Goal: Submit feedback/report problem: Submit feedback/report problem

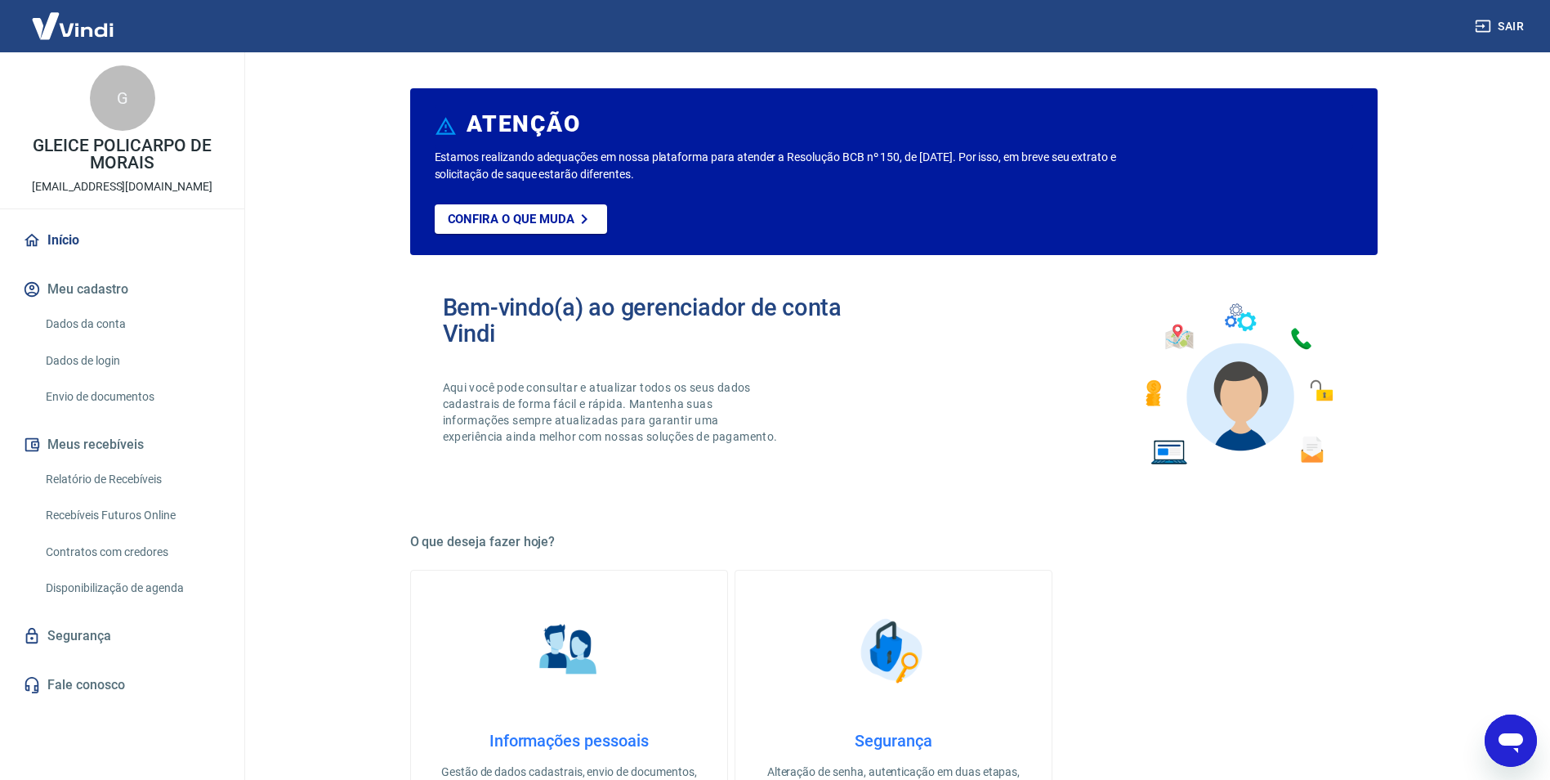
scroll to position [1818, 0]
click at [1517, 723] on div "Abrir janela de mensagens" at bounding box center [1510, 740] width 49 height 49
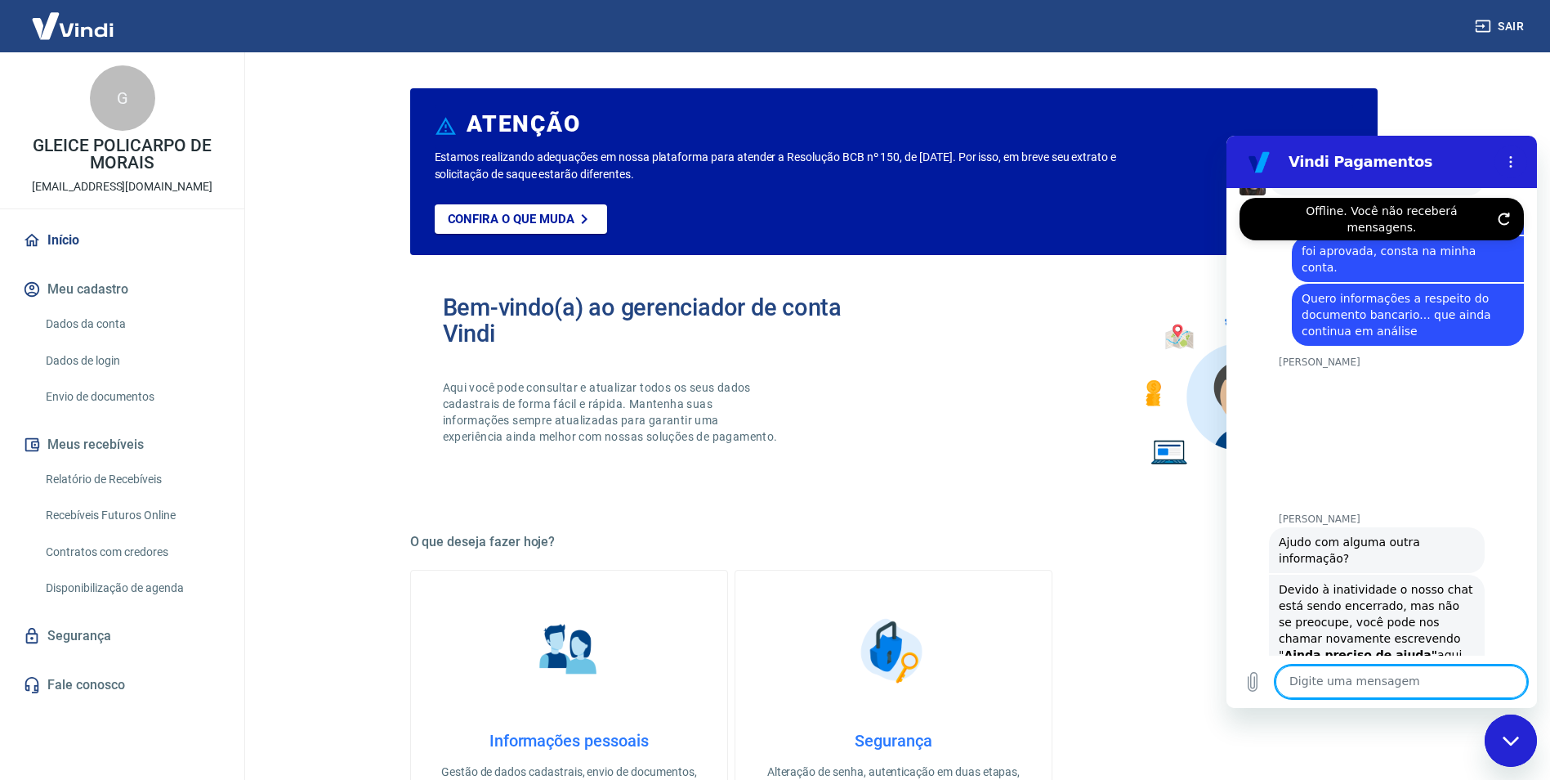
scroll to position [0, 0]
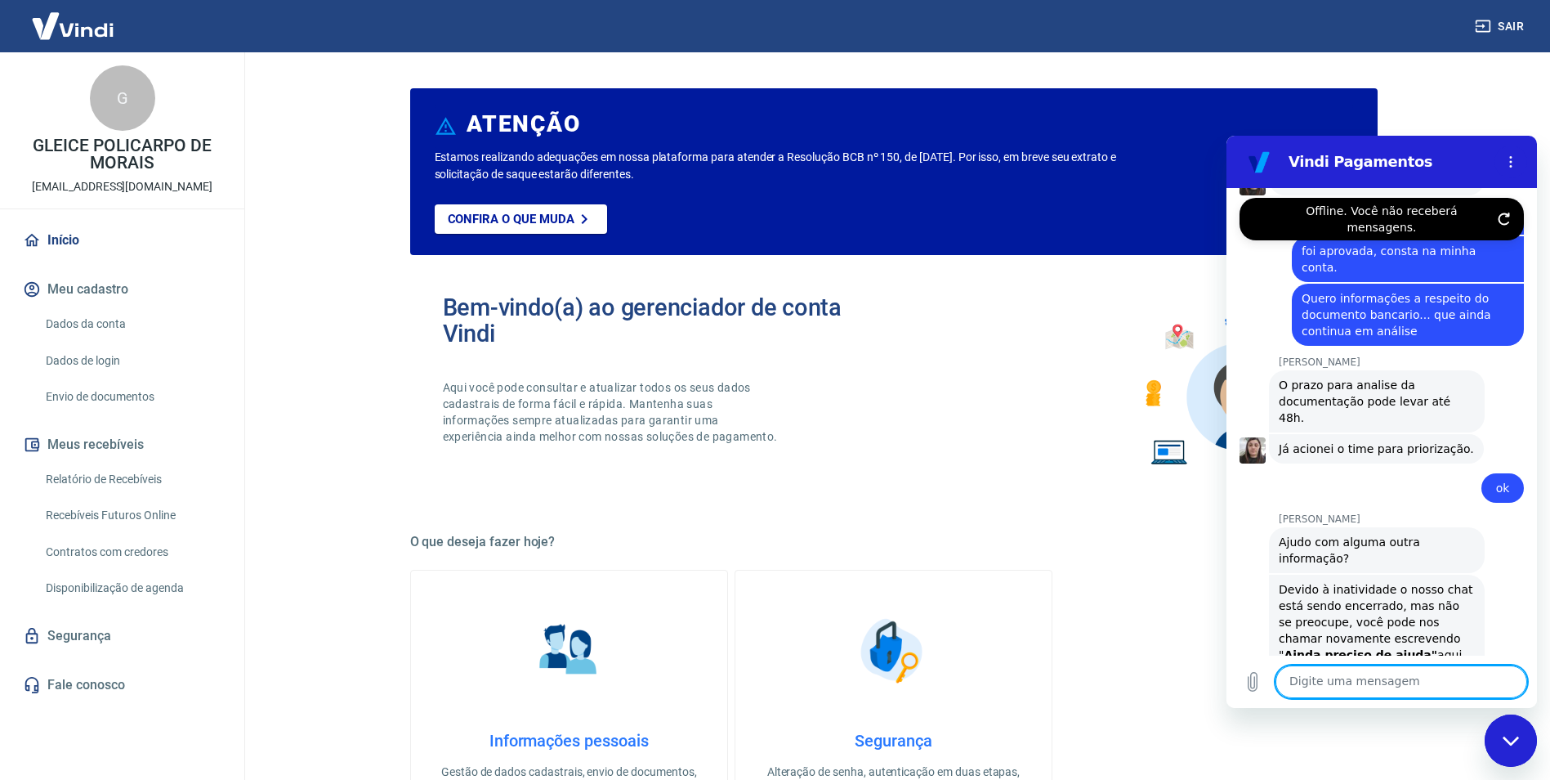
click at [1393, 687] on textarea at bounding box center [1401, 681] width 252 height 33
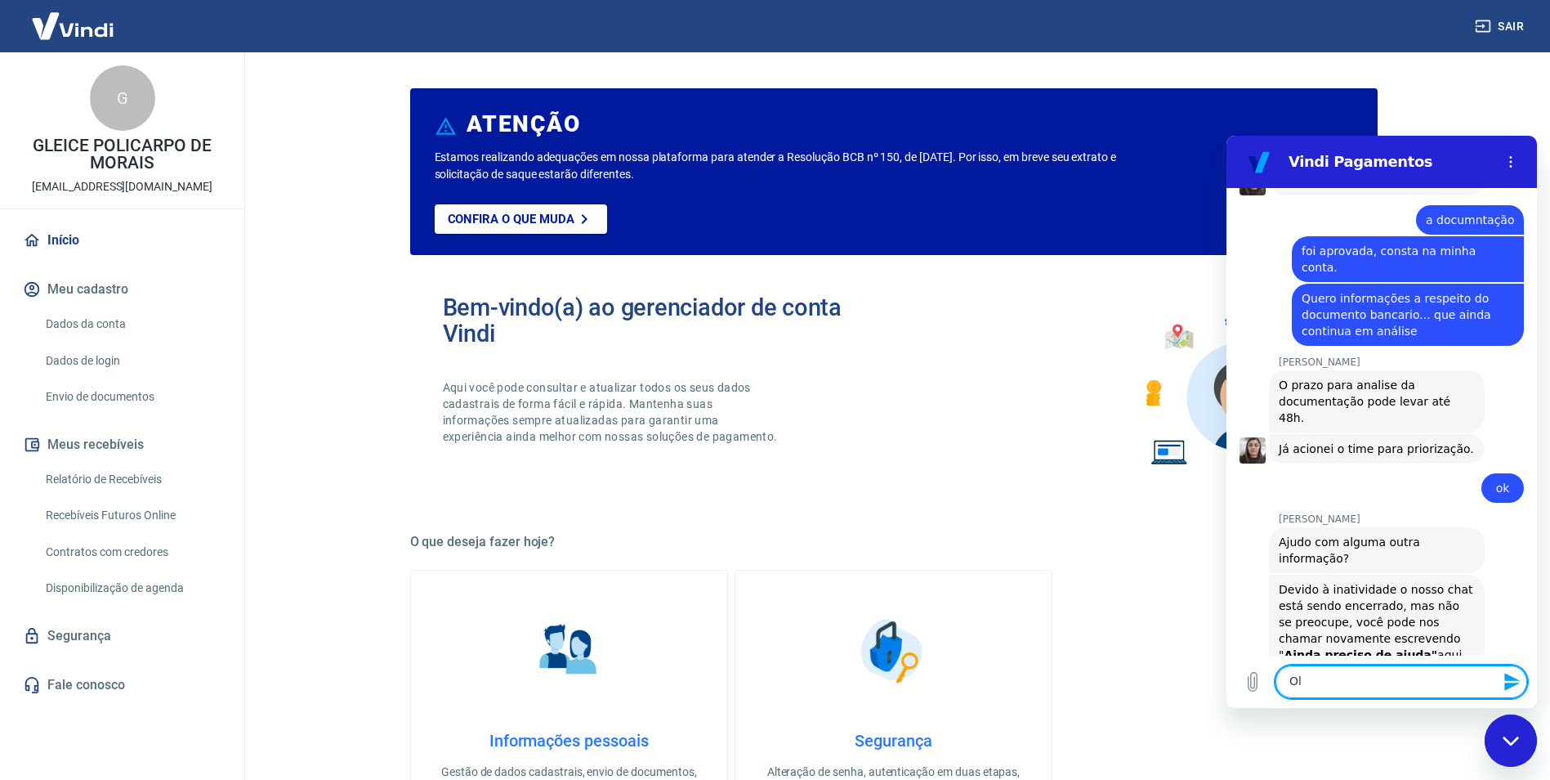
type textarea "[PERSON_NAME]"
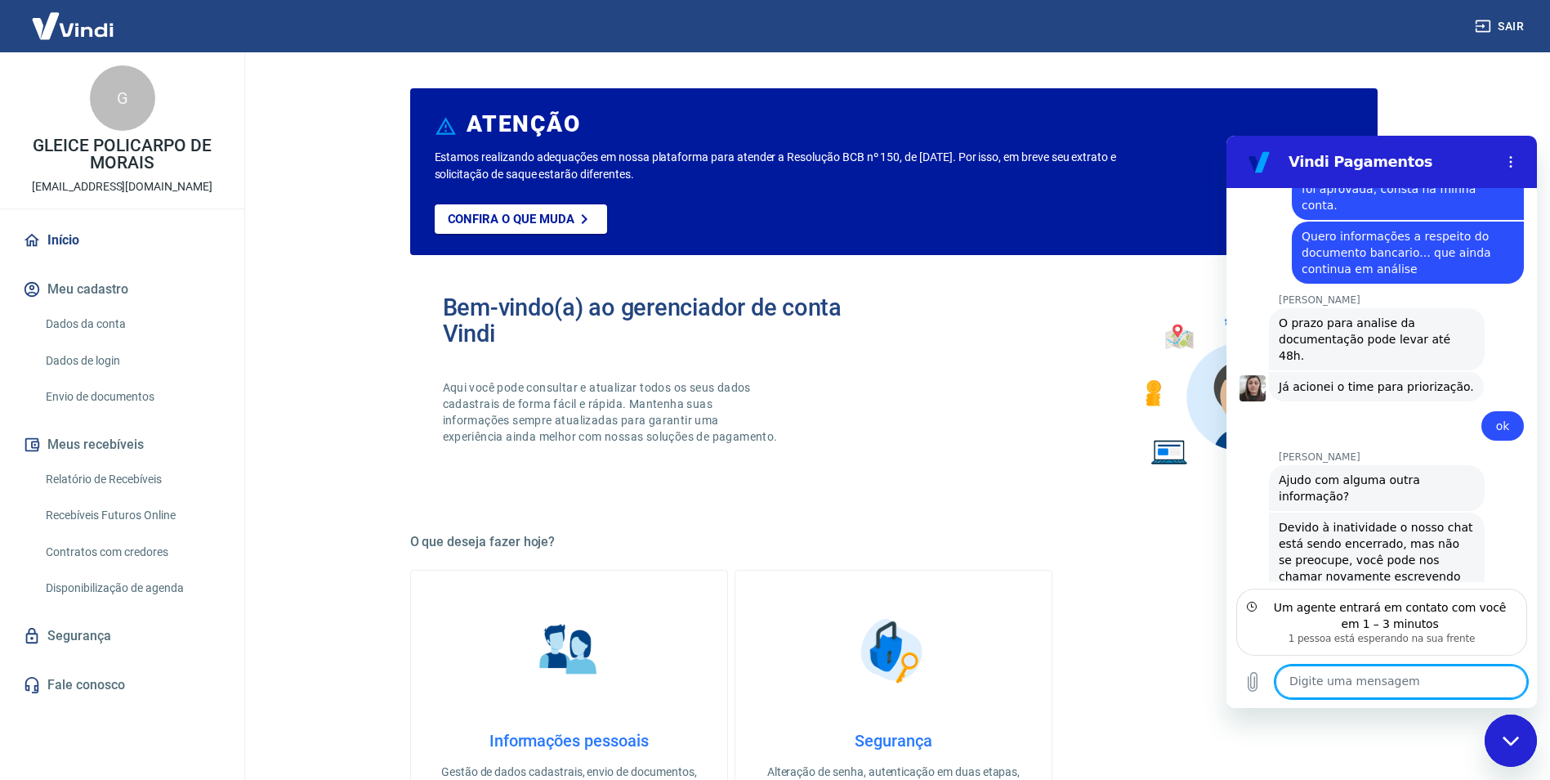
scroll to position [1954, 0]
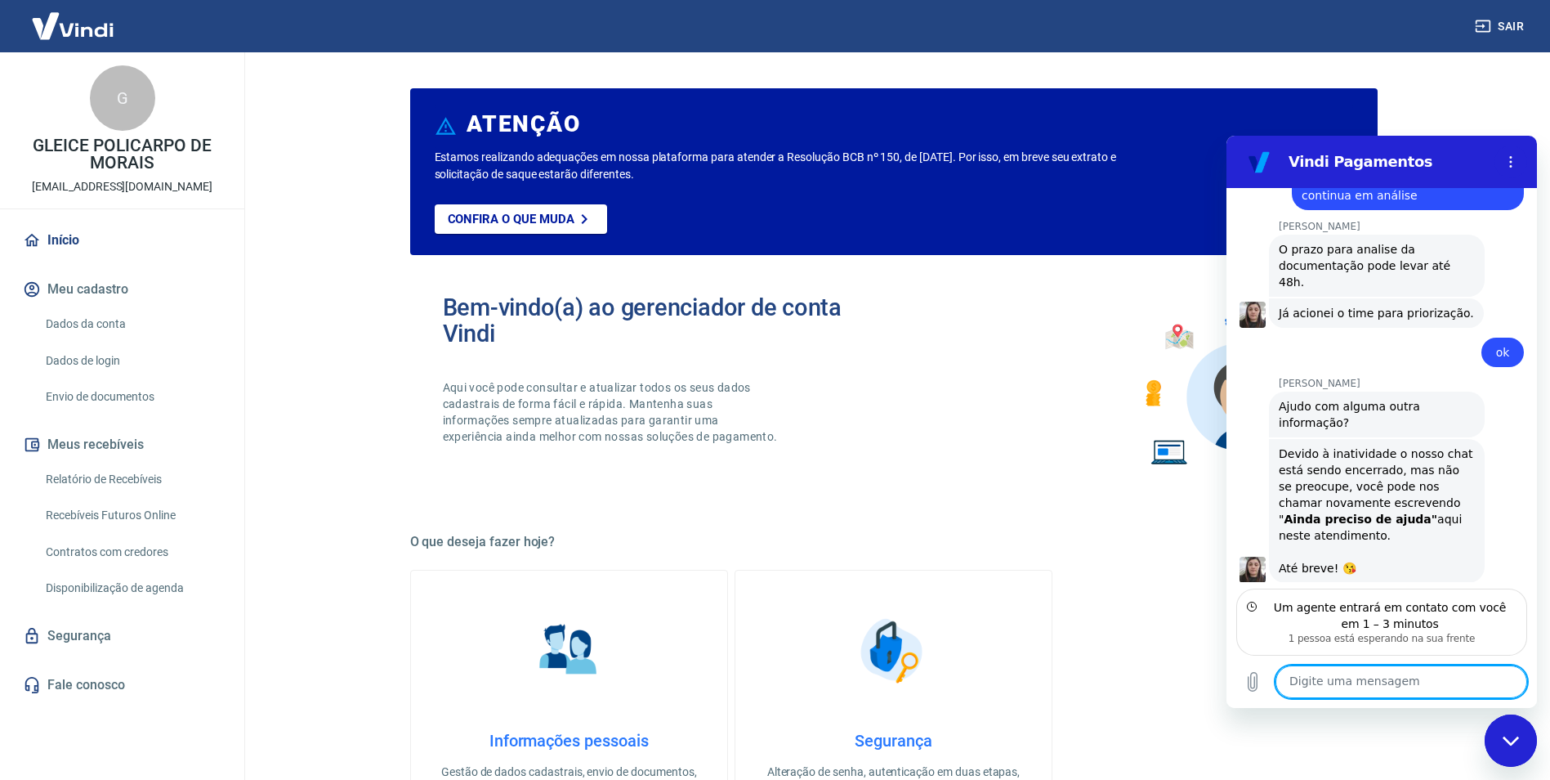
click at [1378, 689] on textarea at bounding box center [1401, 681] width 252 height 33
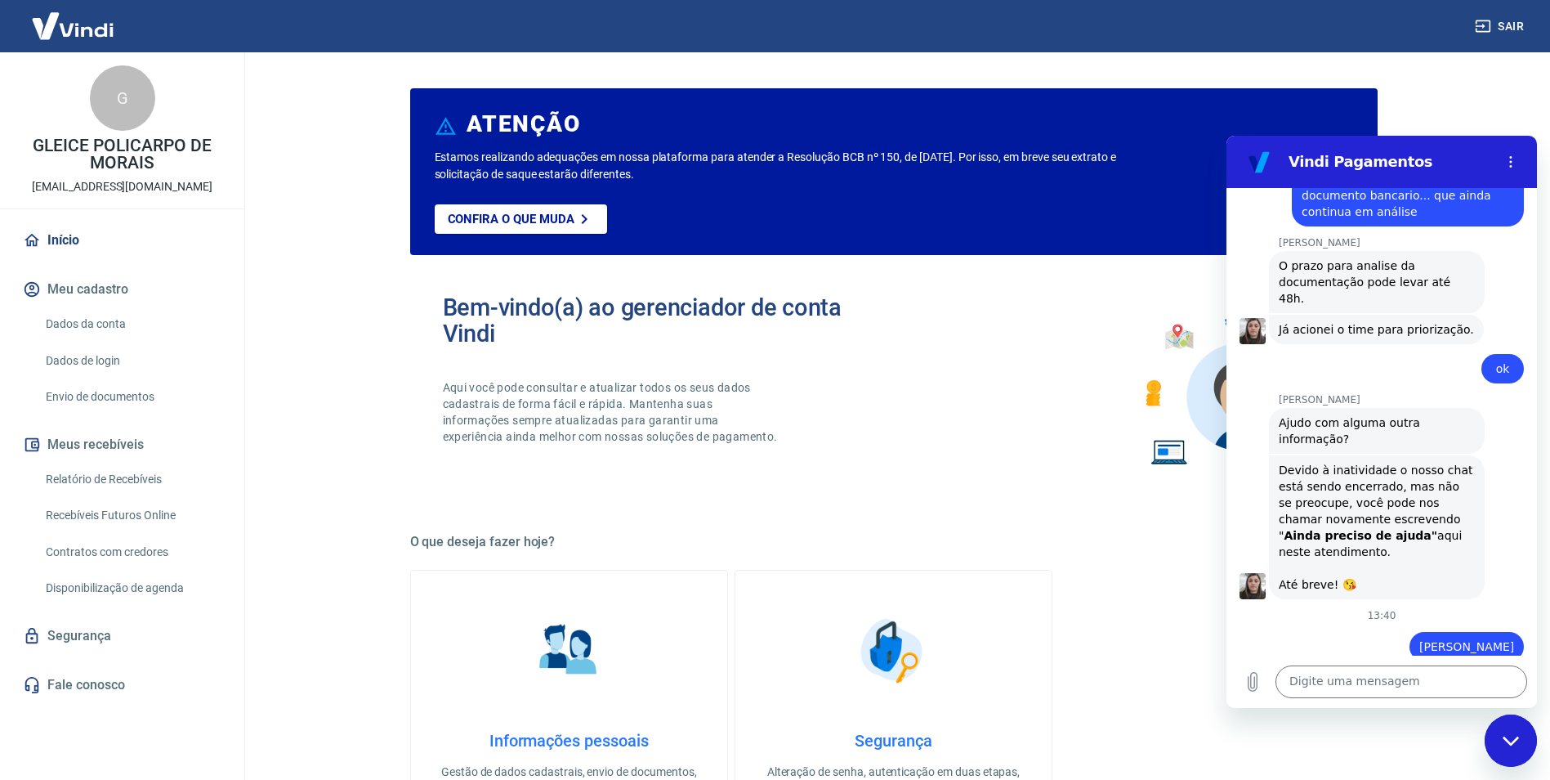
scroll to position [2032, 0]
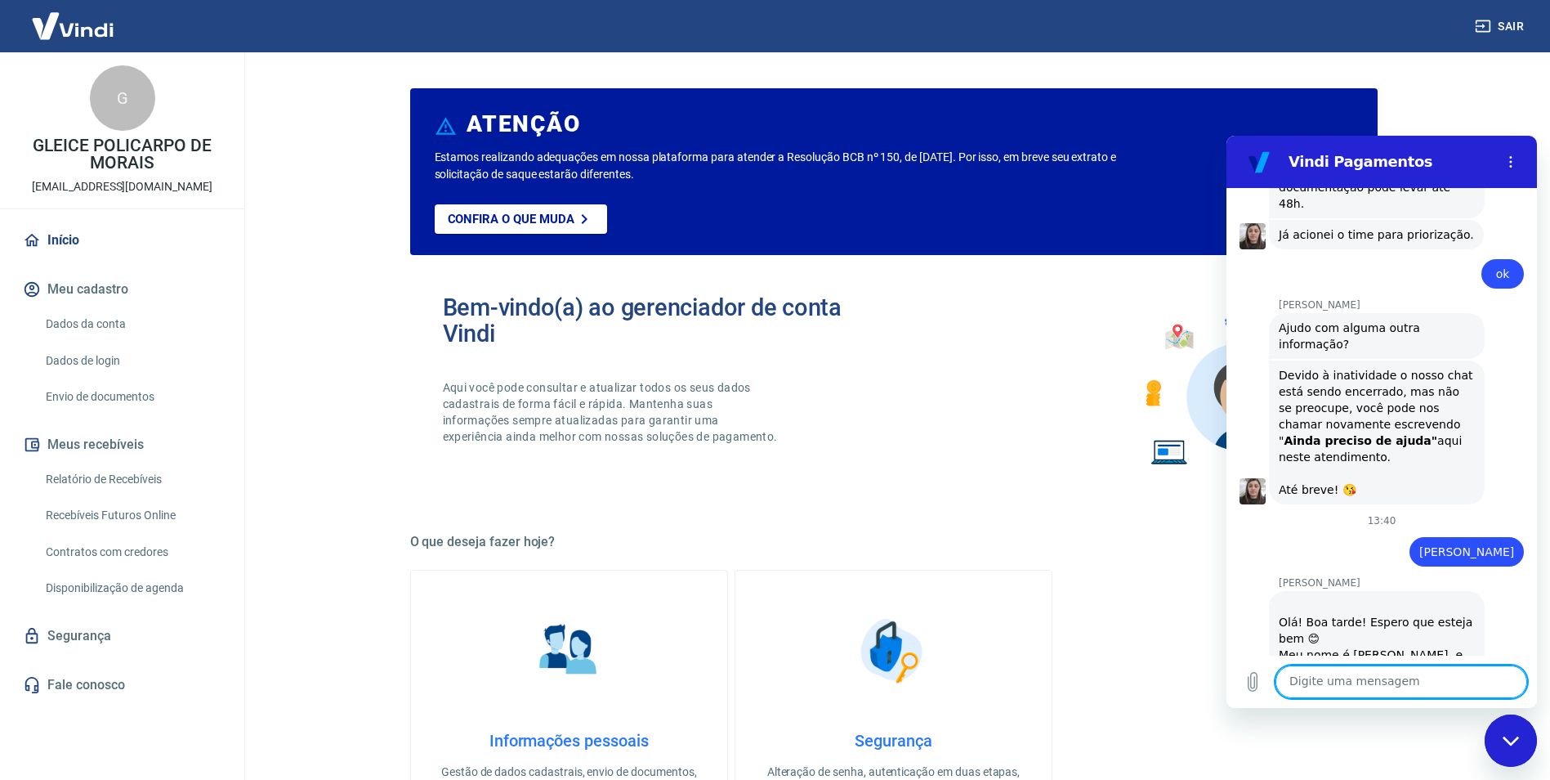
drag, startPoint x: 1427, startPoint y: 671, endPoint x: 1419, endPoint y: 677, distance: 9.8
click at [1426, 672] on textarea at bounding box center [1401, 681] width 252 height 33
click at [1418, 678] on textarea at bounding box center [1401, 681] width 252 height 33
type textarea "Bom dia,"
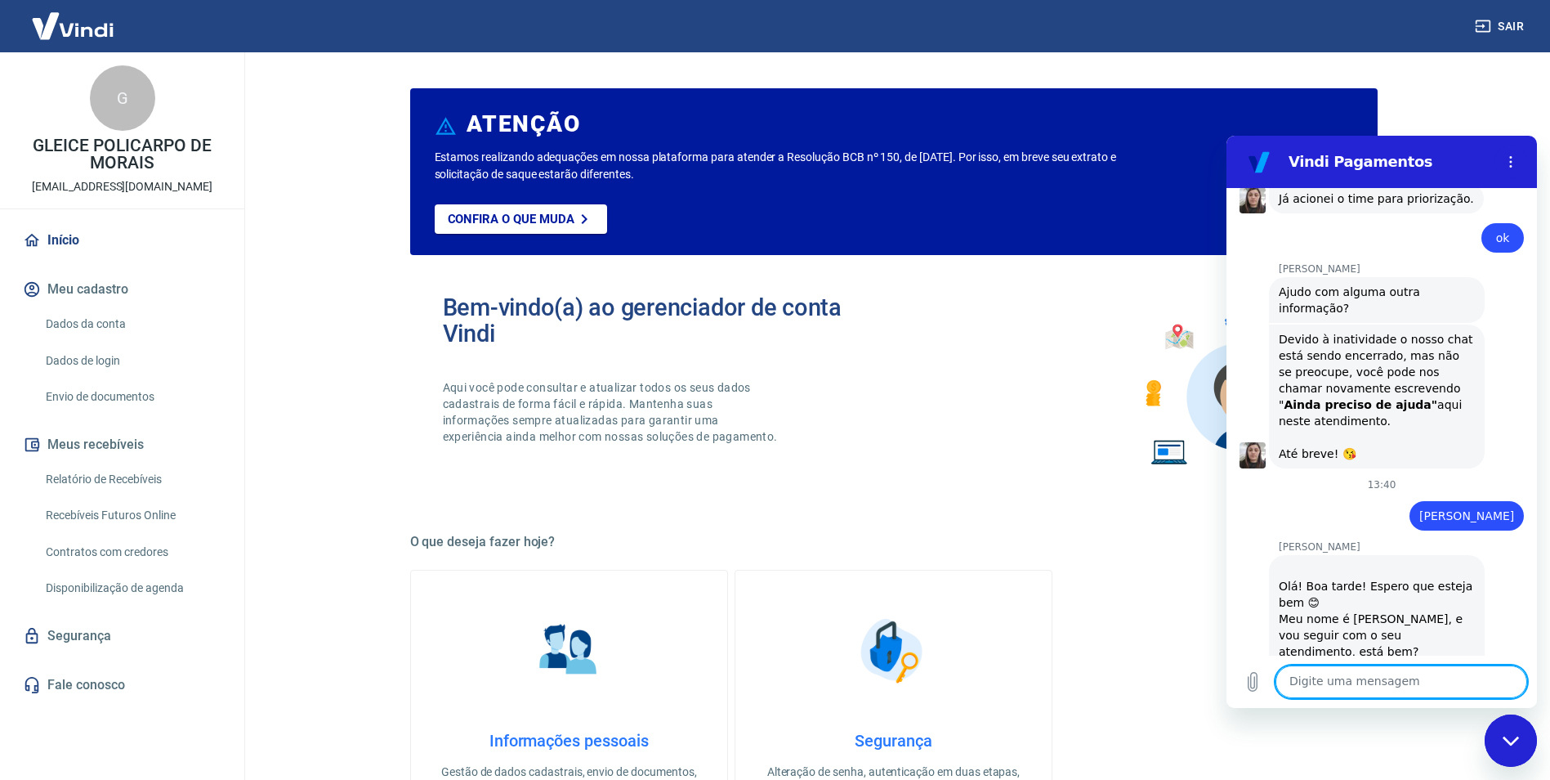
scroll to position [2071, 0]
click at [1455, 699] on div "Digite uma mensagem x" at bounding box center [1381, 681] width 310 height 52
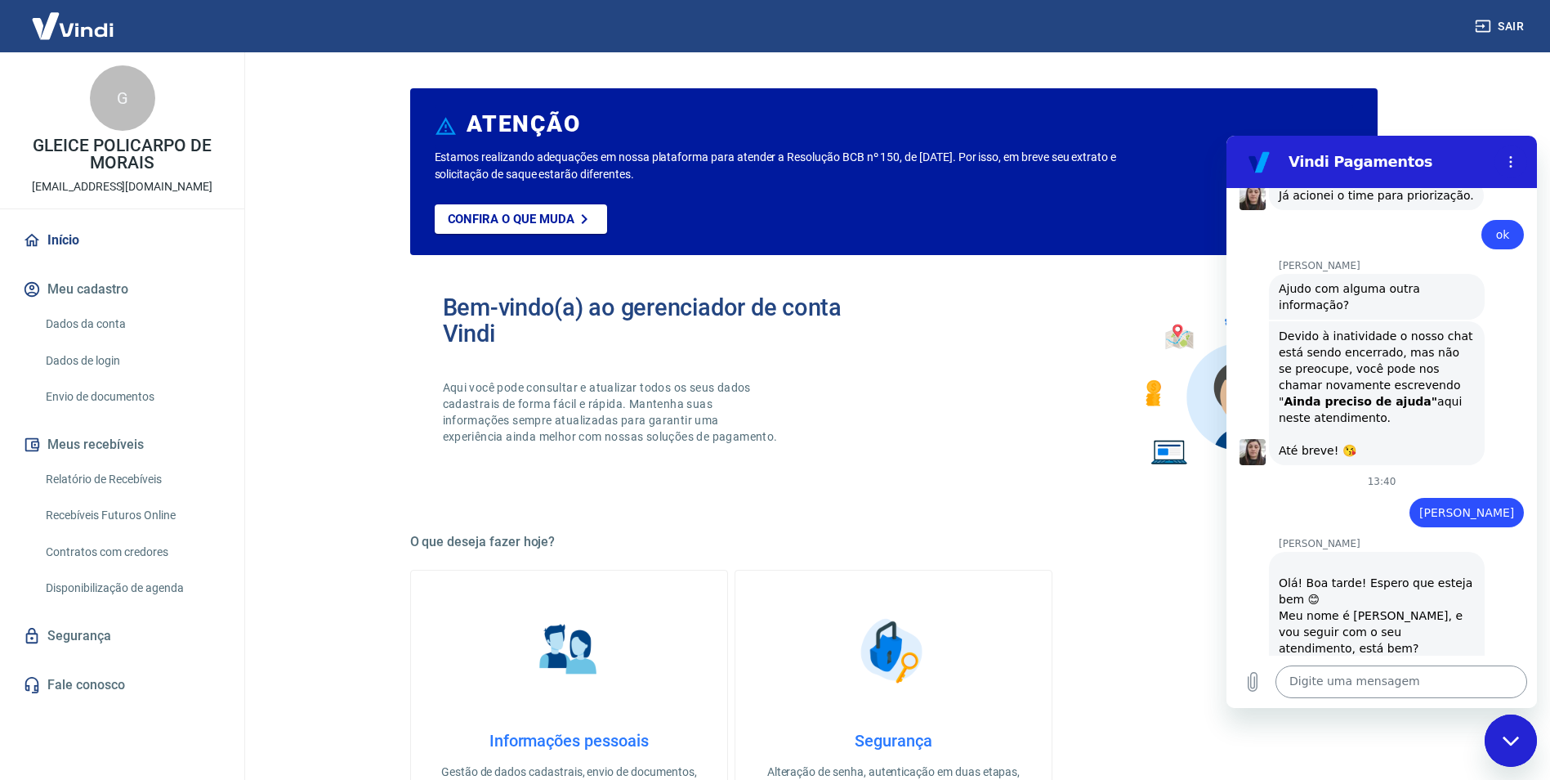
click at [1461, 695] on textarea at bounding box center [1401, 681] width 252 height 33
type textarea "Boa tarde*"
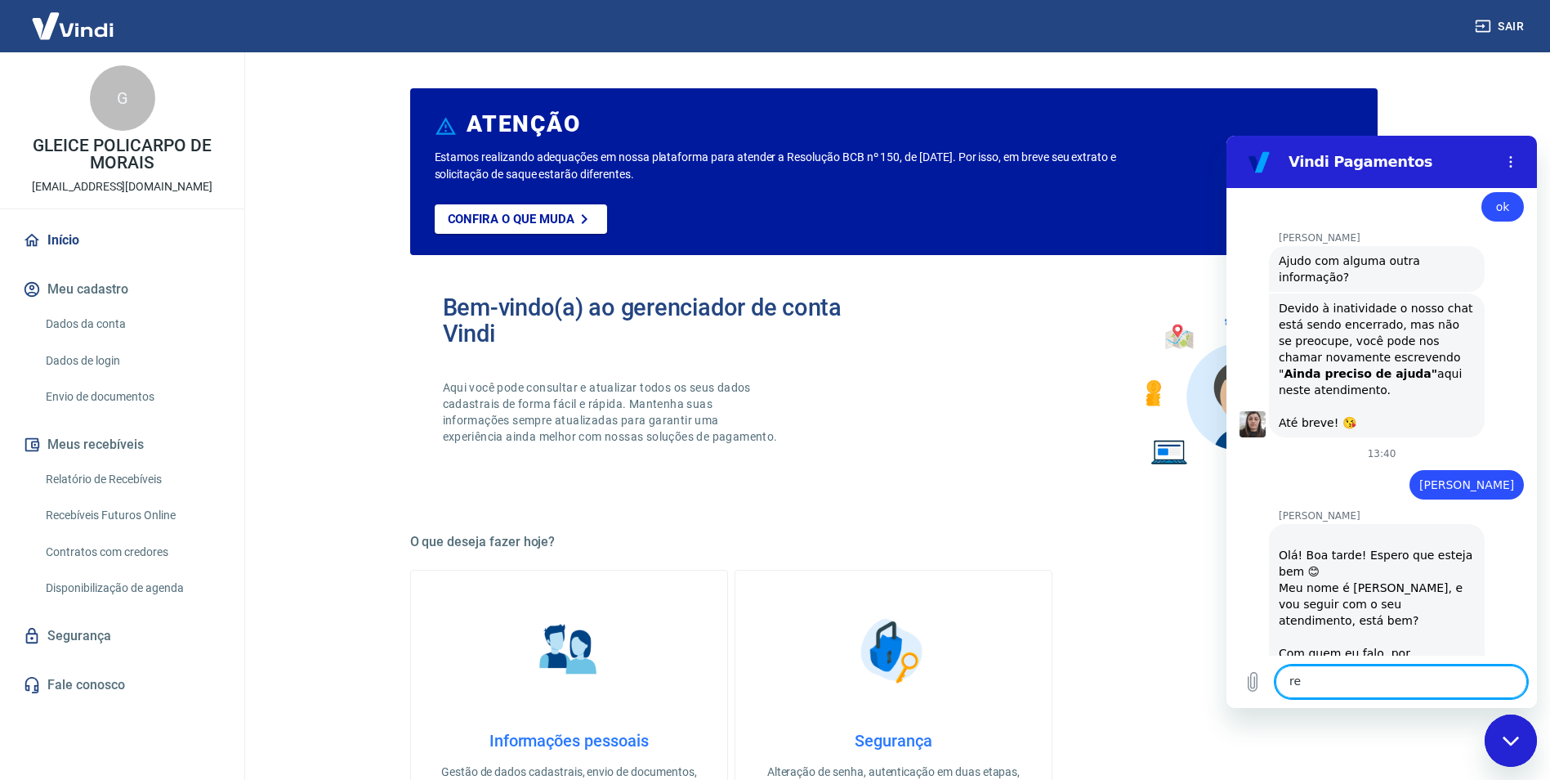
scroll to position [2102, 0]
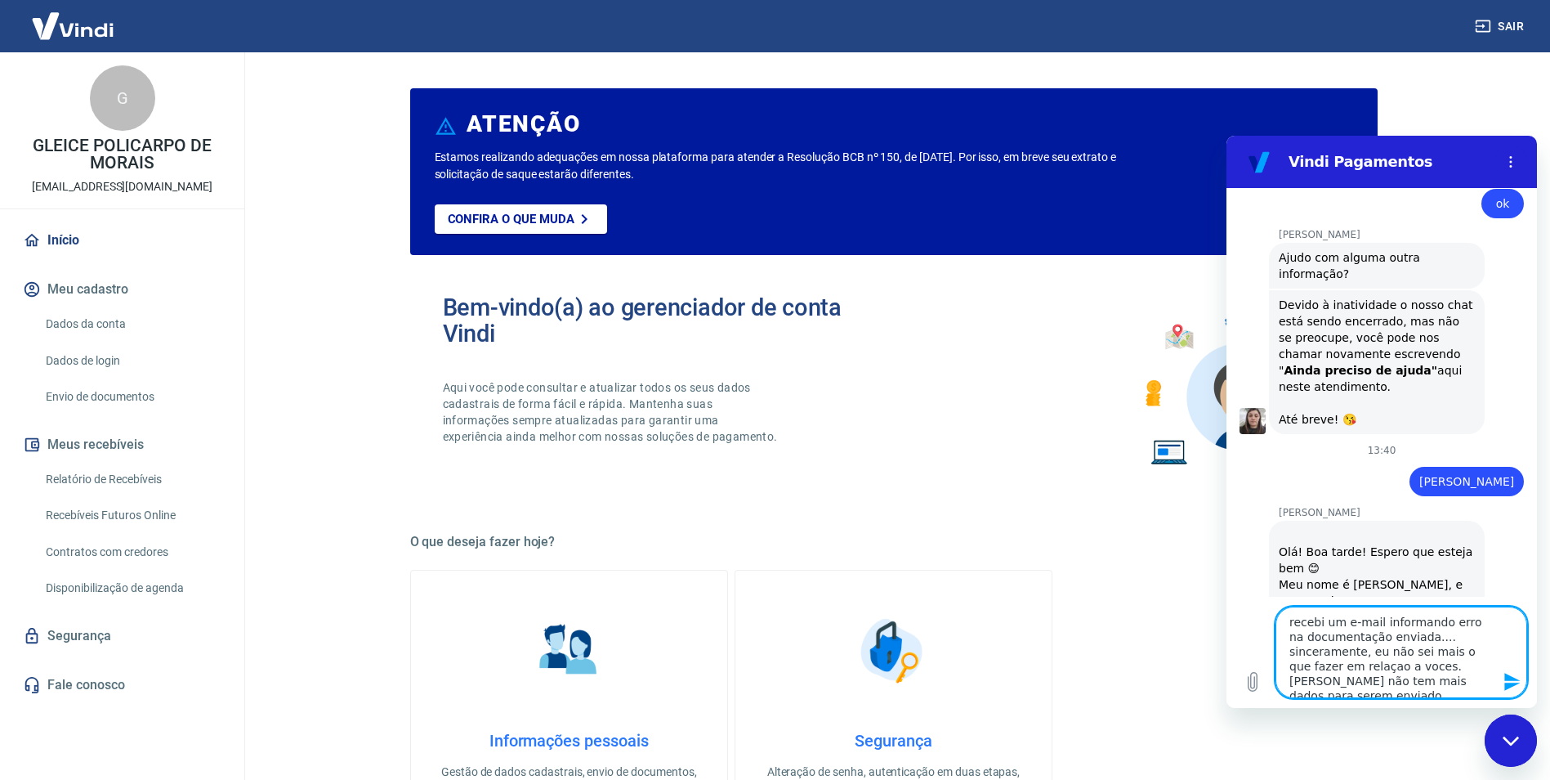
type textarea "recebi um e-mail informando erro na documentação enviada.... sinceramente, eu n…"
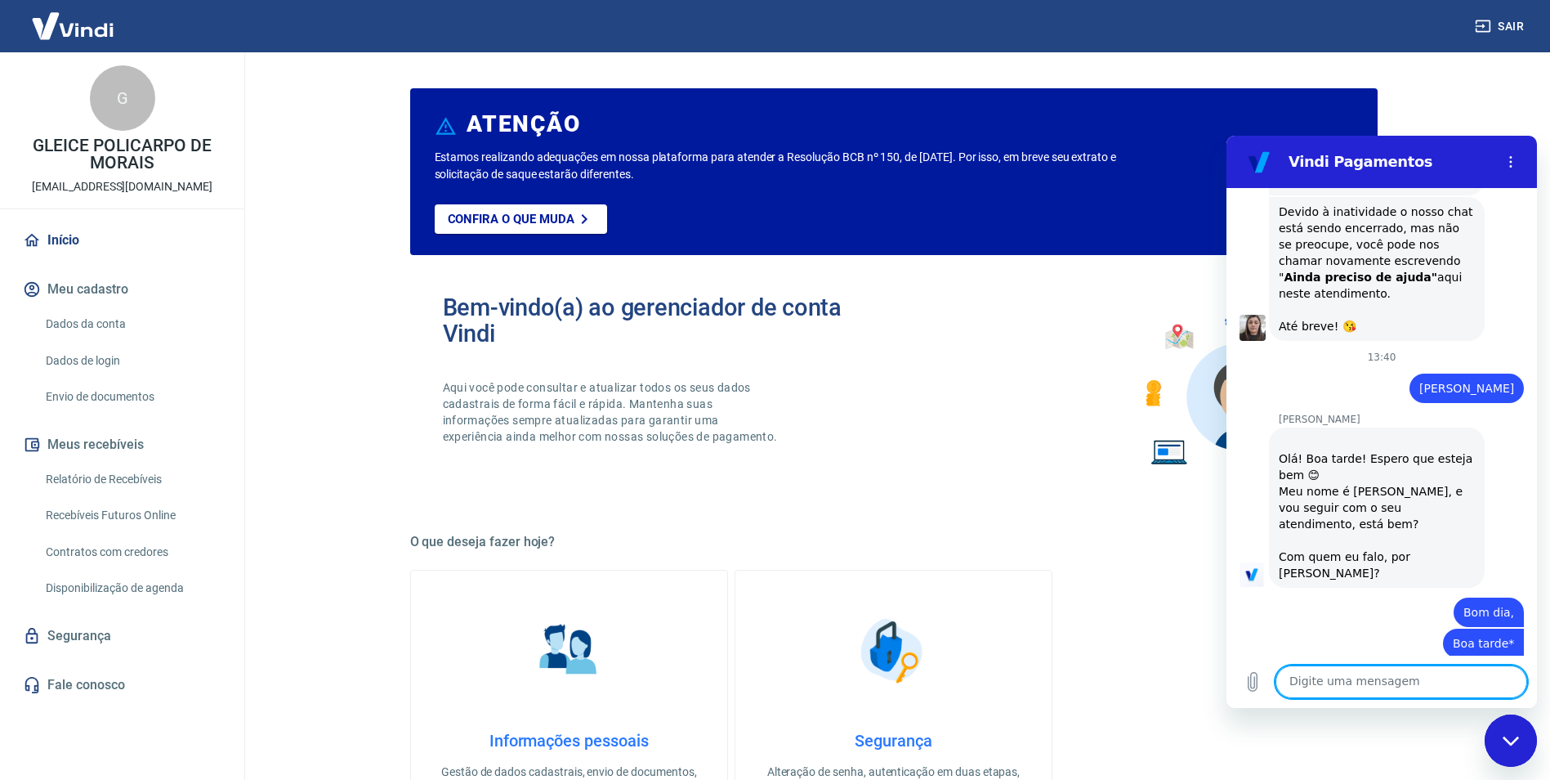
type textarea "N"
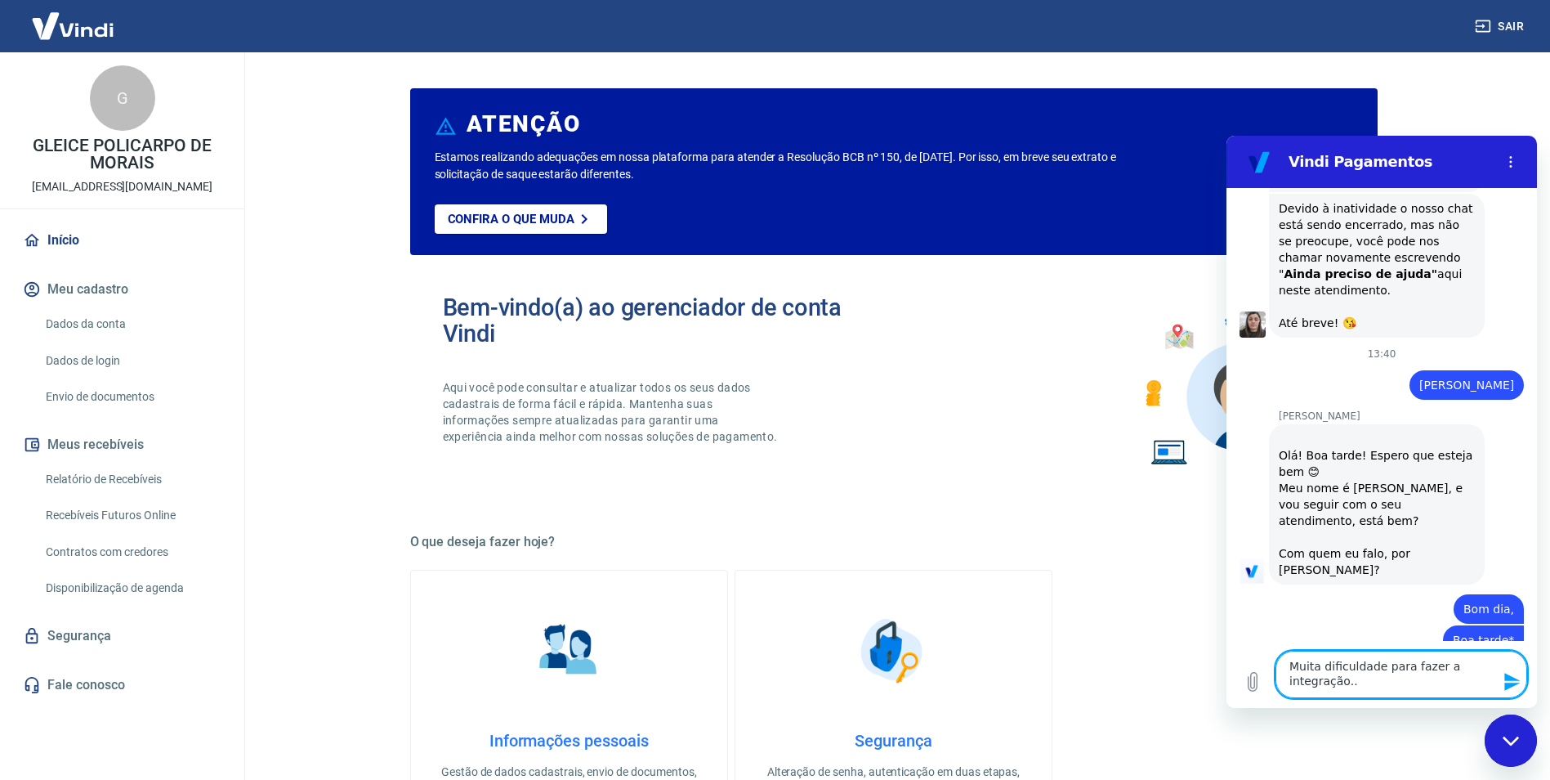
type textarea "Muita dificuldade para fazer a integração..."
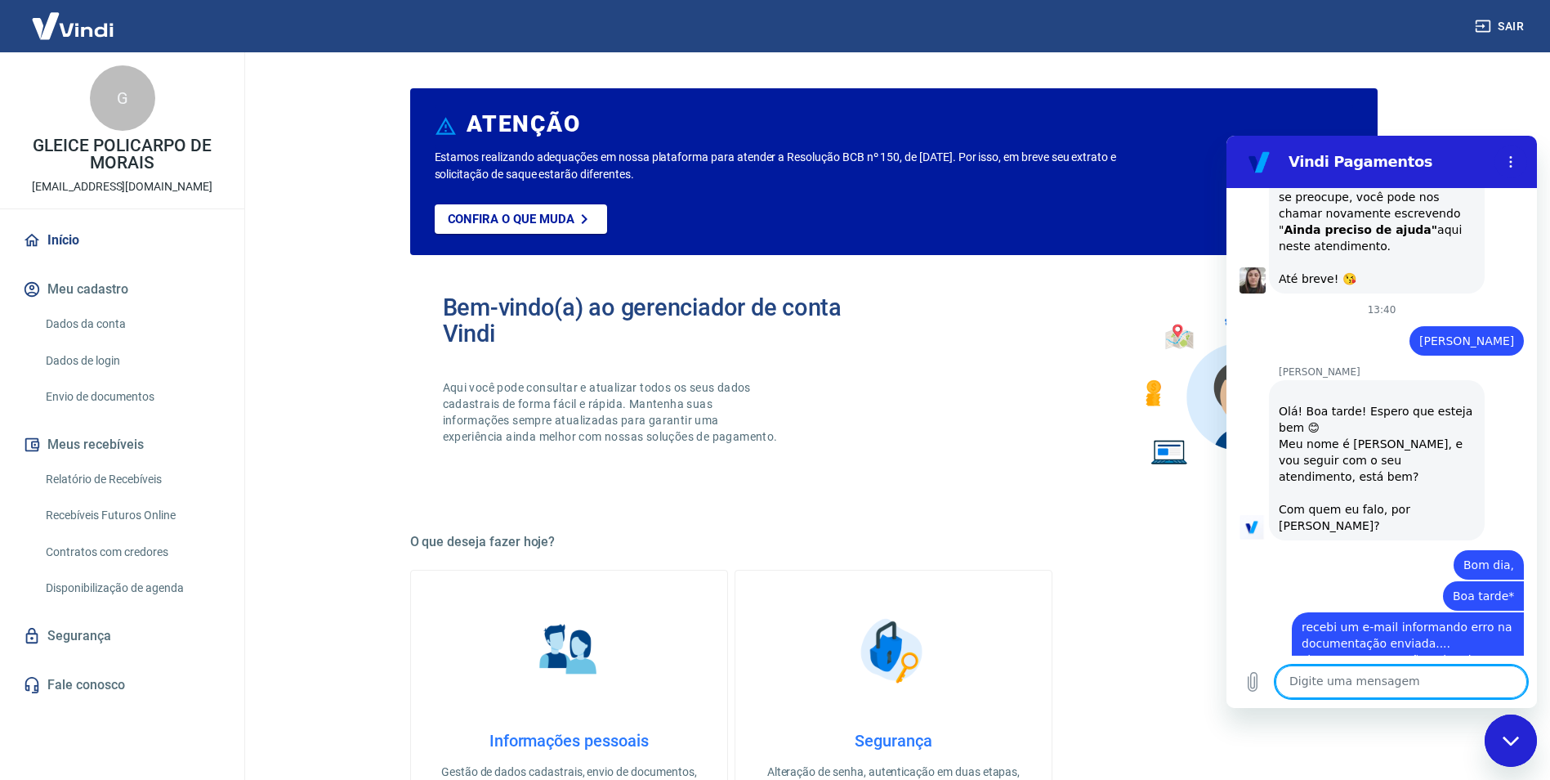
scroll to position [2246, 0]
type textarea "Complicadissimo."
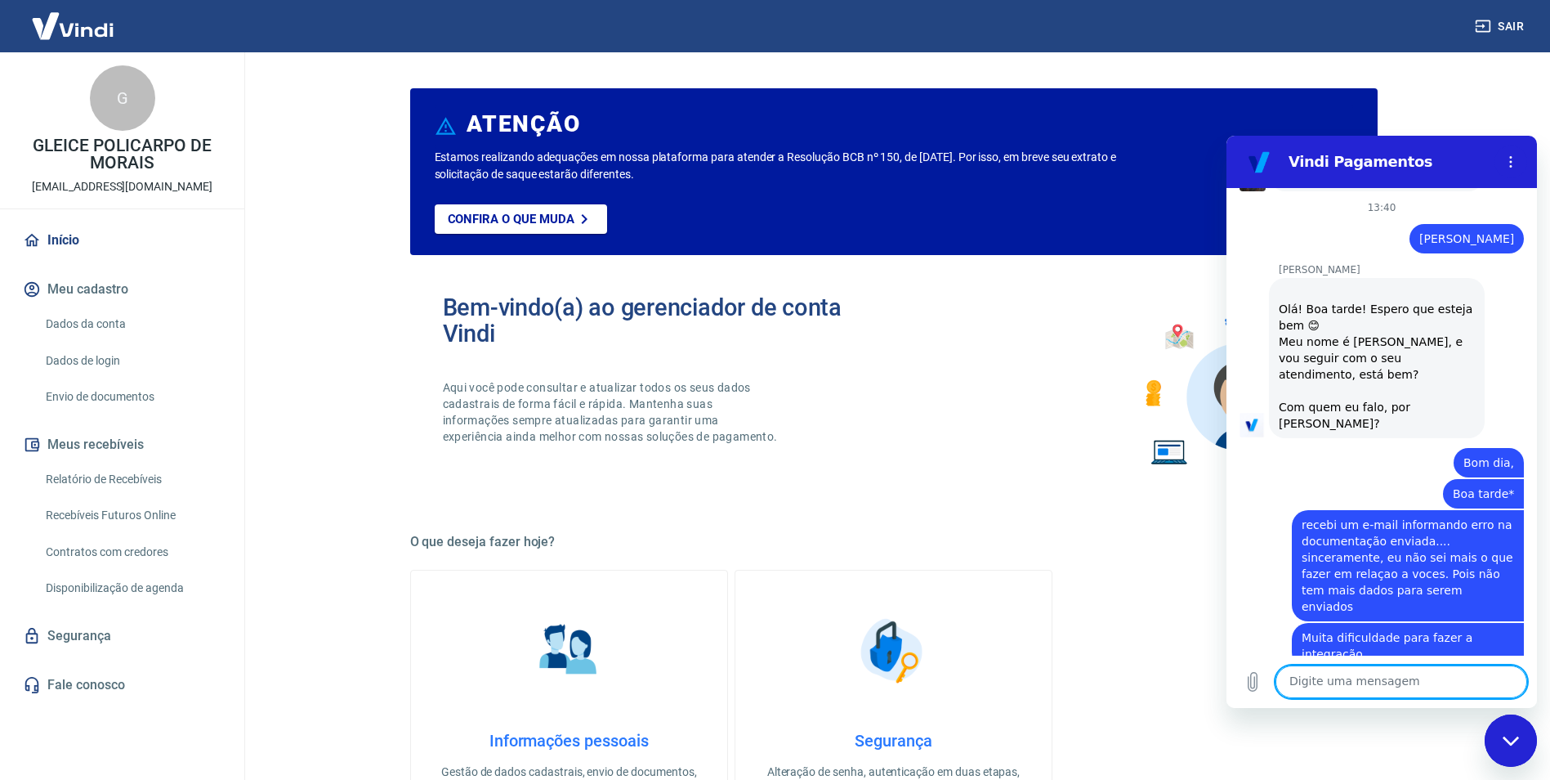
scroll to position [2348, 0]
click at [1395, 676] on textarea at bounding box center [1401, 681] width 252 height 33
type textarea "gleice"
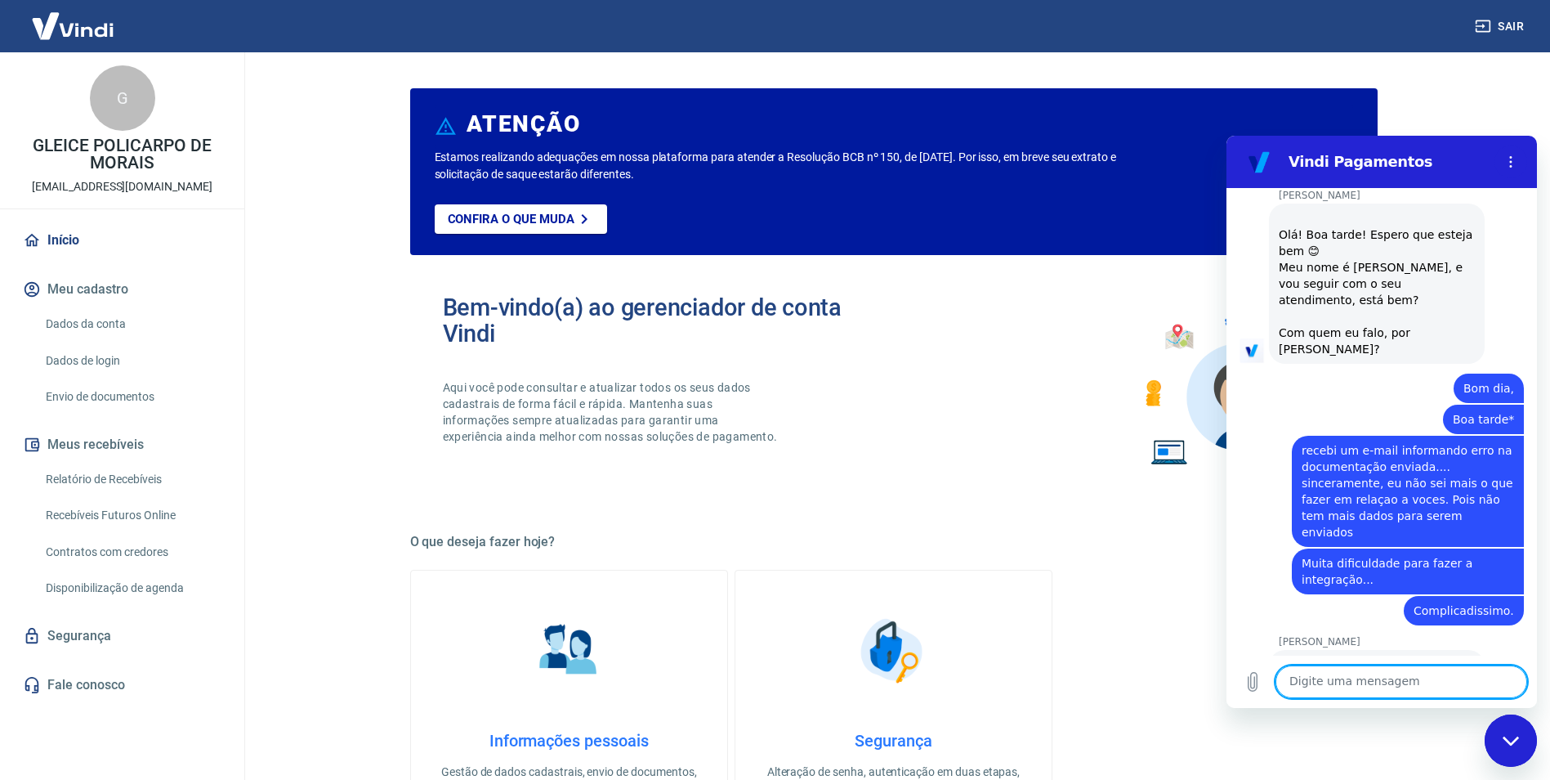
scroll to position [2418, 0]
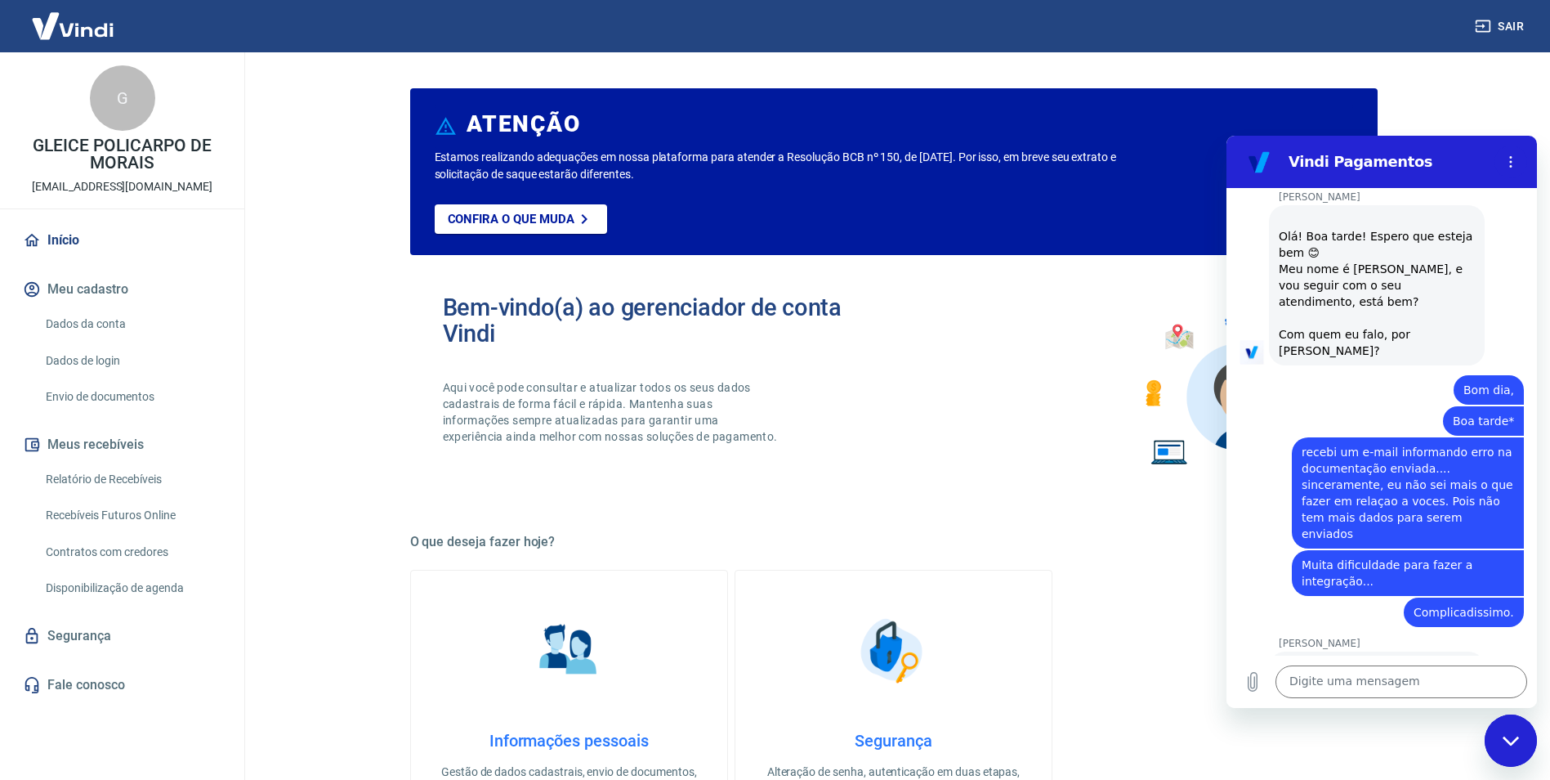
click at [601, 698] on link "Informações pessoais Gestão de dados cadastrais, envio de documentos, alteração…" at bounding box center [569, 704] width 318 height 268
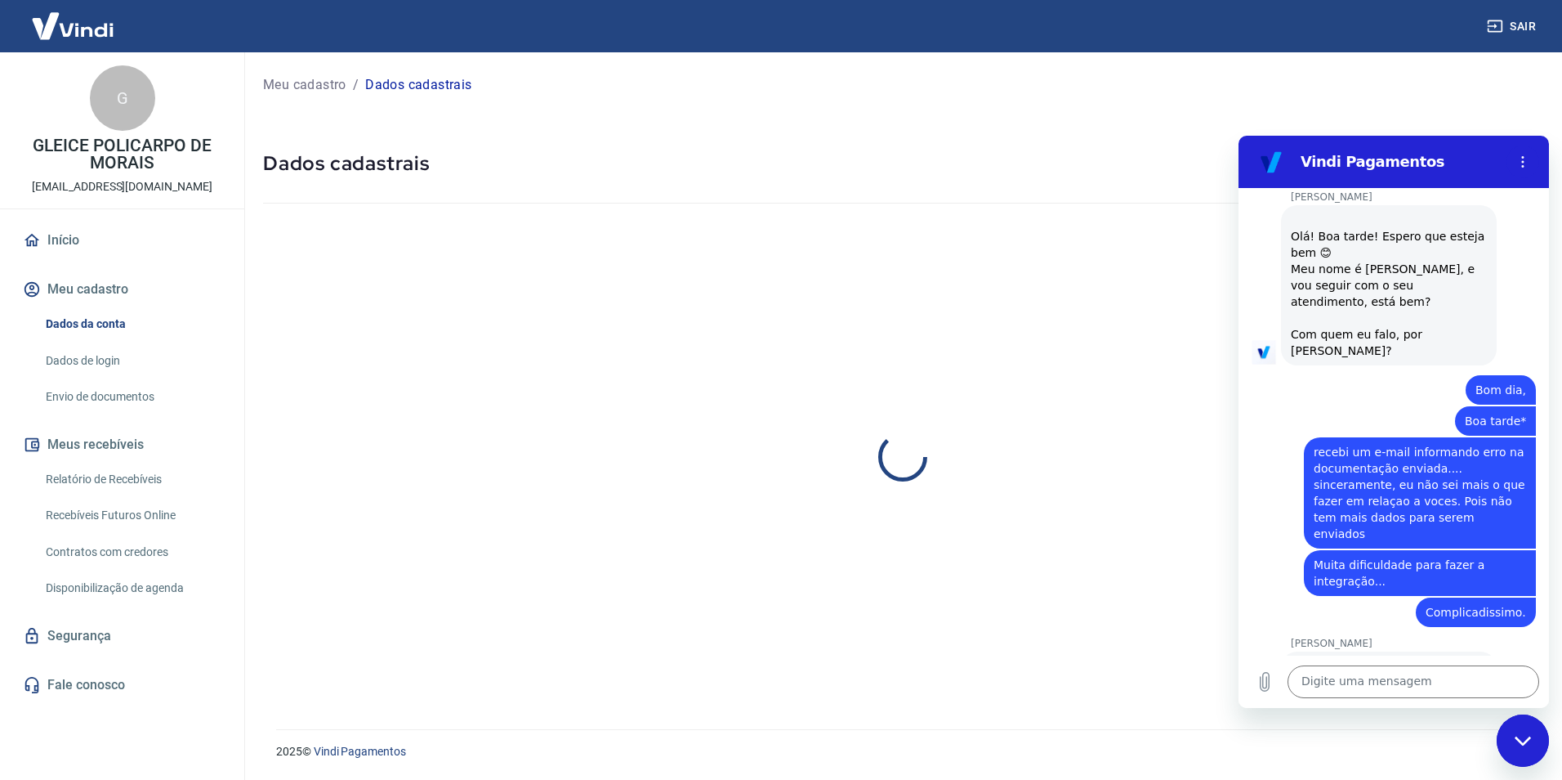
select select "MG"
select select "business"
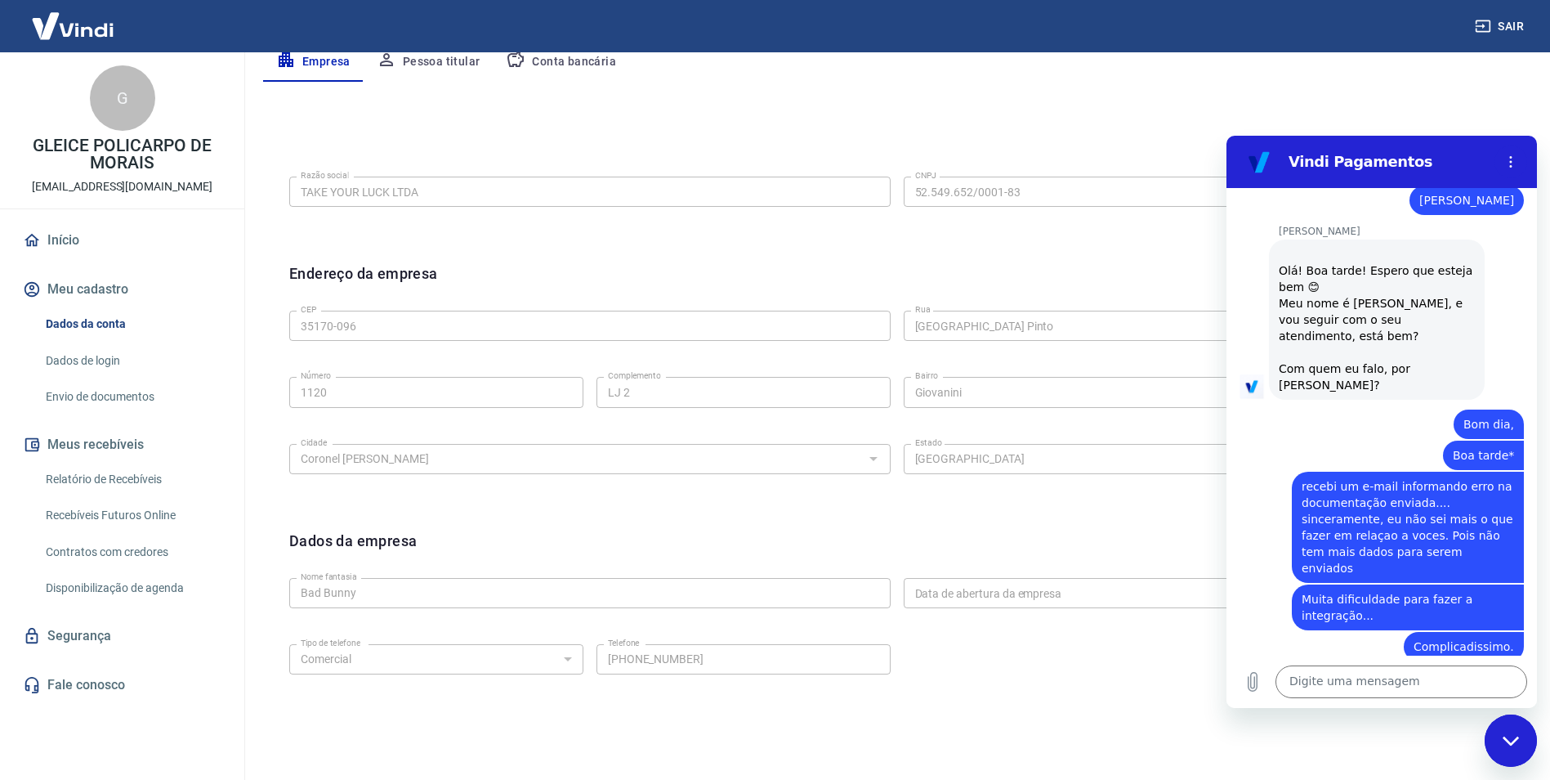
scroll to position [2387, 0]
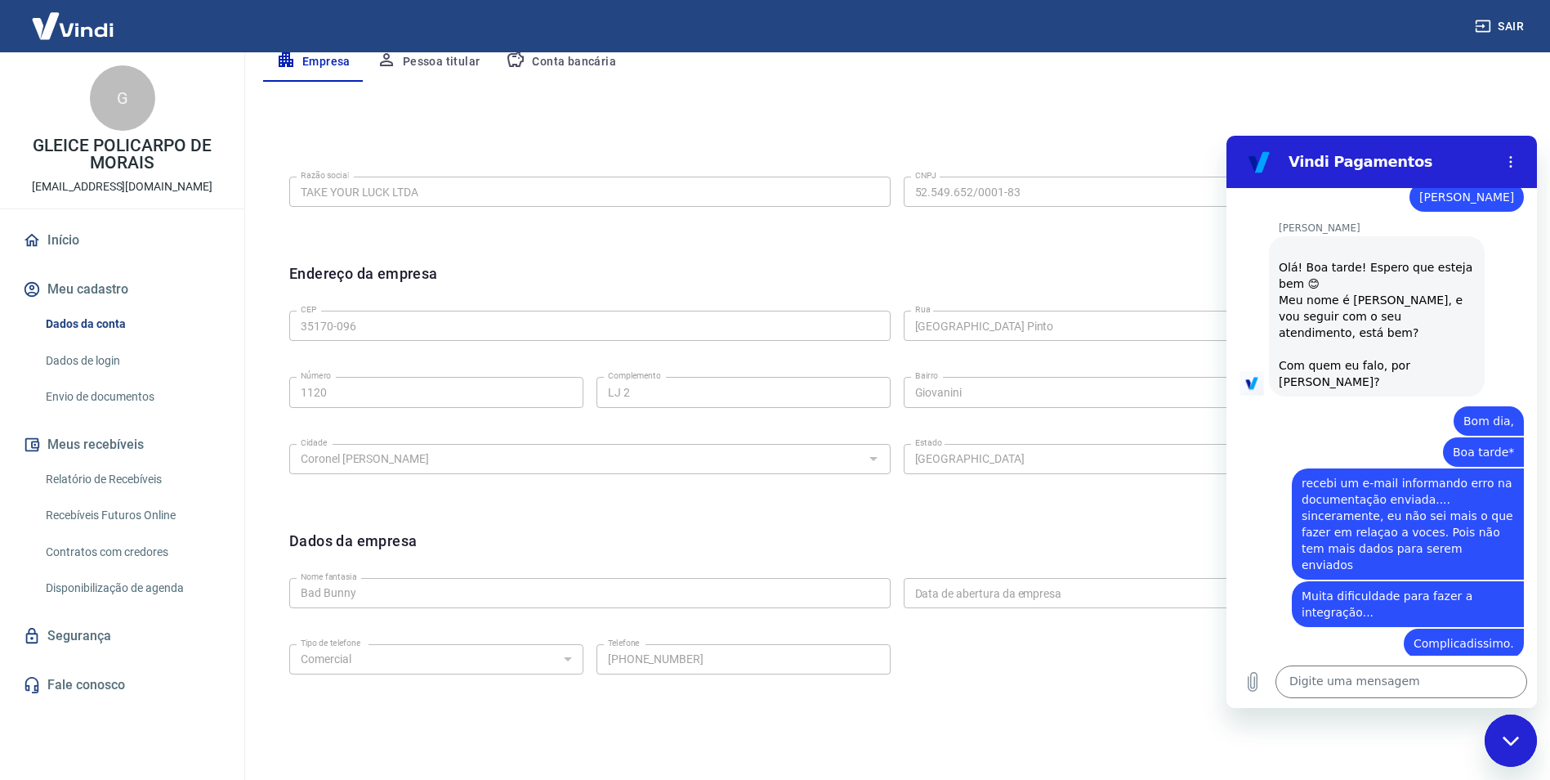
click at [1025, 694] on div "Tipo de telefone Residencial Comercial Tipo de telefone Telefone [PHONE_NUMBER]…" at bounding box center [896, 670] width 1215 height 66
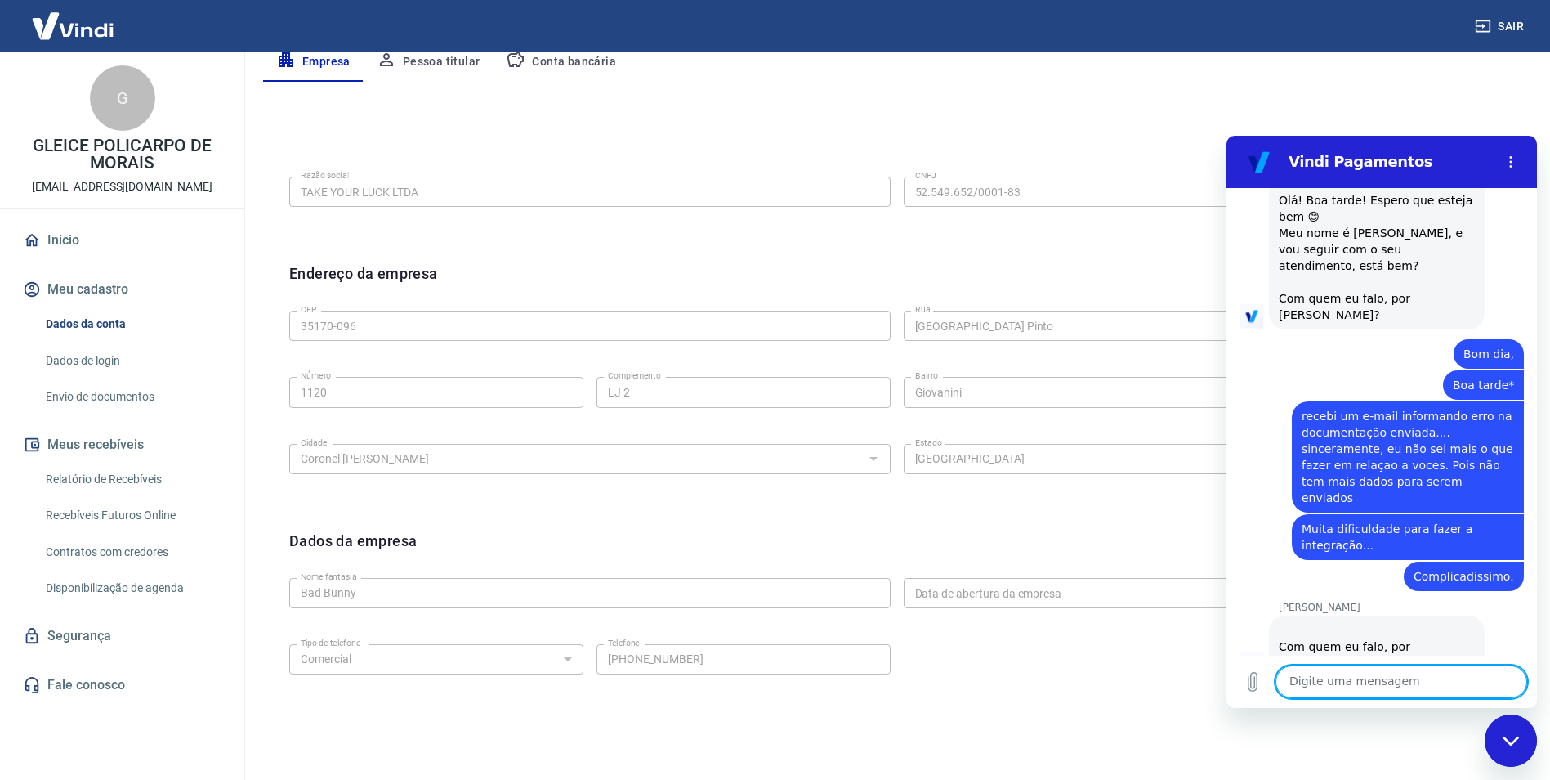
scroll to position [2457, 0]
click at [1353, 688] on textarea at bounding box center [1401, 681] width 252 height 33
type textarea "ok"
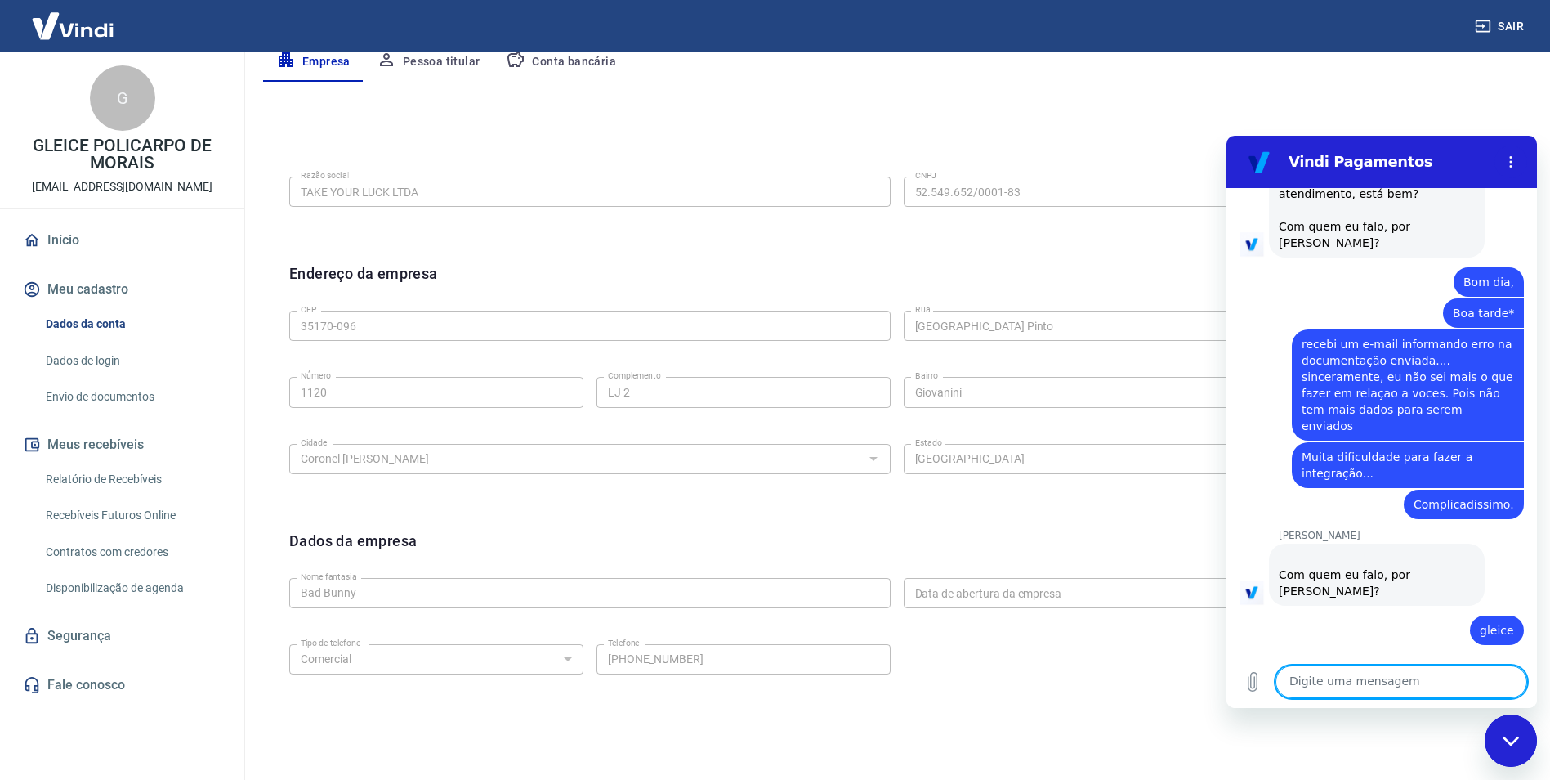
scroll to position [2527, 0]
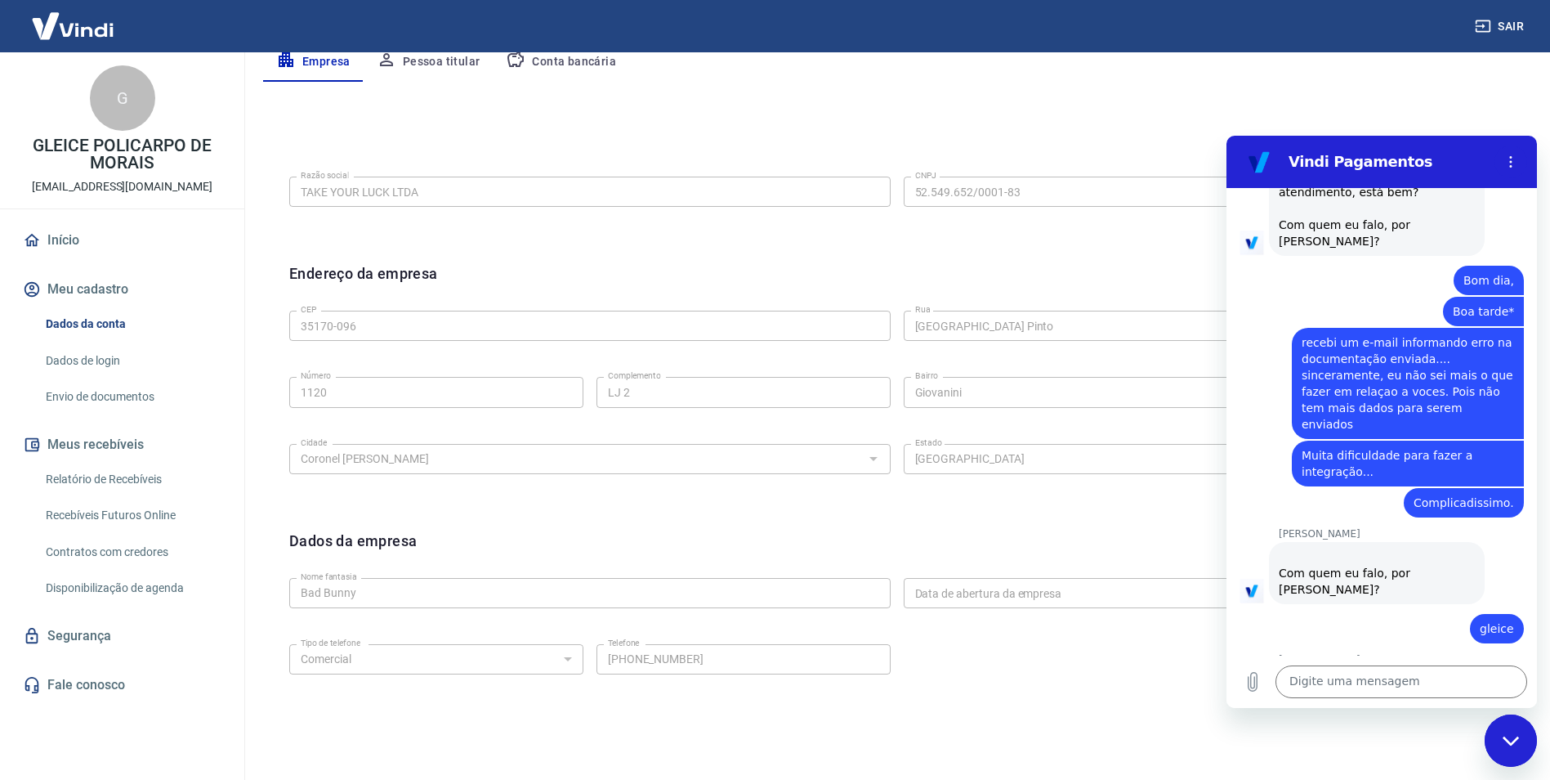
click at [1334, 762] on p "[PERSON_NAME]" at bounding box center [1408, 768] width 258 height 13
drag, startPoint x: 1334, startPoint y: 617, endPoint x: 1311, endPoint y: 550, distance: 70.8
click at [1311, 674] on span "[PERSON_NAME], um momentinho por gentileza" at bounding box center [1377, 690] width 196 height 33
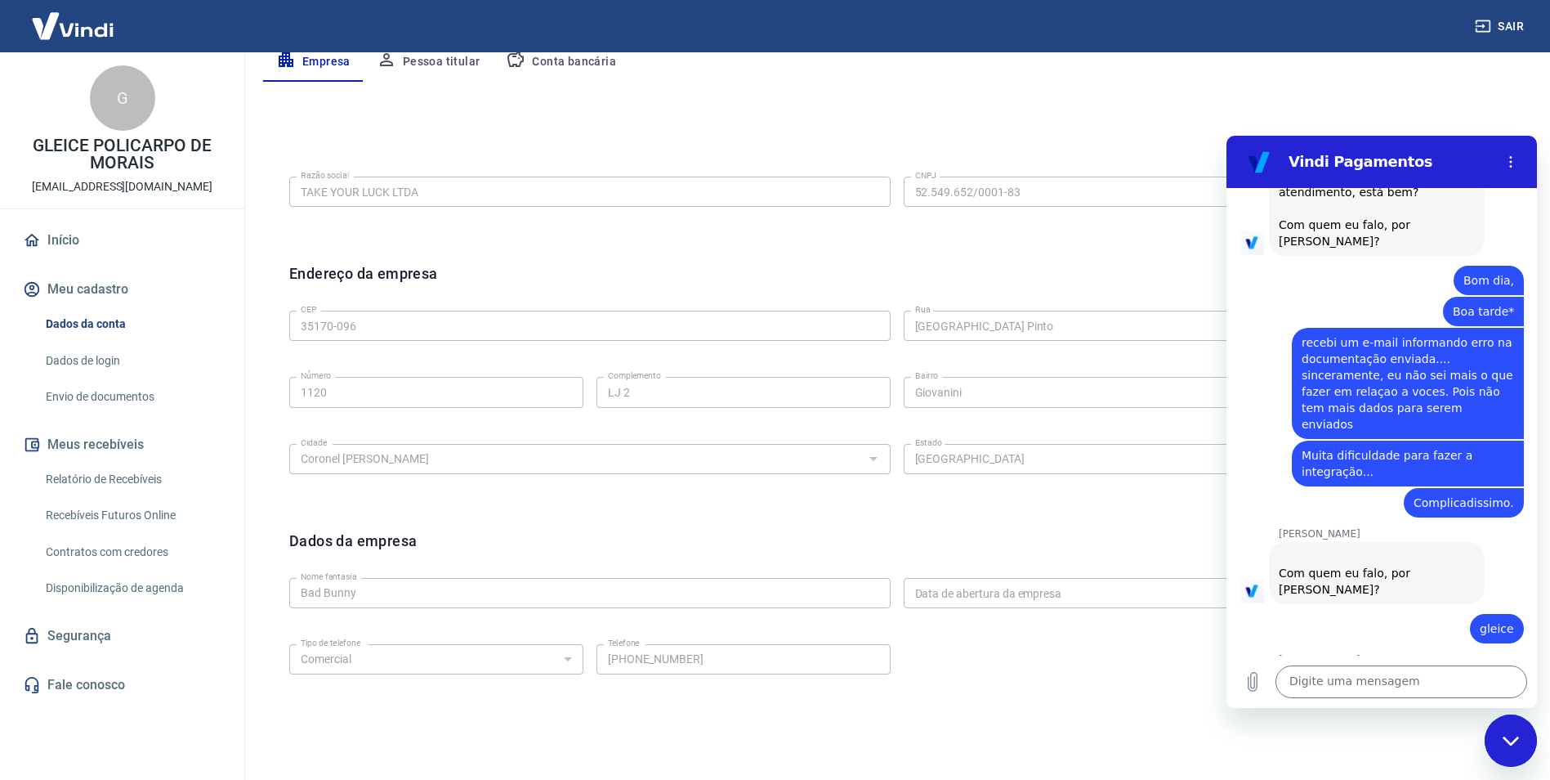
click at [1311, 674] on span "[PERSON_NAME], um momentinho por gentileza" at bounding box center [1377, 690] width 196 height 33
click at [754, 83] on div "Editar razão social Razão social TAKE YOUR LUCK LTDA Razão social CNPJ 52.549.6…" at bounding box center [896, 419] width 1267 height 674
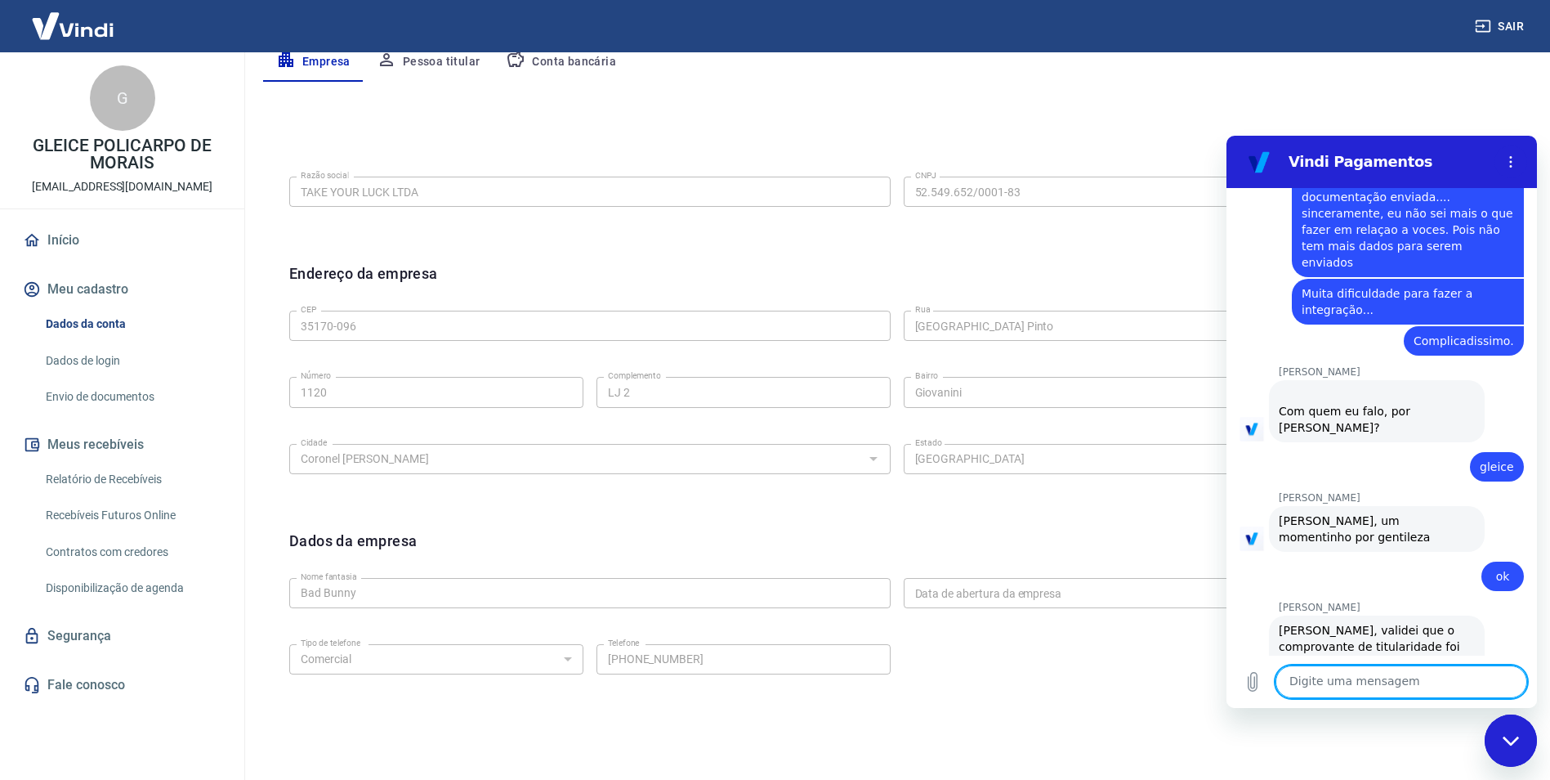
scroll to position [2714, 0]
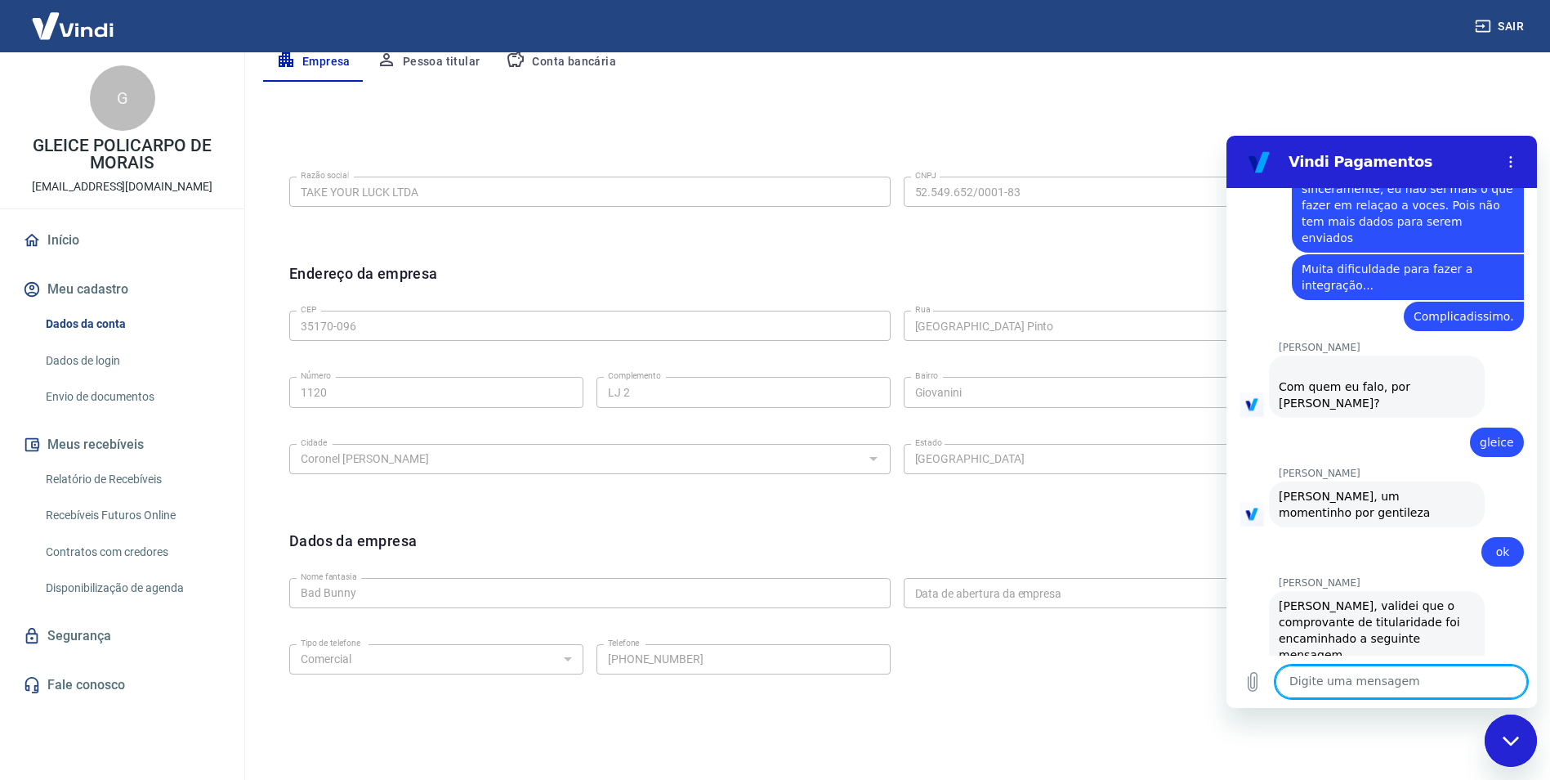
click at [1383, 682] on textarea at bounding box center [1401, 681] width 252 height 33
type textarea "mas eu já fiz o reenvio pelo chat"
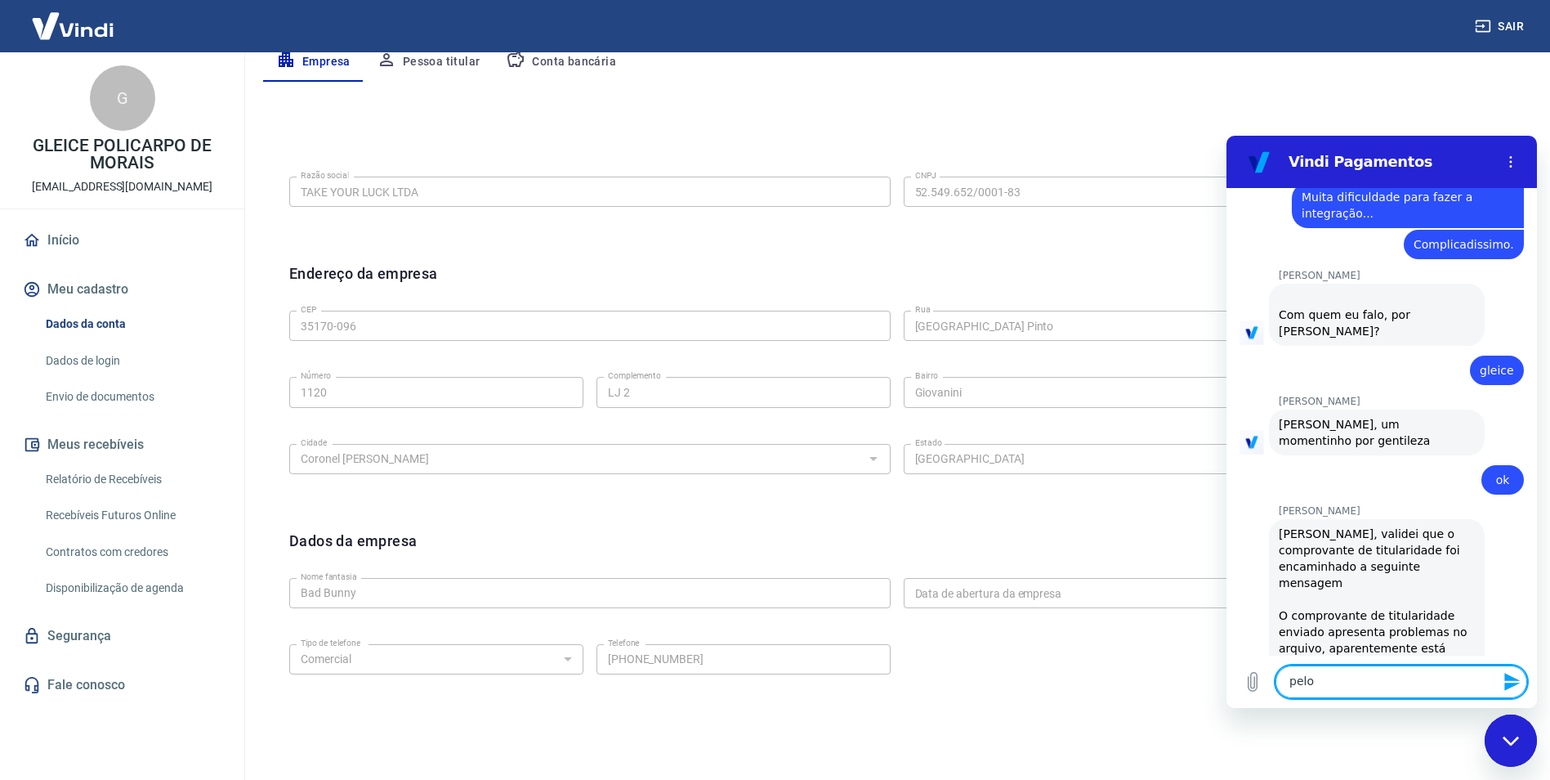
scroll to position [2784, 0]
type textarea "pelo amor de [DEMOGRAPHIC_DATA]"
type textarea "voces são pessimos"
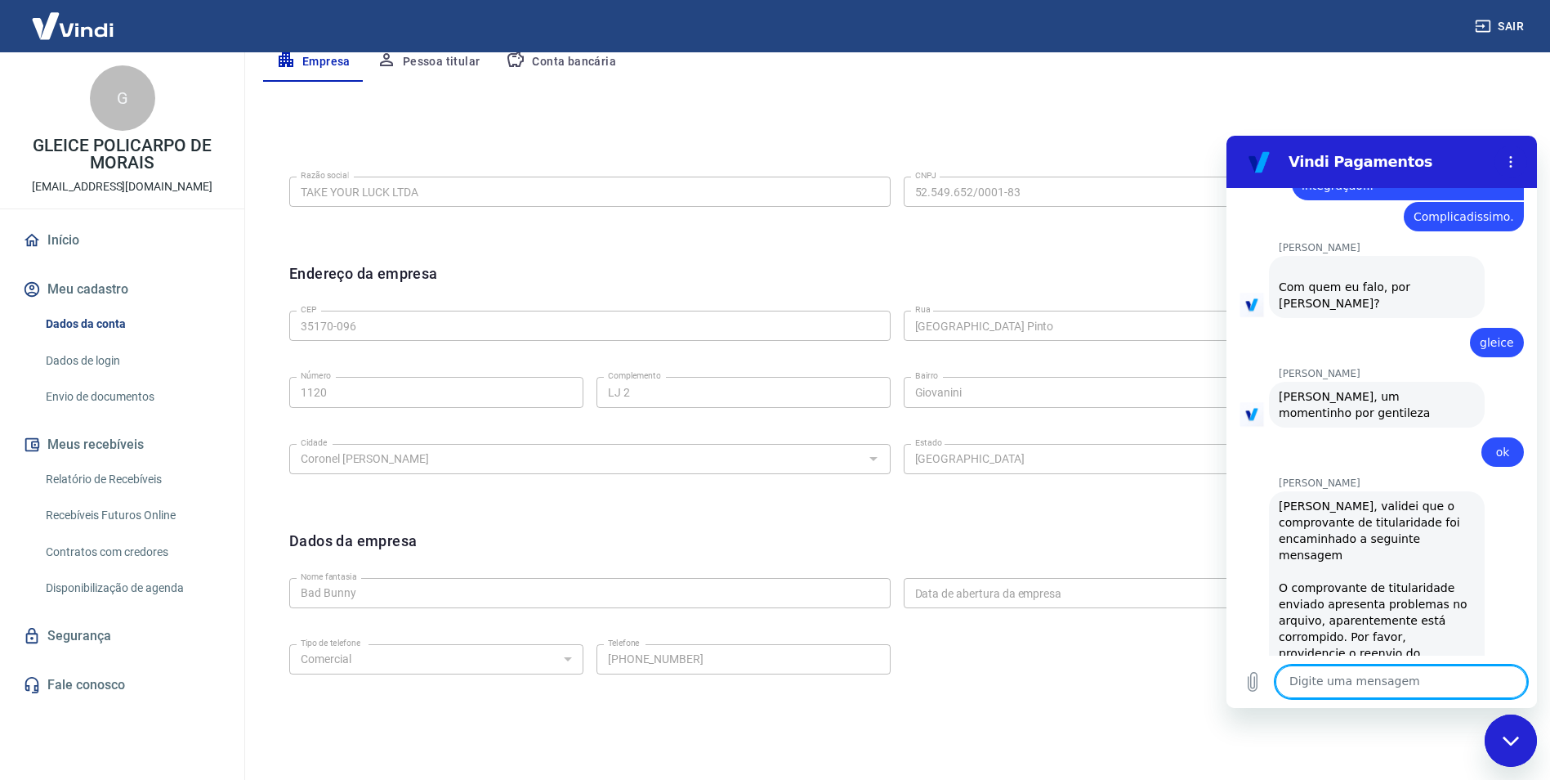
type textarea "e"
type textarea "M"
type textarea "Abri chamado, ja enviei 2 vezes"
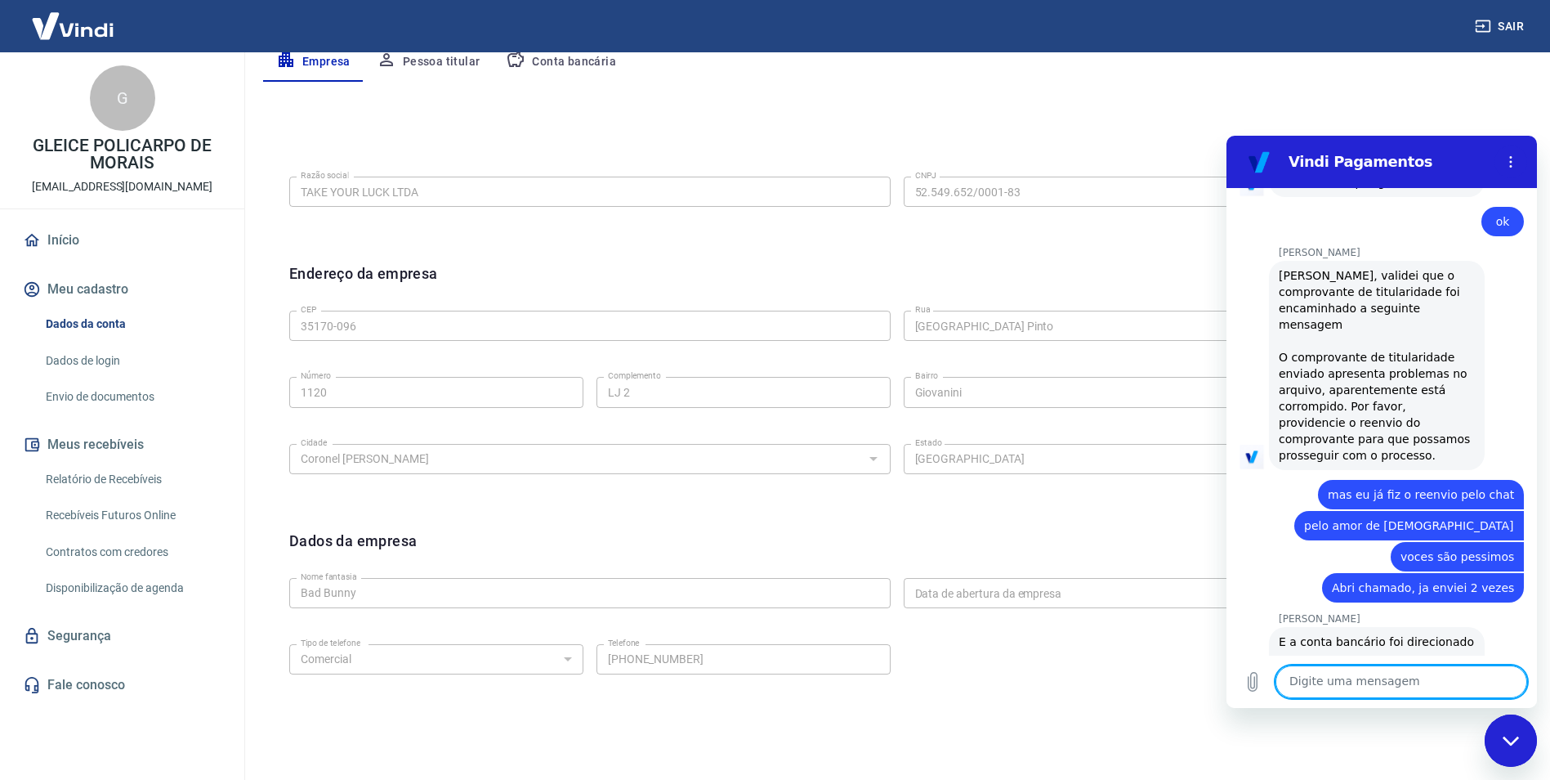
scroll to position [3047, 0]
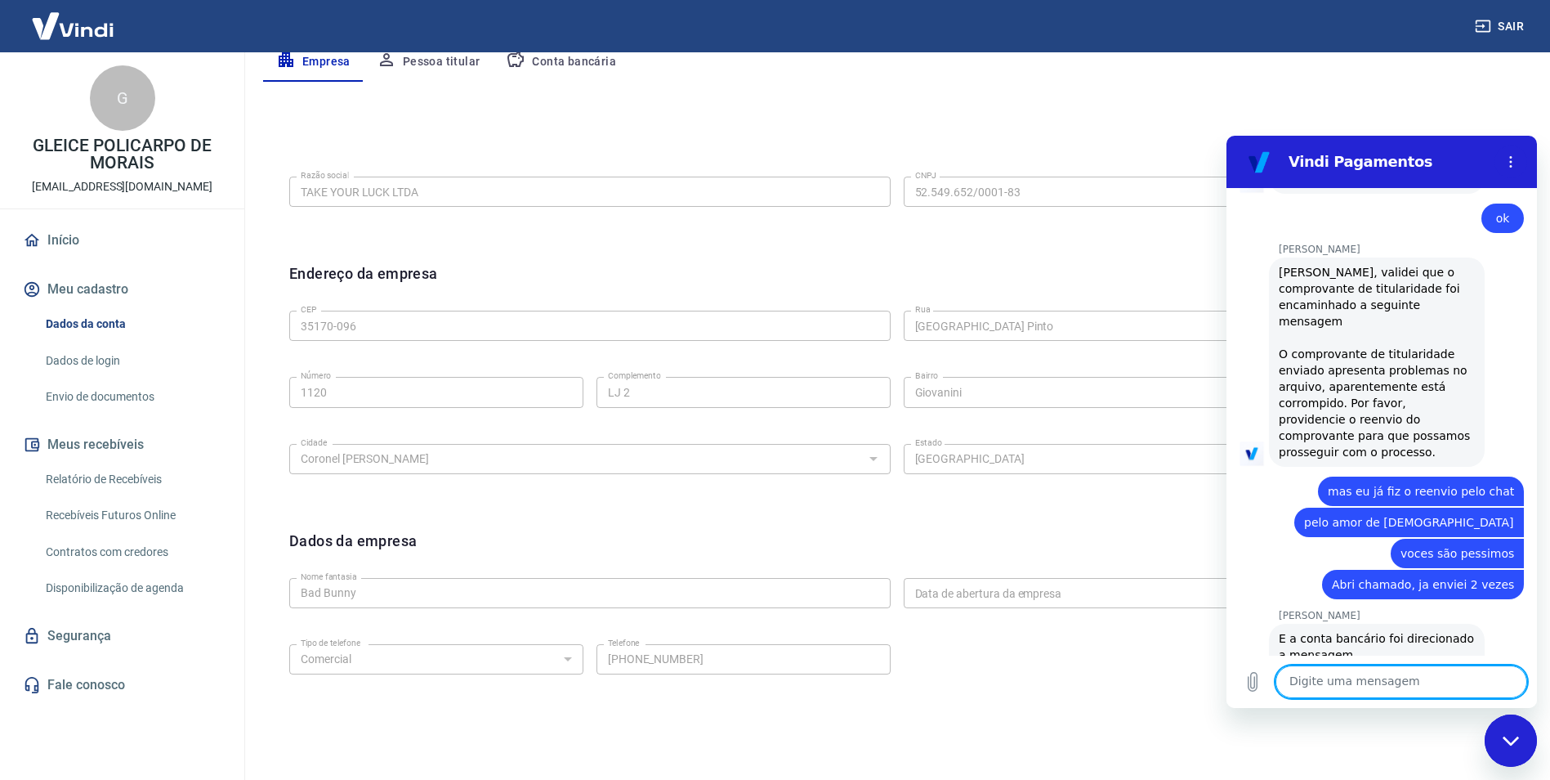
click at [1400, 681] on textarea at bounding box center [1401, 681] width 252 height 33
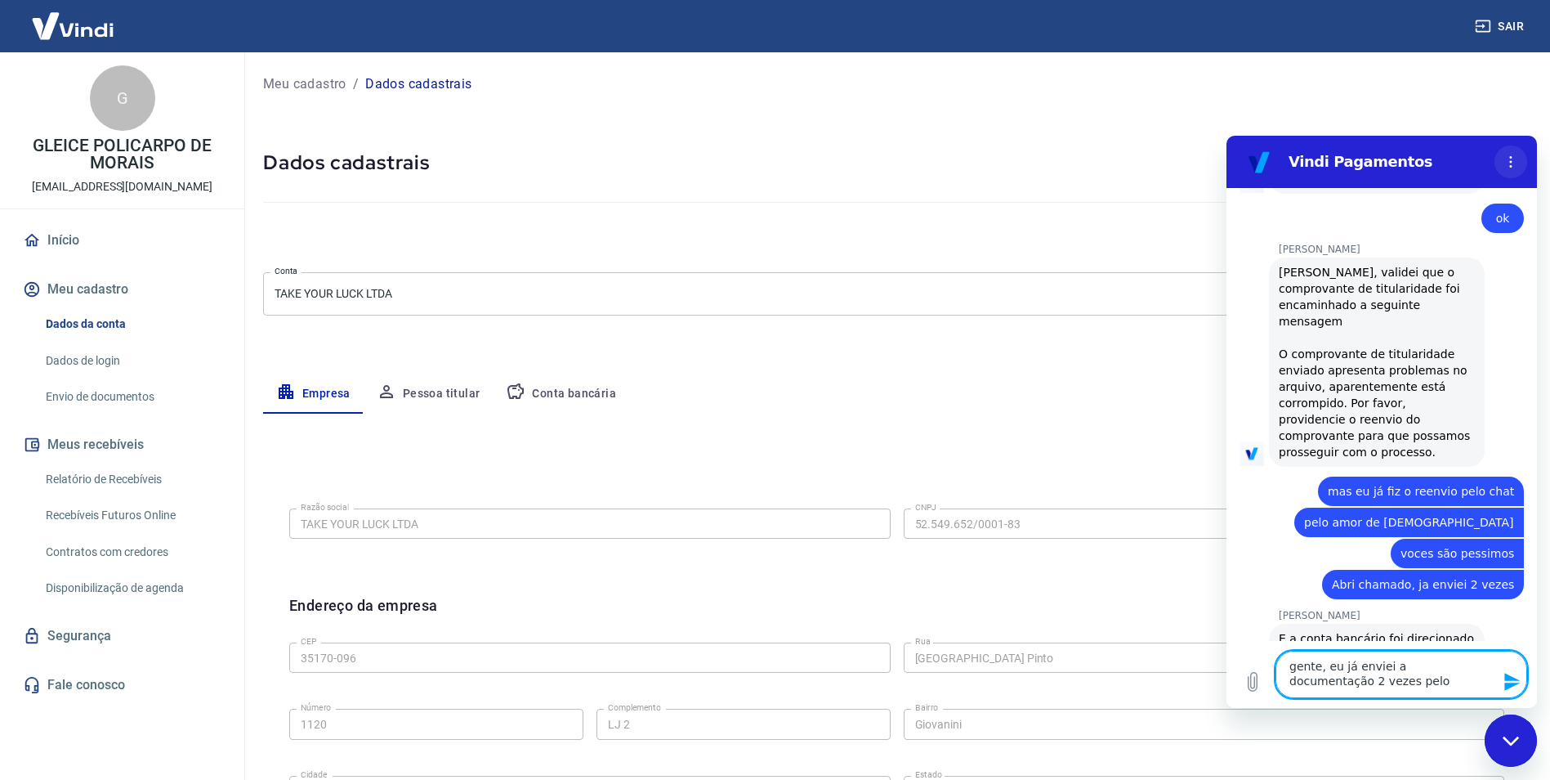
scroll to position [0, 0]
type textarea "gente, eu já enviei a documentação 2 vezes pelo chat"
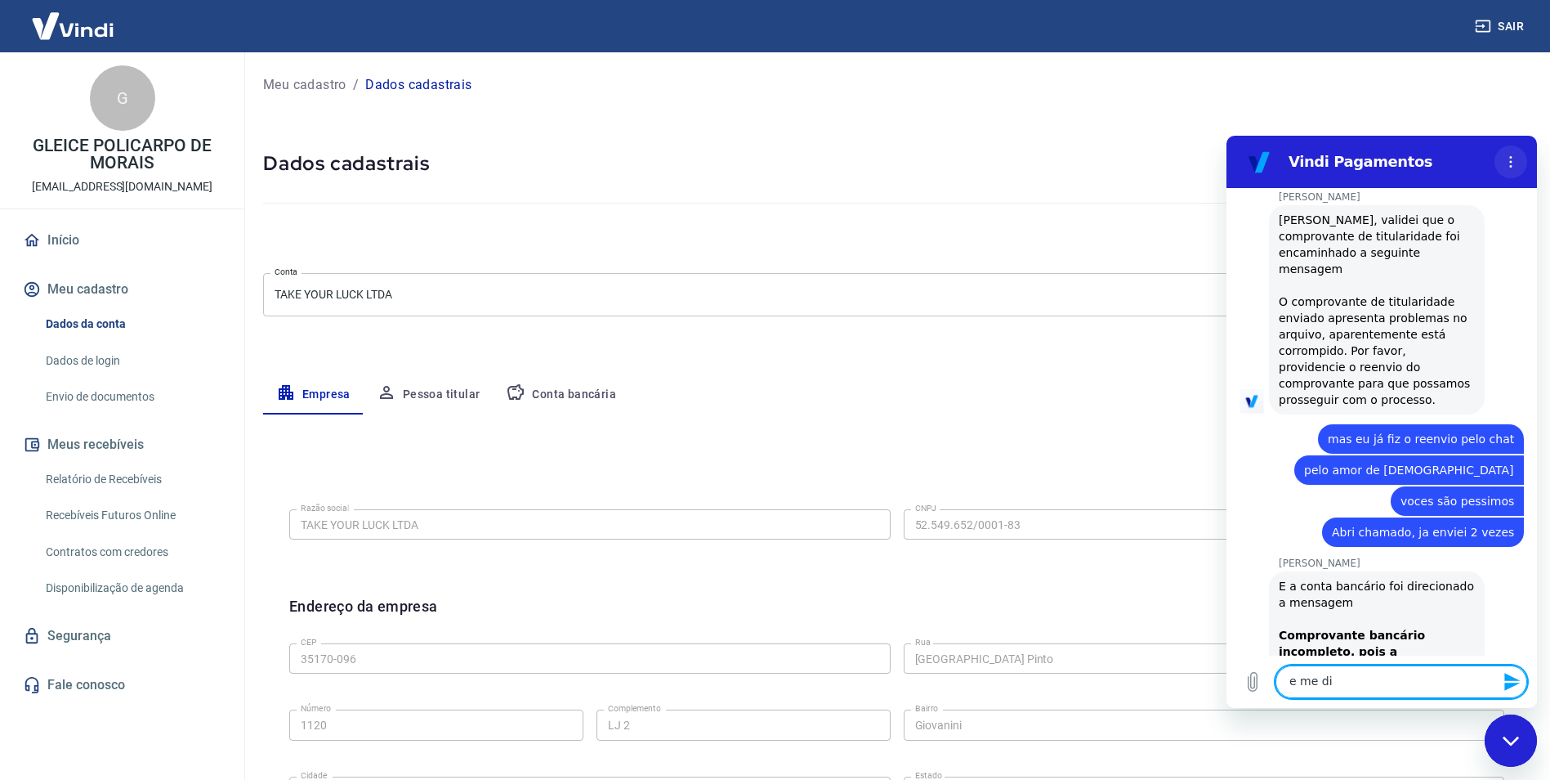
scroll to position [3103, 0]
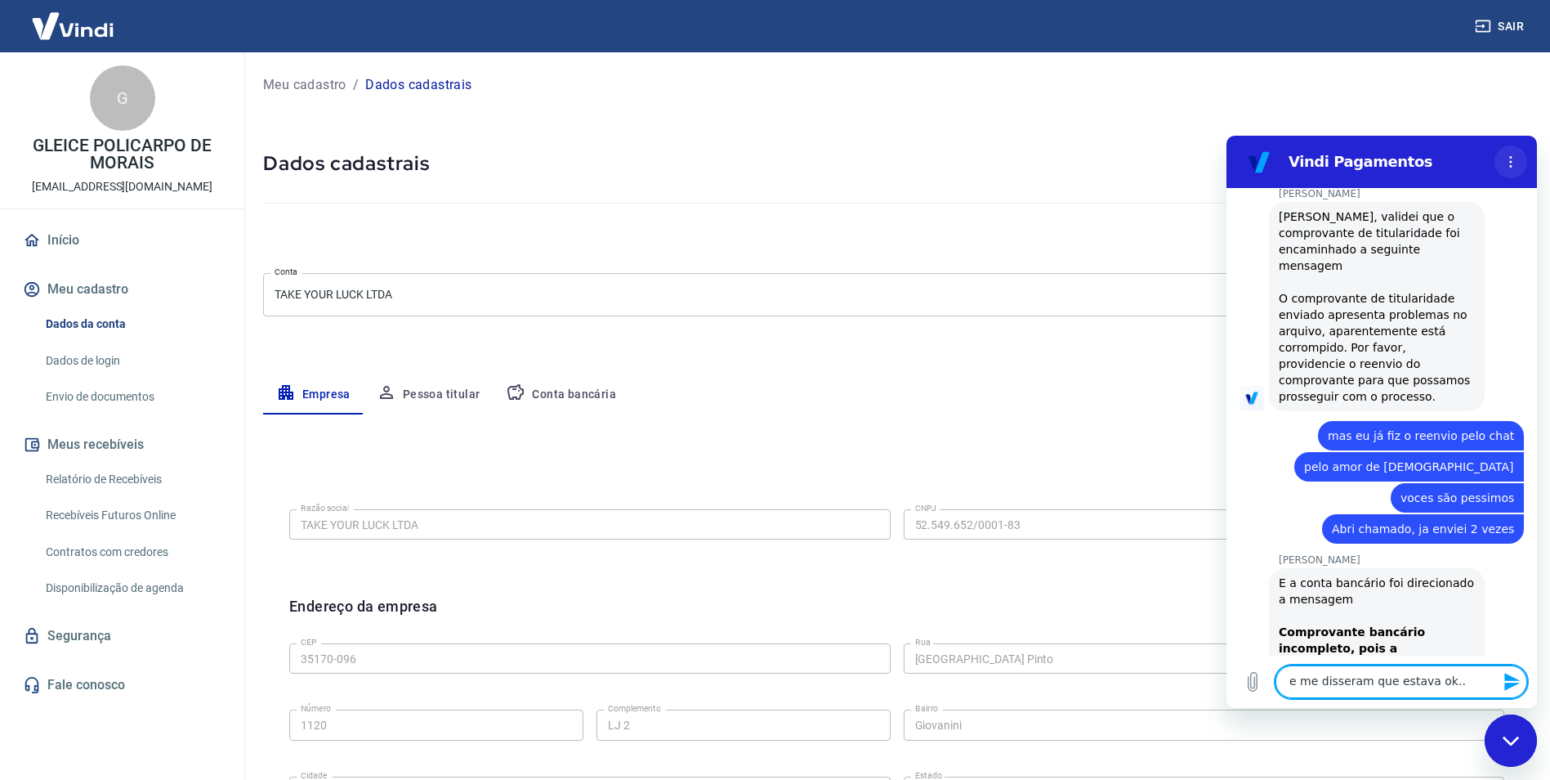
type textarea "e me disseram que estava ok..."
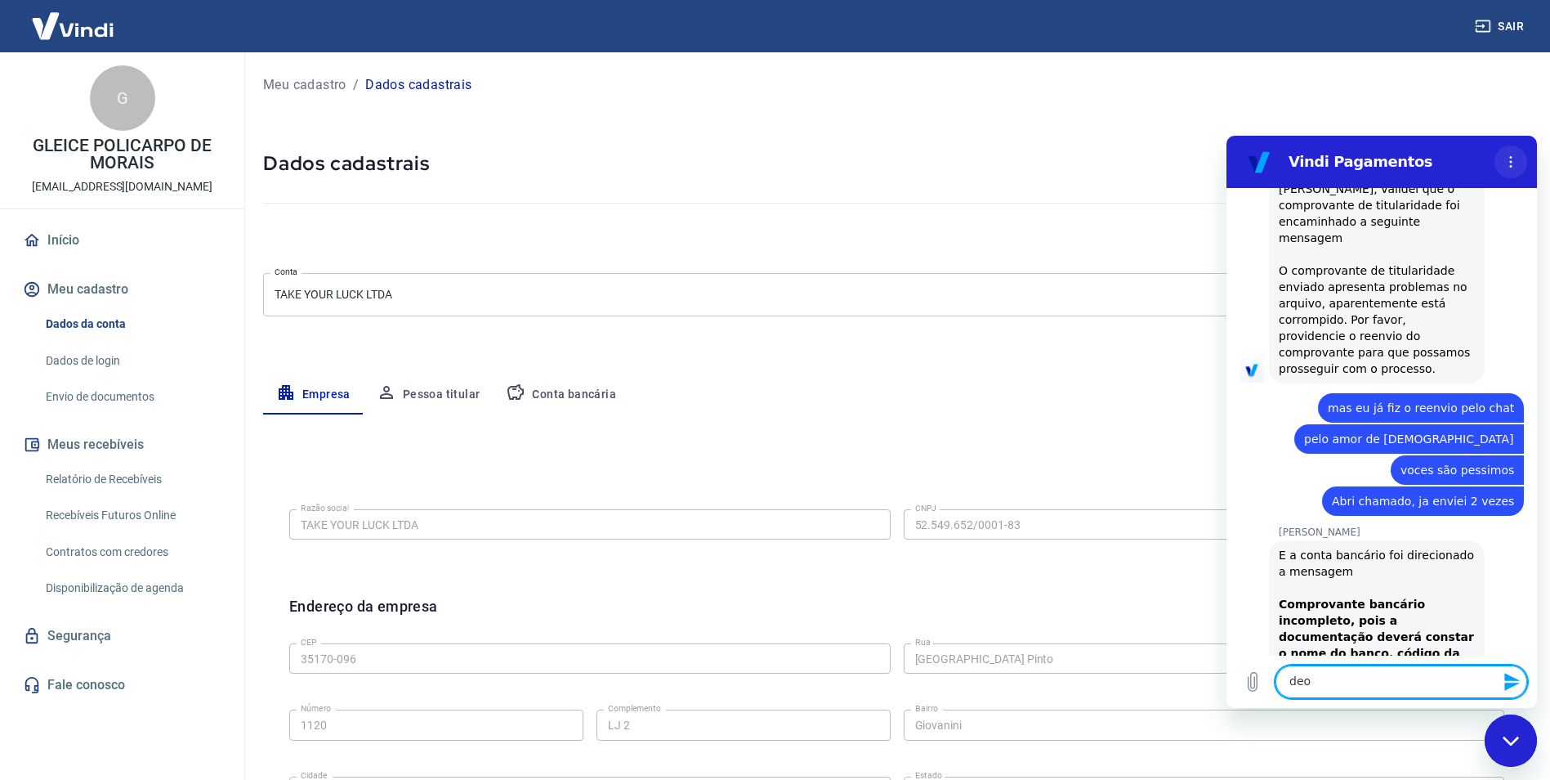
scroll to position [3134, 0]
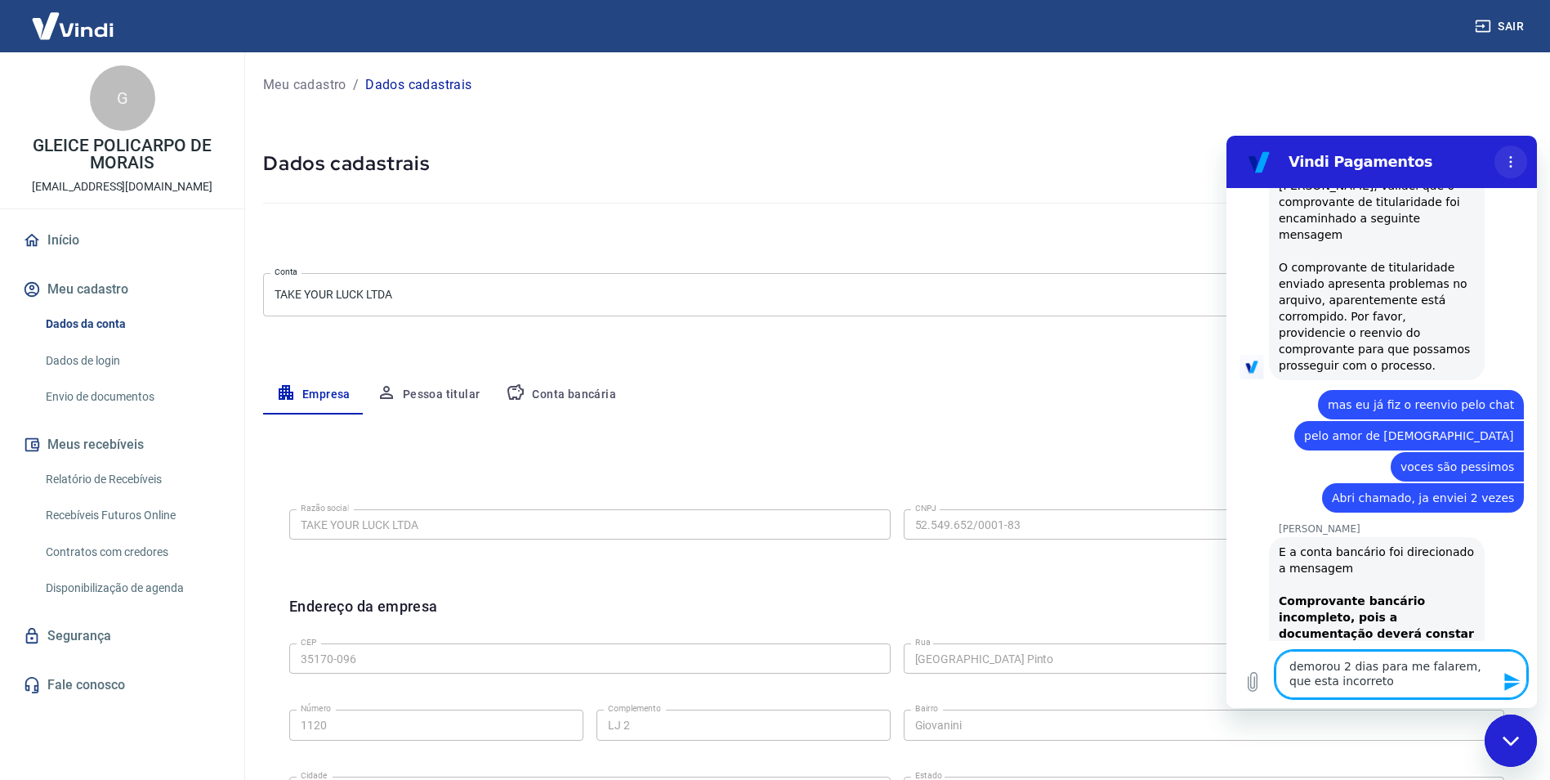
type textarea "demorou 2 dias para me falarem, que esta incorreto?"
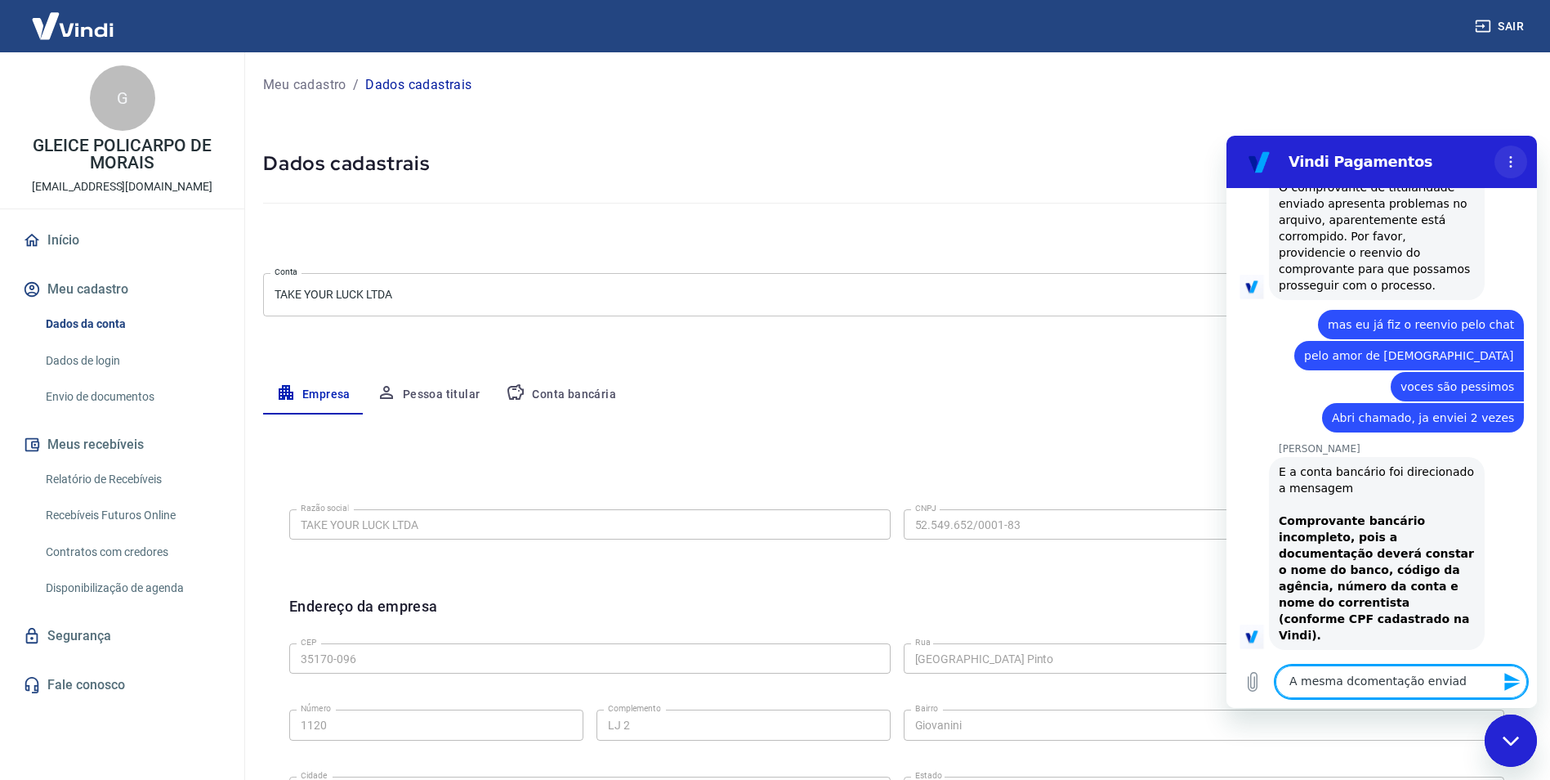
scroll to position [3212, 0]
drag, startPoint x: 1347, startPoint y: 679, endPoint x: 1365, endPoint y: 684, distance: 17.8
click at [1349, 682] on textarea "A mesma dcomentação enviada" at bounding box center [1401, 681] width 252 height 33
click at [1447, 672] on textarea "A mesma domentação enviada" at bounding box center [1401, 681] width 252 height 33
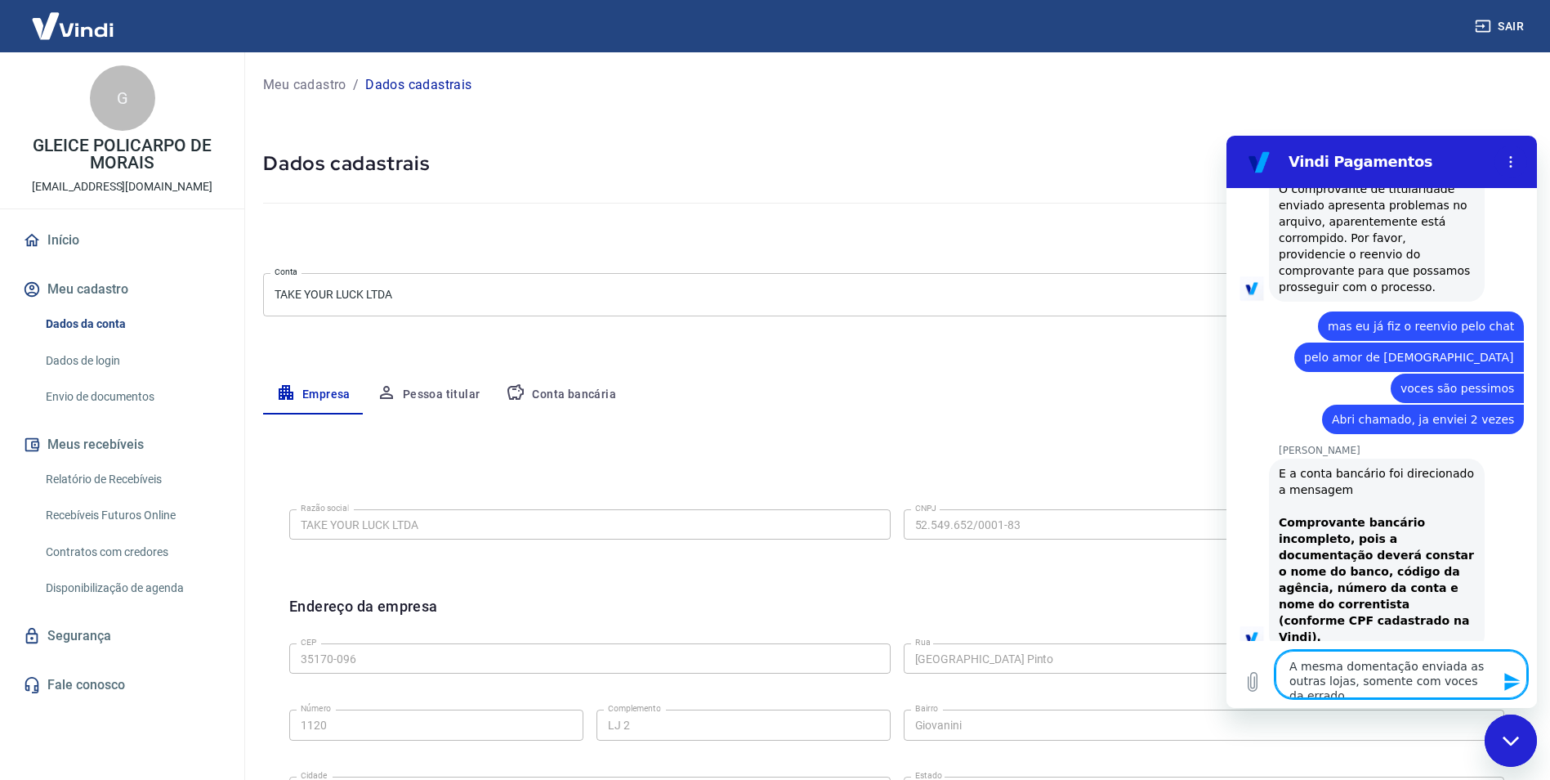
type textarea "A mesma domentação enviada as outras lojas, somente com voces da errado?"
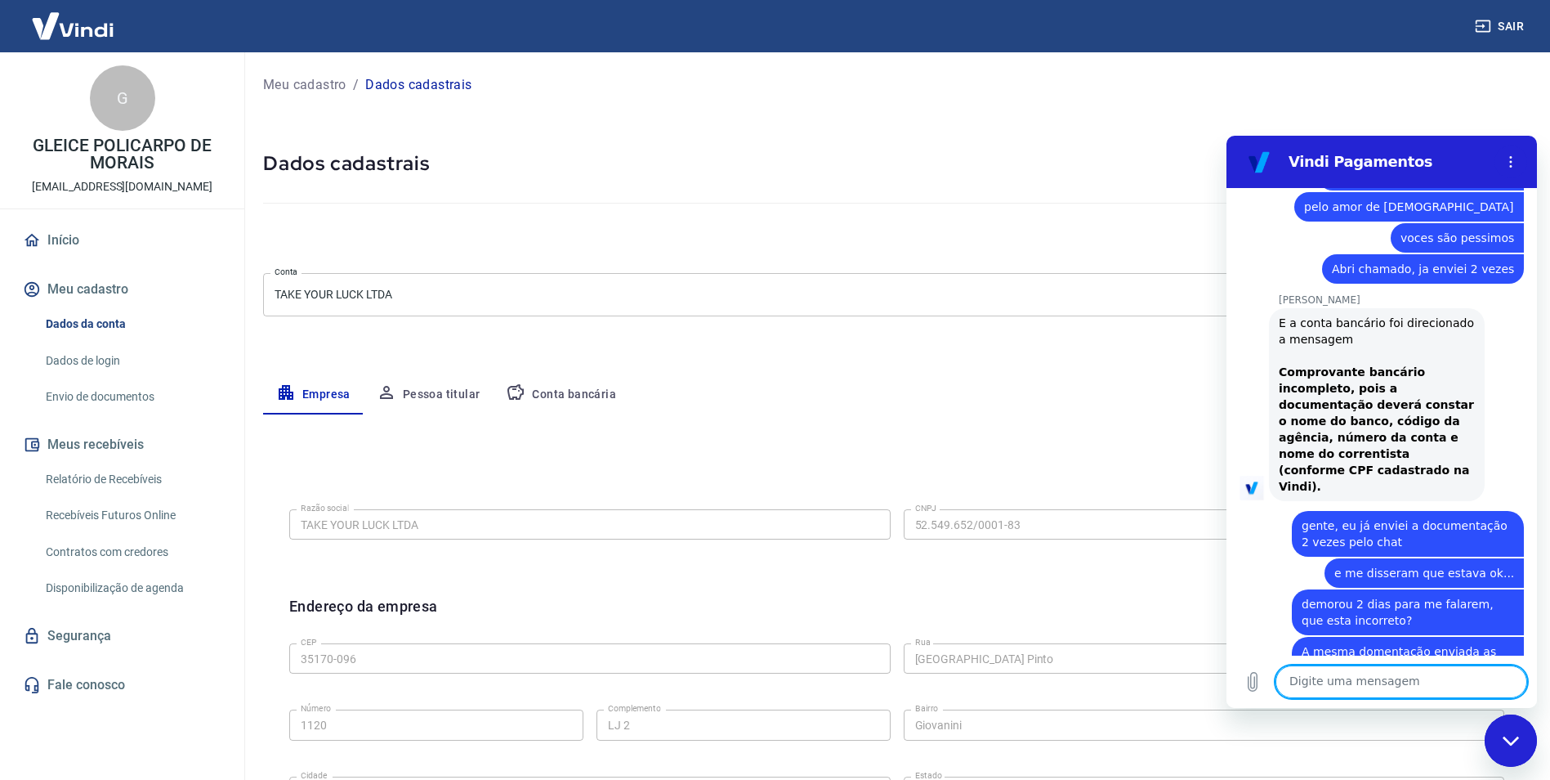
scroll to position [3393, 0]
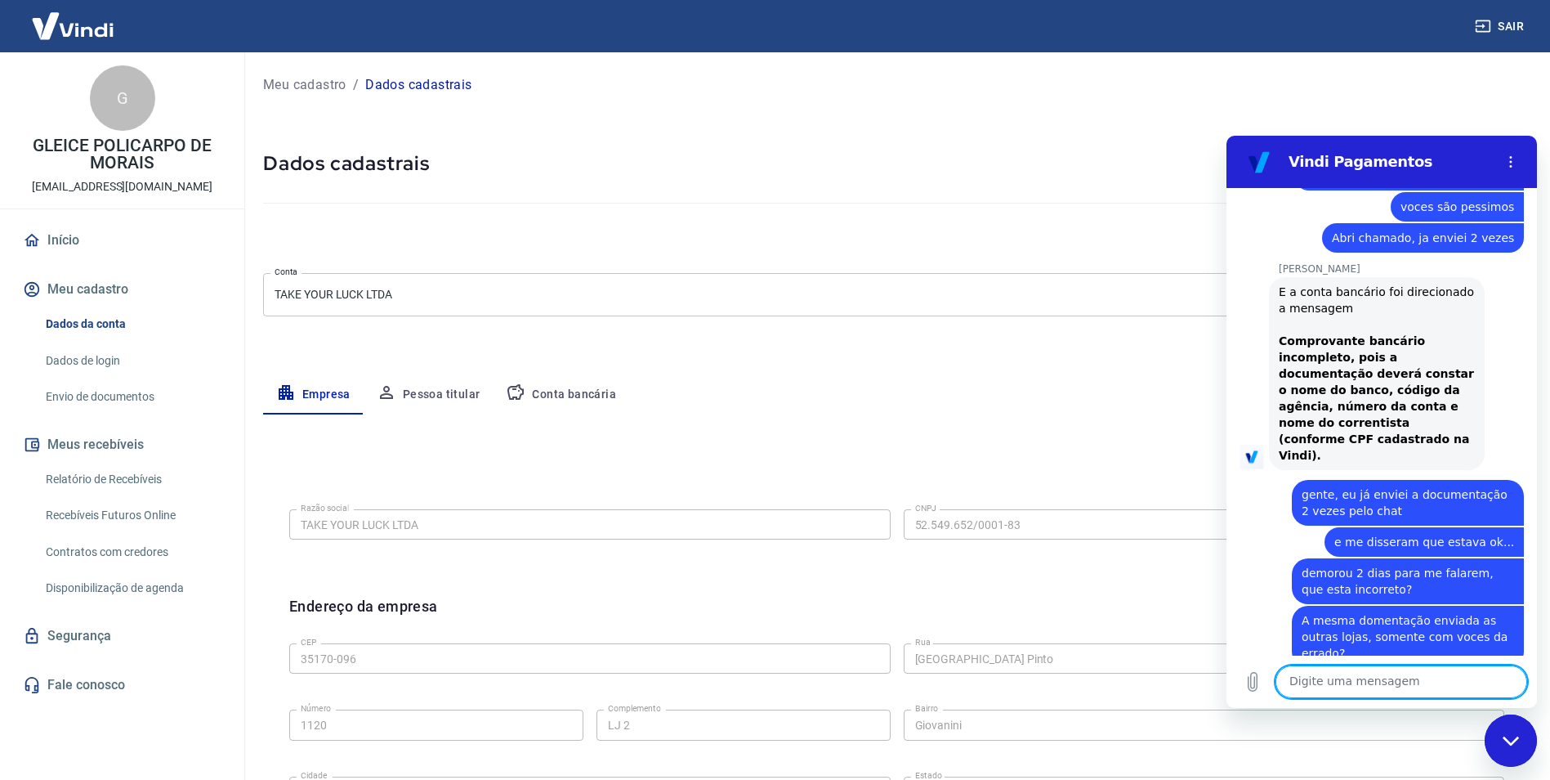
click at [1349, 681] on textarea at bounding box center [1401, 681] width 252 height 33
type textarea "sim"
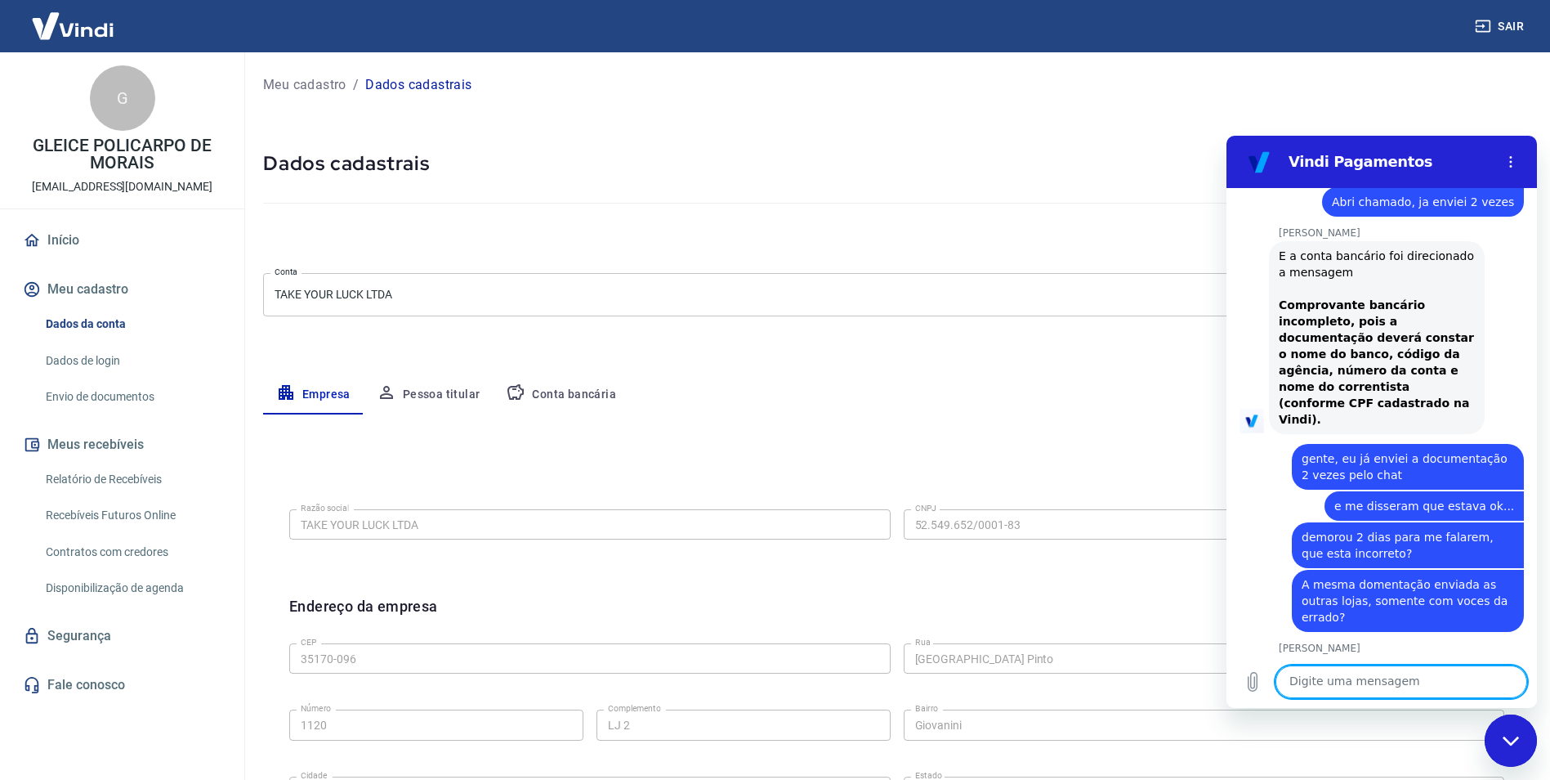
scroll to position [3433, 0]
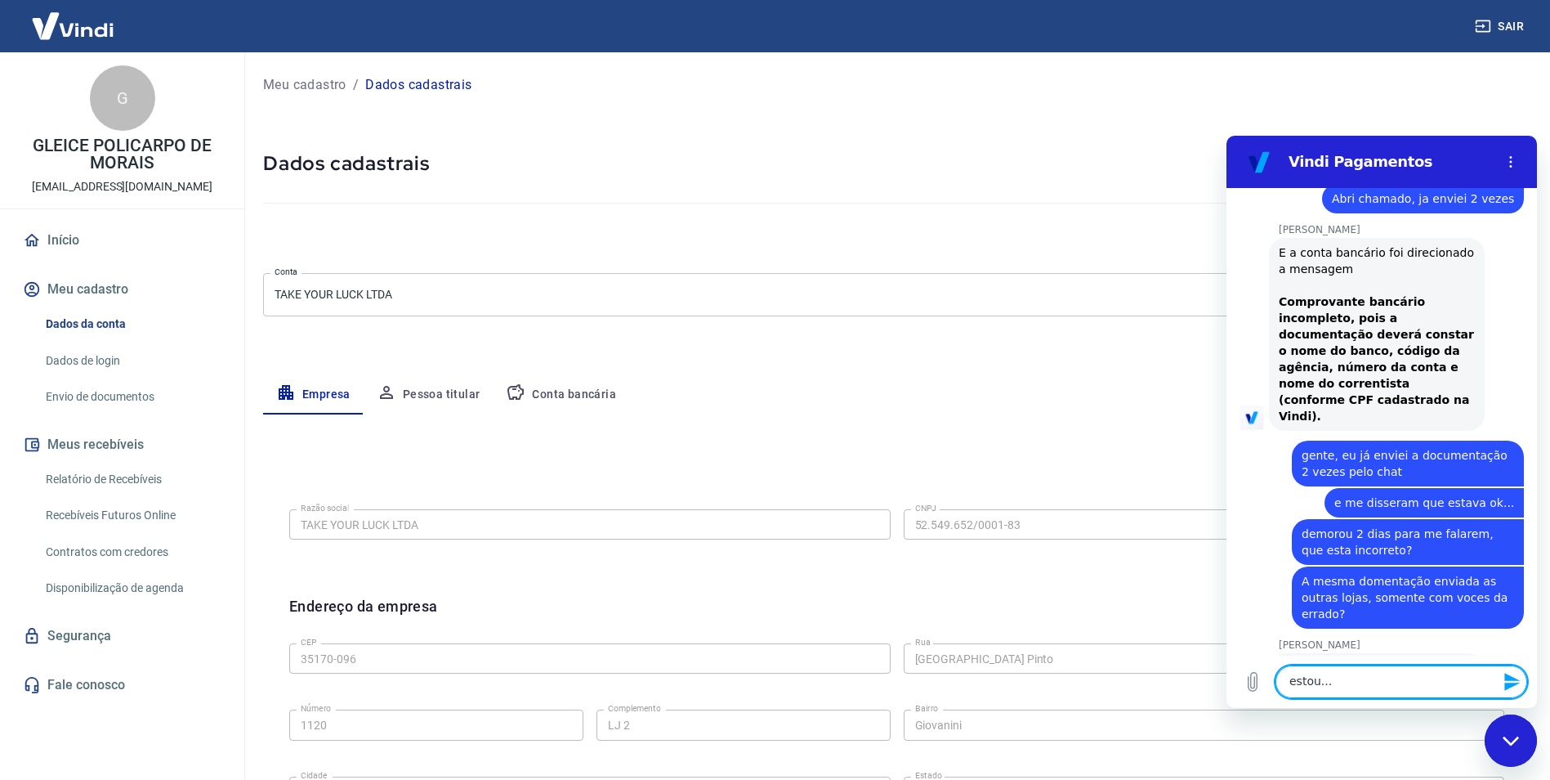
type textarea "estou..."
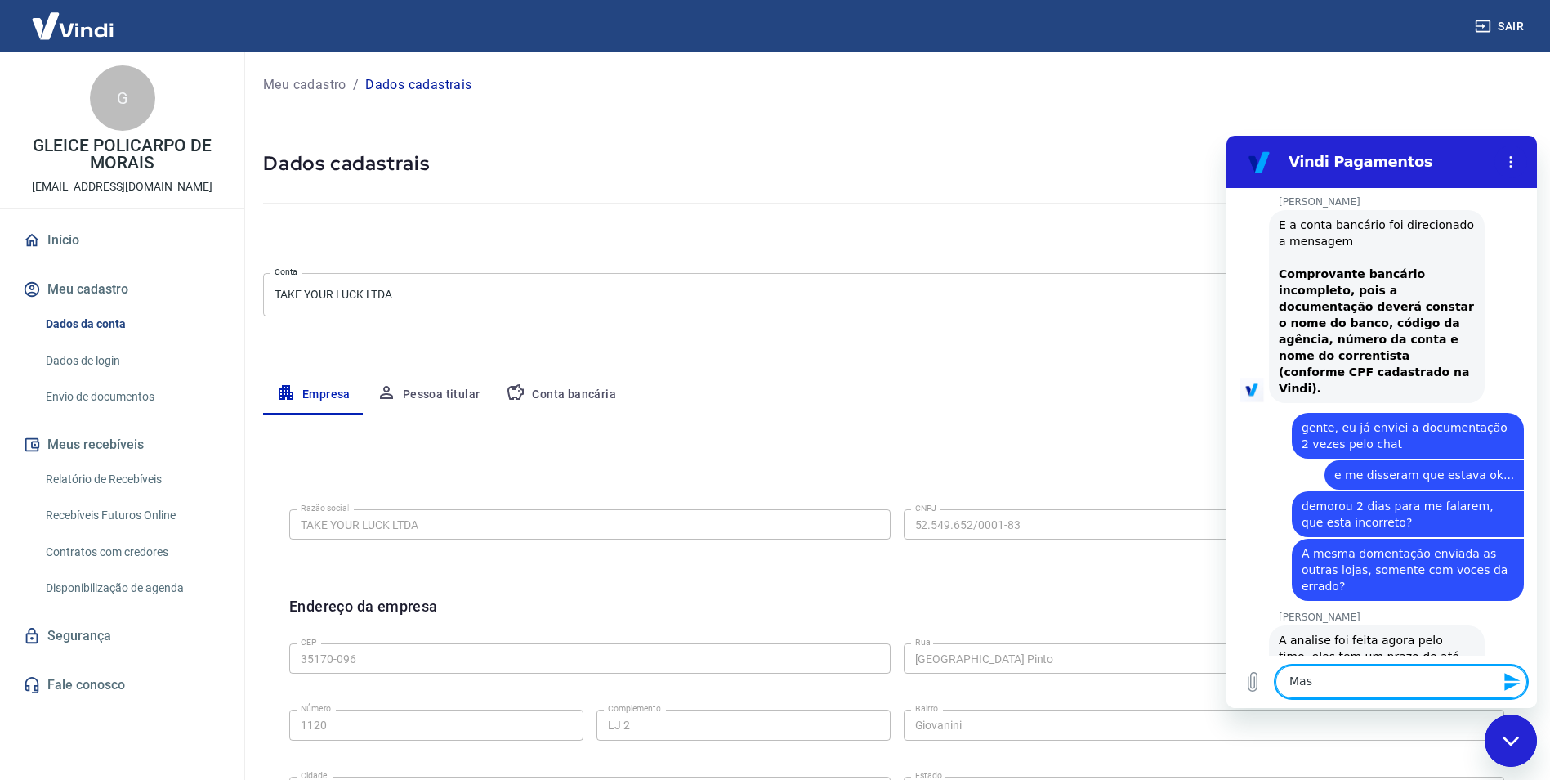
scroll to position [3464, 0]
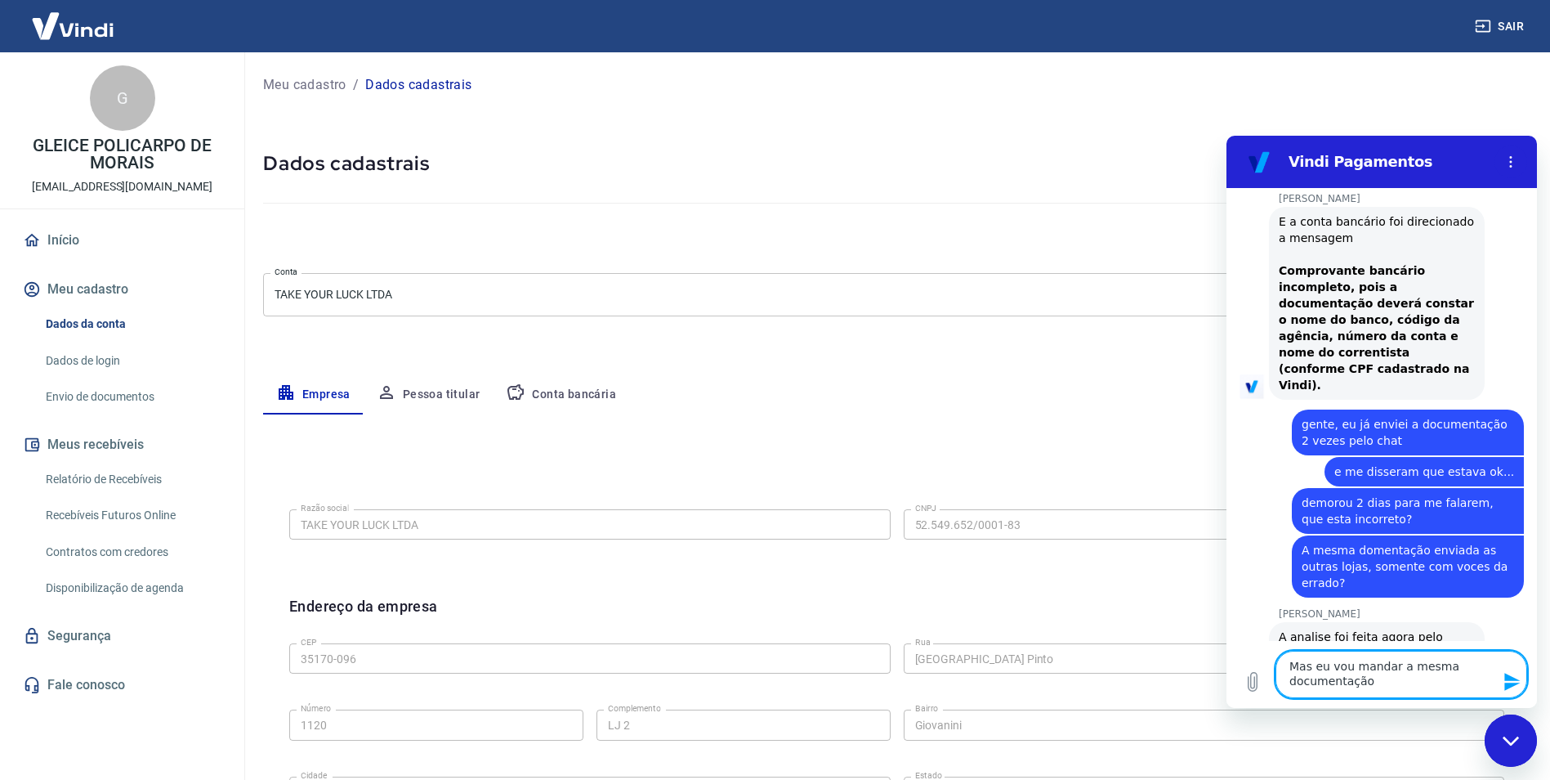
type textarea "Mas eu vou mandar a mesma documentaçã"
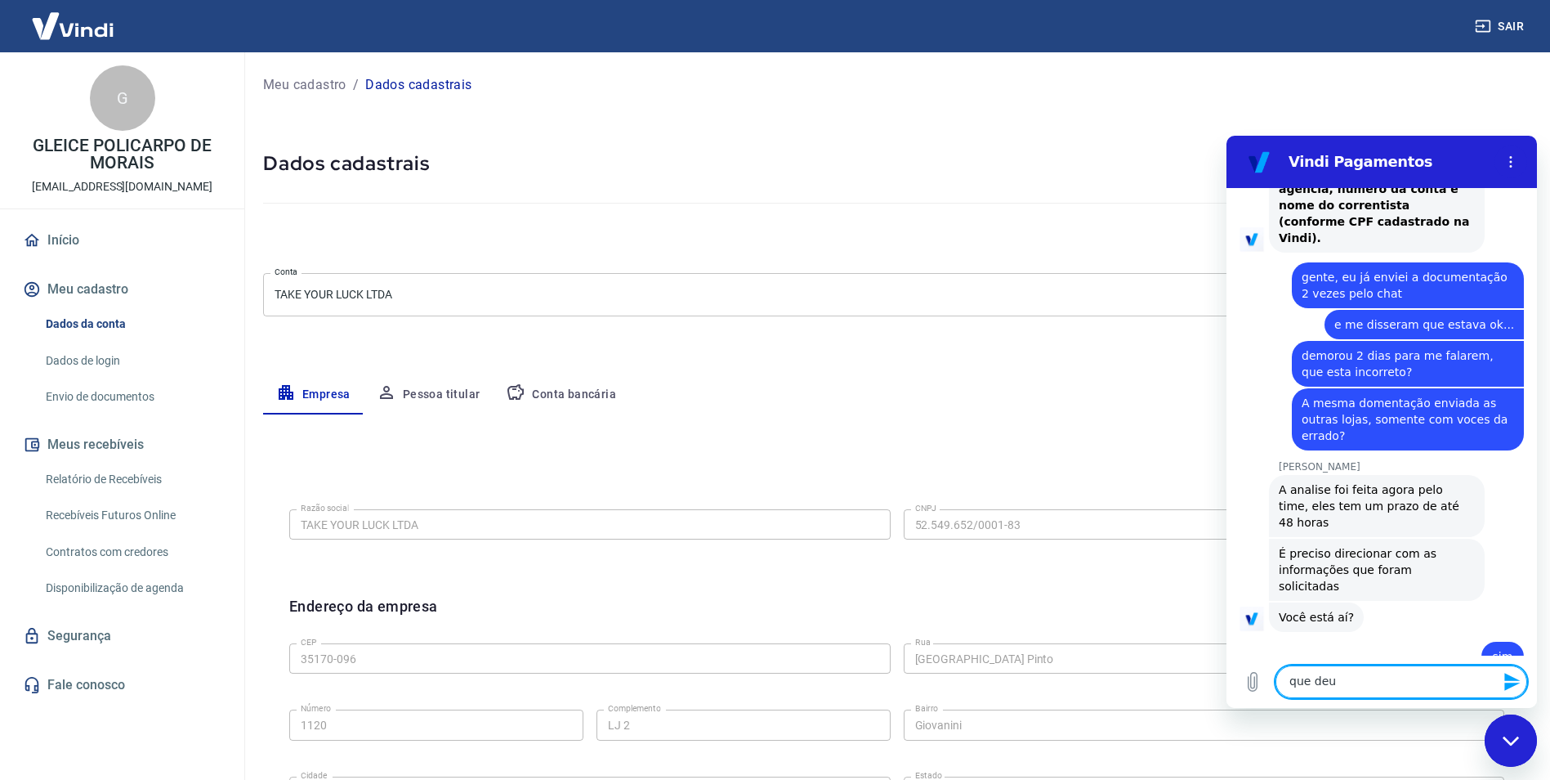
scroll to position [3614, 0]
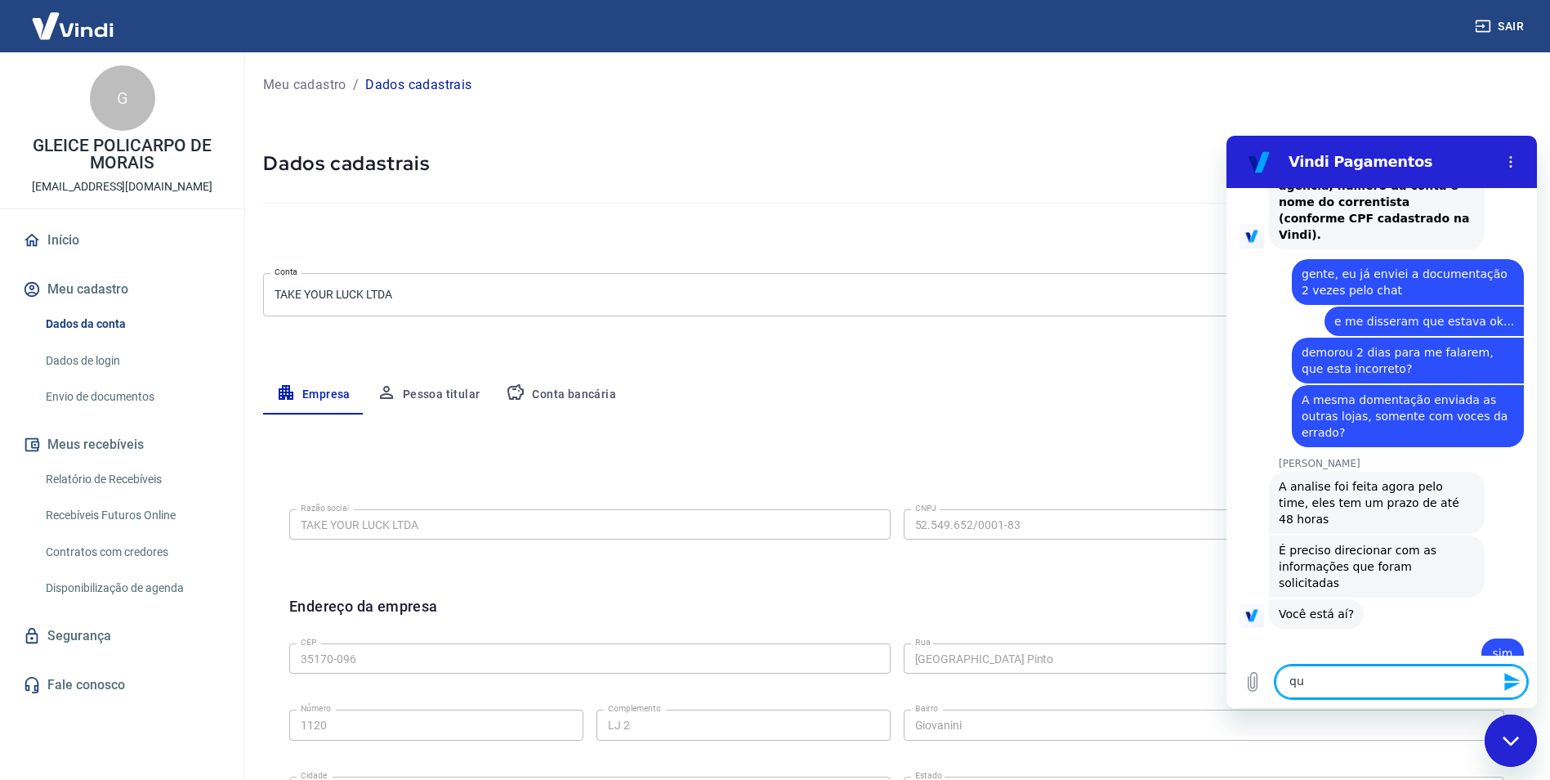
type textarea "q"
type textarea "mas eu ja mandei pra voces em outro chat..."
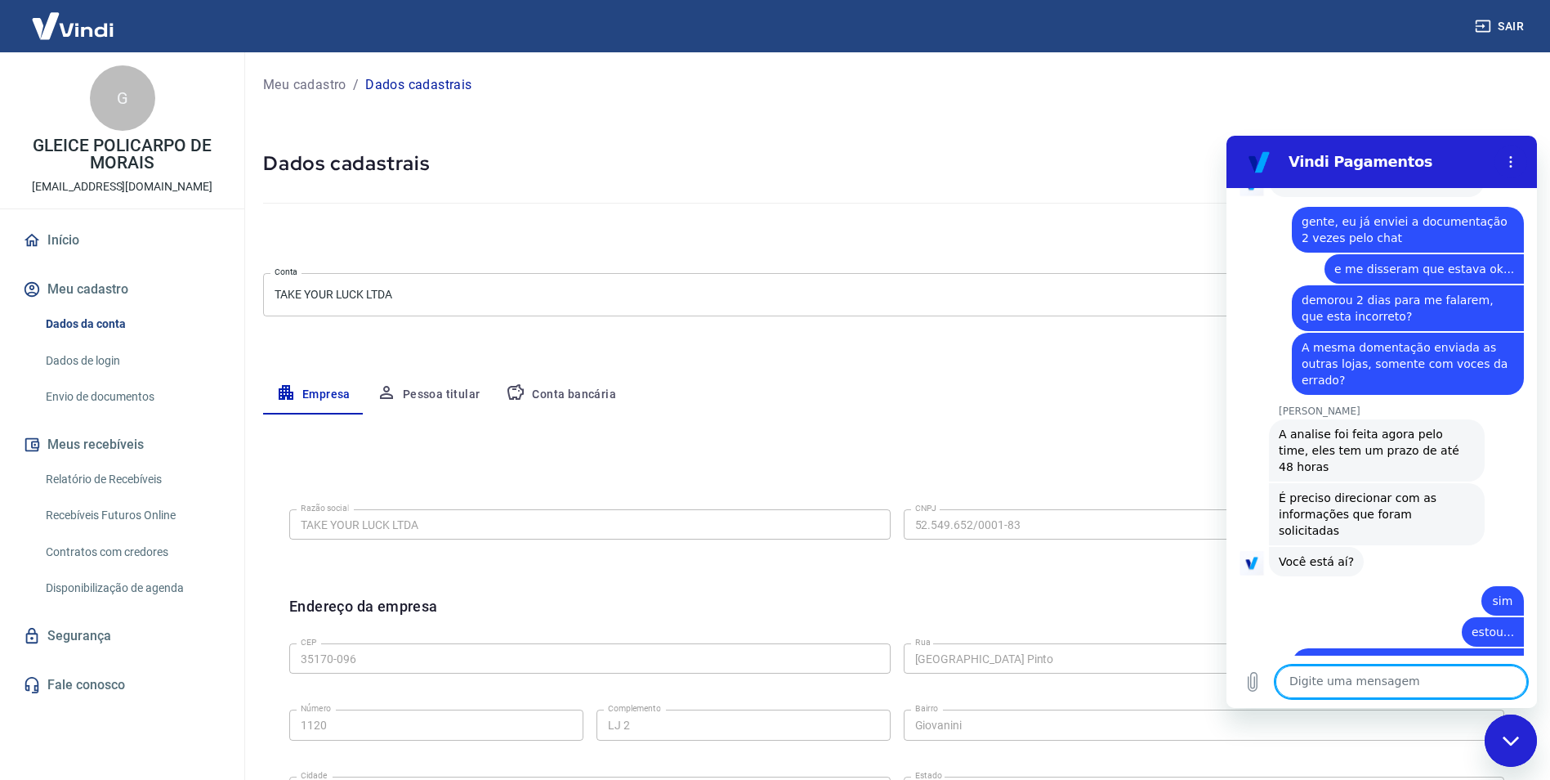
scroll to position [3670, 0]
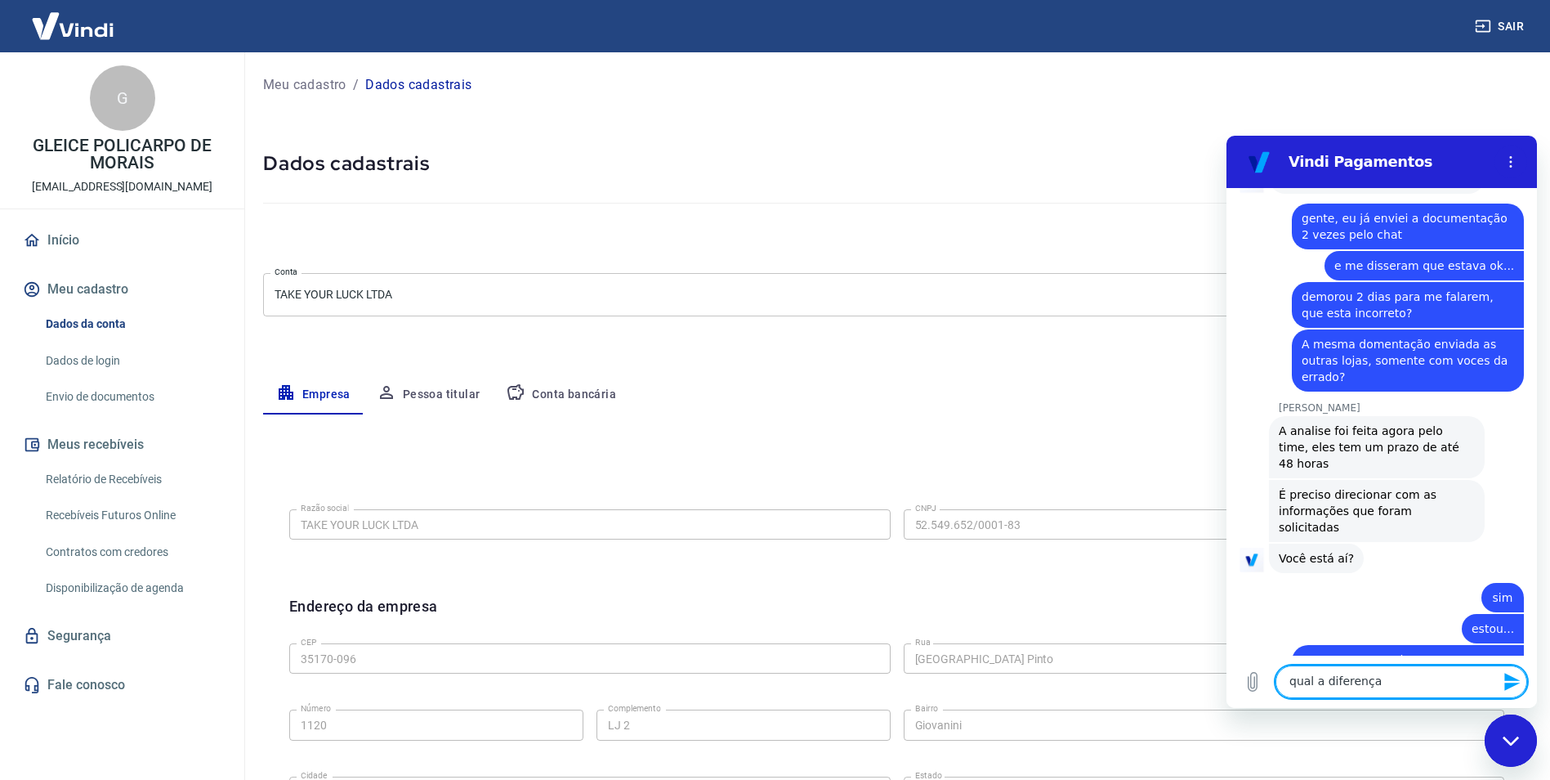
type textarea "qual a diferença?"
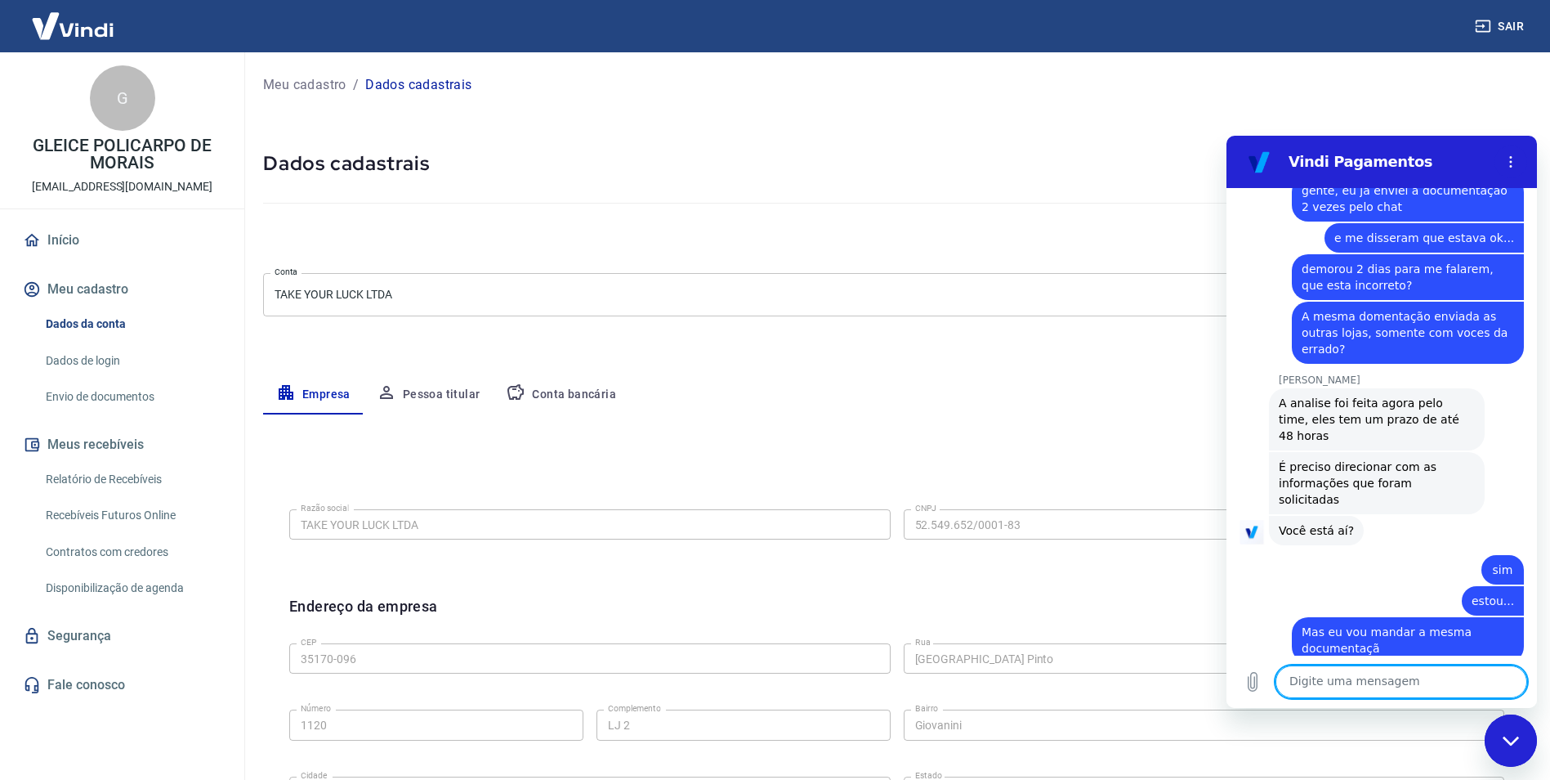
scroll to position [3701, 0]
type textarea "o"
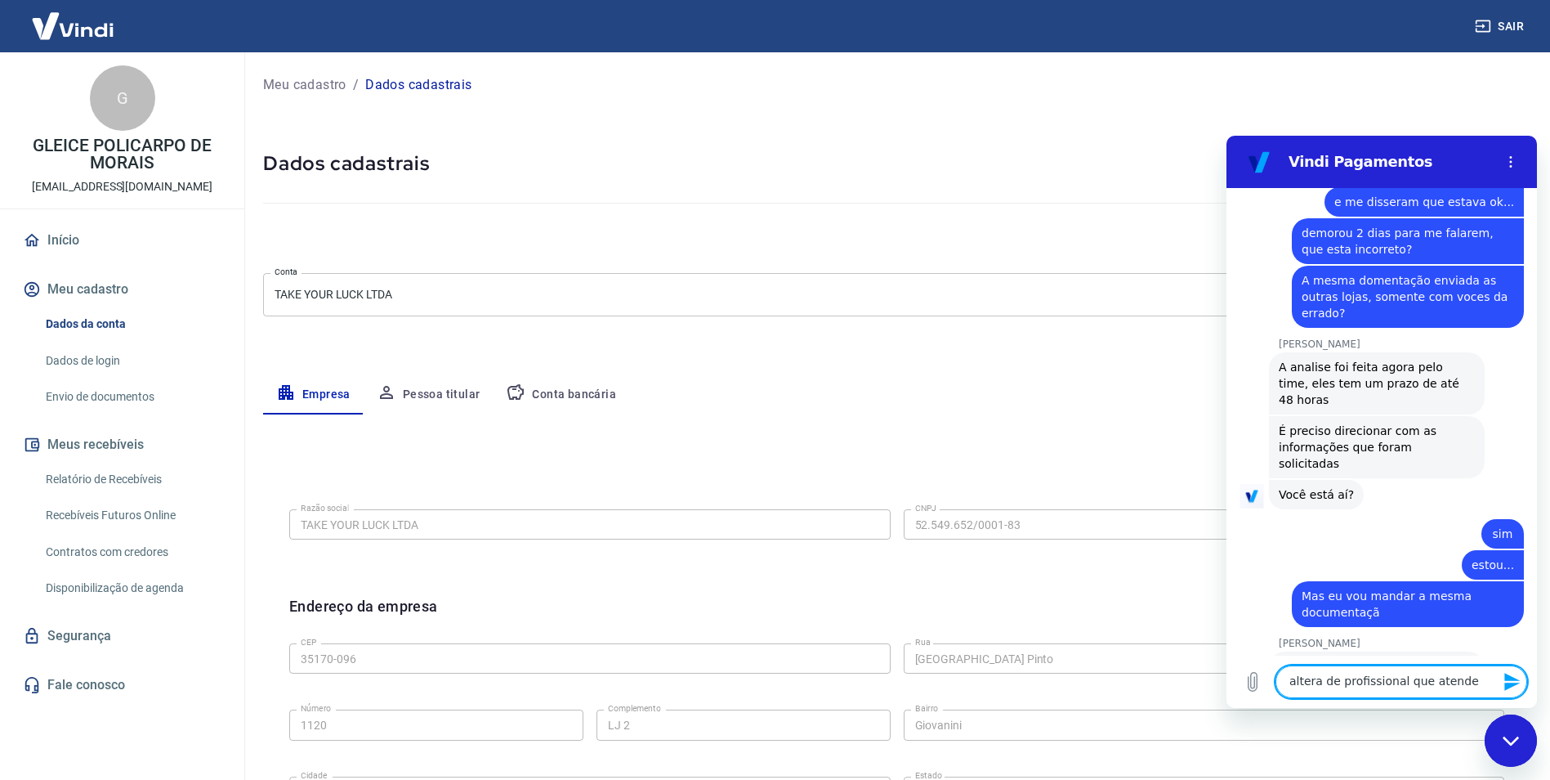
type textarea "altera de profissional que atende?"
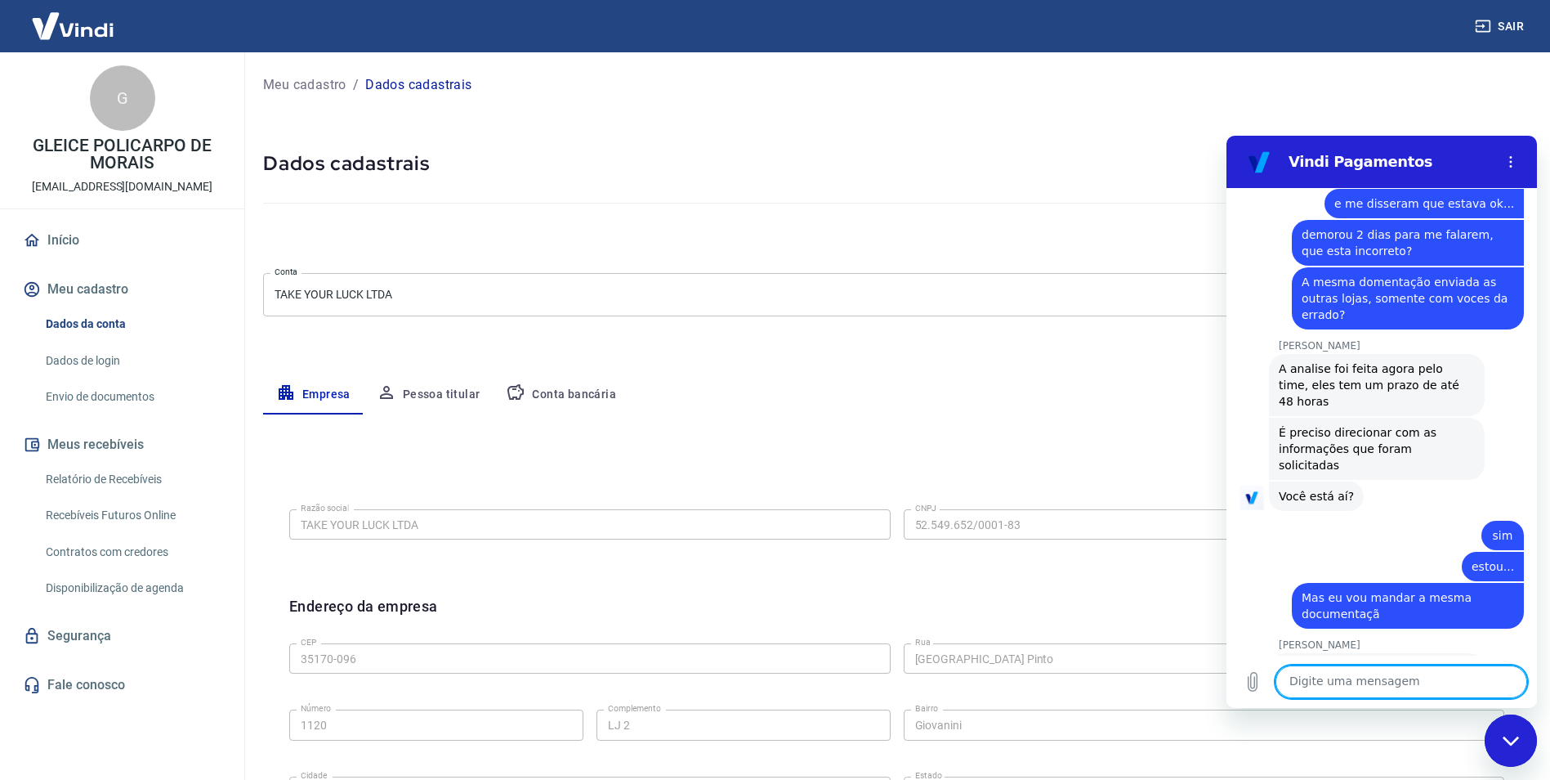
scroll to position [3763, 0]
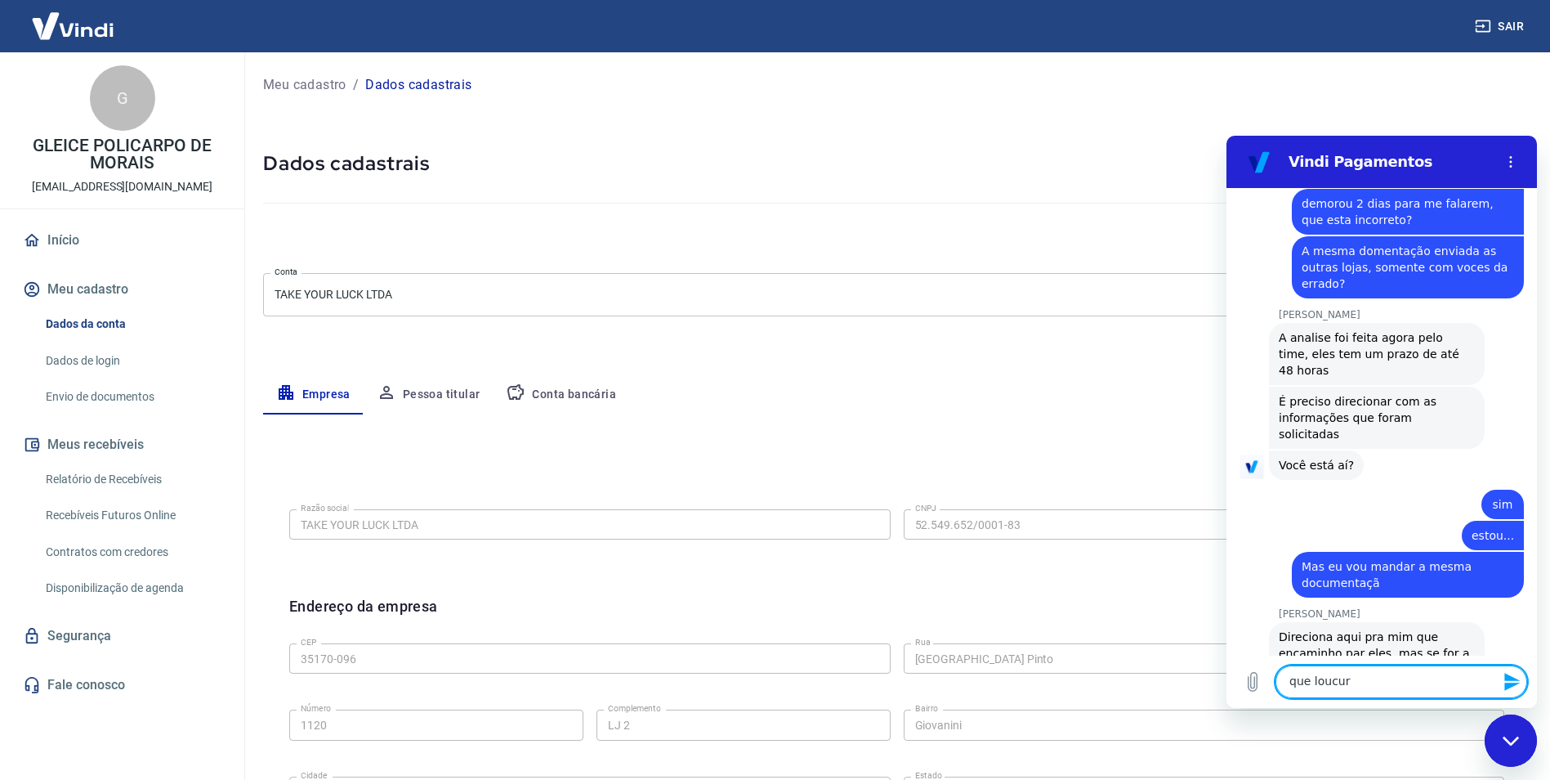
type textarea "que loucura"
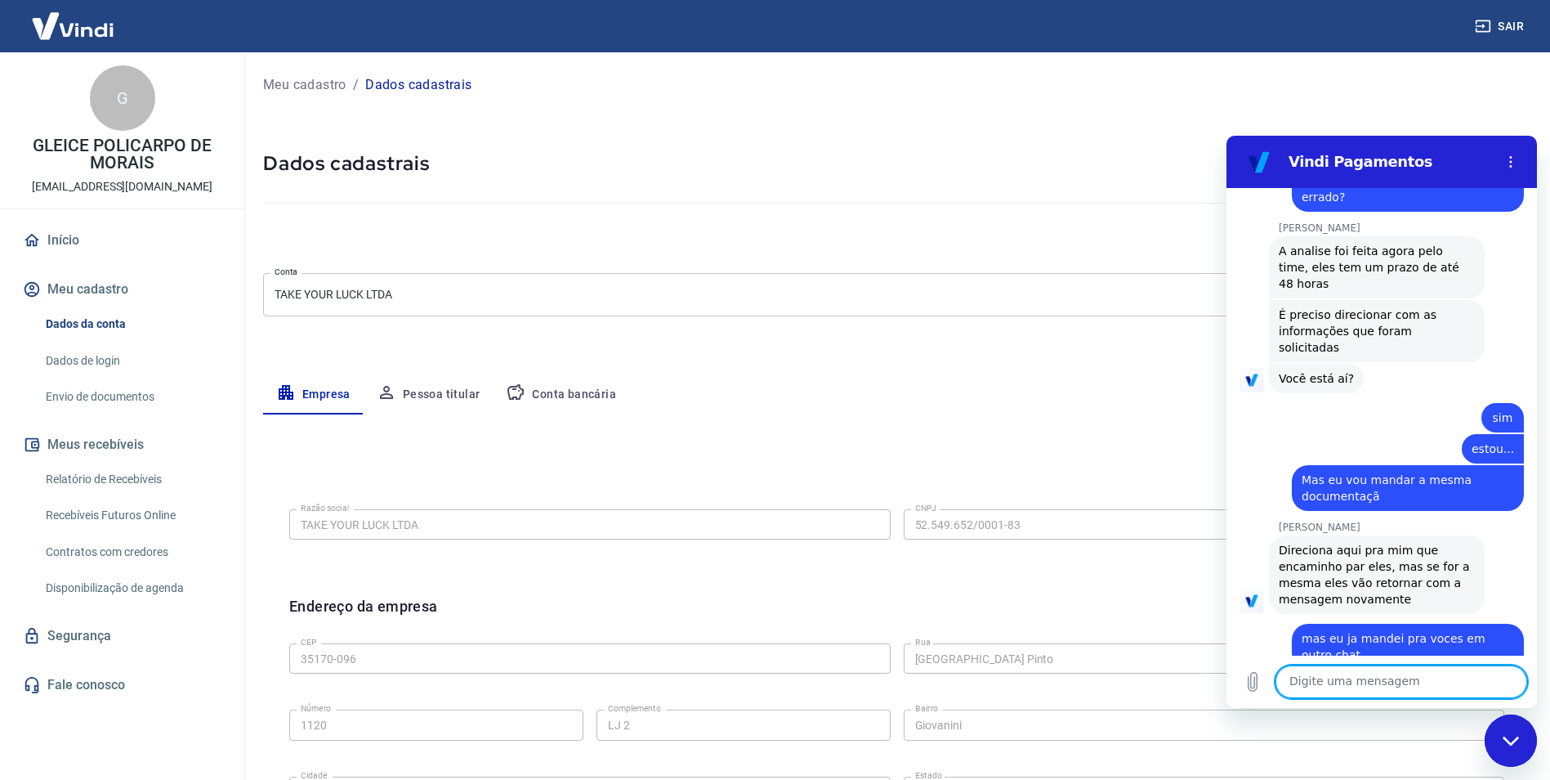
scroll to position [3858, 0]
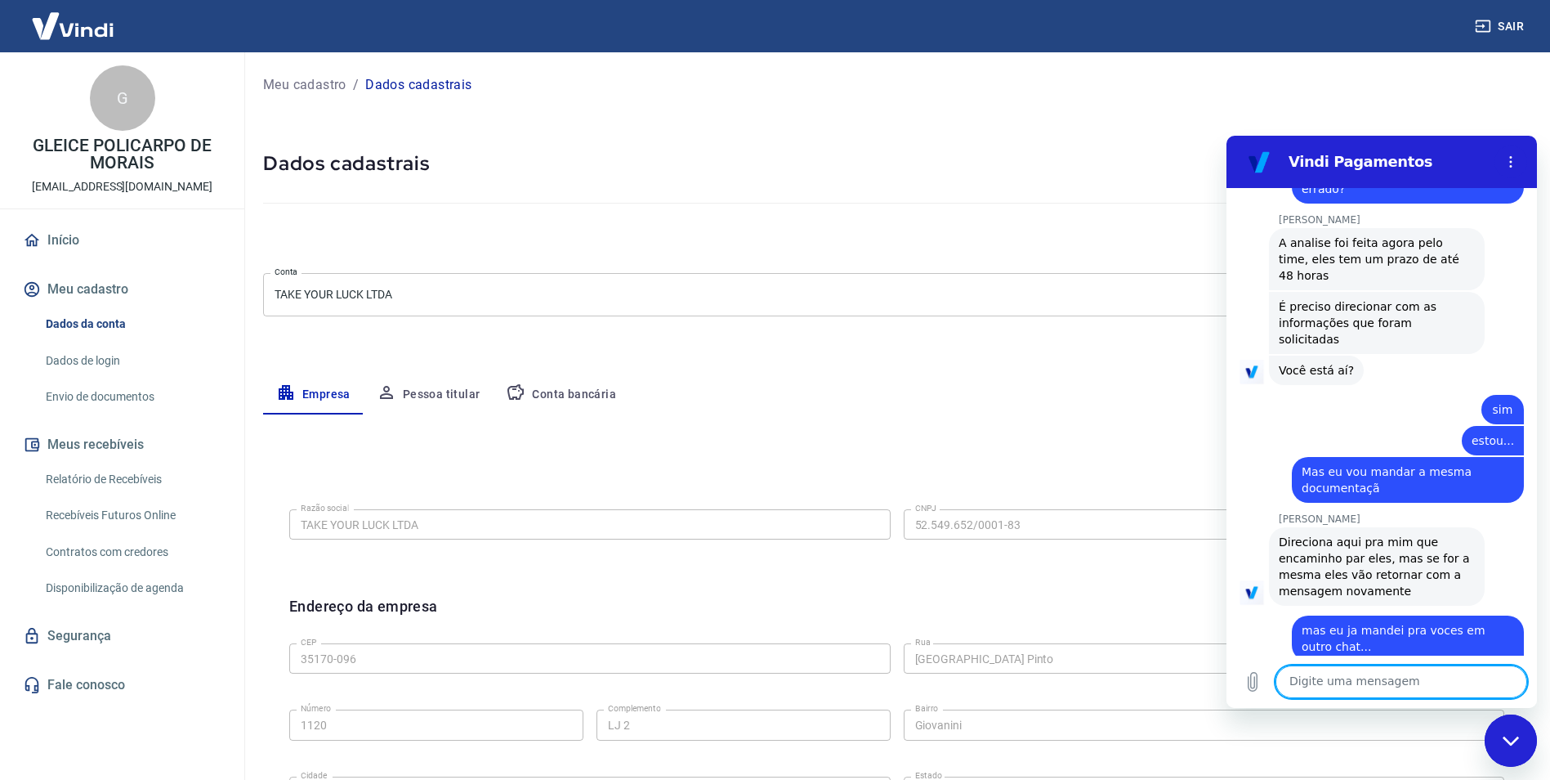
click at [1412, 675] on textarea at bounding box center [1401, 681] width 252 height 33
type textarea "qual o email? quais contatos?"
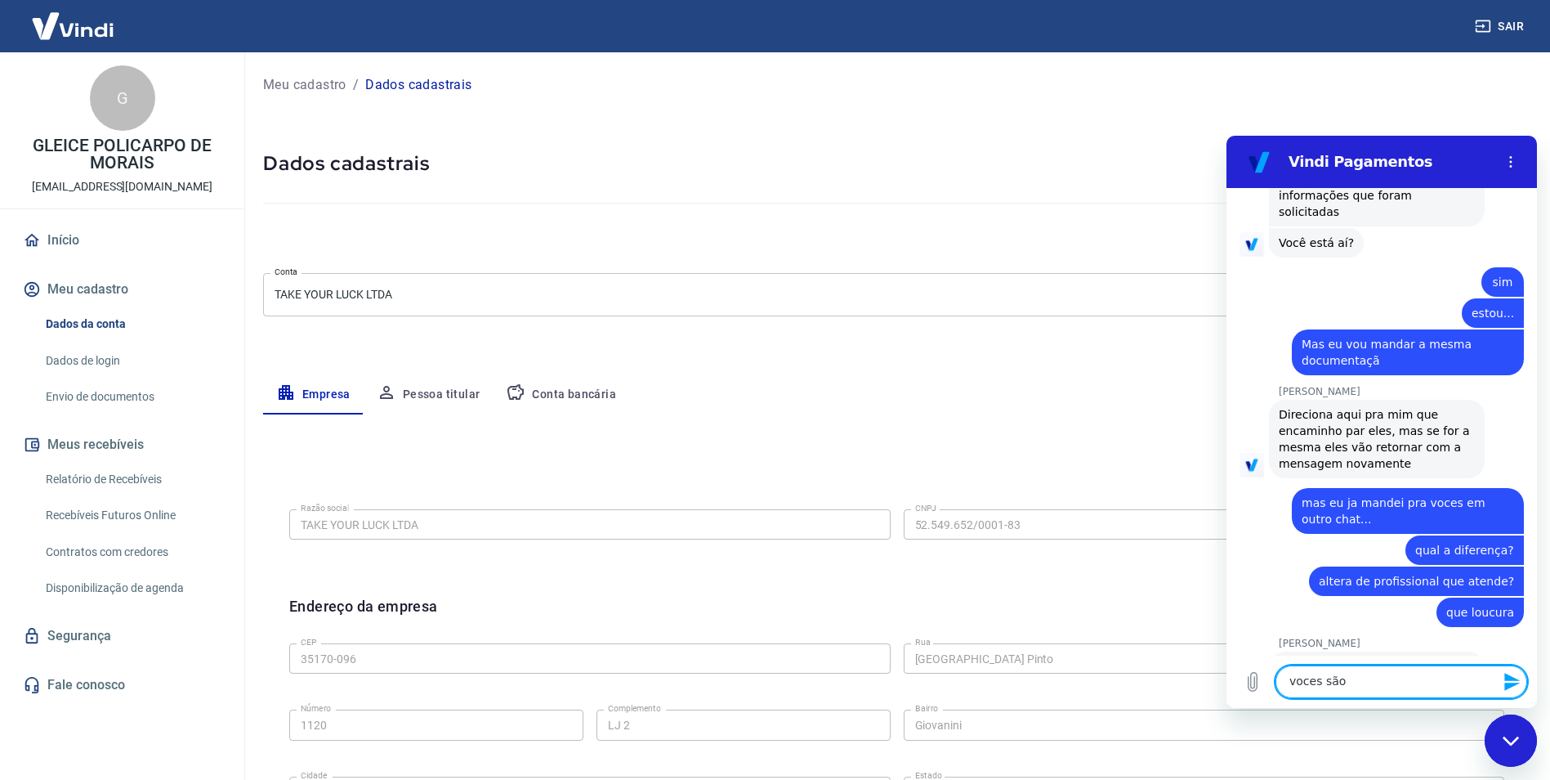
scroll to position [3983, 0]
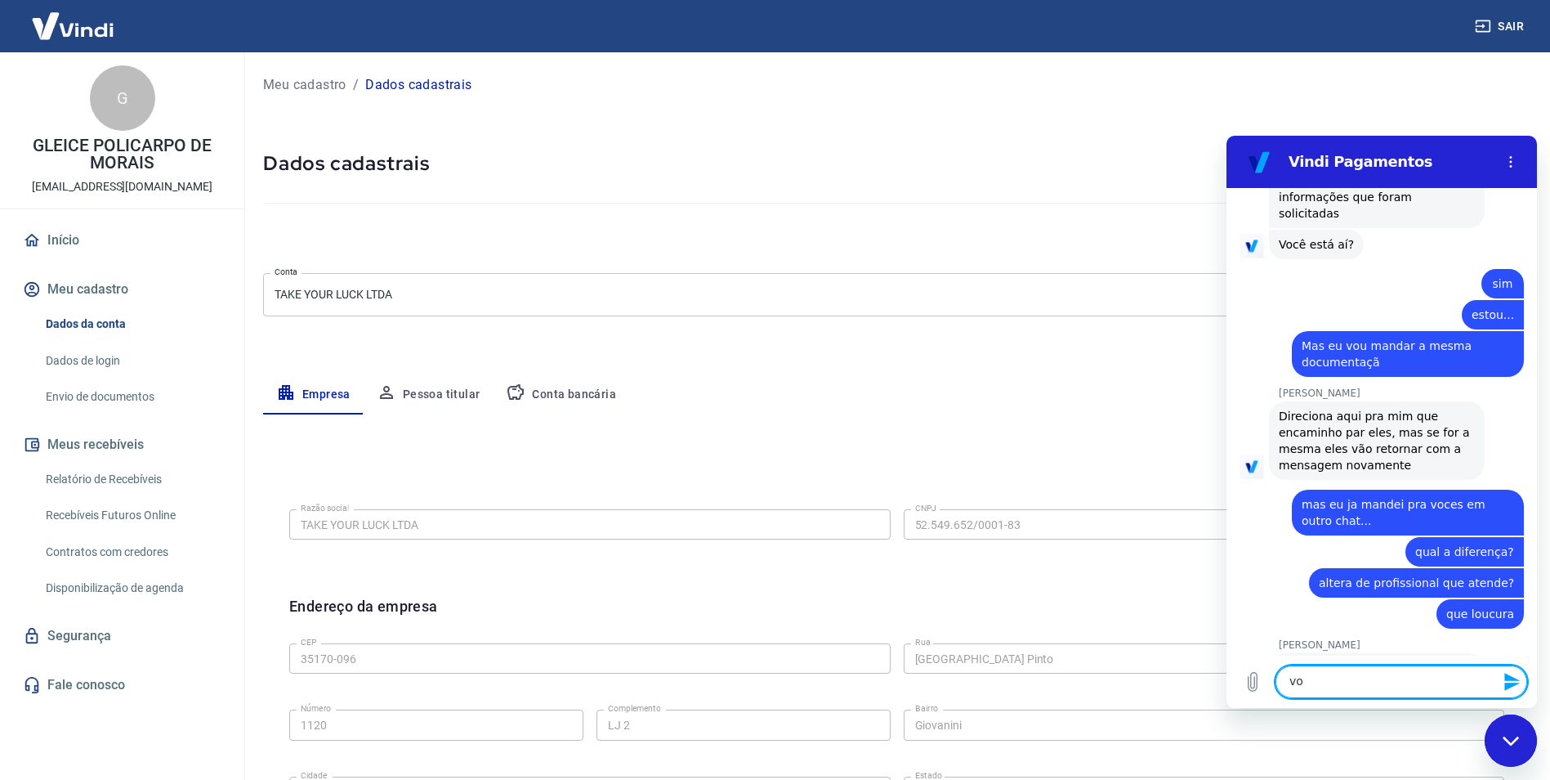
type textarea "v"
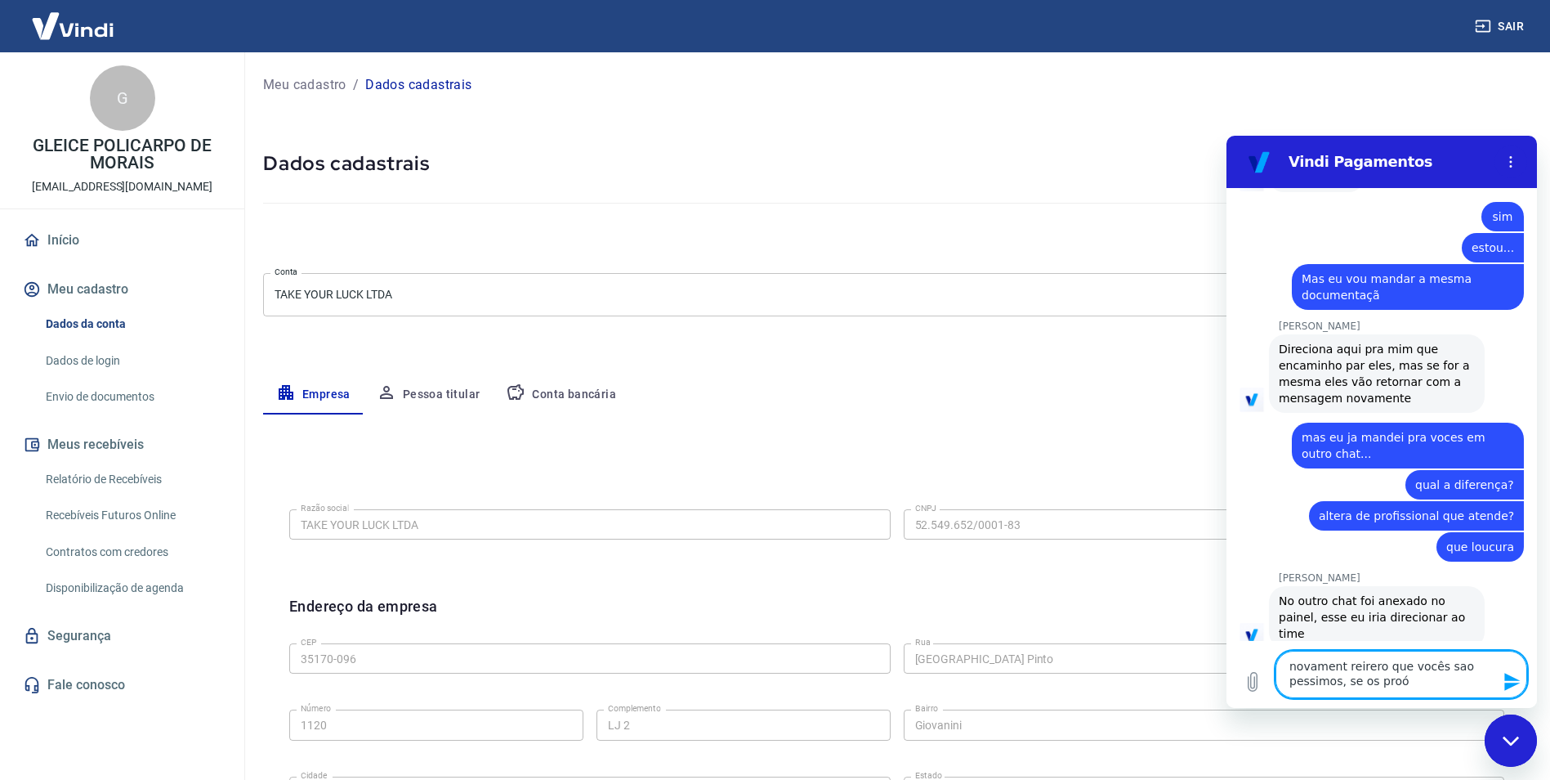
scroll to position [4054, 0]
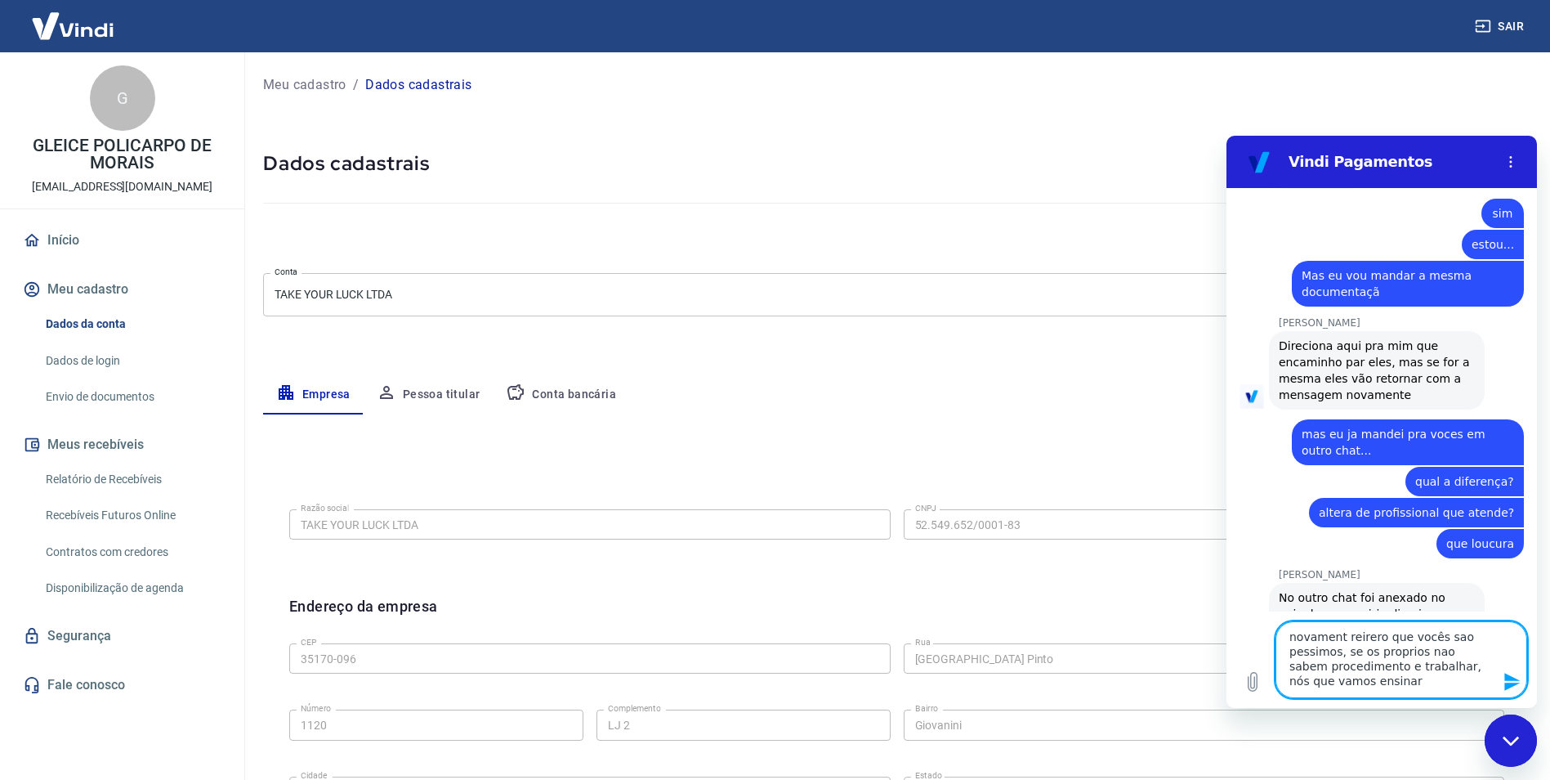
type textarea "novament reirero que vocês sao pessimos, se os proprios nao sabem procedimento …"
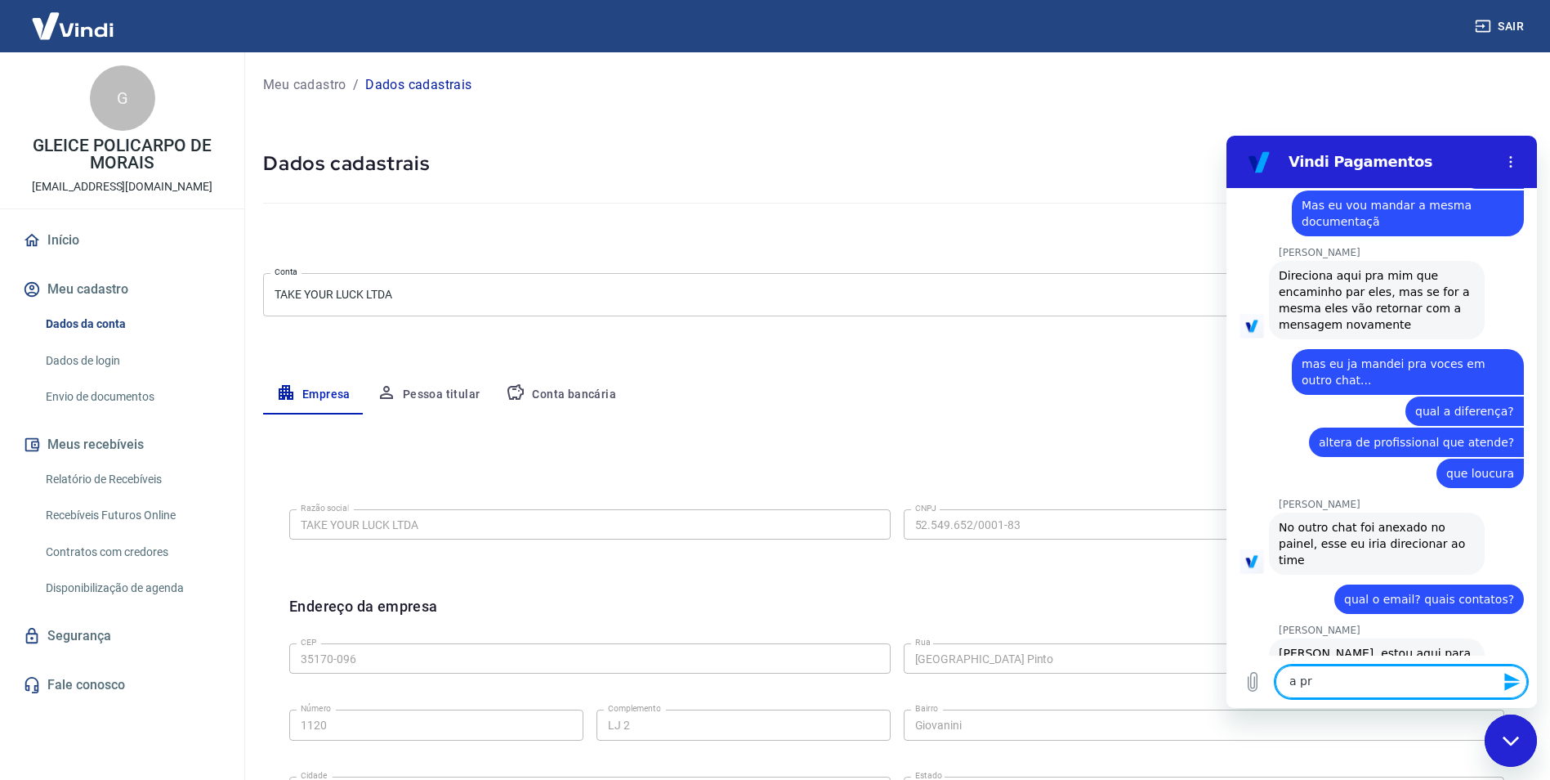
scroll to position [4127, 0]
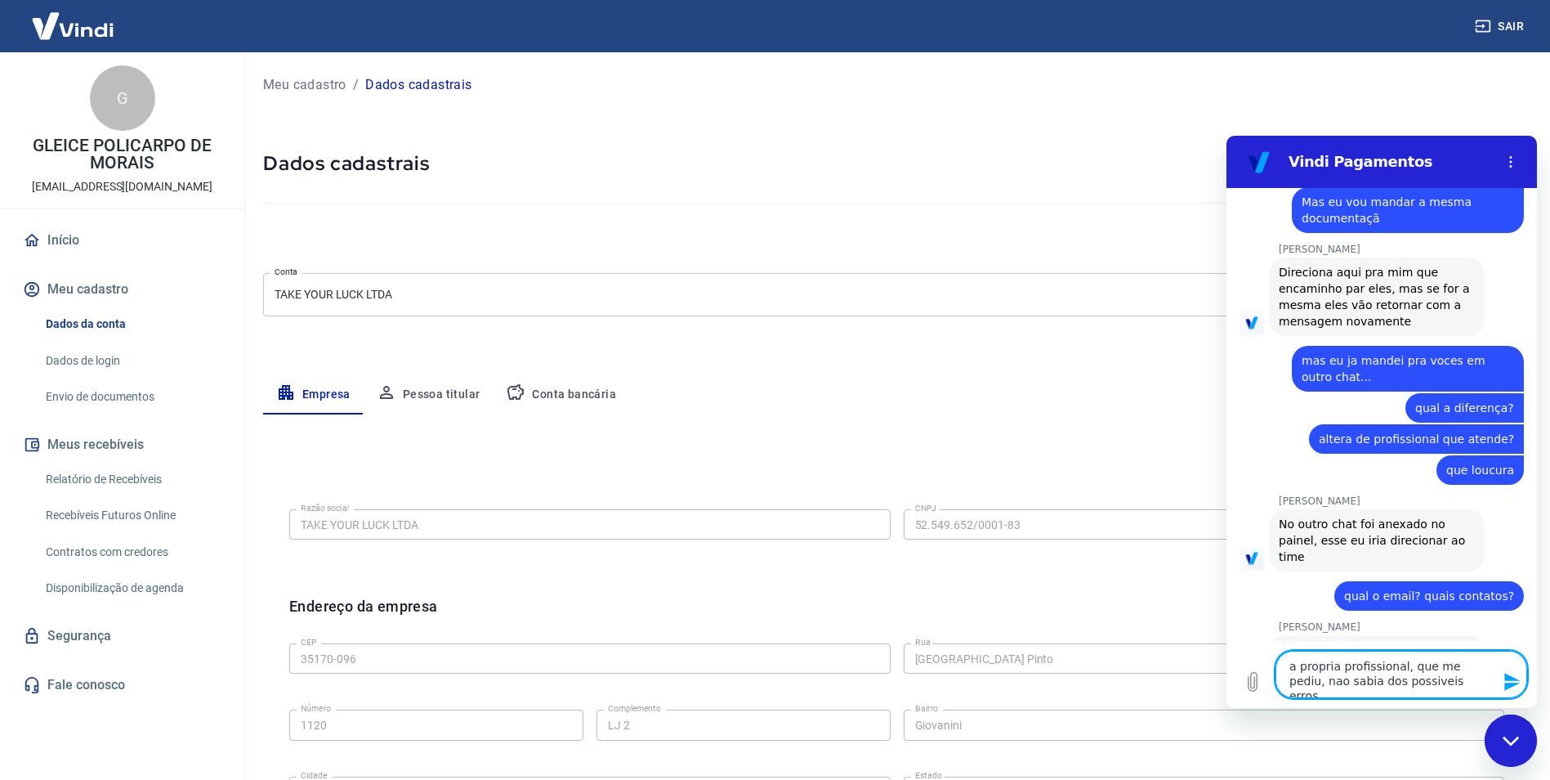
type textarea "a propria profissional, que me pediu, nao sabia dos possiveis erros?"
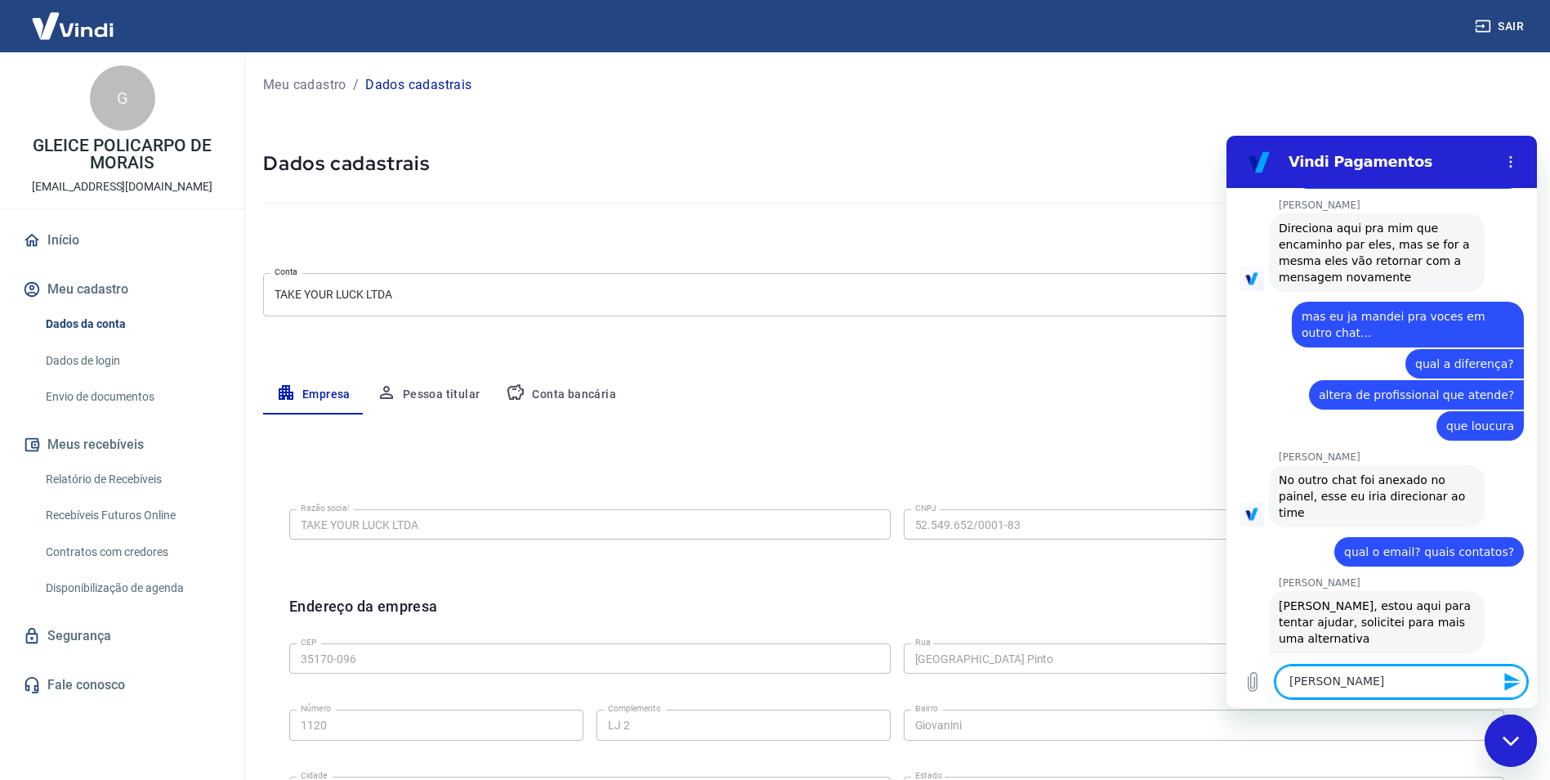
scroll to position [4175, 0]
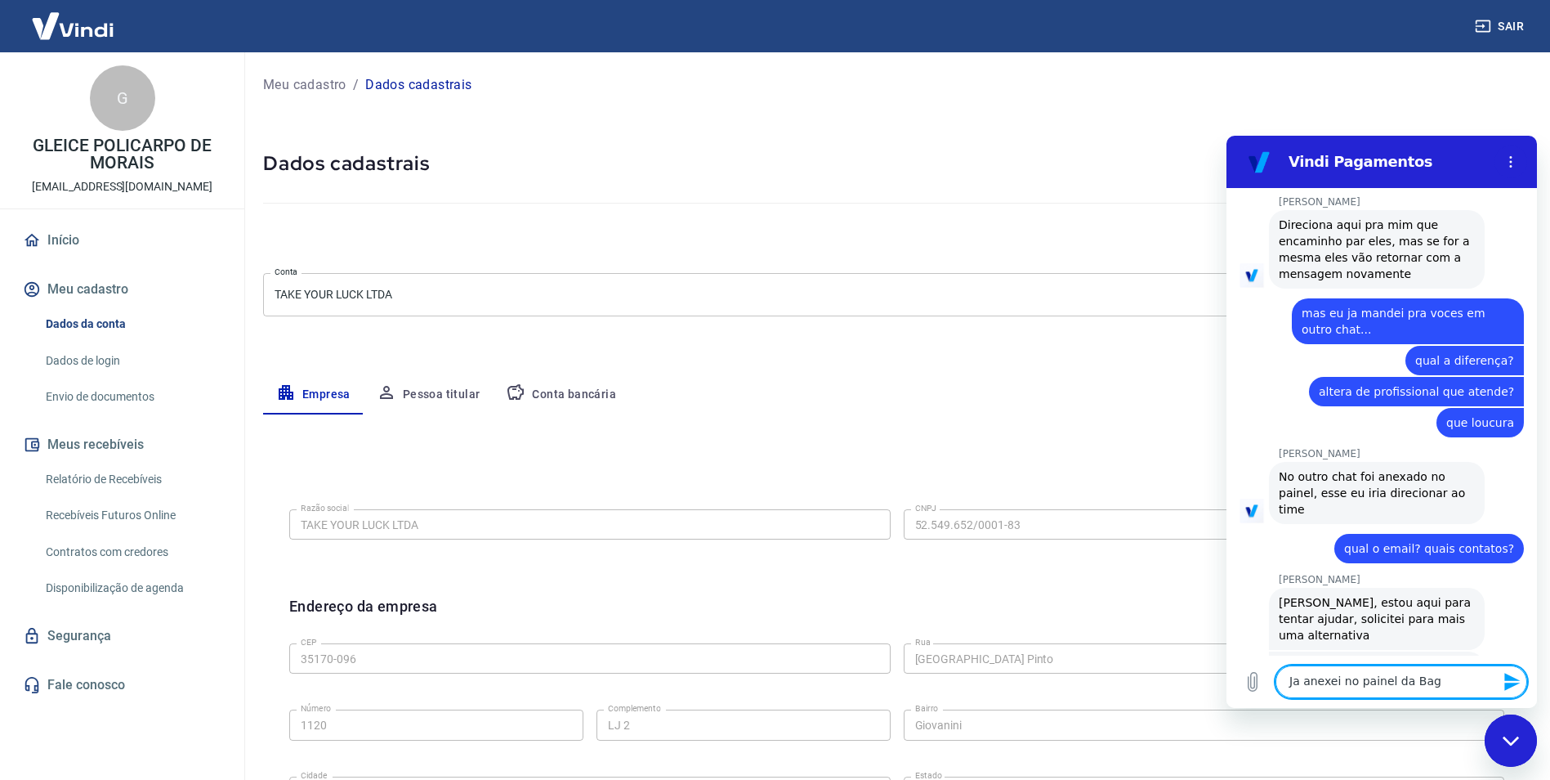
type textarea "Ja anexei no painel da Bag"
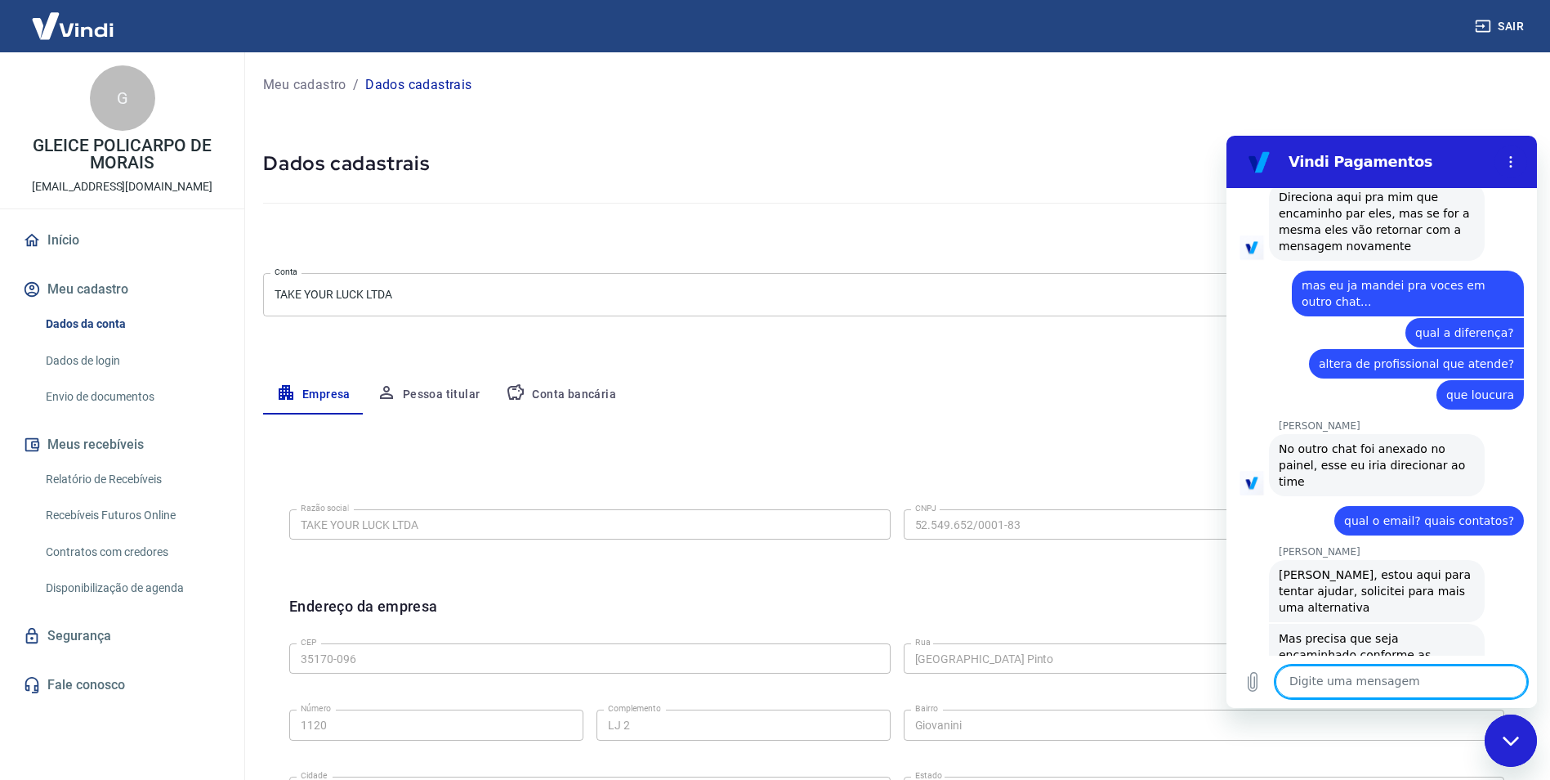
scroll to position [4206, 0]
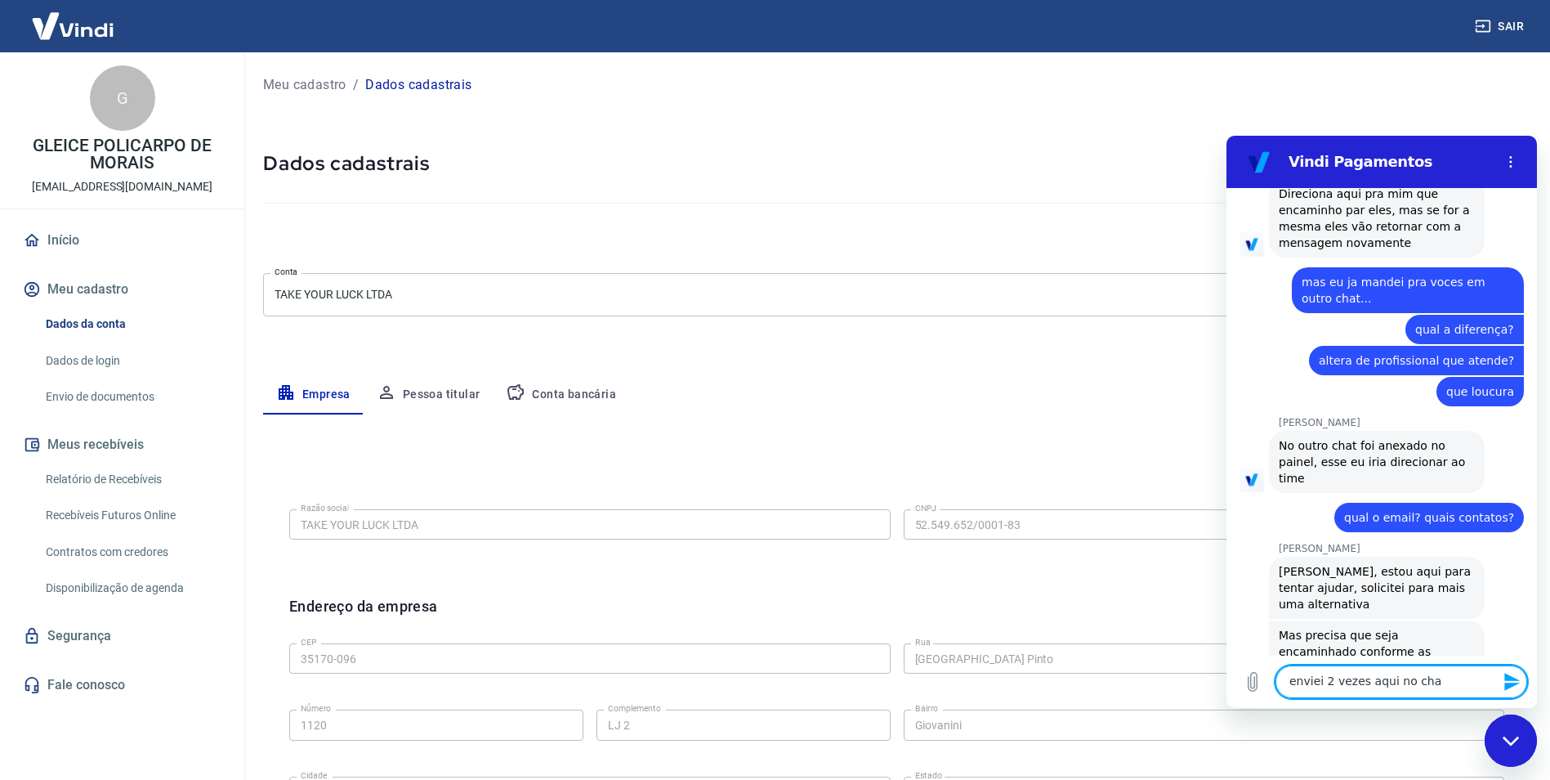
type textarea "enviei 2 vezes aqui no chat"
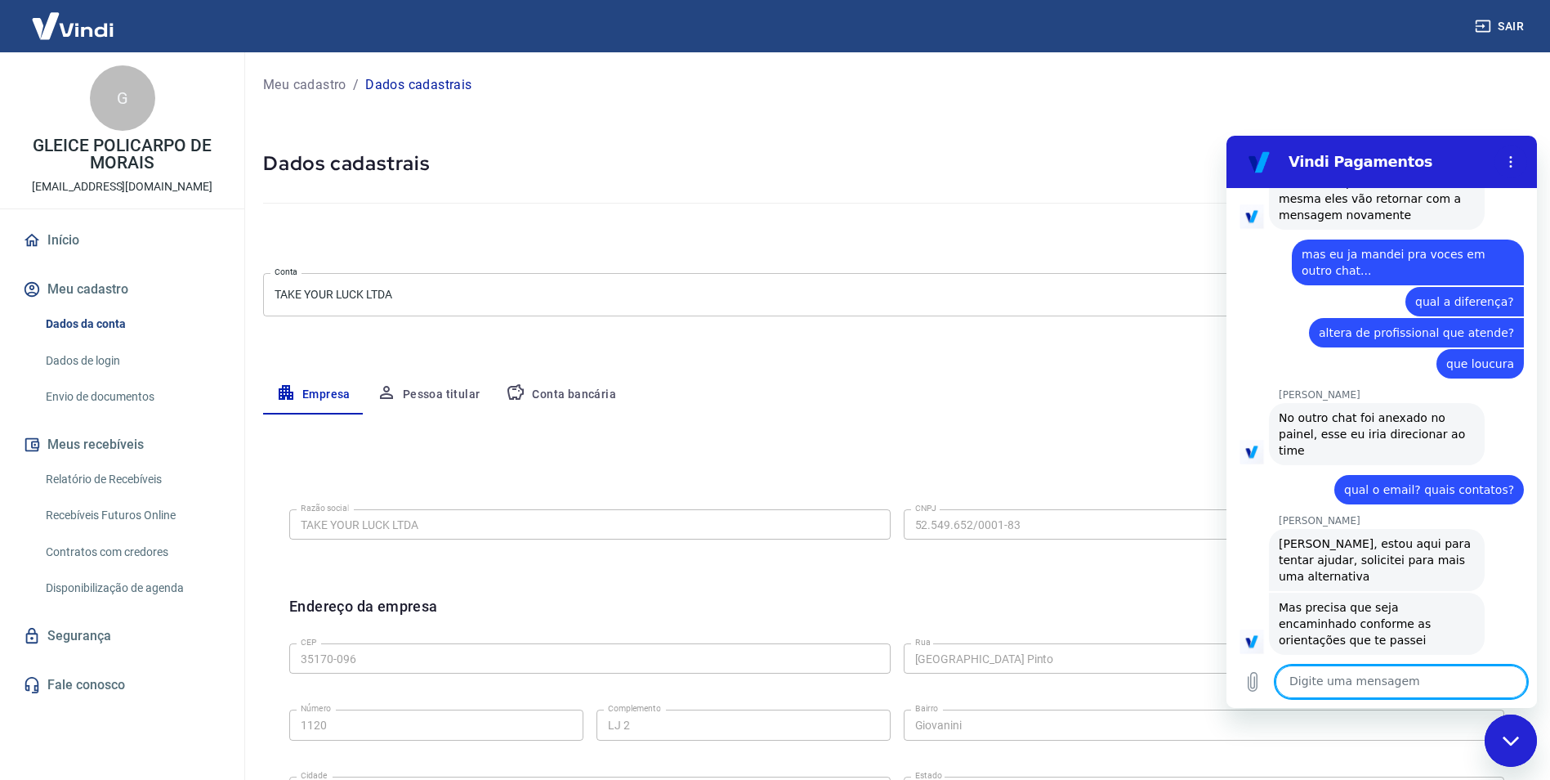
scroll to position [4237, 0]
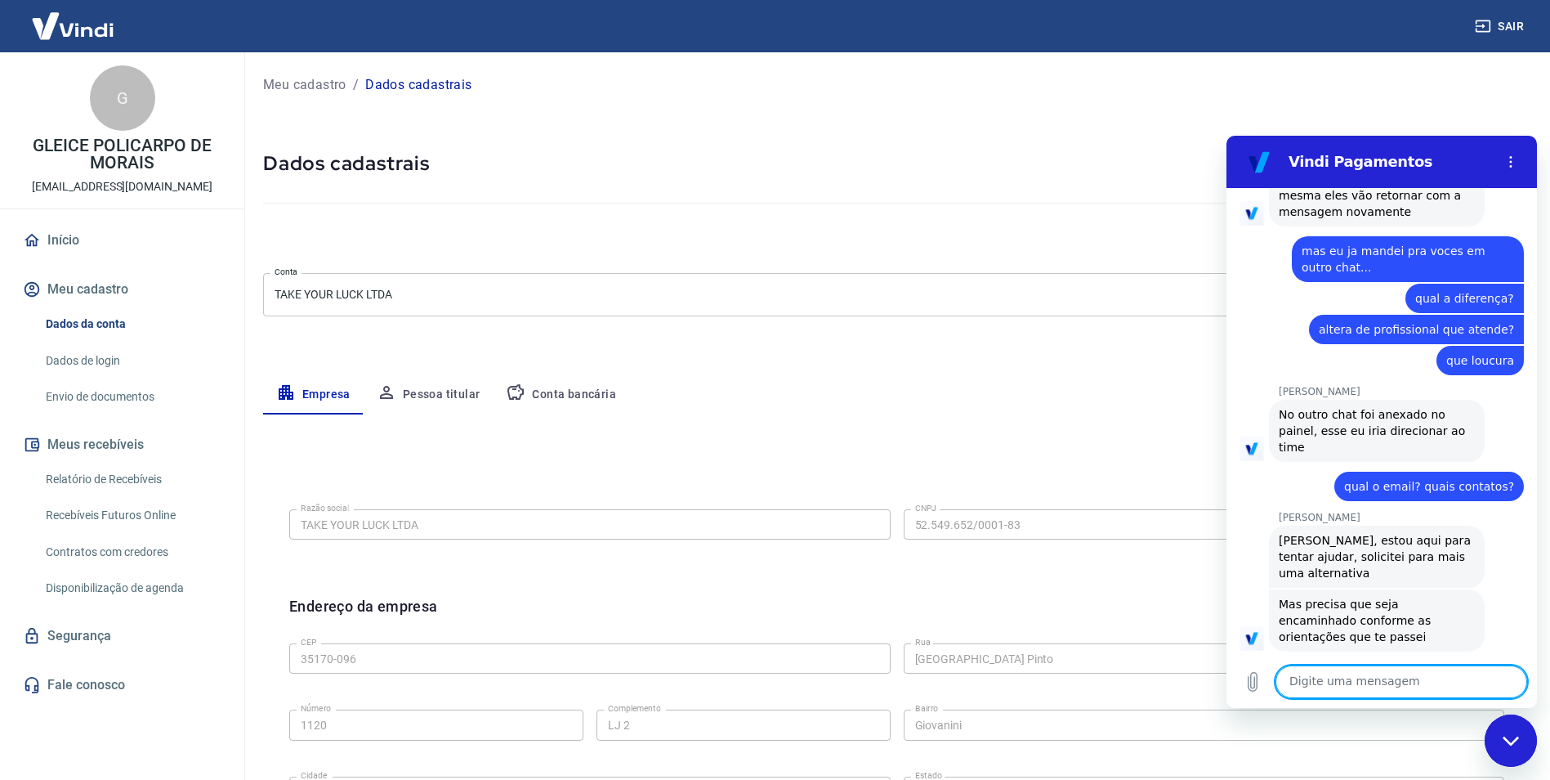
click at [1355, 678] on textarea at bounding box center [1401, 681] width 252 height 33
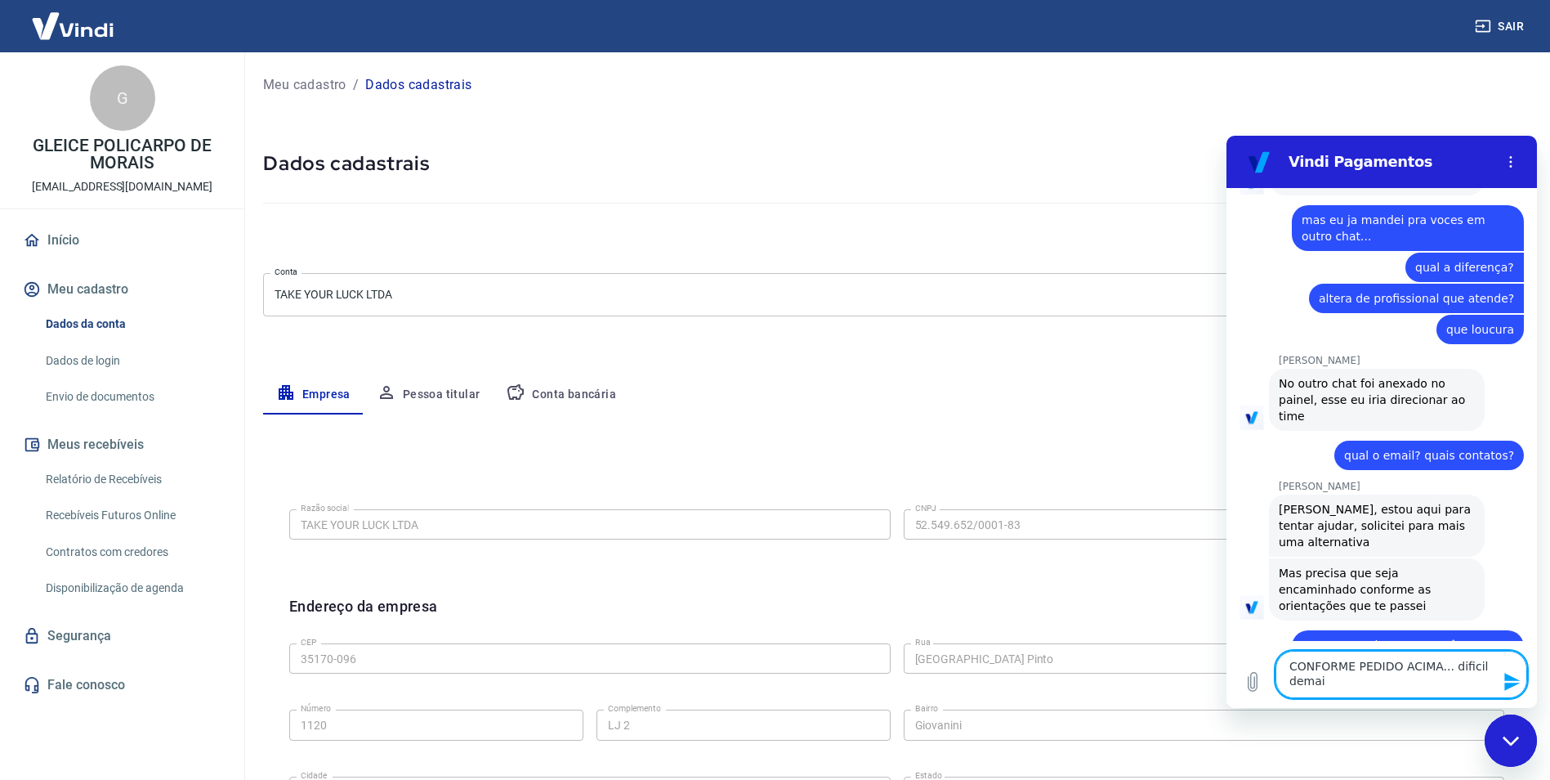
type textarea "CONFORME PEDIDO ACIMA... dificil demais"
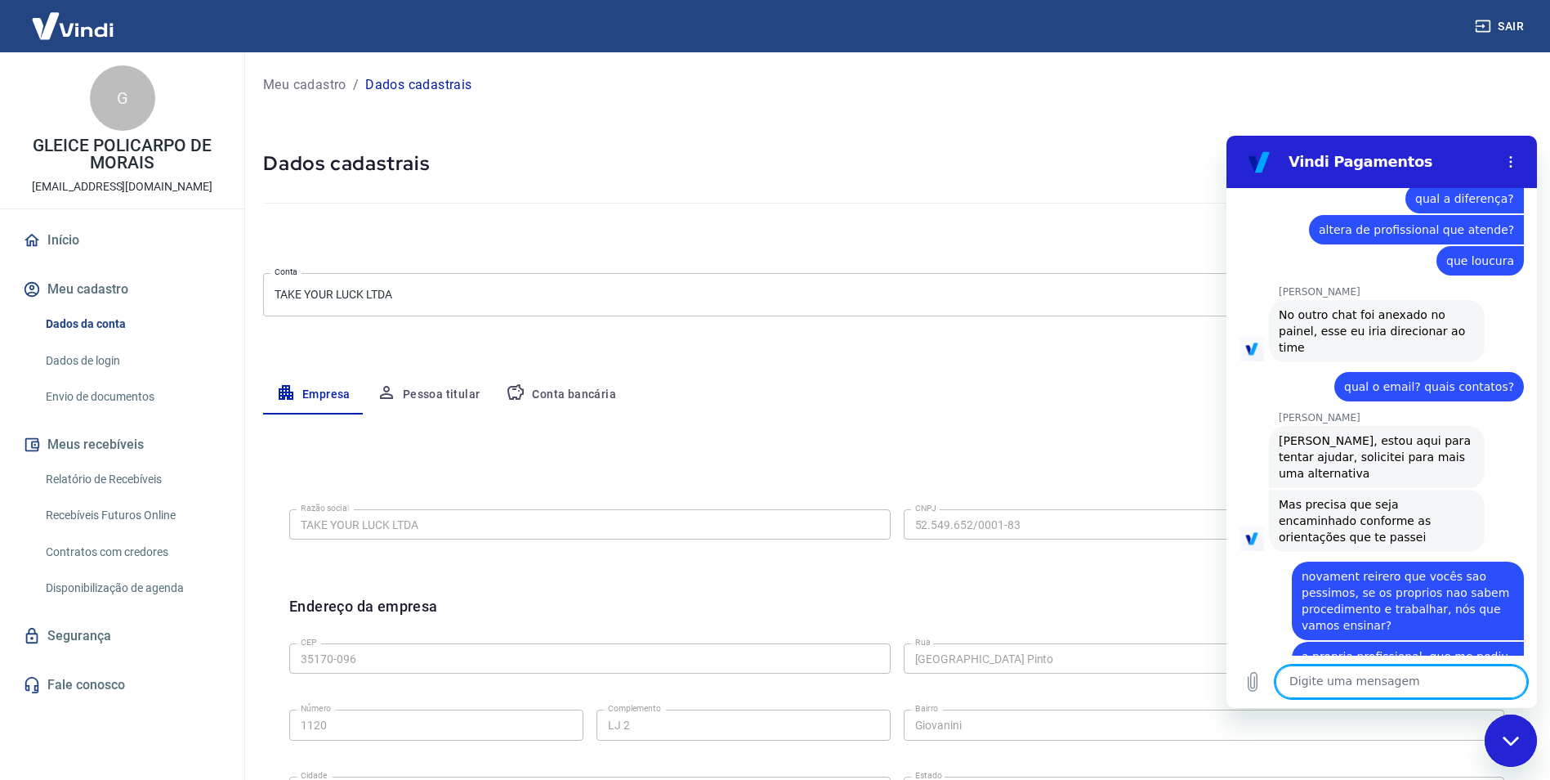
scroll to position [4379, 0]
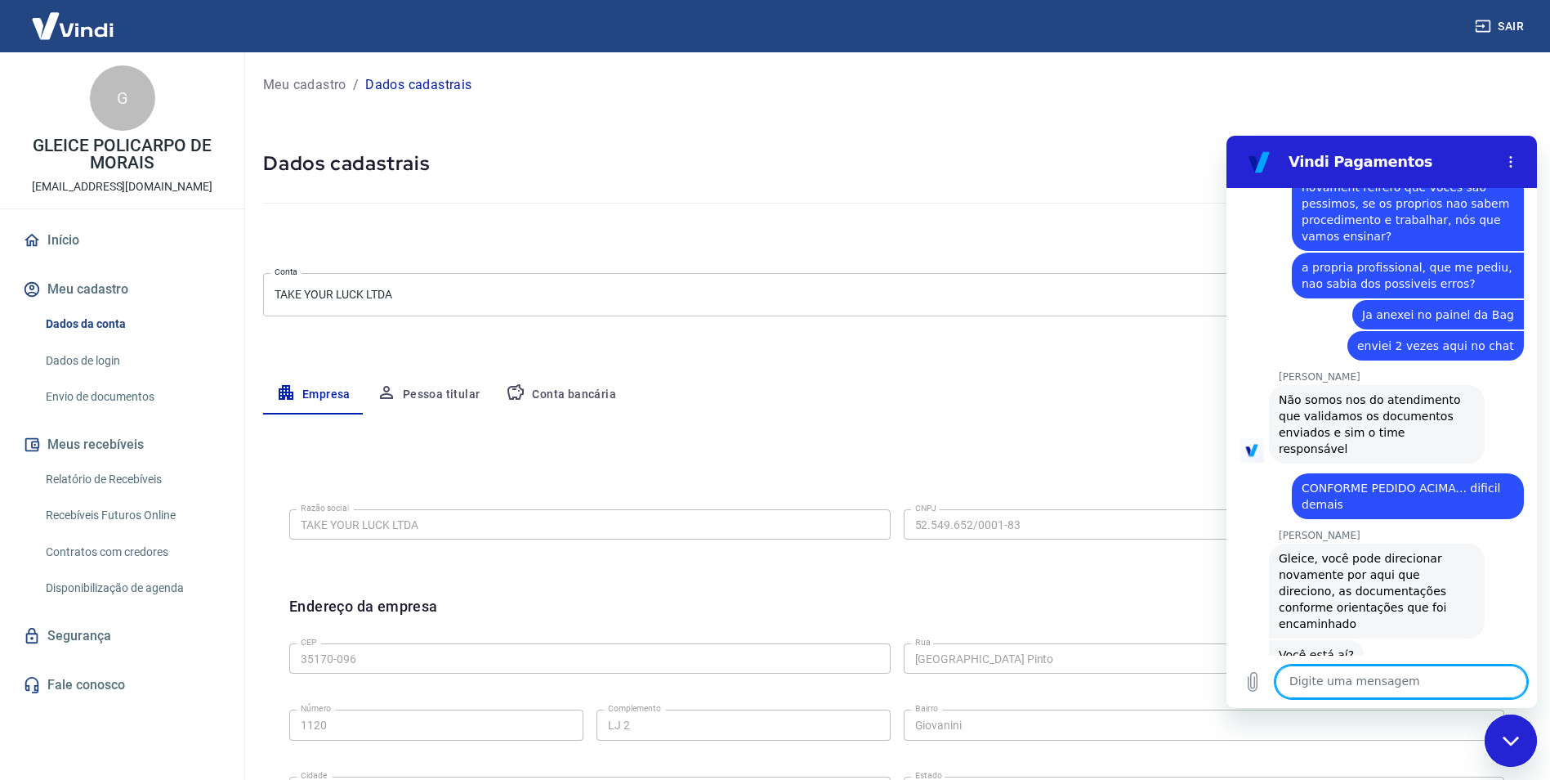
click at [1368, 683] on textarea at bounding box center [1401, 681] width 252 height 33
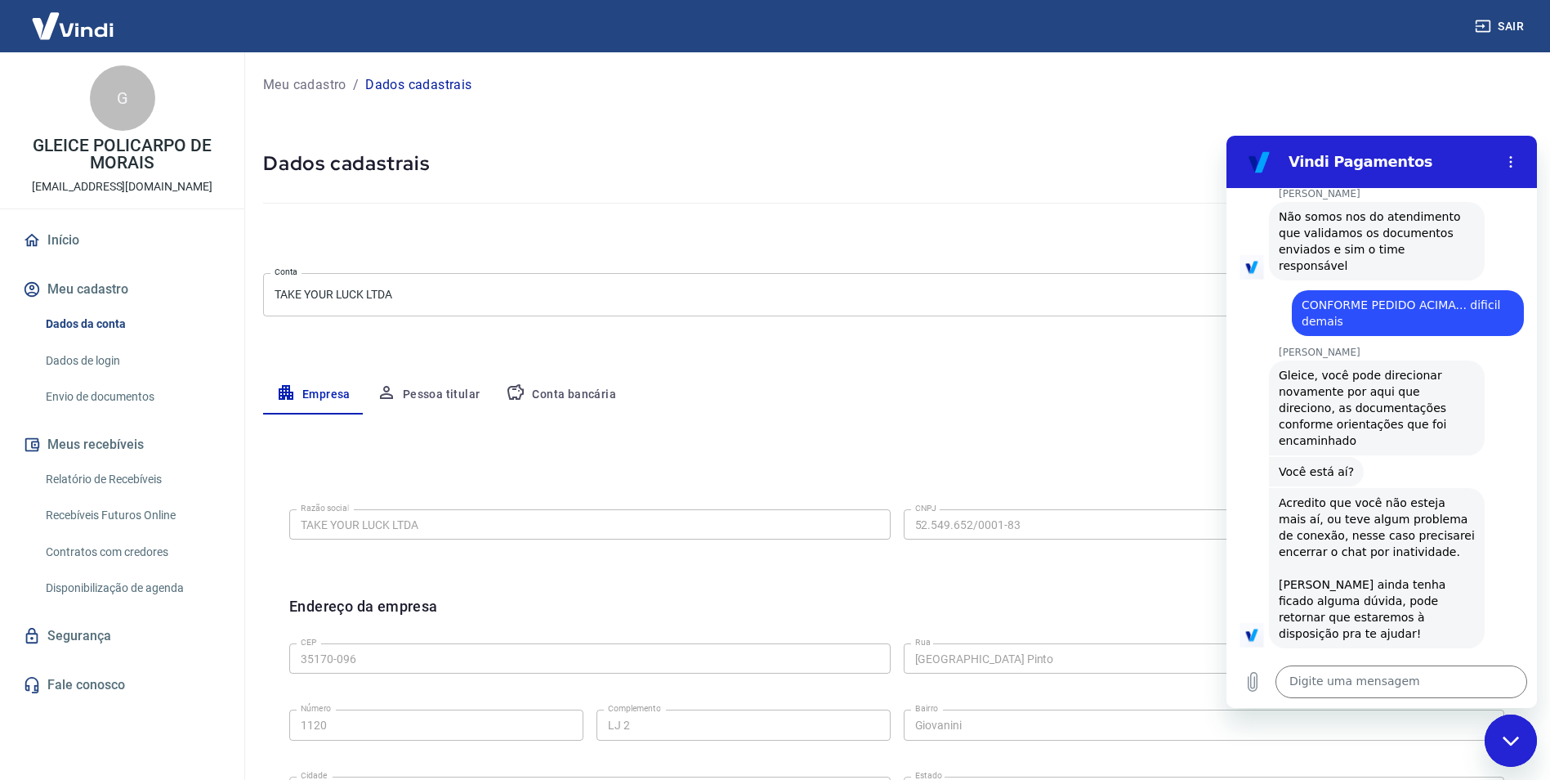
scroll to position [4907, 0]
click at [1366, 720] on div "diz: Ruim 👎" at bounding box center [1374, 739] width 297 height 39
type input "0"
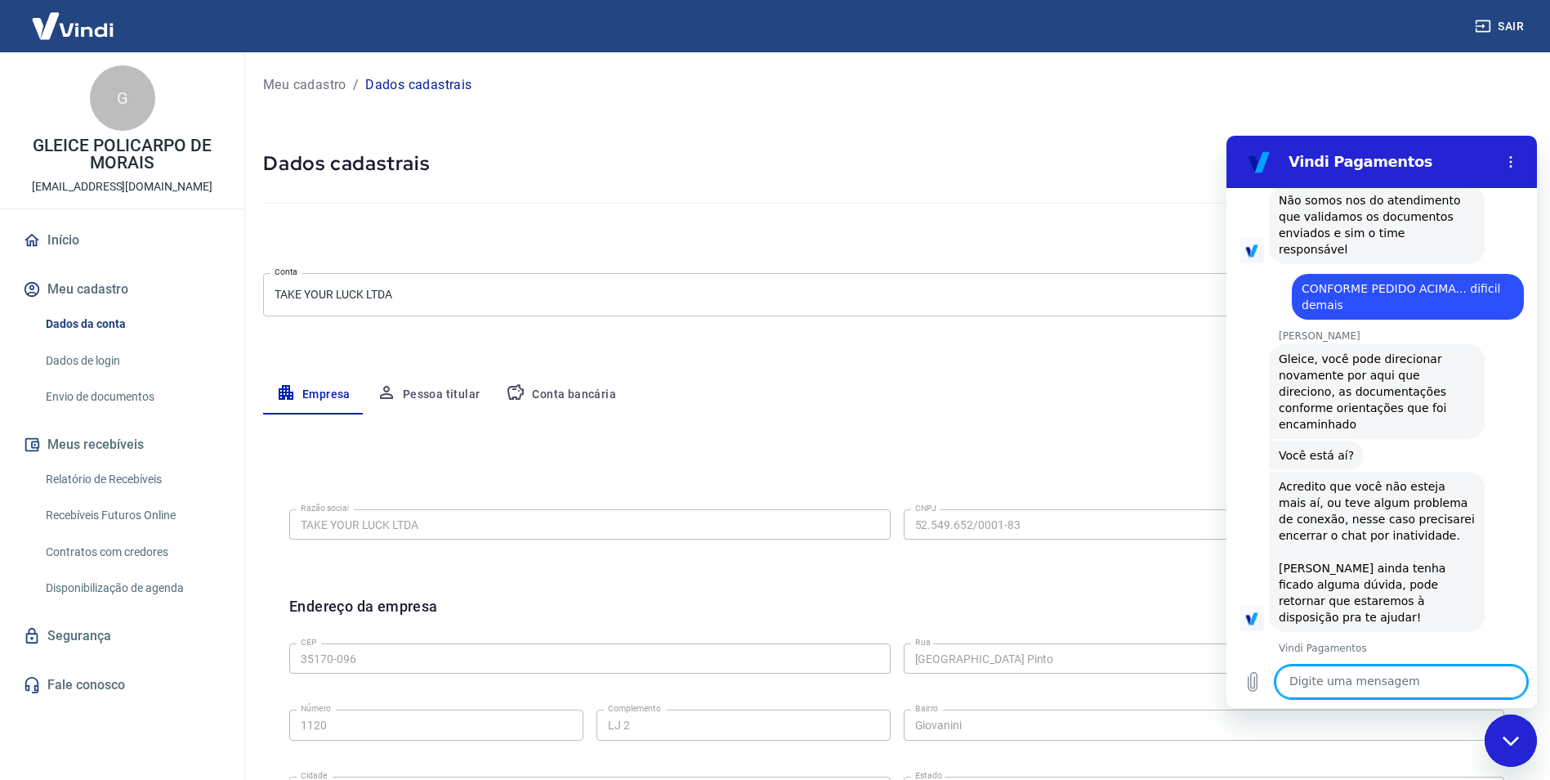
scroll to position [4928, 0]
click at [1406, 699] on div "Digite uma mensagem x" at bounding box center [1381, 681] width 310 height 52
click at [1408, 688] on textarea at bounding box center [1401, 681] width 252 height 33
click at [1432, 706] on div "Digite uma mensagem x" at bounding box center [1381, 681] width 310 height 52
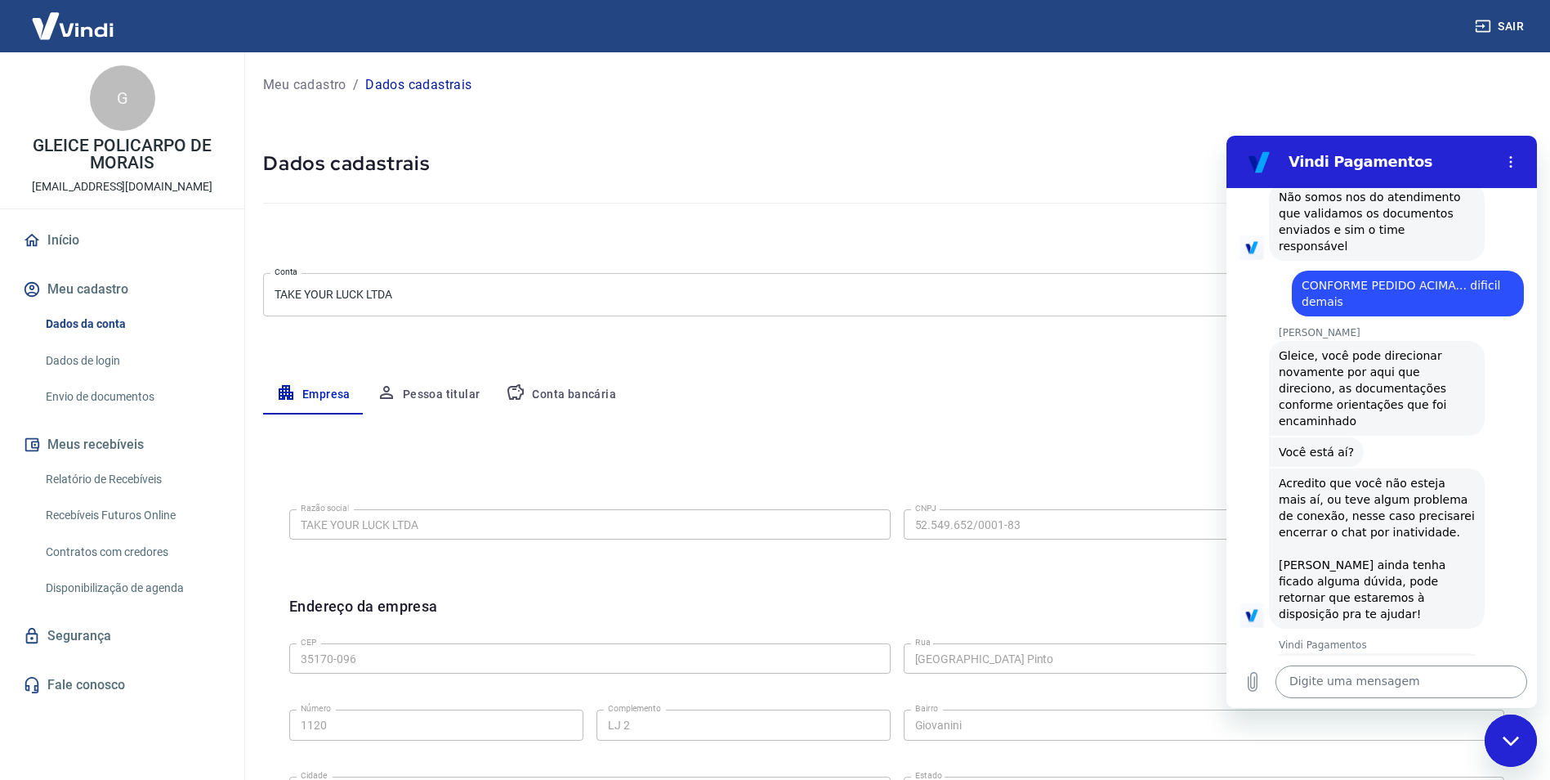
click at [1441, 681] on textarea at bounding box center [1401, 681] width 252 height 33
type textarea "Olá!"
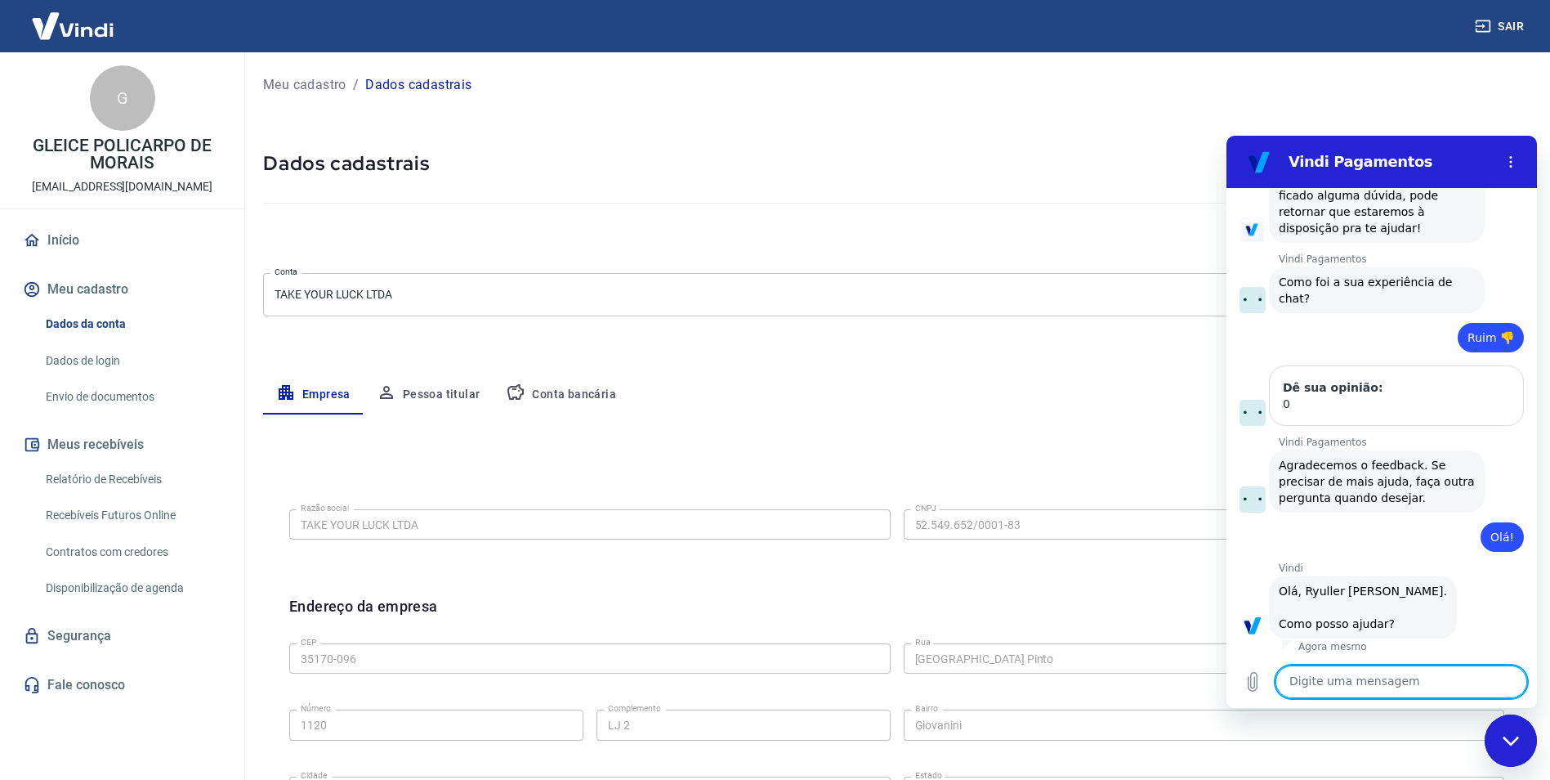
scroll to position [5392, 0]
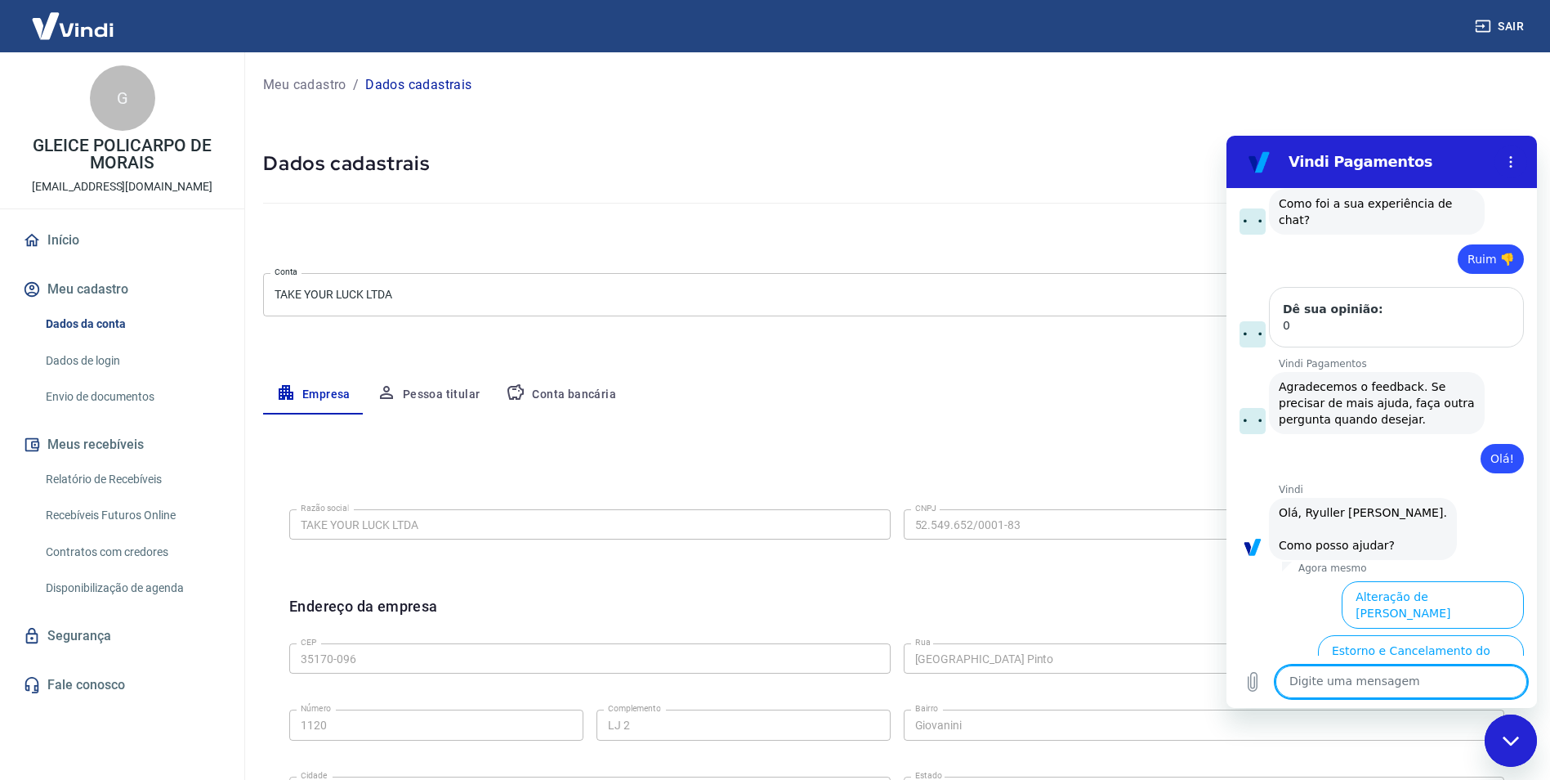
click at [1372, 681] on textarea at bounding box center [1401, 681] width 252 height 33
type textarea "ajuda"
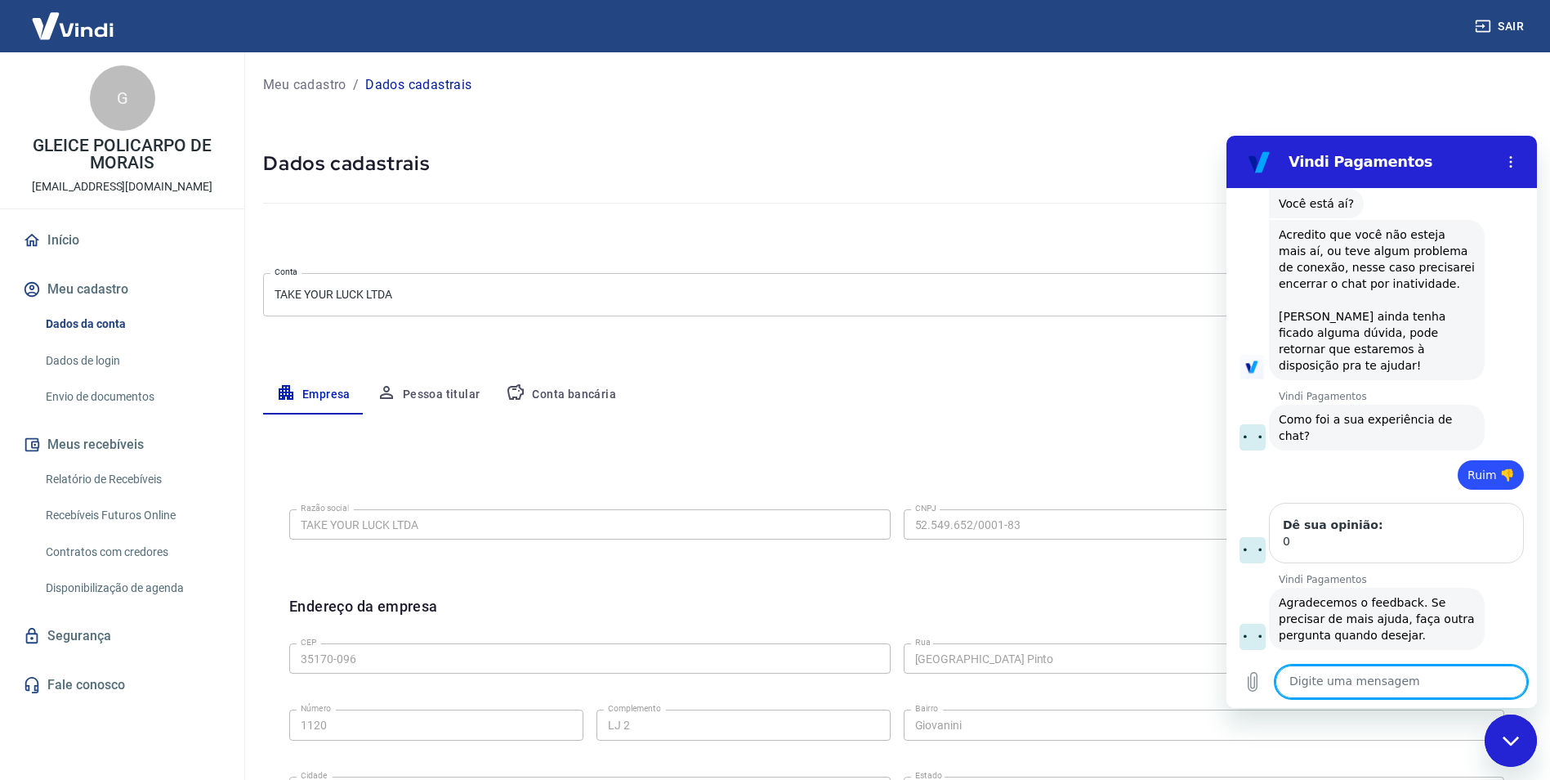
scroll to position [5180, 0]
type textarea "Falar com atendente"
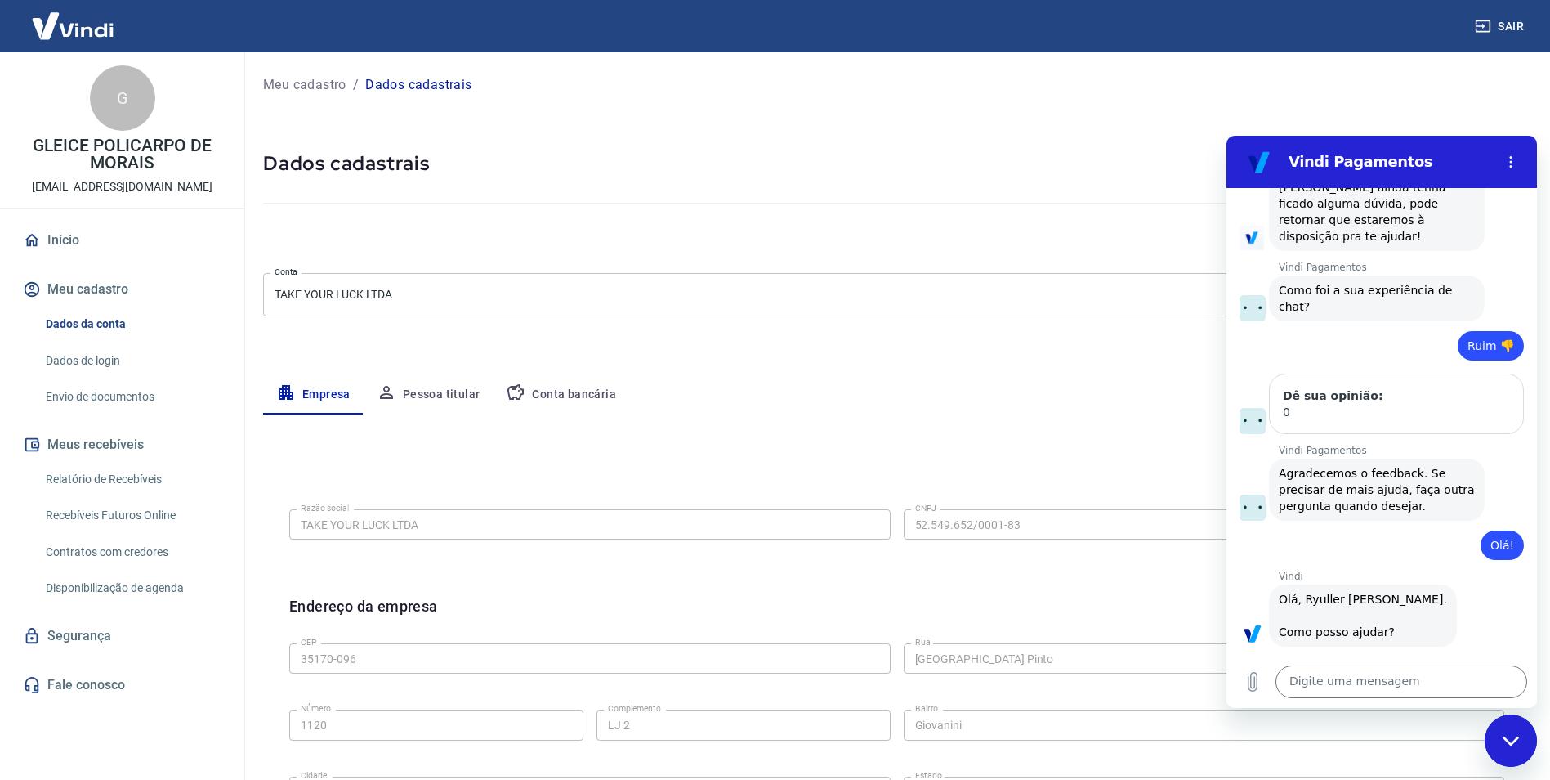
copy span "Falar com atendente"
click at [1384, 677] on textarea at bounding box center [1401, 681] width 252 height 33
paste textarea "Falar com atendente"
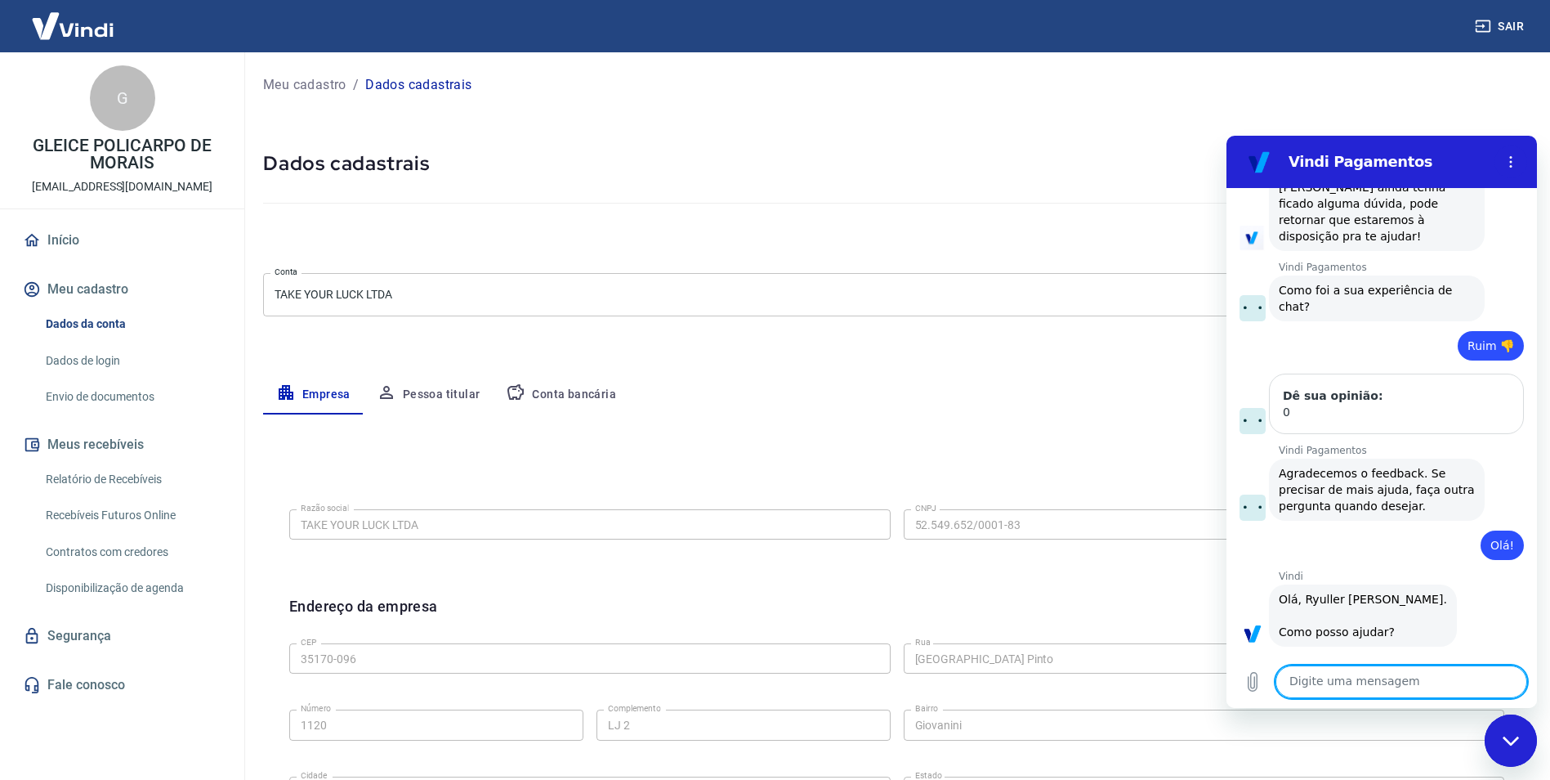
type textarea "Falar com atendente"
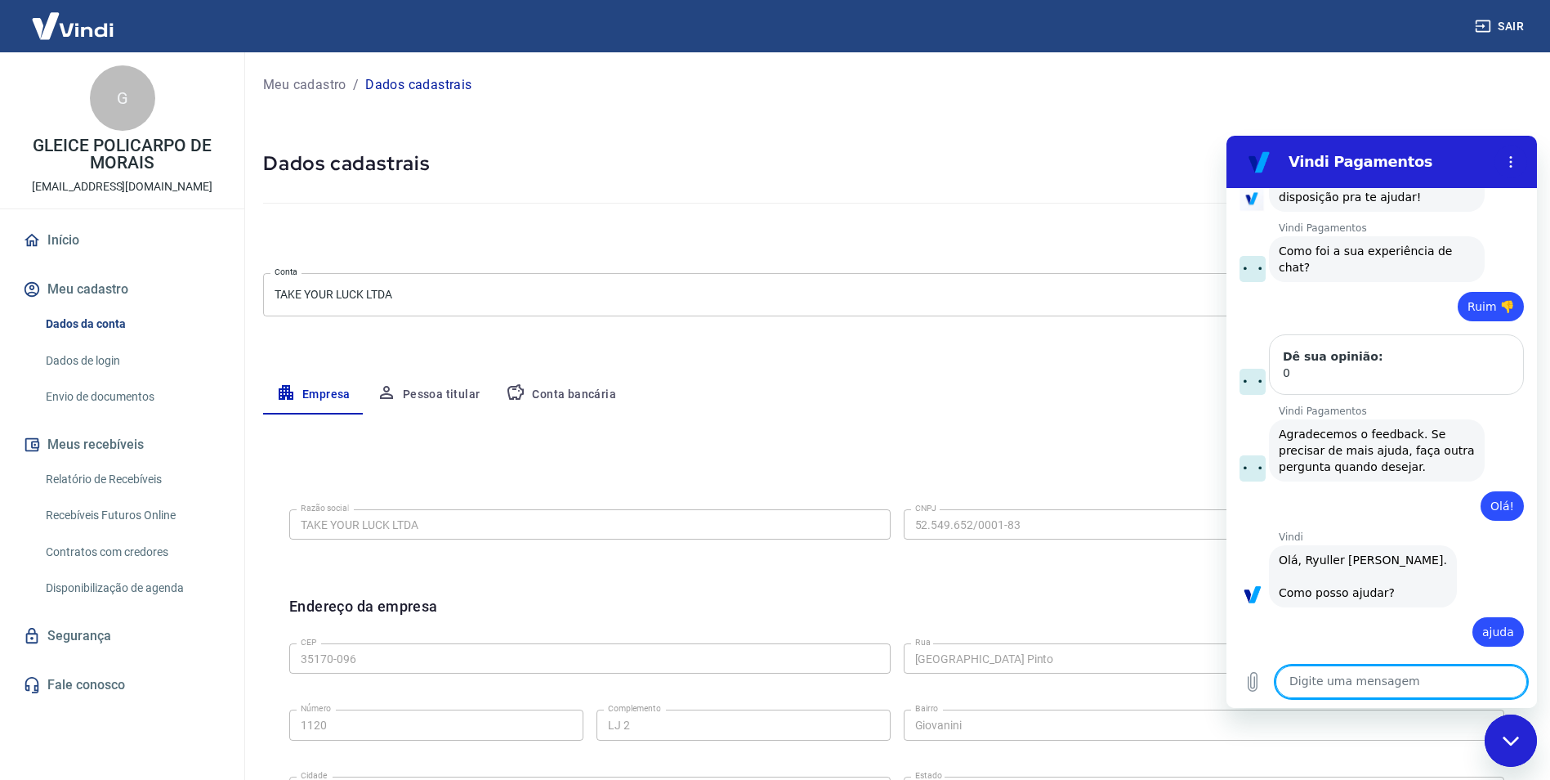
paste textarea "Falar com atendente"
type textarea "Falar com atendente"
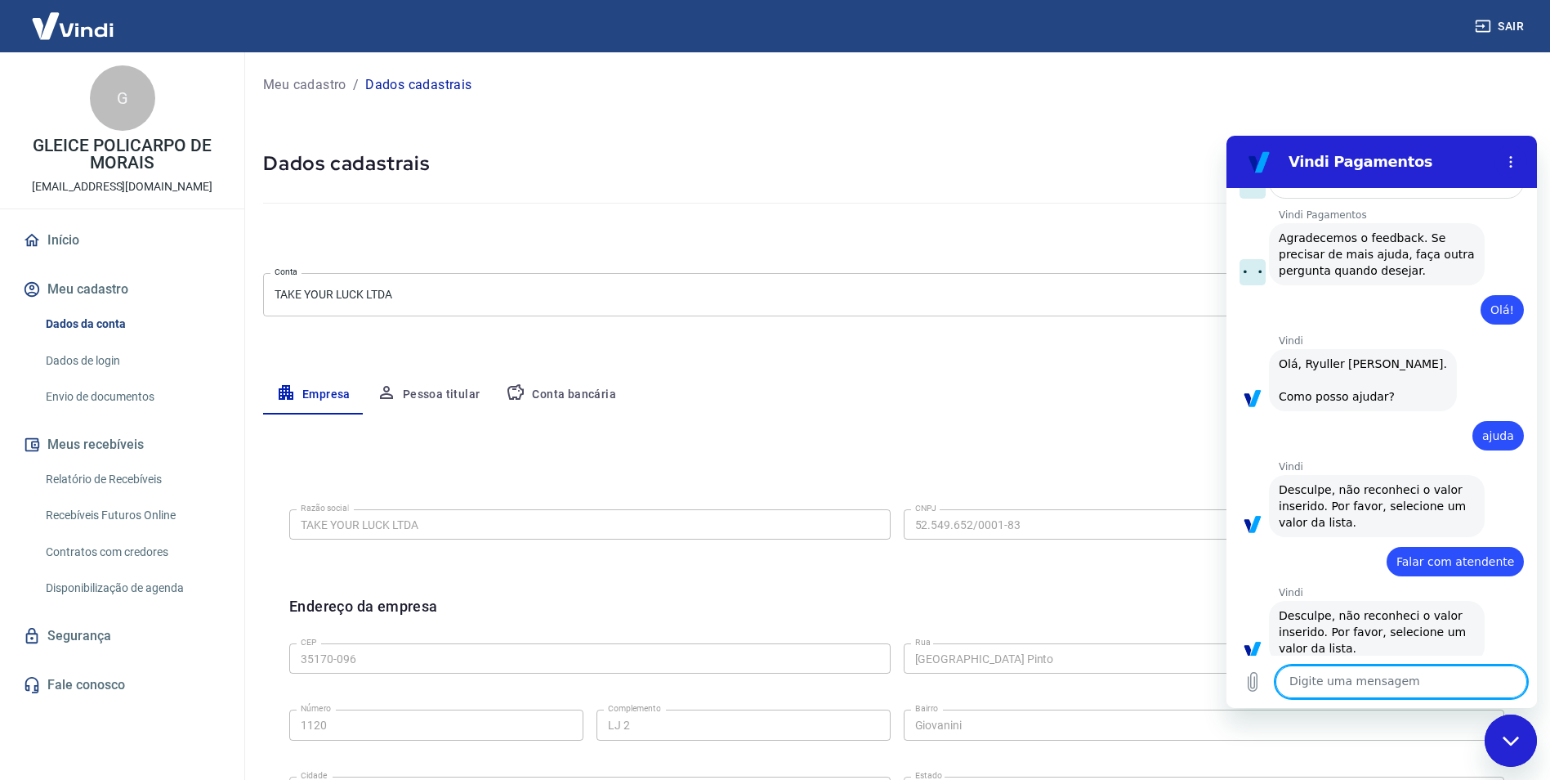
paste textarea "Falar com atendente"
type textarea "Falar com atendente"
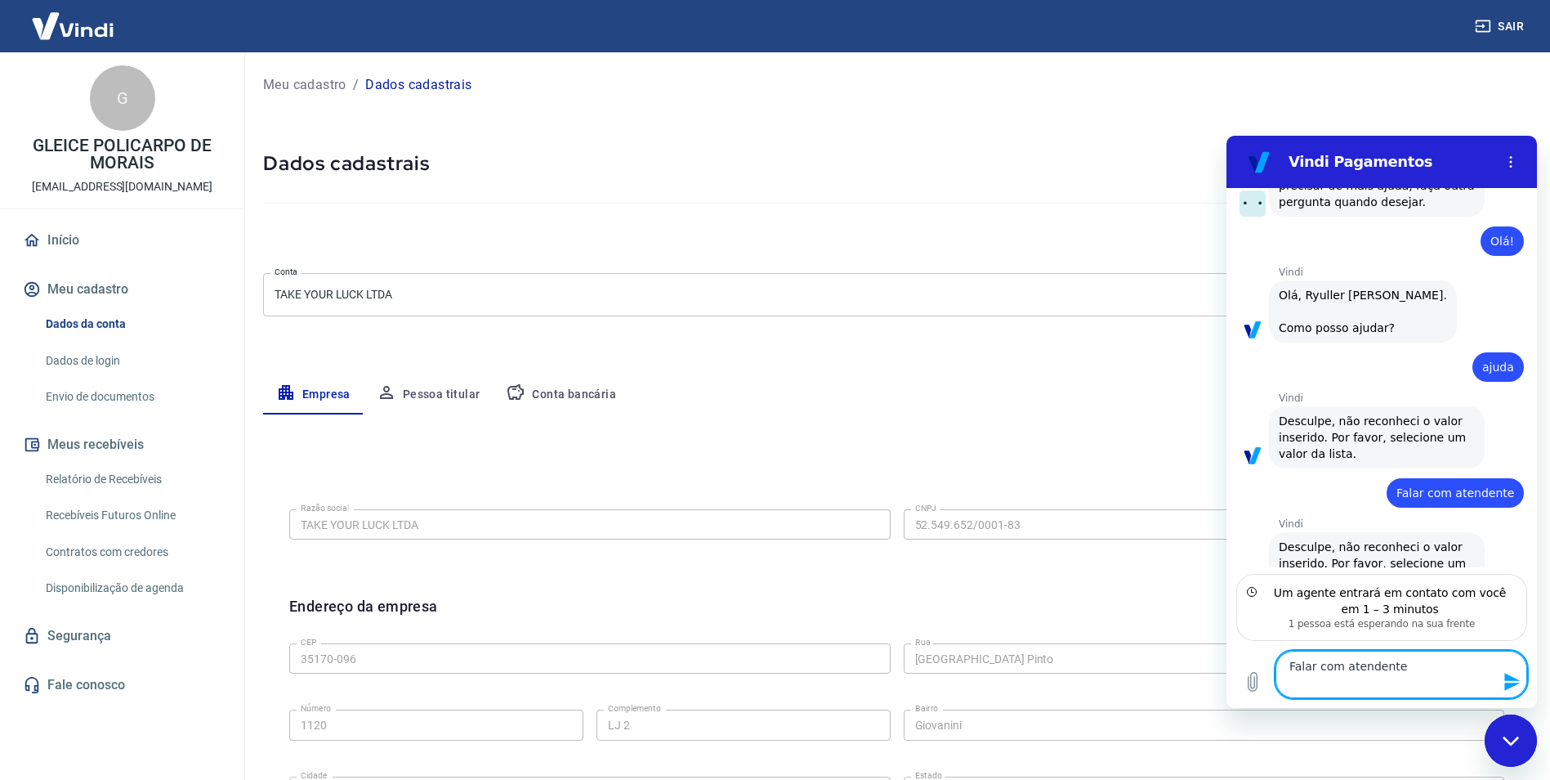
scroll to position [5629, 0]
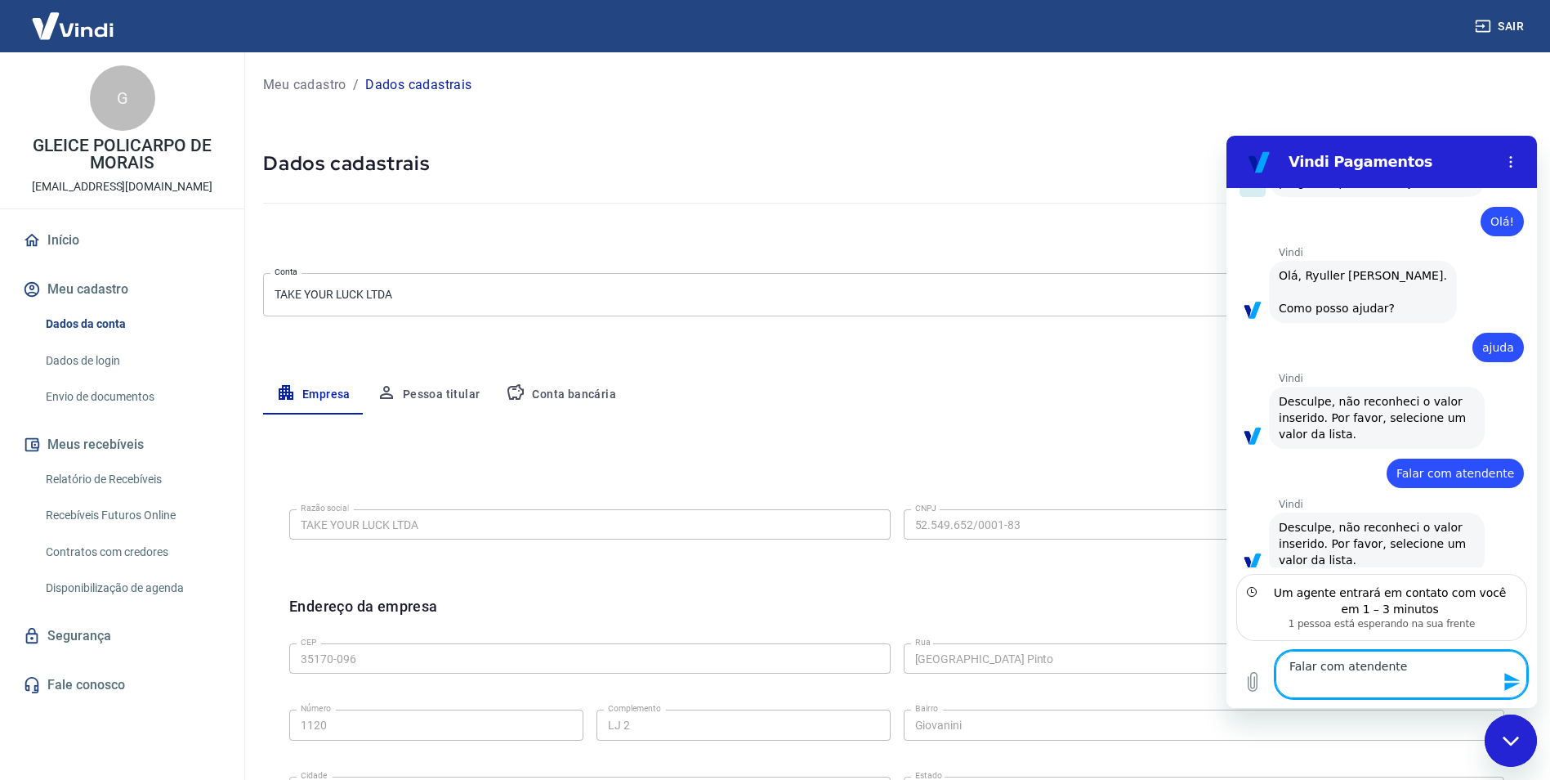
click at [1378, 680] on textarea "Falar com atendente" at bounding box center [1401, 673] width 252 height 47
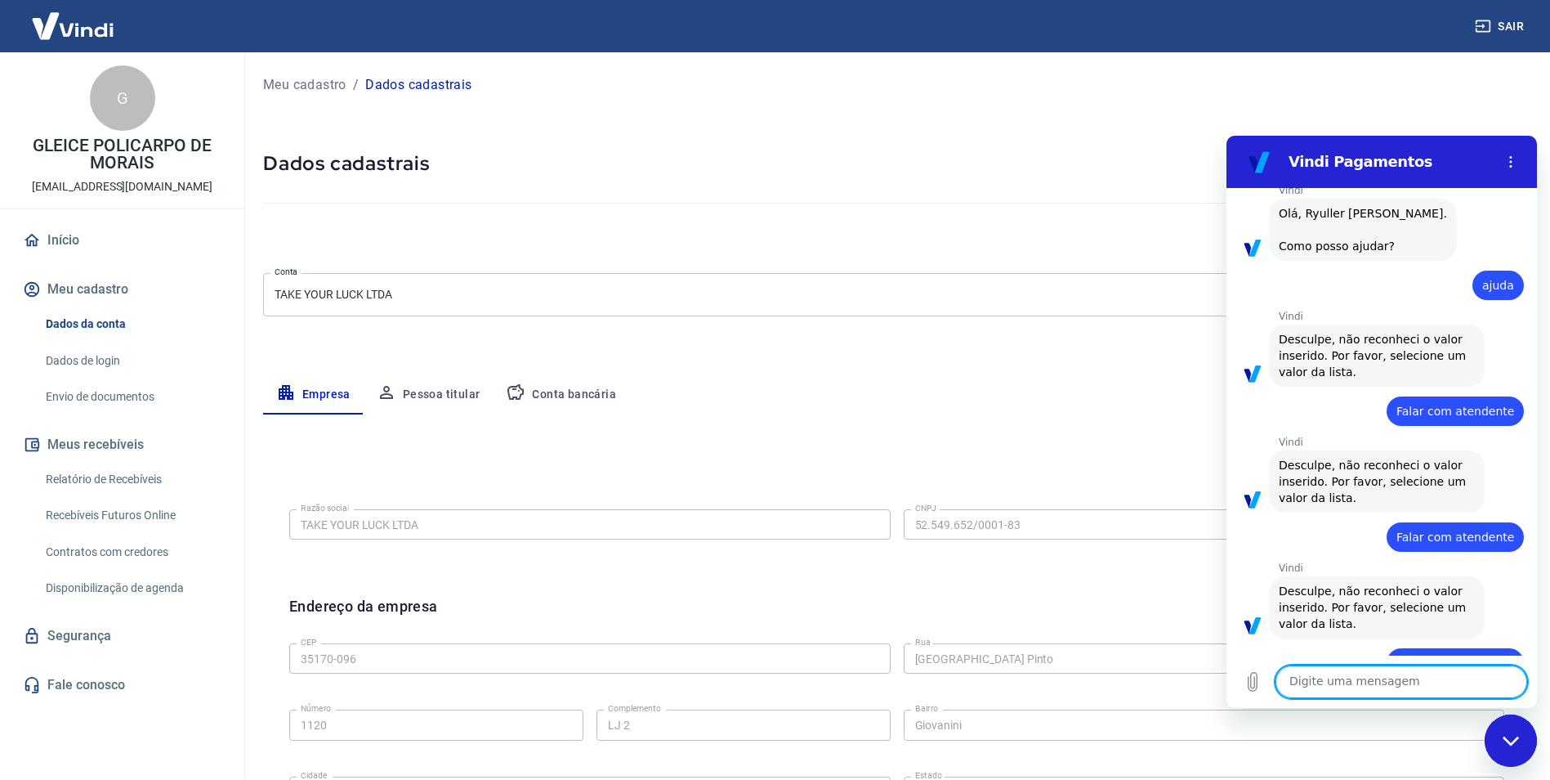
scroll to position [5693, 0]
click at [1374, 678] on textarea at bounding box center [1401, 681] width 252 height 33
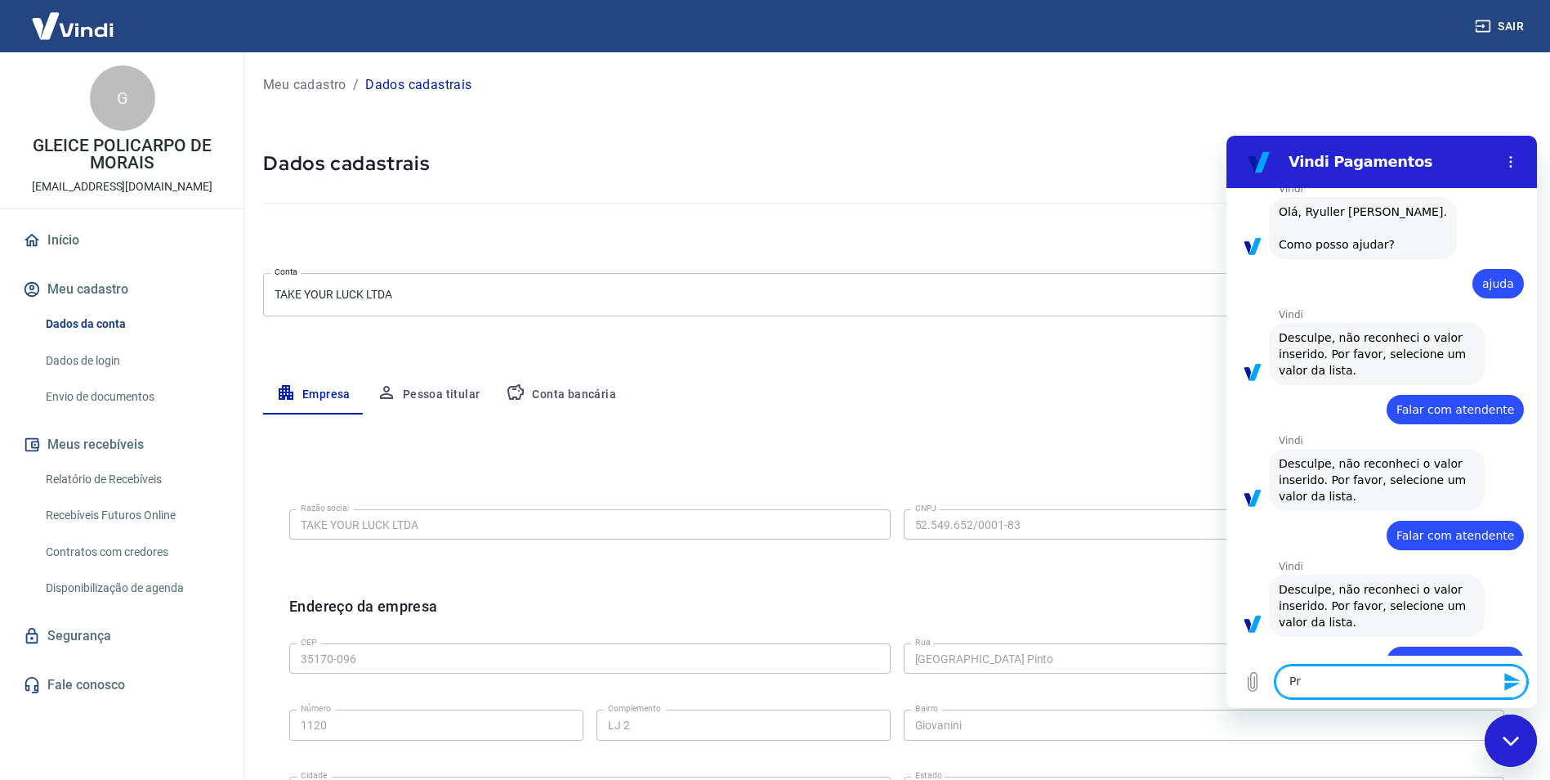
type textarea "P"
type textarea "Gleice"
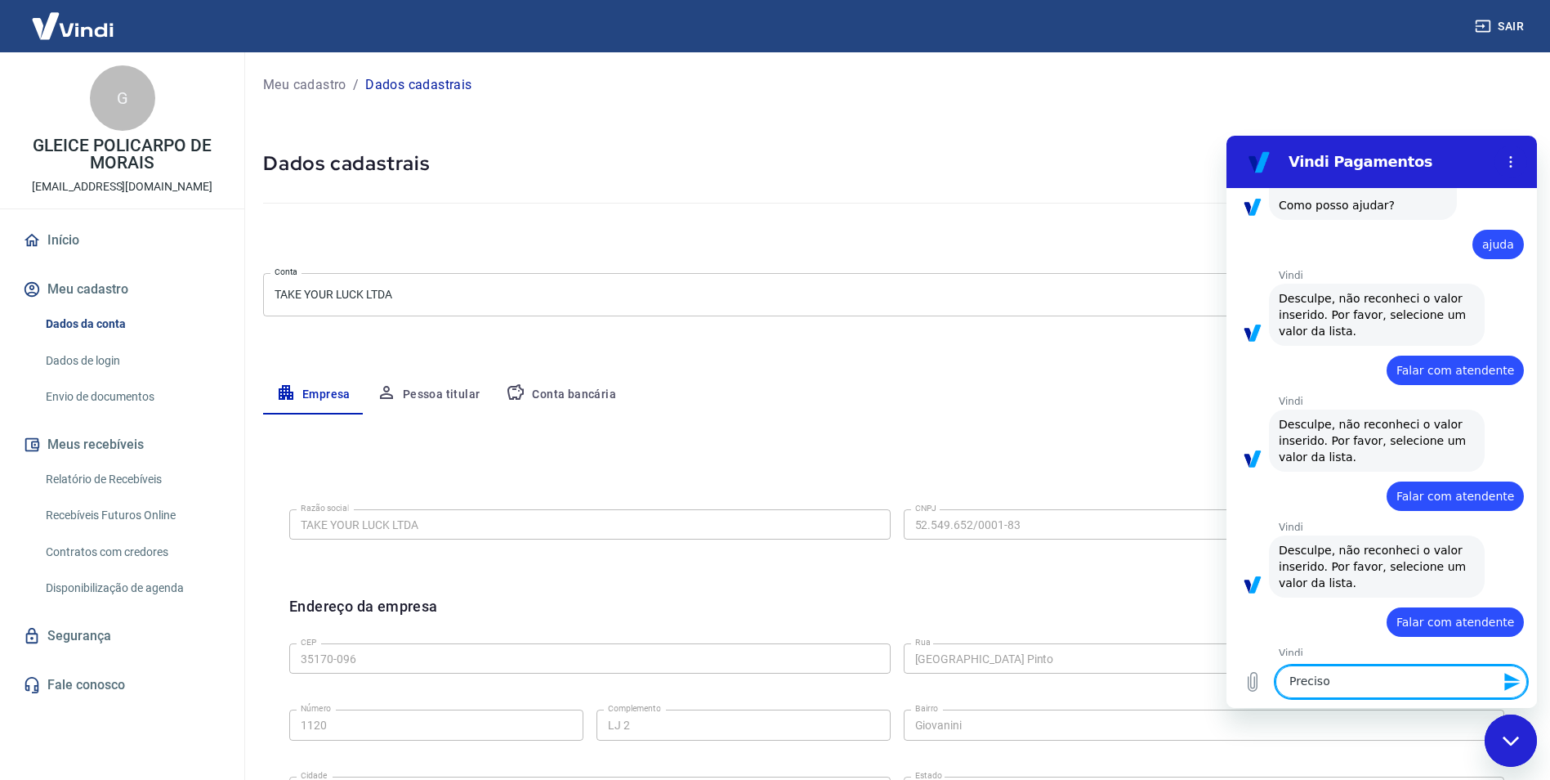
scroll to position [5786, 0]
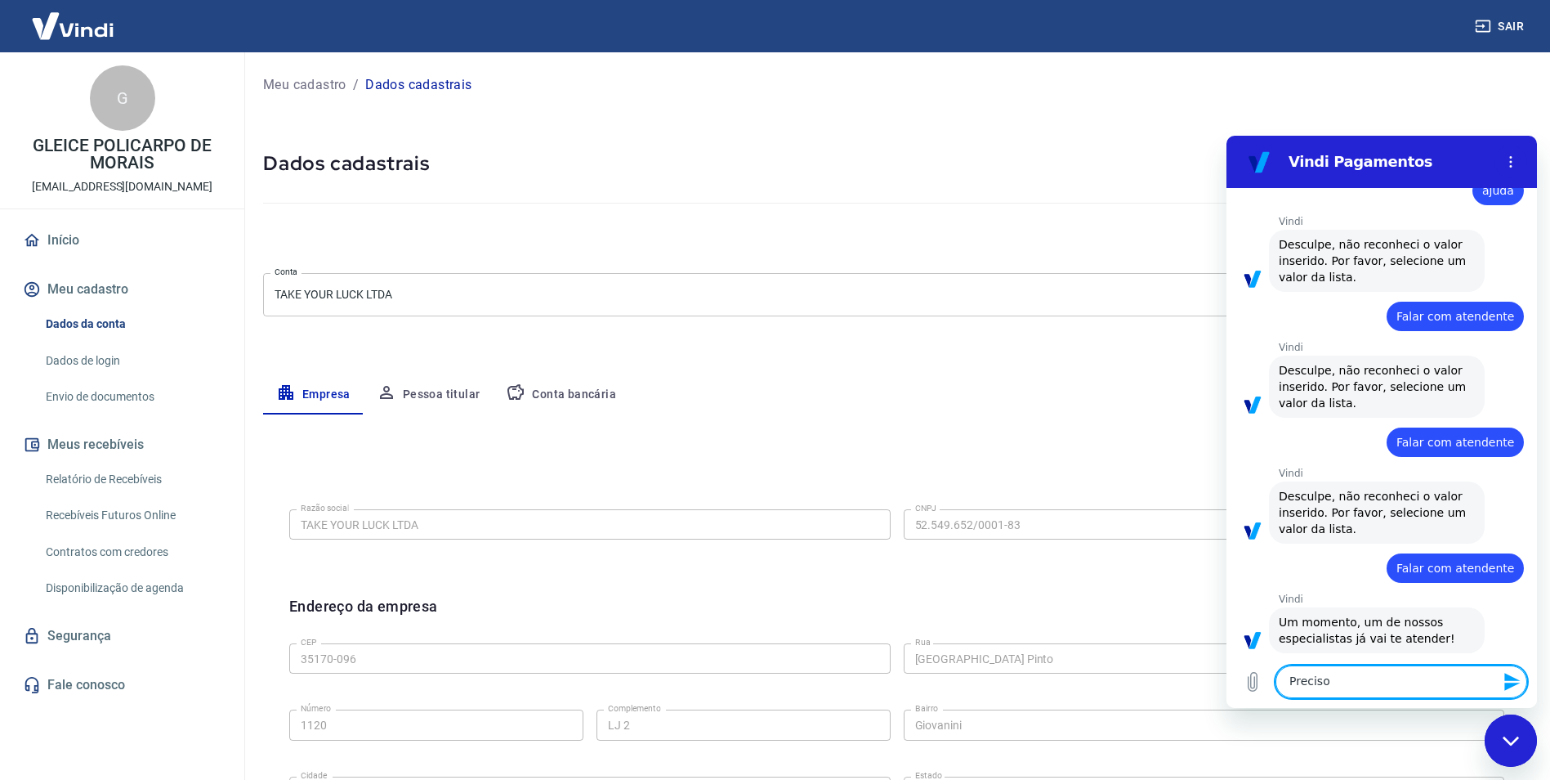
click at [1356, 689] on textarea "Preciso" at bounding box center [1401, 681] width 252 height 33
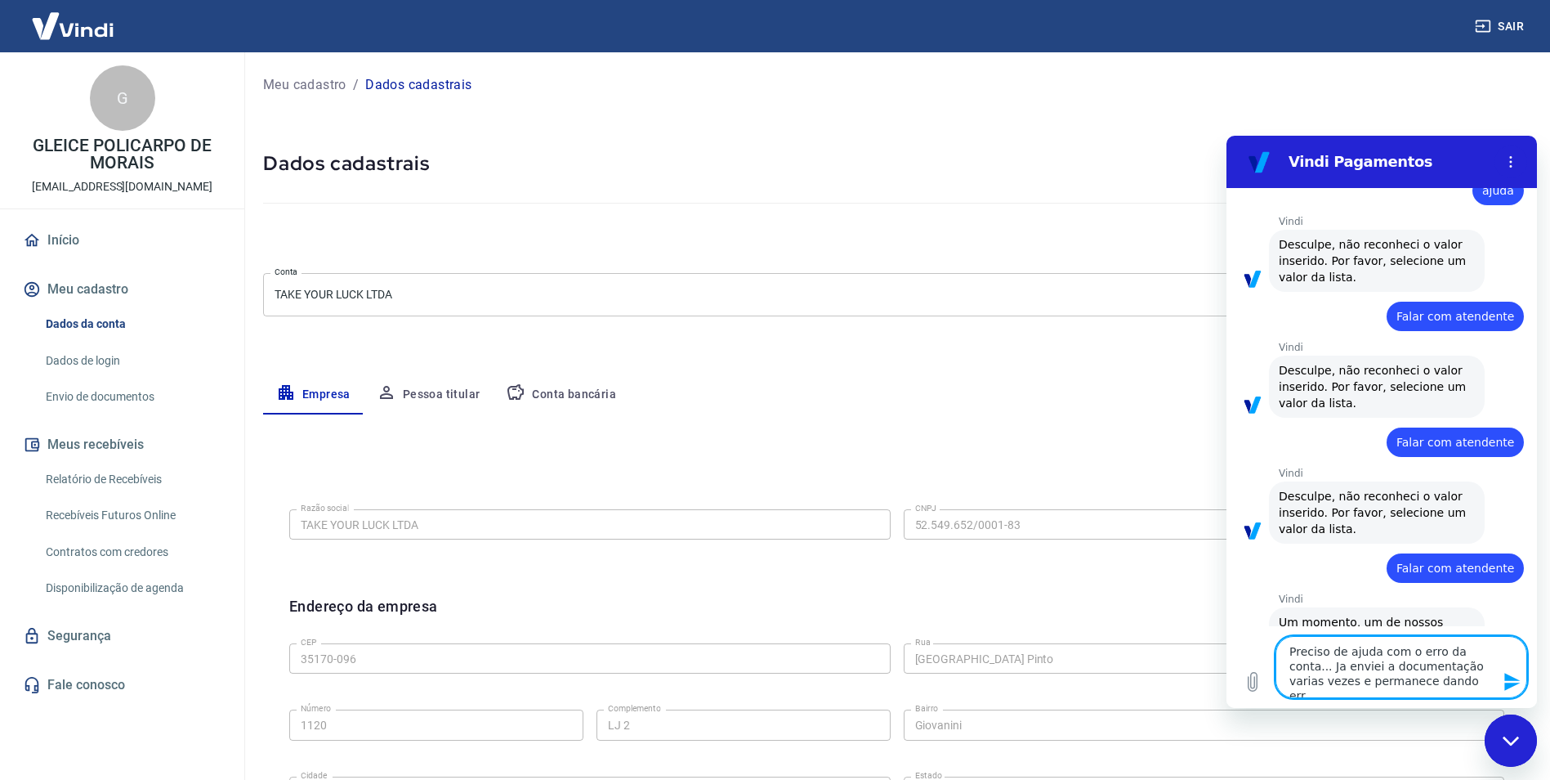
type textarea "Preciso de ajuda com o erro da conta... Ja enviei a documentação varias vezes e…"
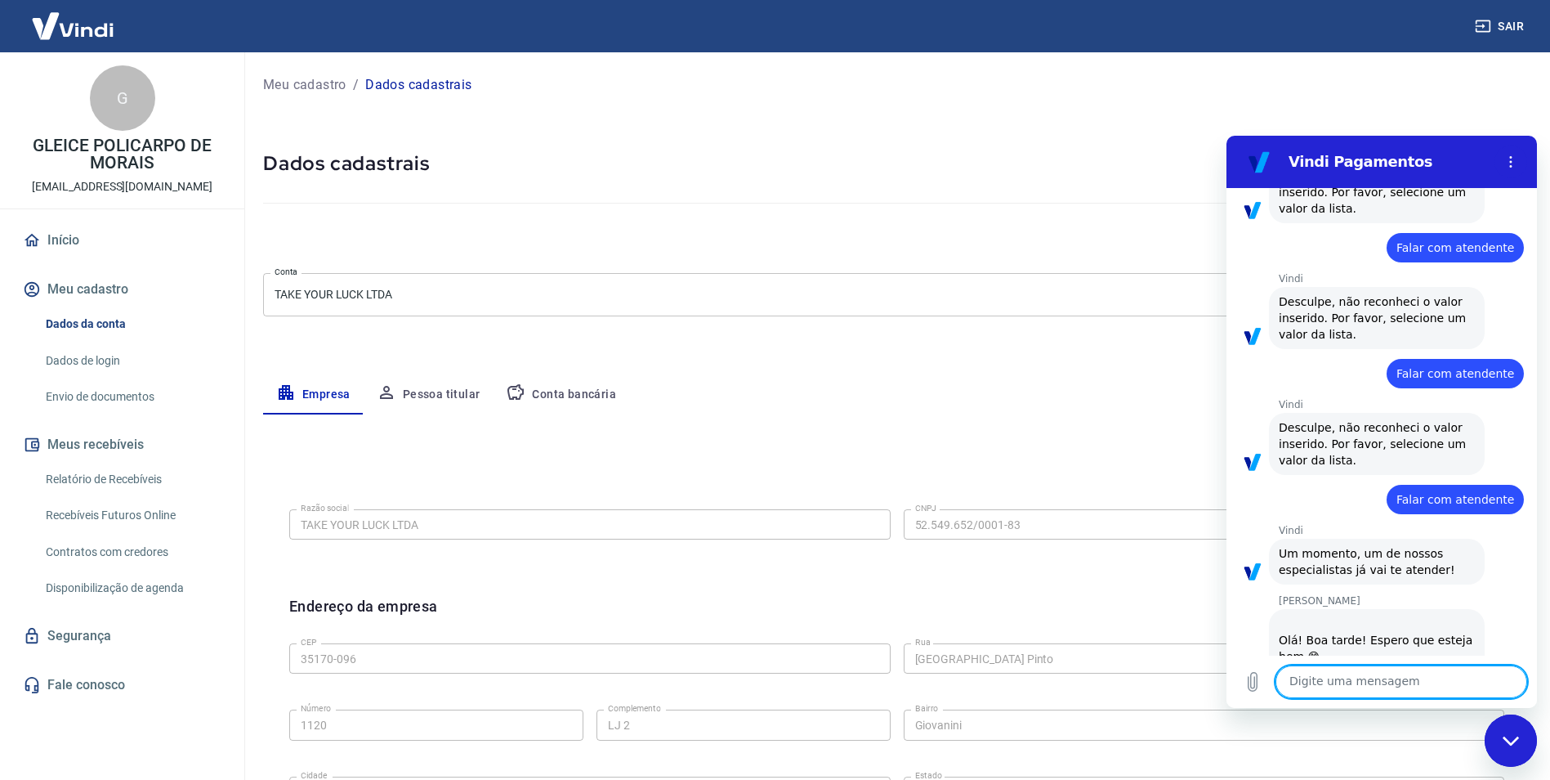
scroll to position [5858, 0]
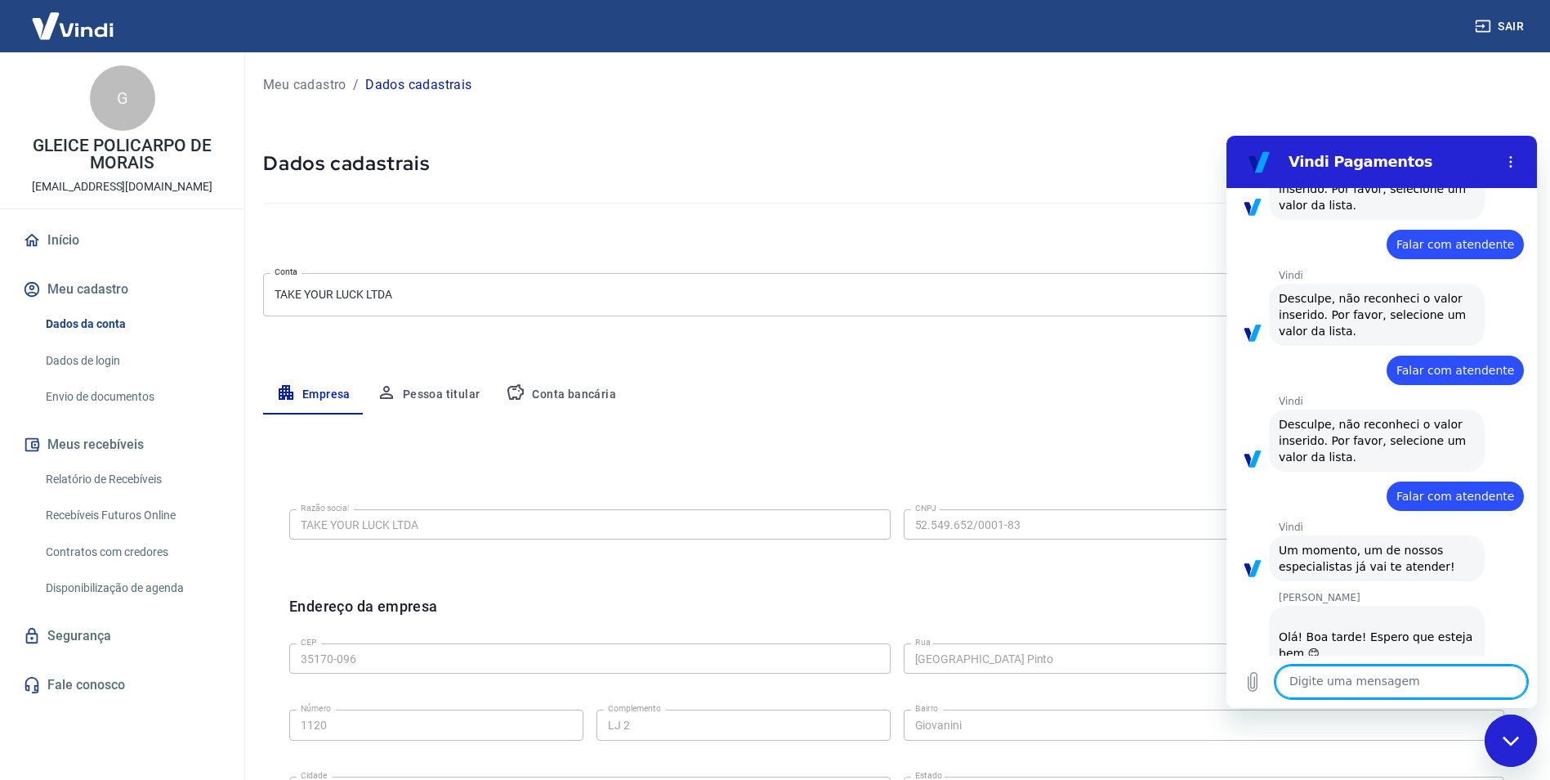
type textarea "C"
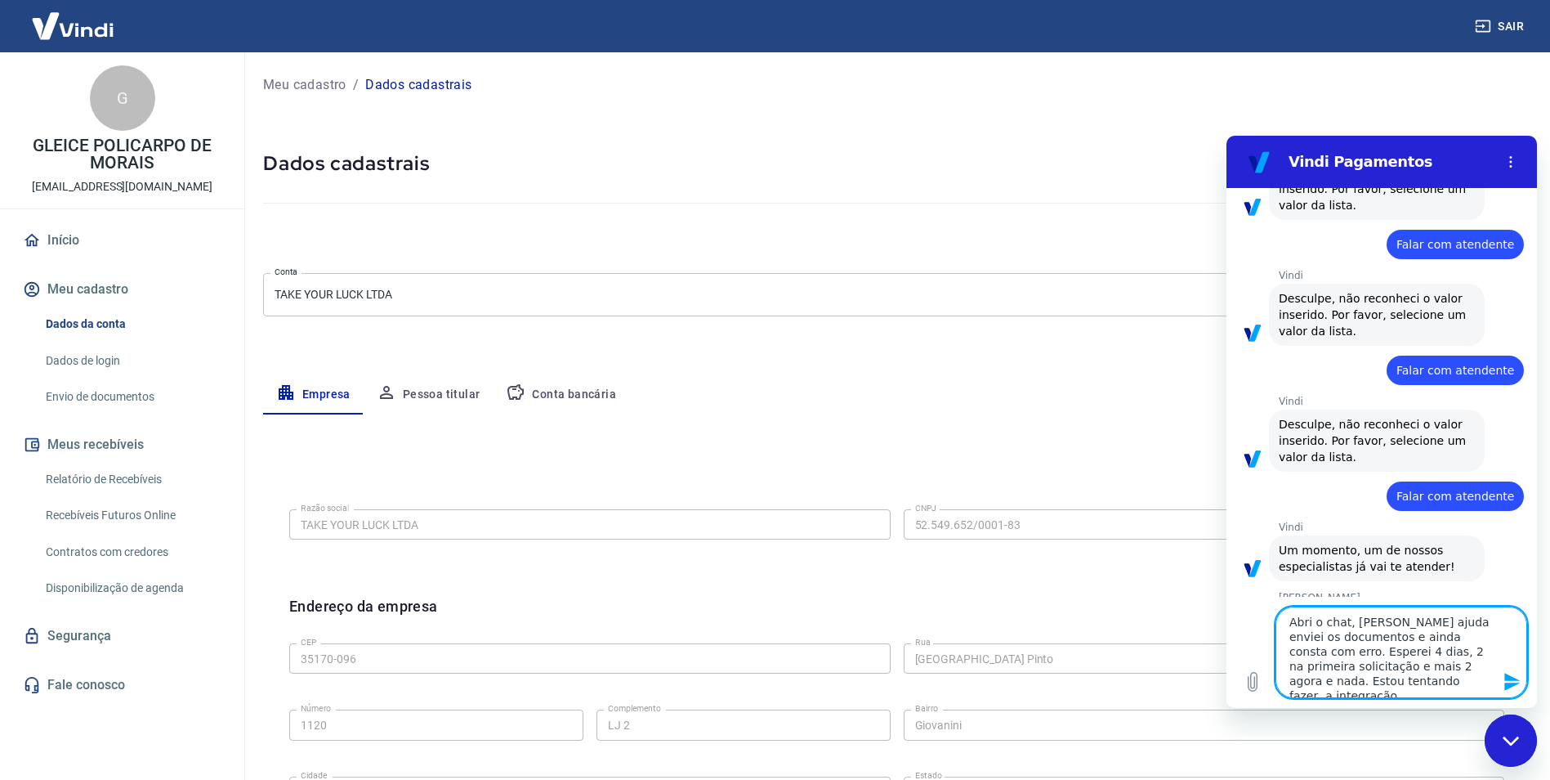
type textarea "Abri o chat, [PERSON_NAME] ajuda enviei os documentos e ainda consta com erro. …"
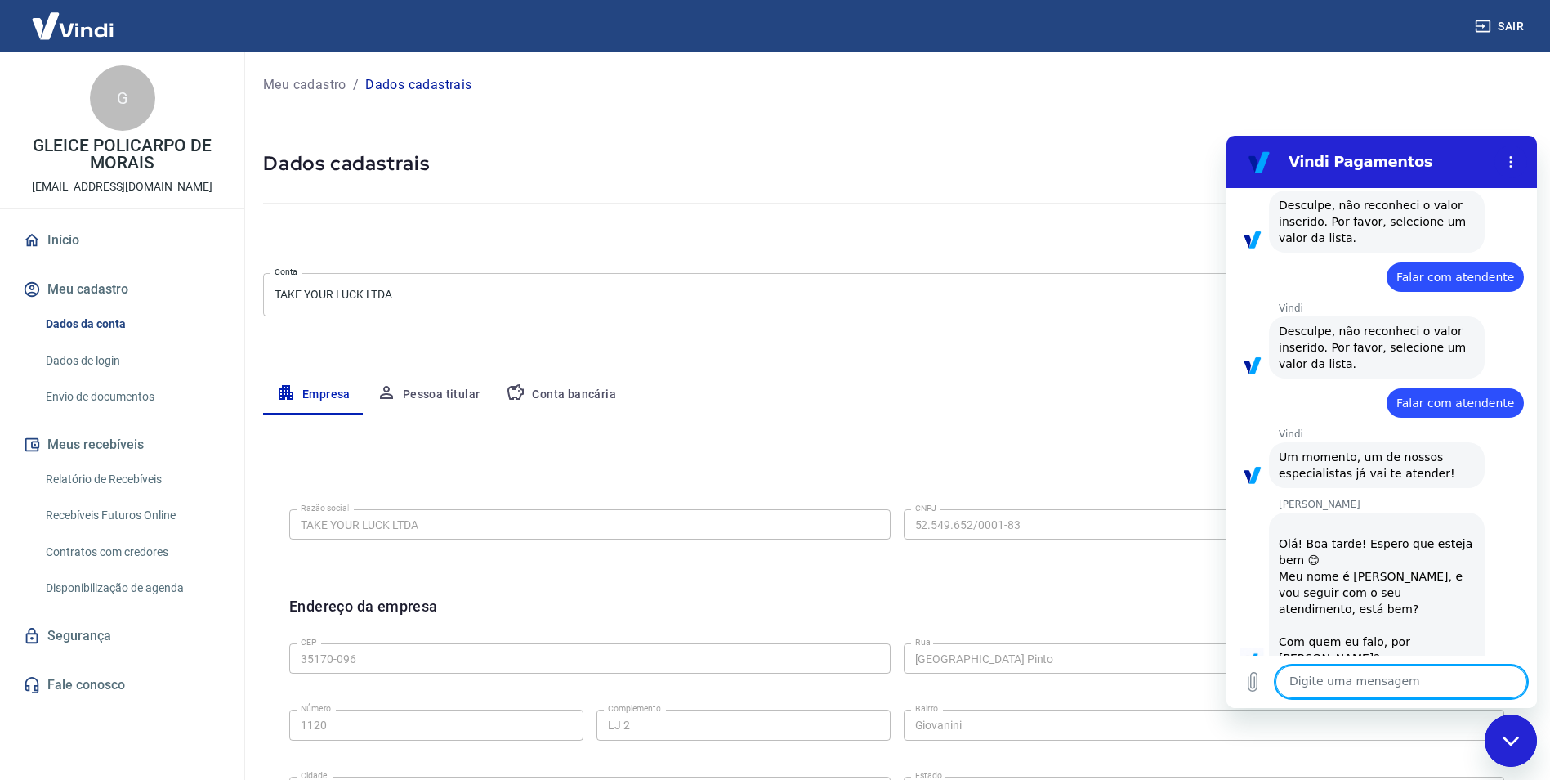
scroll to position [5954, 0]
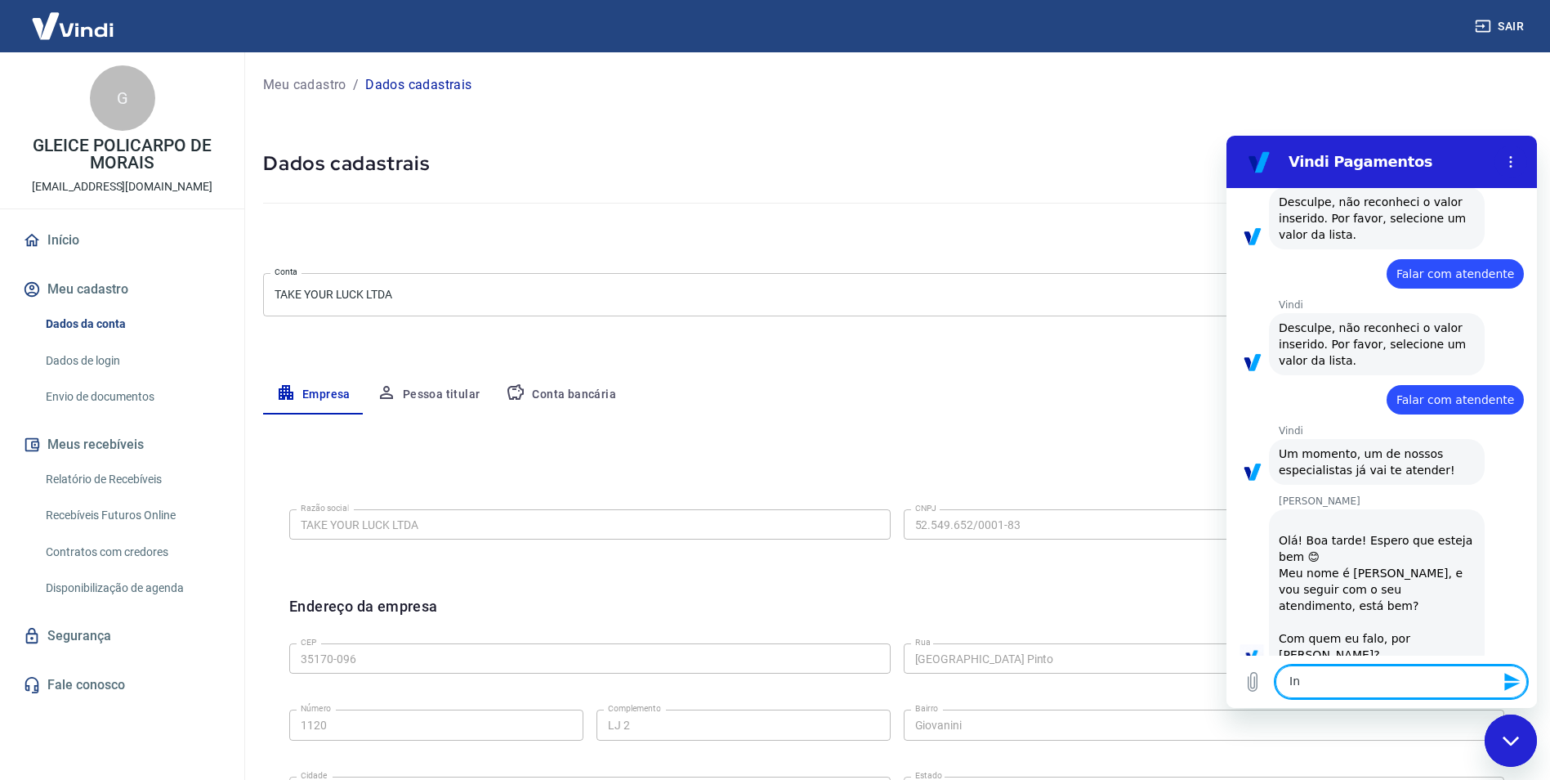
type textarea "I"
drag, startPoint x: 1414, startPoint y: 572, endPoint x: 1415, endPoint y: 586, distance: 13.9
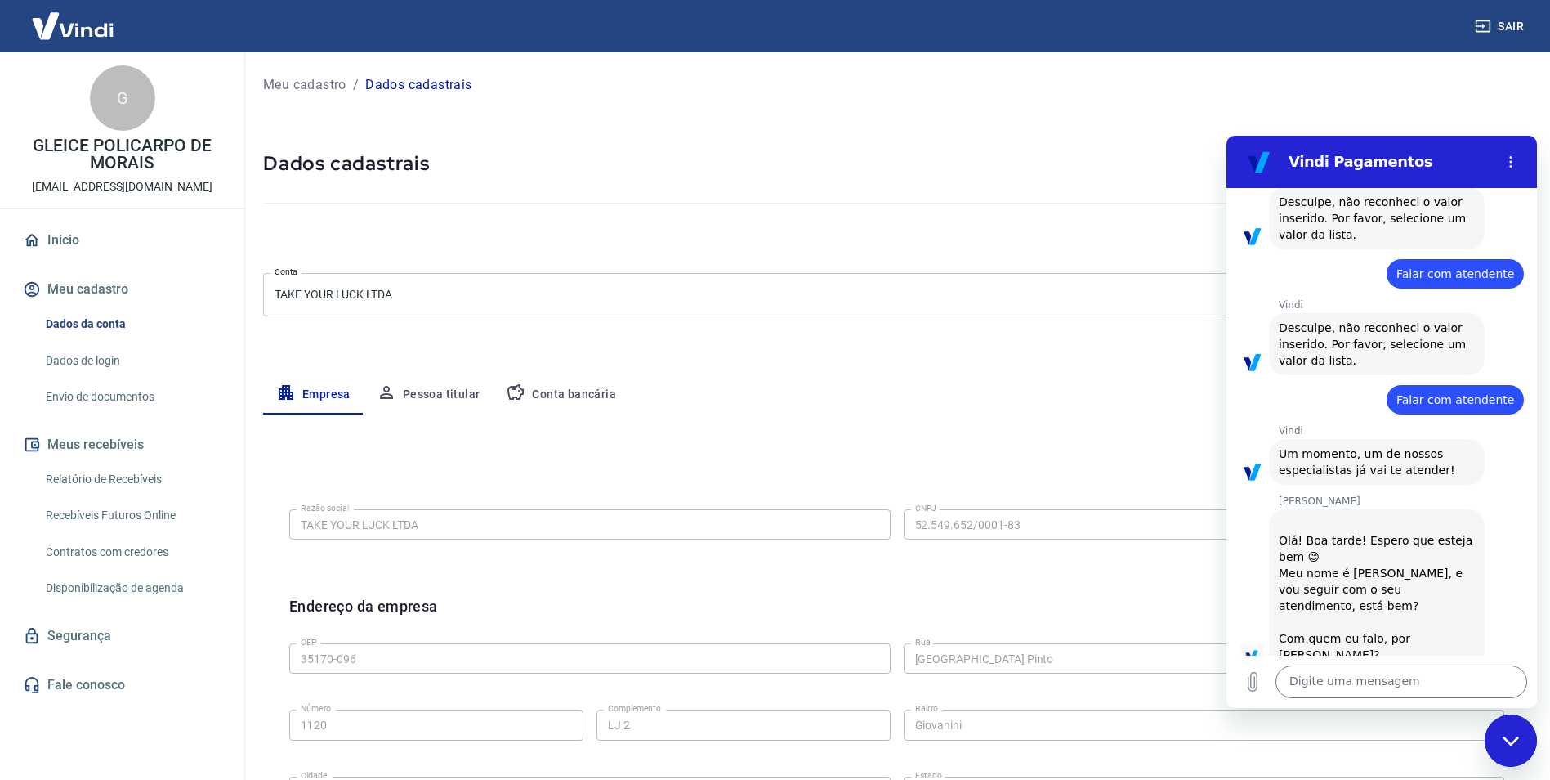
click at [1417, 657] on div "Digite uma mensagem x" at bounding box center [1381, 681] width 310 height 52
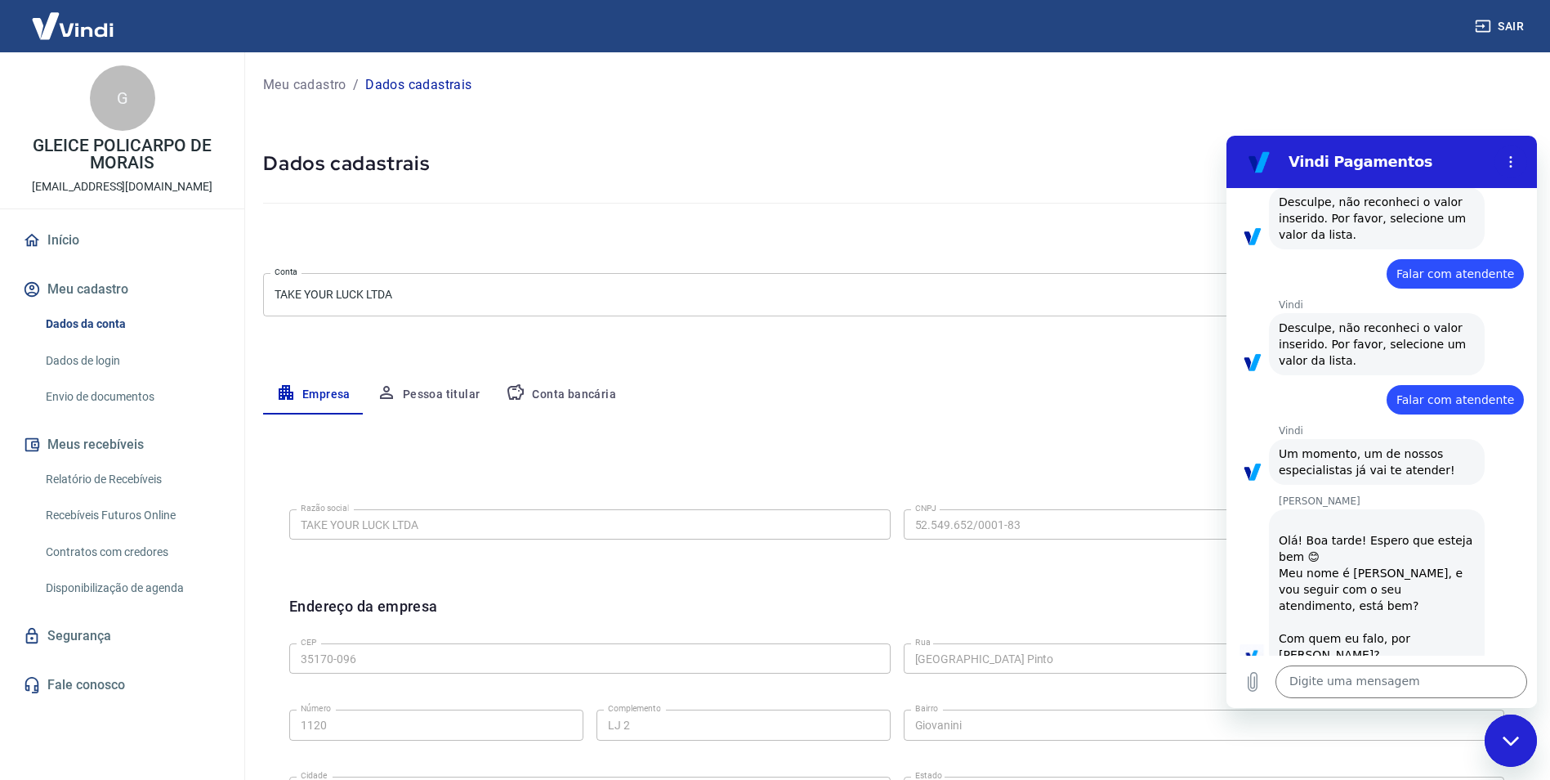
drag, startPoint x: 1407, startPoint y: 649, endPoint x: 1450, endPoint y: 650, distance: 42.5
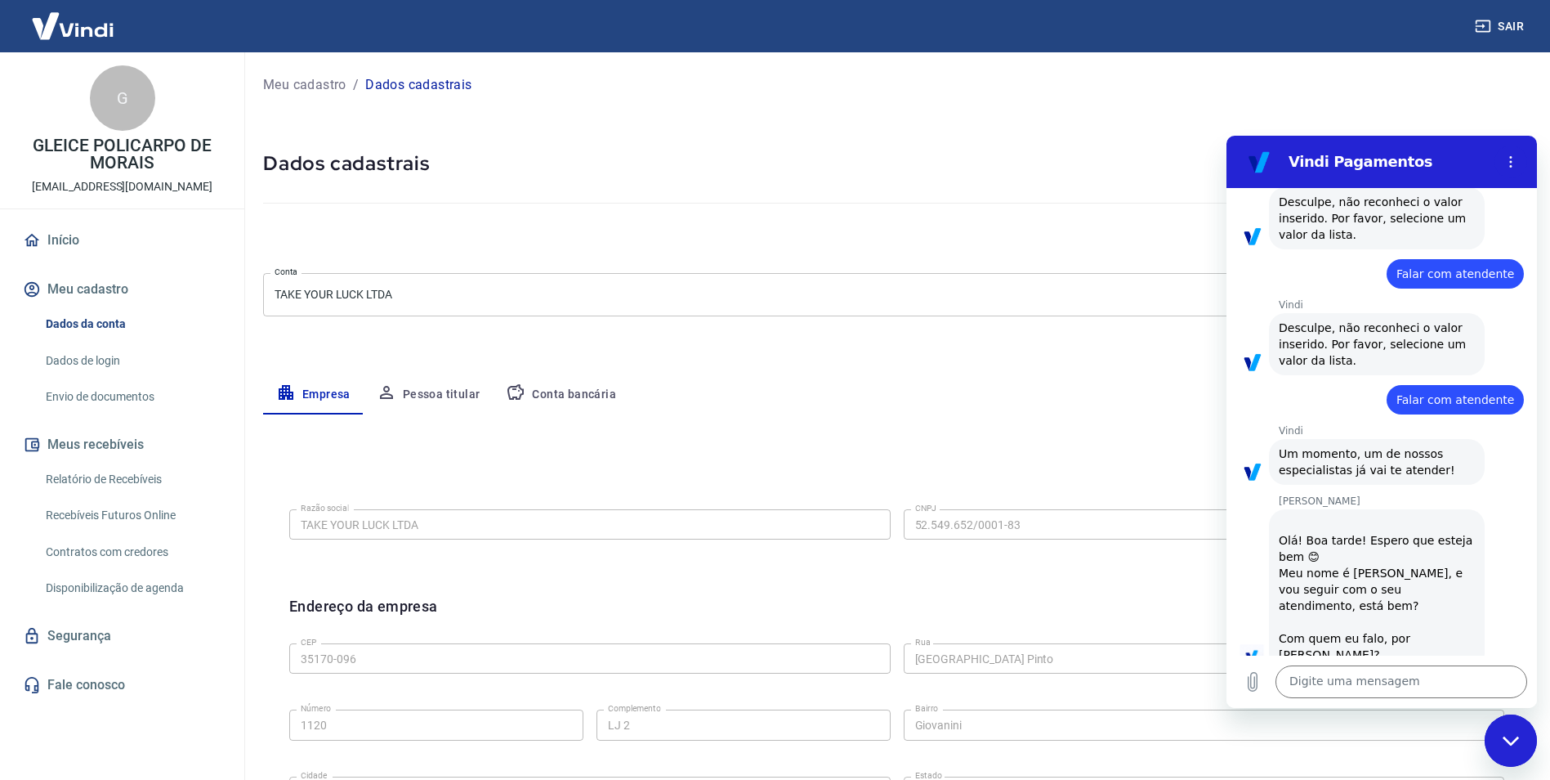
drag, startPoint x: 1429, startPoint y: 654, endPoint x: 1439, endPoint y: 679, distance: 27.2
click at [1436, 667] on div "08:48 diz: Bom dia Enviado · 08:48 [PERSON_NAME] diz: [PERSON_NAME], [PERSON_NA…" at bounding box center [1381, 448] width 310 height 520
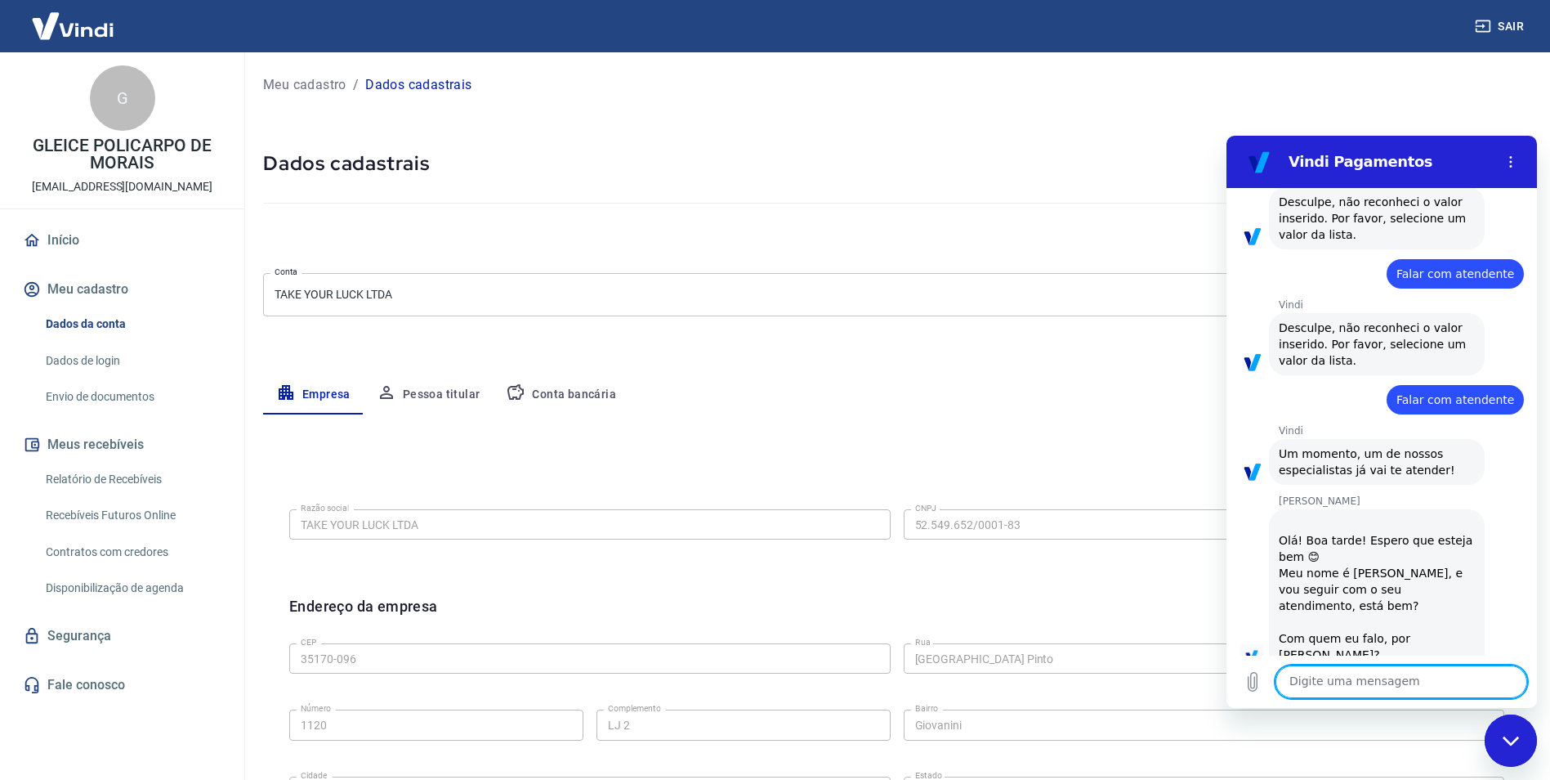
click at [1356, 693] on textarea at bounding box center [1401, 681] width 252 height 33
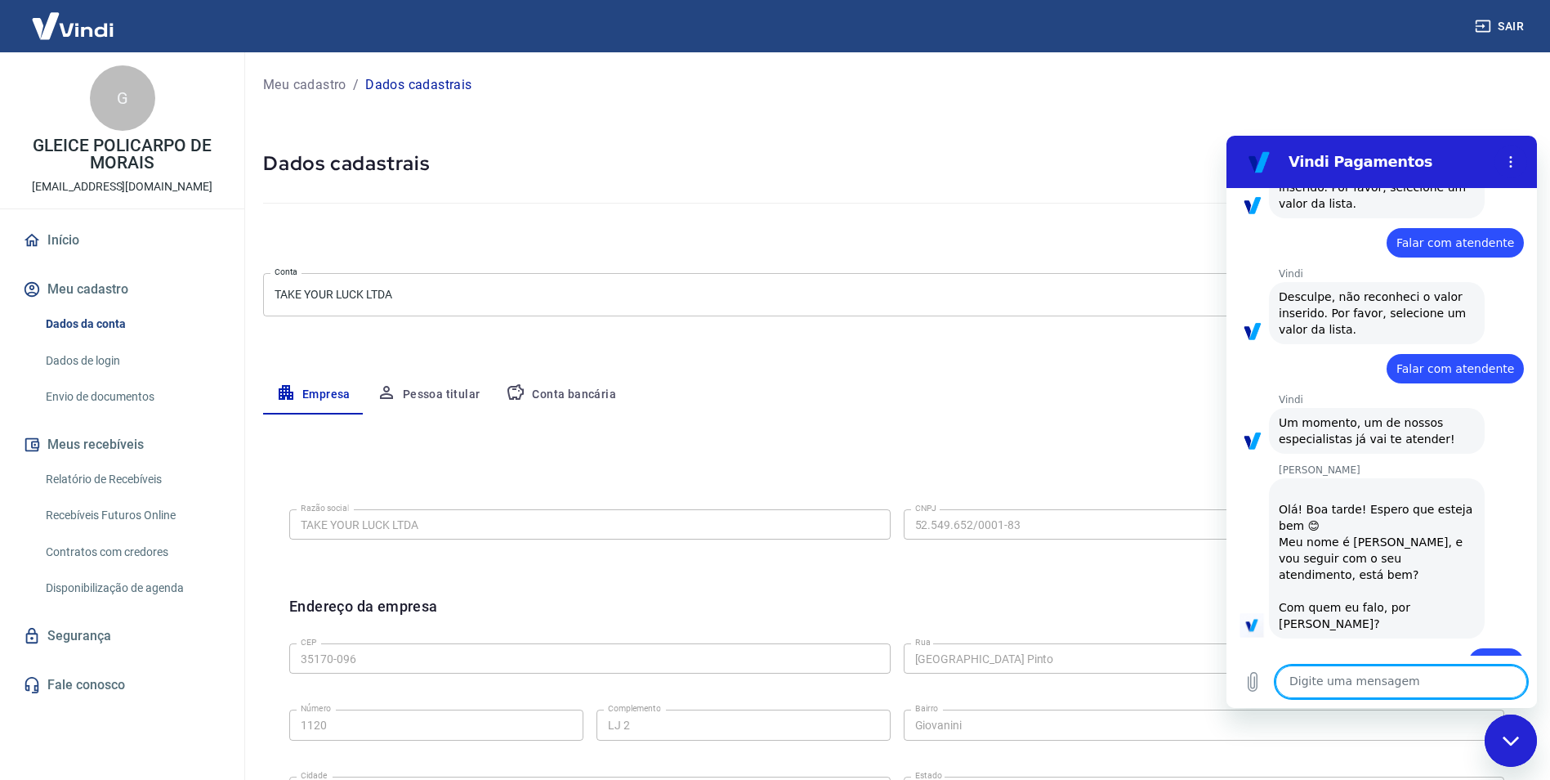
click at [1405, 677] on textarea at bounding box center [1401, 681] width 252 height 33
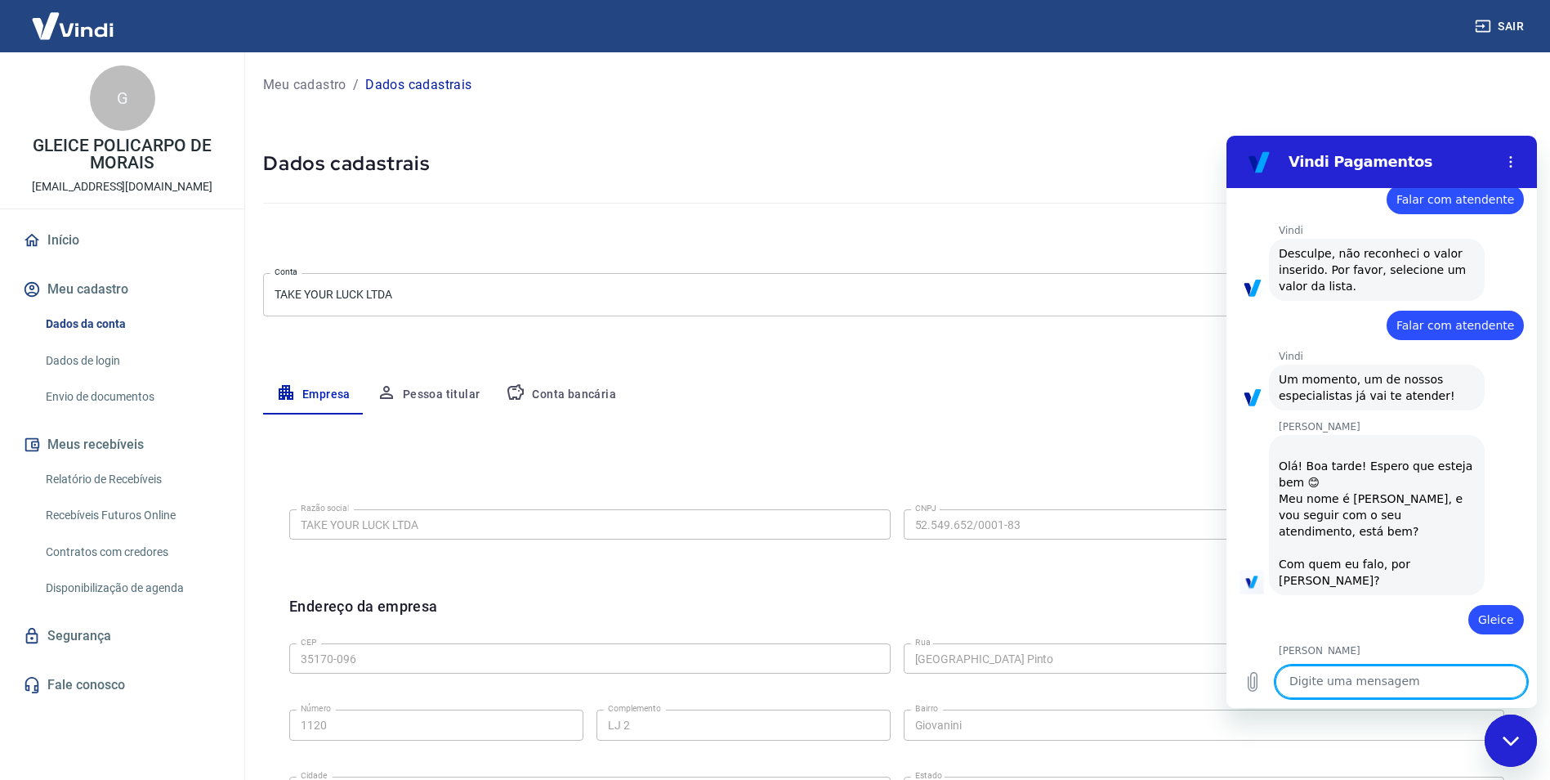
scroll to position [6090, 0]
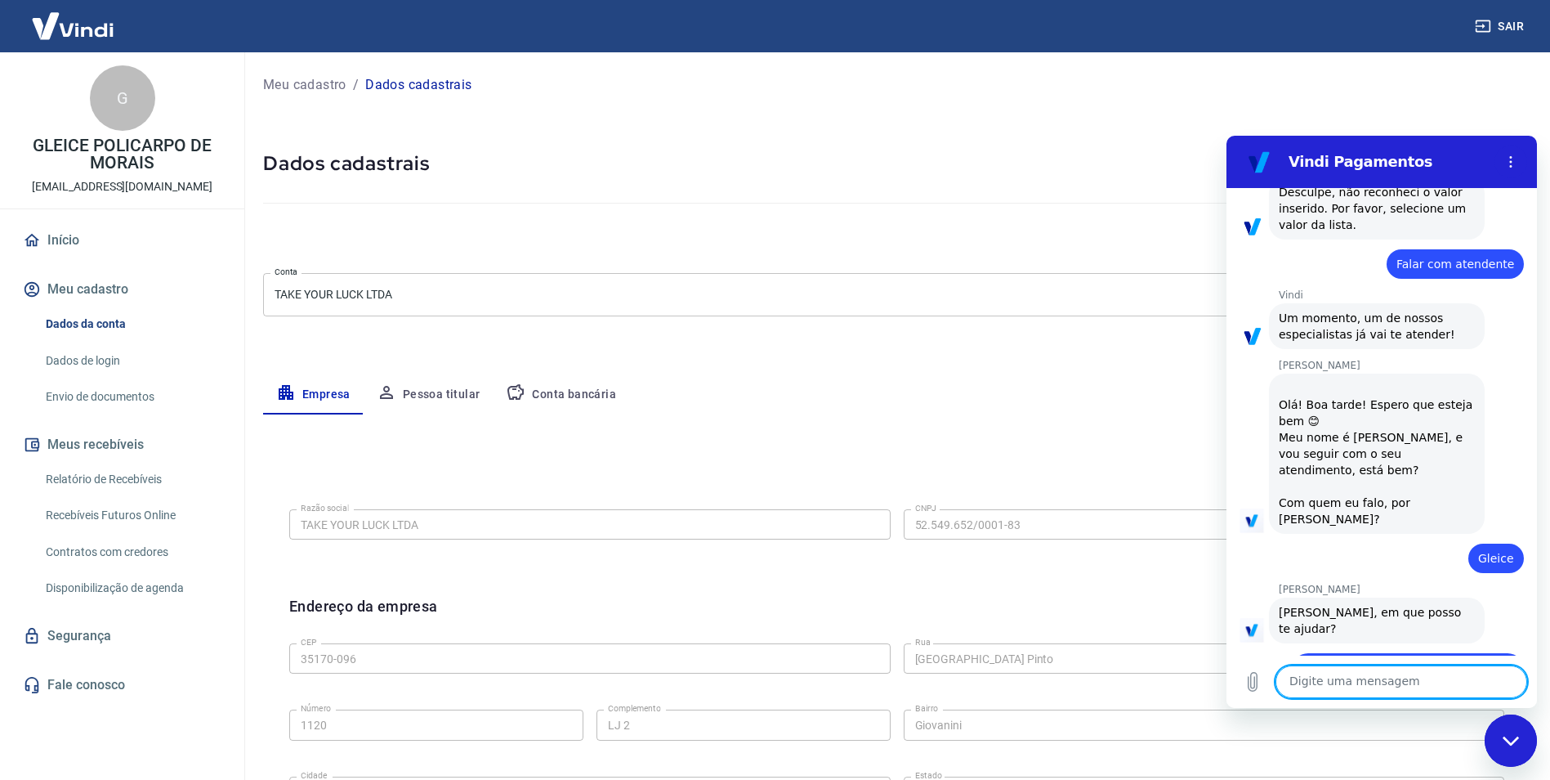
click at [1337, 682] on textarea at bounding box center [1401, 681] width 252 height 33
type textarea "eu ja enviei, estou encaminhando novamente o mesmo documento"
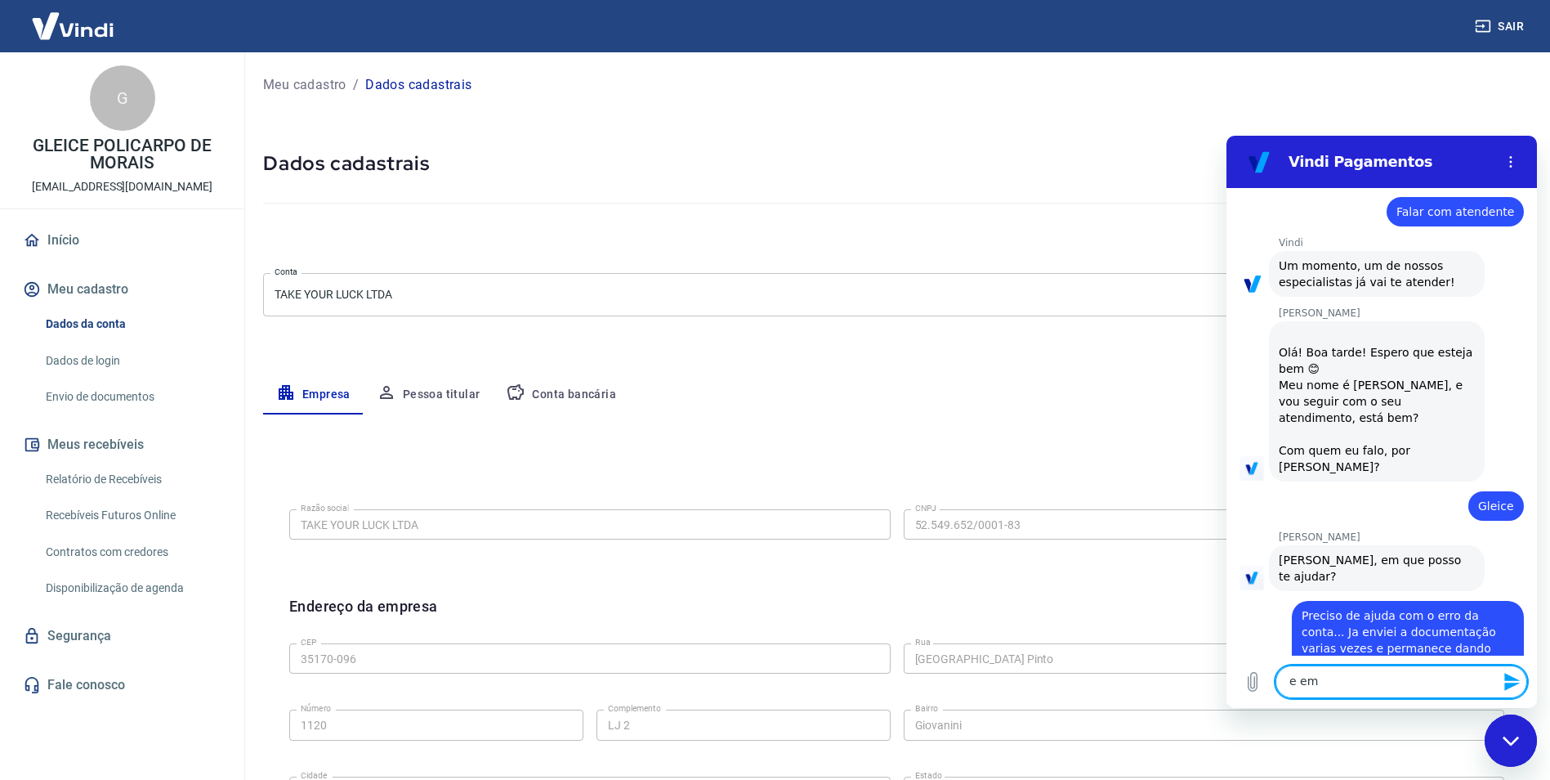
scroll to position [6145, 0]
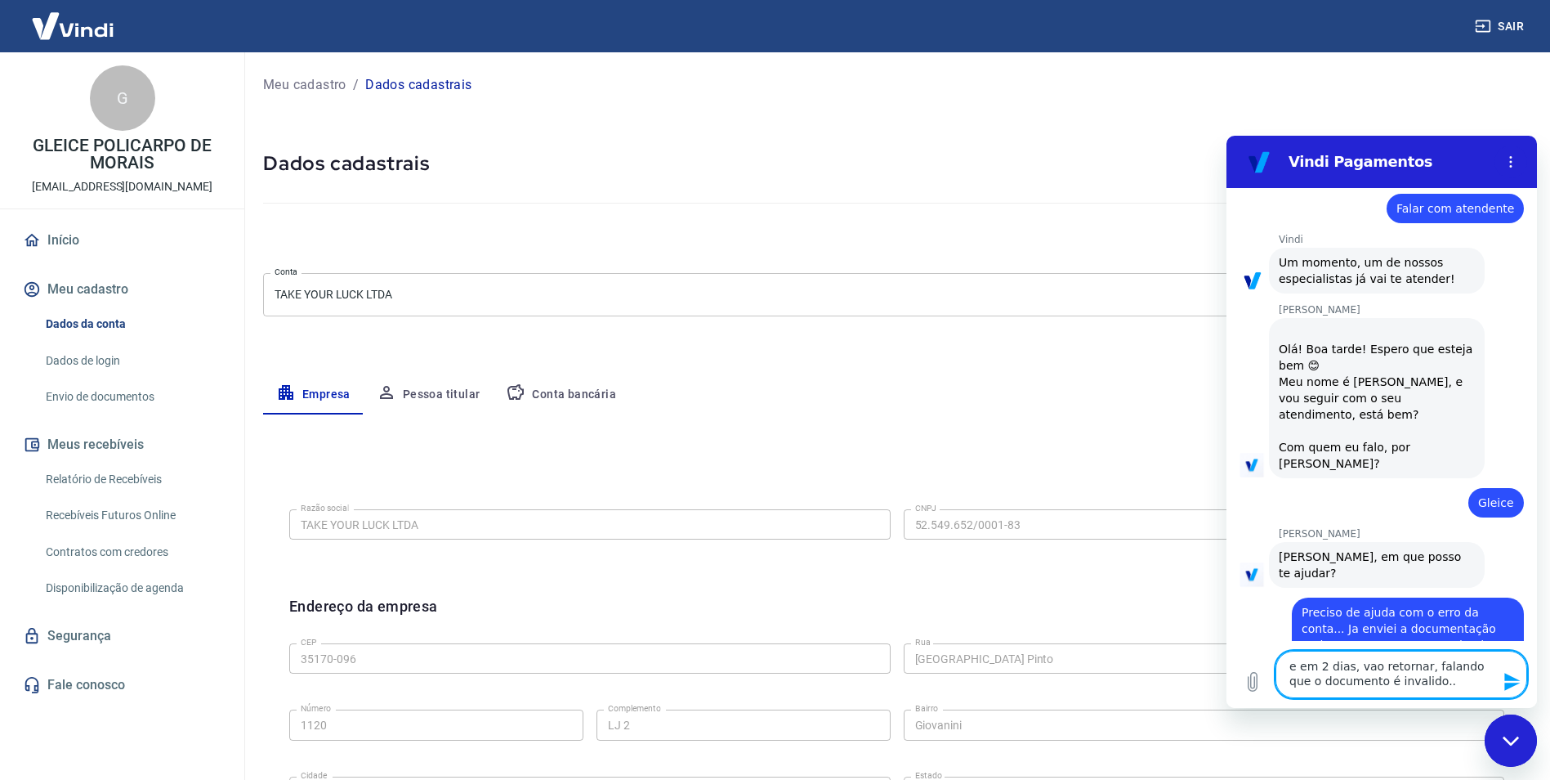
type textarea "e em 2 dias, vao retornar, falando que o documento é invalido..."
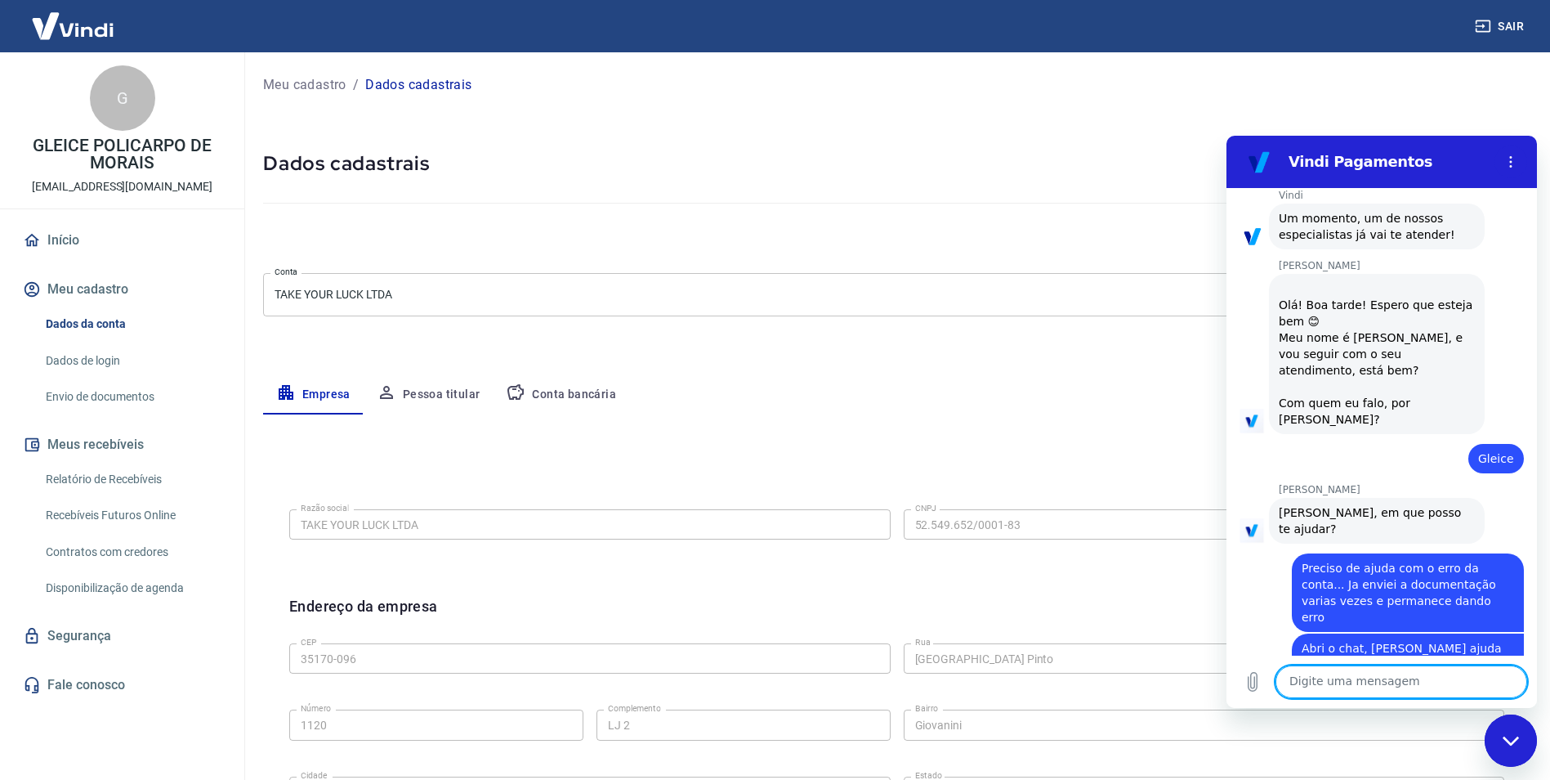
scroll to position [6193, 0]
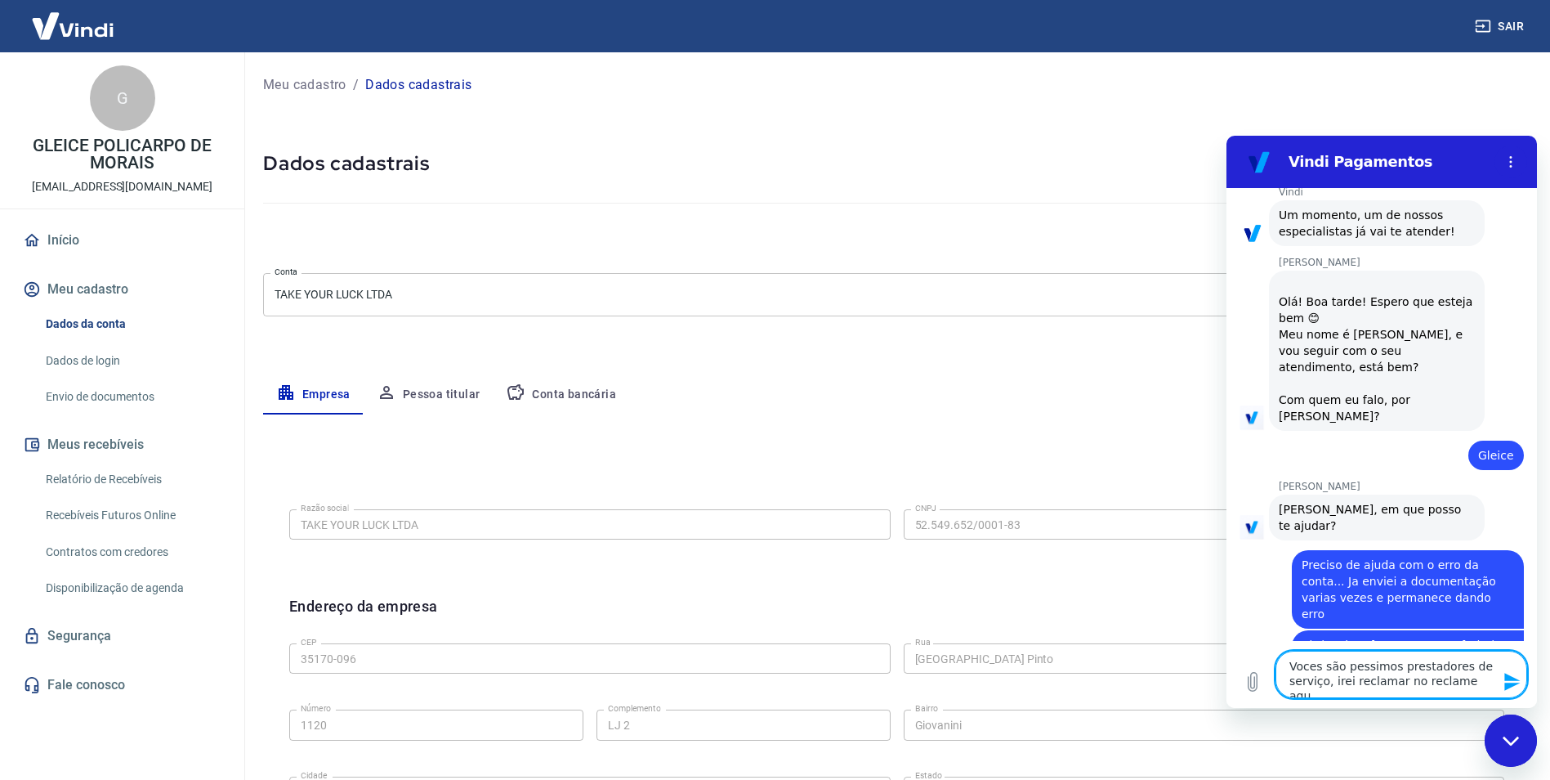
type textarea "Voces são pessimos prestadores de serviço, irei reclamar no reclame aqui"
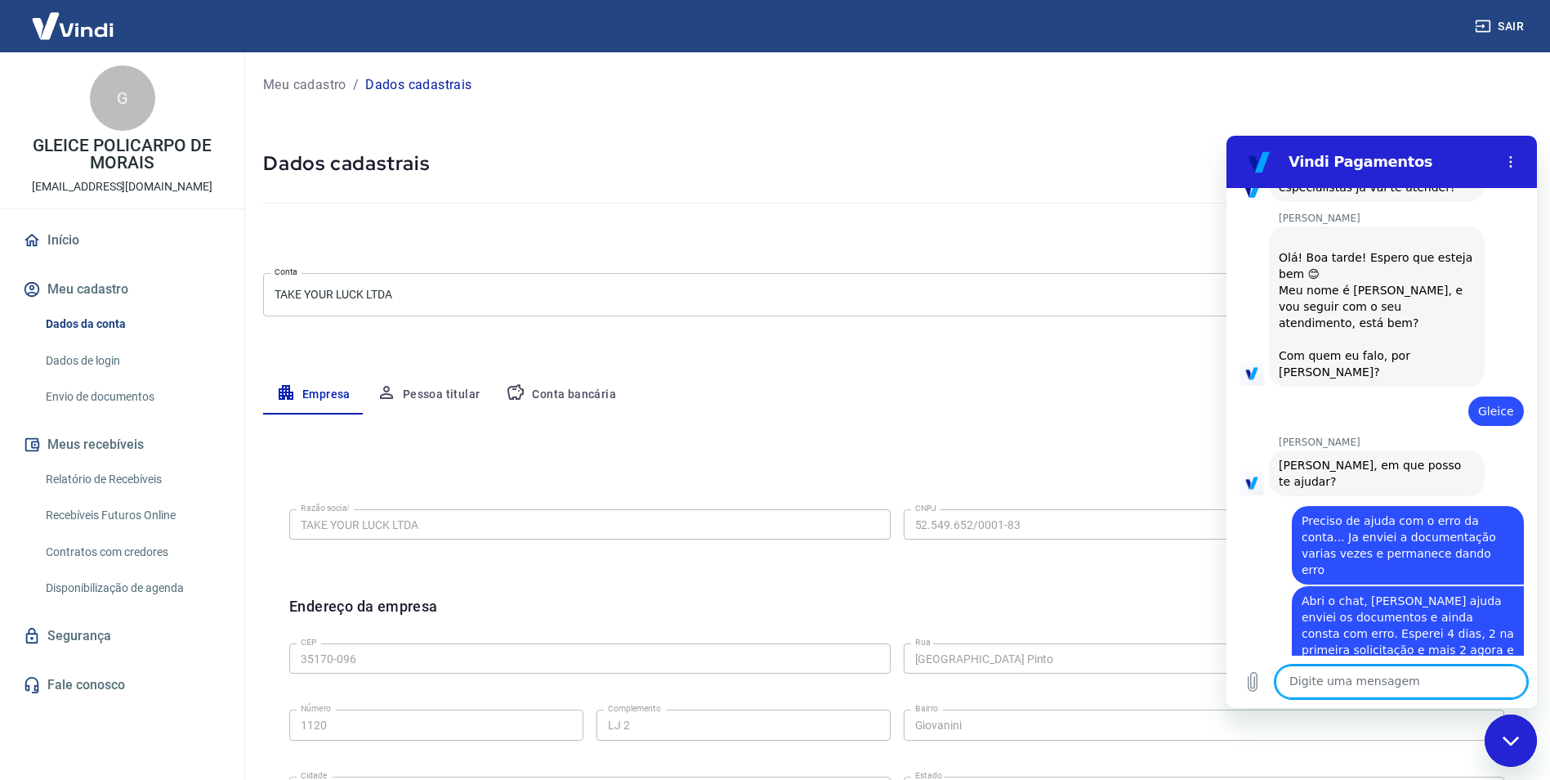
scroll to position [6240, 0]
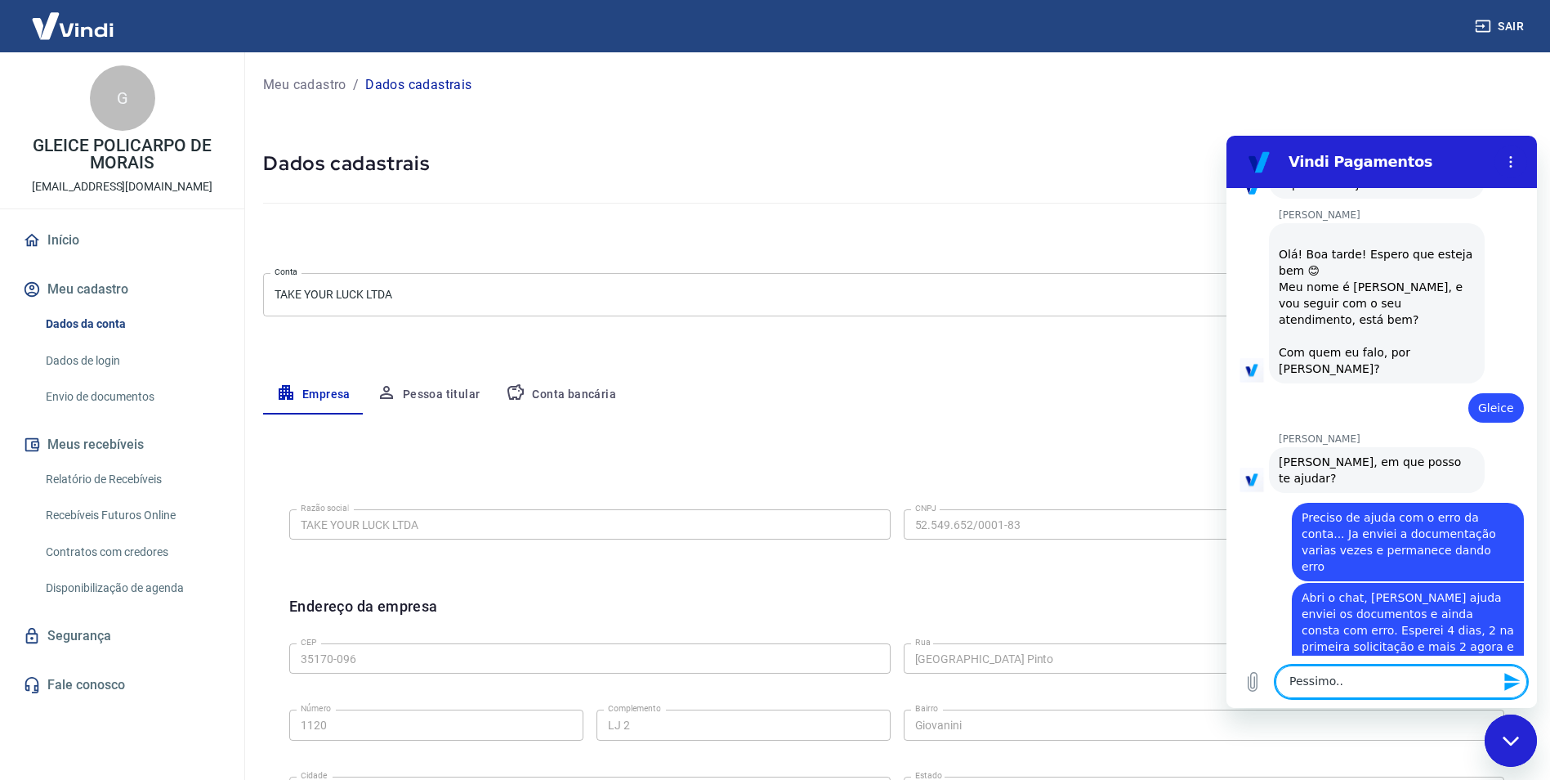
type textarea "Pessimo..."
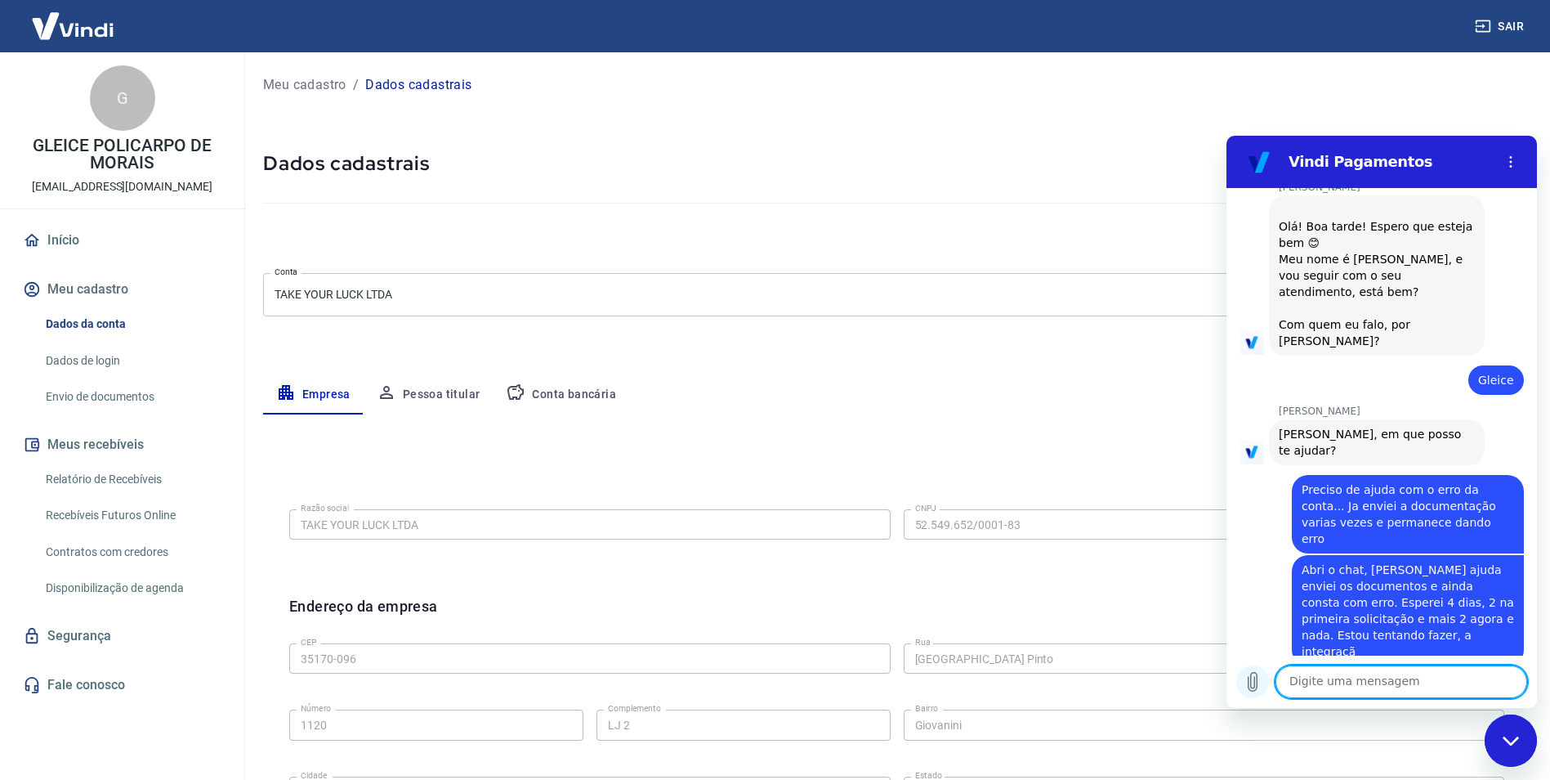
scroll to position [6271, 0]
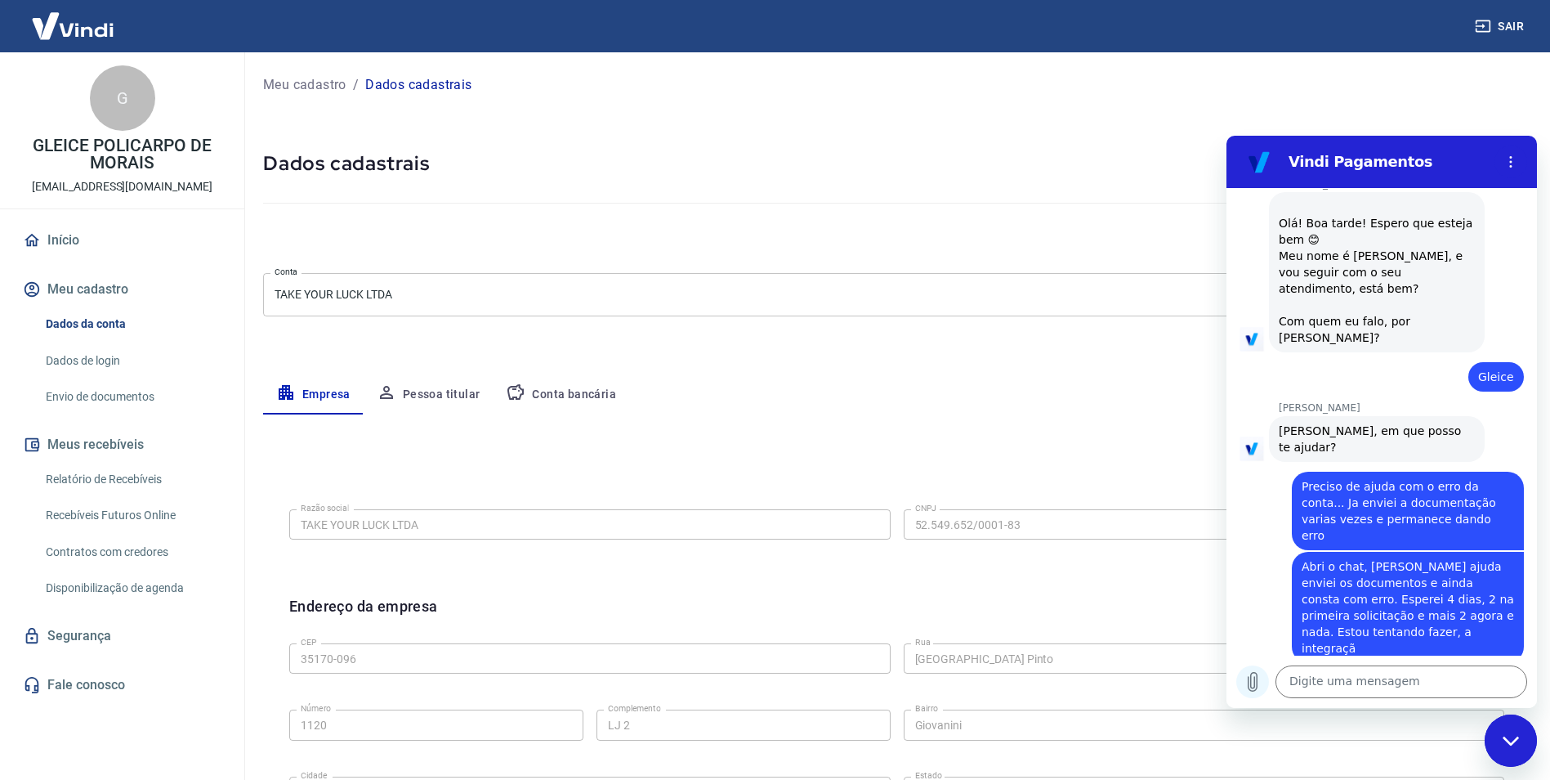
click at [1257, 689] on icon "Carregar arquivo" at bounding box center [1253, 681] width 9 height 19
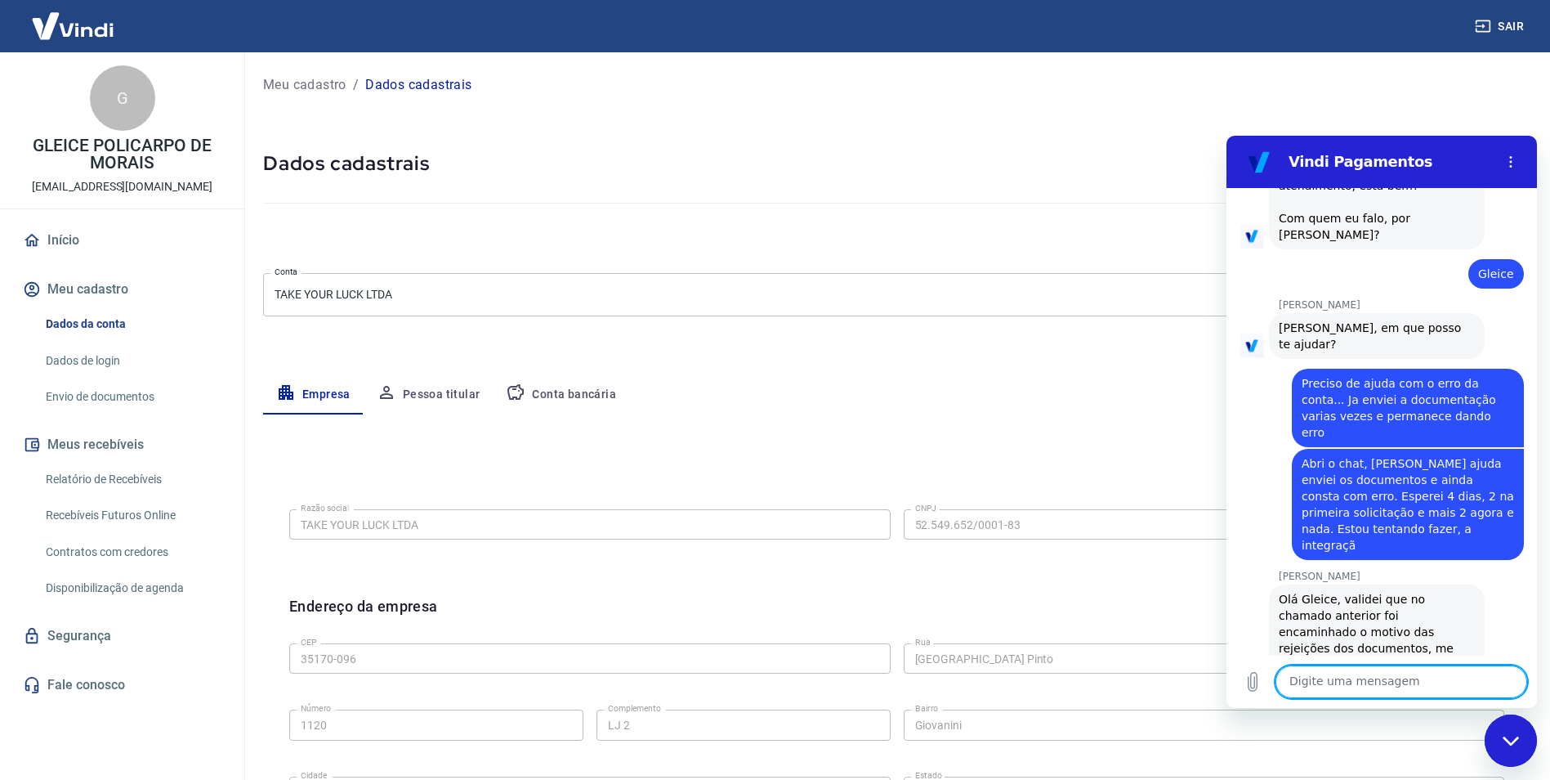
scroll to position [6373, 0]
click at [1256, 688] on icon "Carregar arquivo" at bounding box center [1253, 682] width 20 height 20
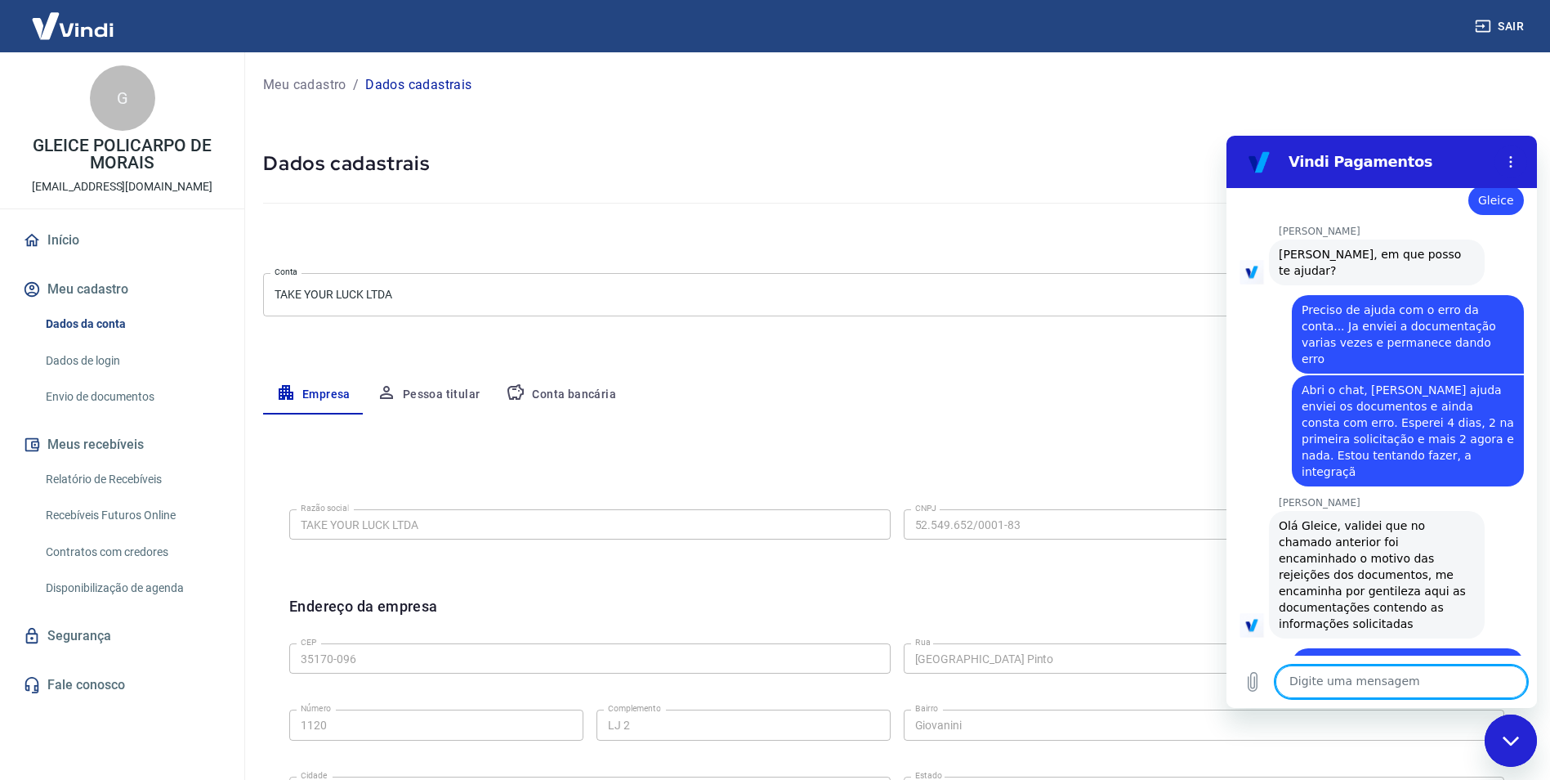
scroll to position [6479, 0]
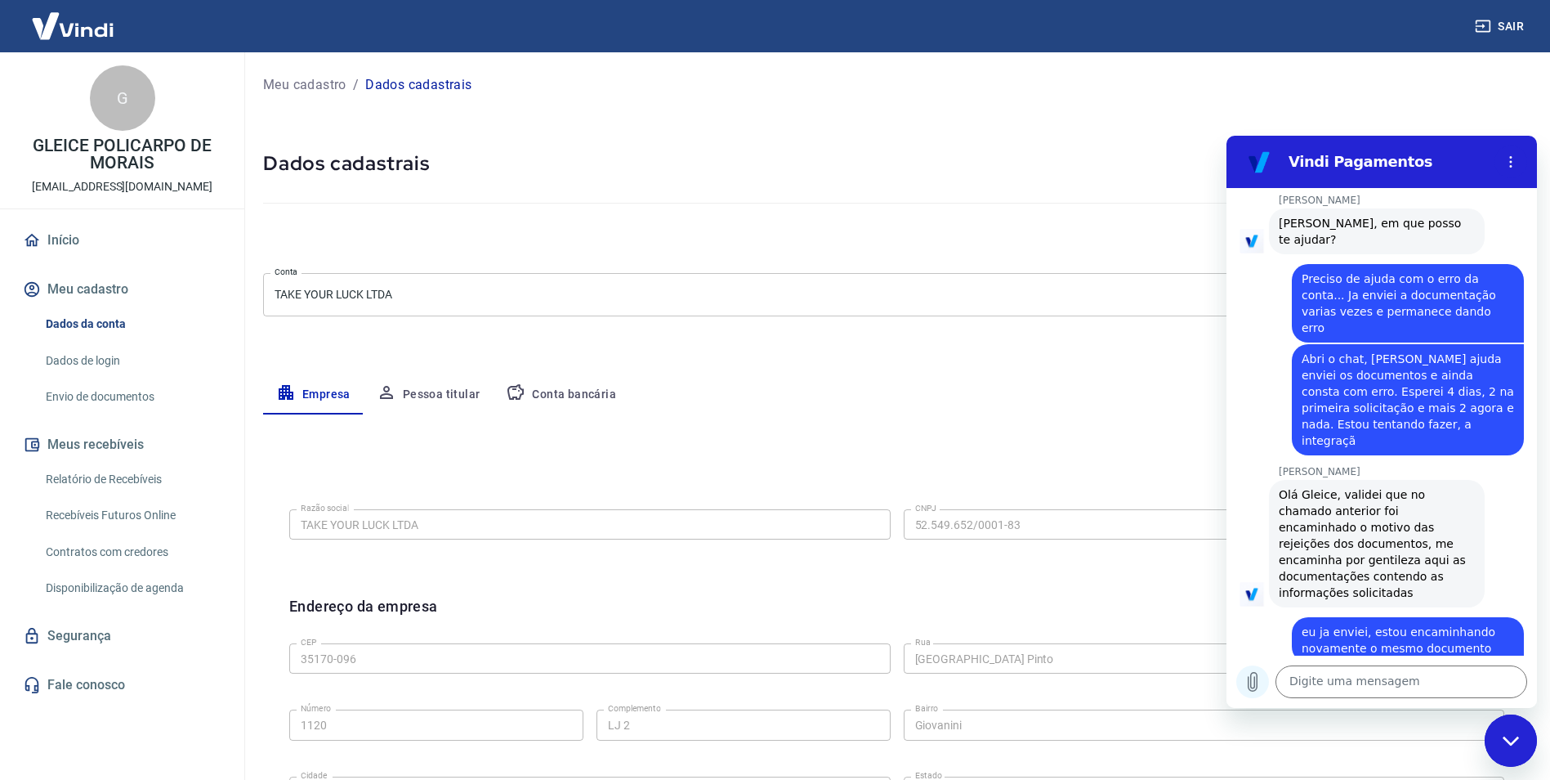
click at [1259, 681] on icon "Carregar arquivo" at bounding box center [1253, 682] width 20 height 20
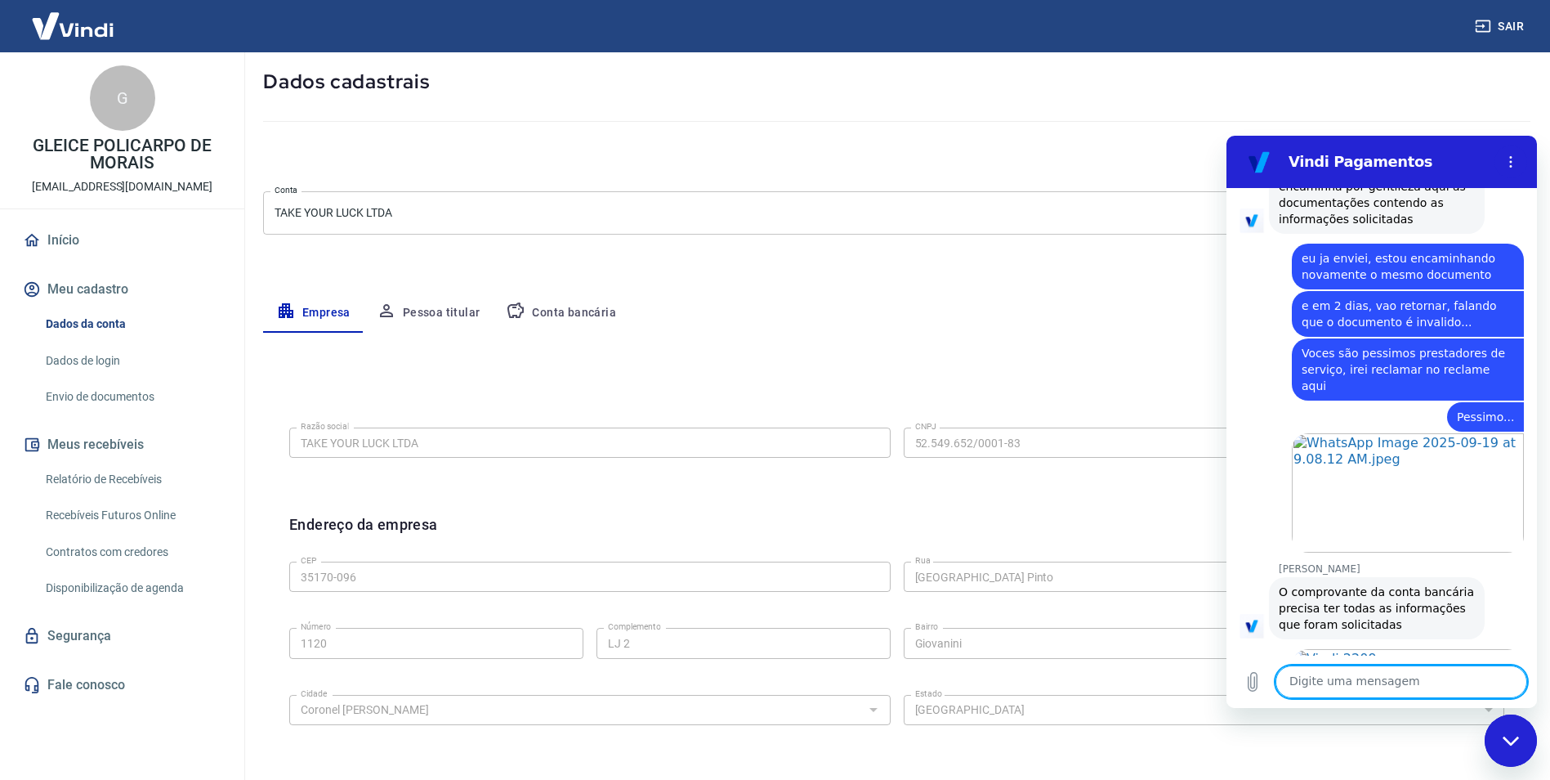
scroll to position [6938, 0]
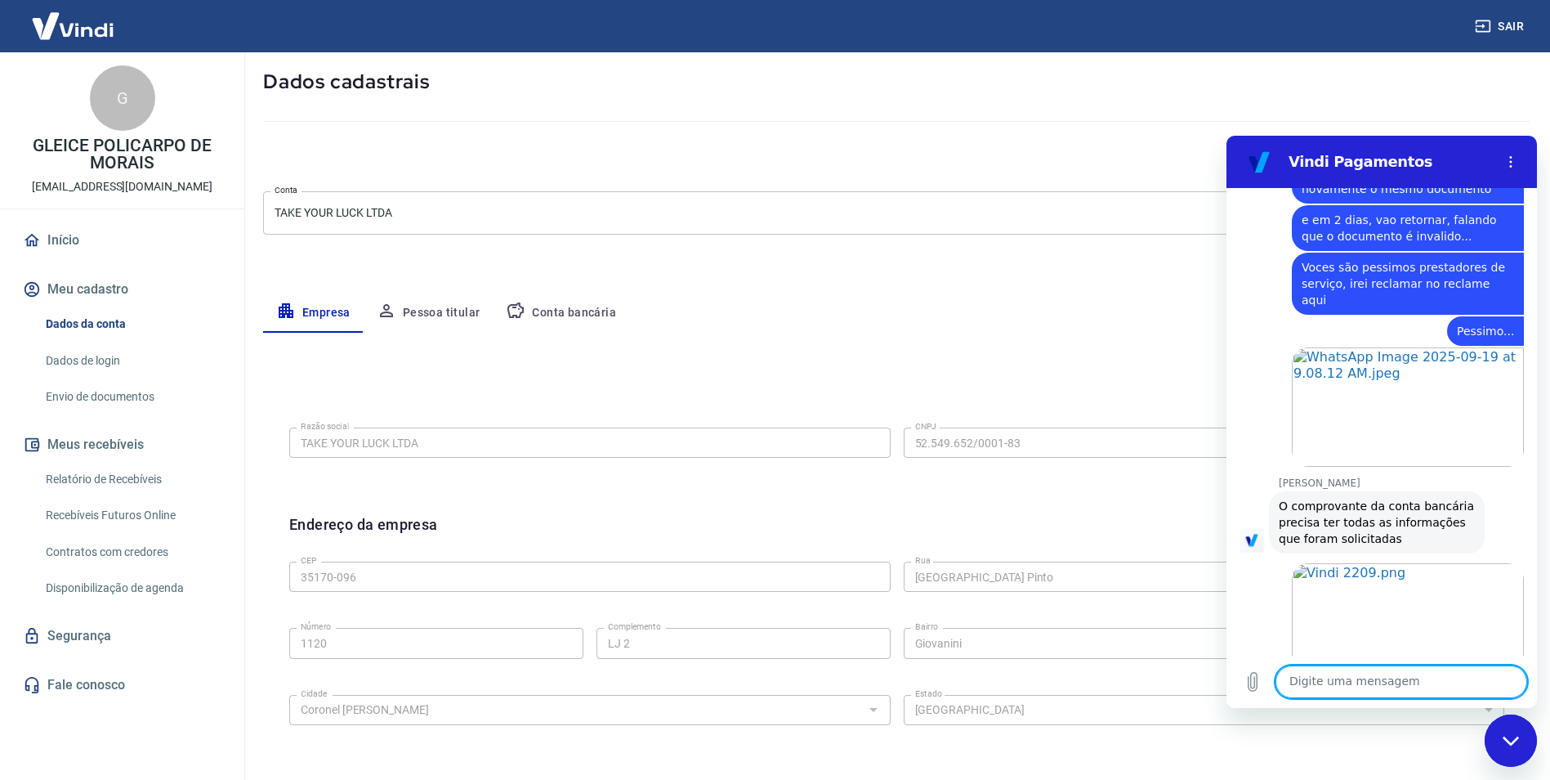
click at [1412, 678] on textarea at bounding box center [1401, 681] width 252 height 33
type textarea "estou"
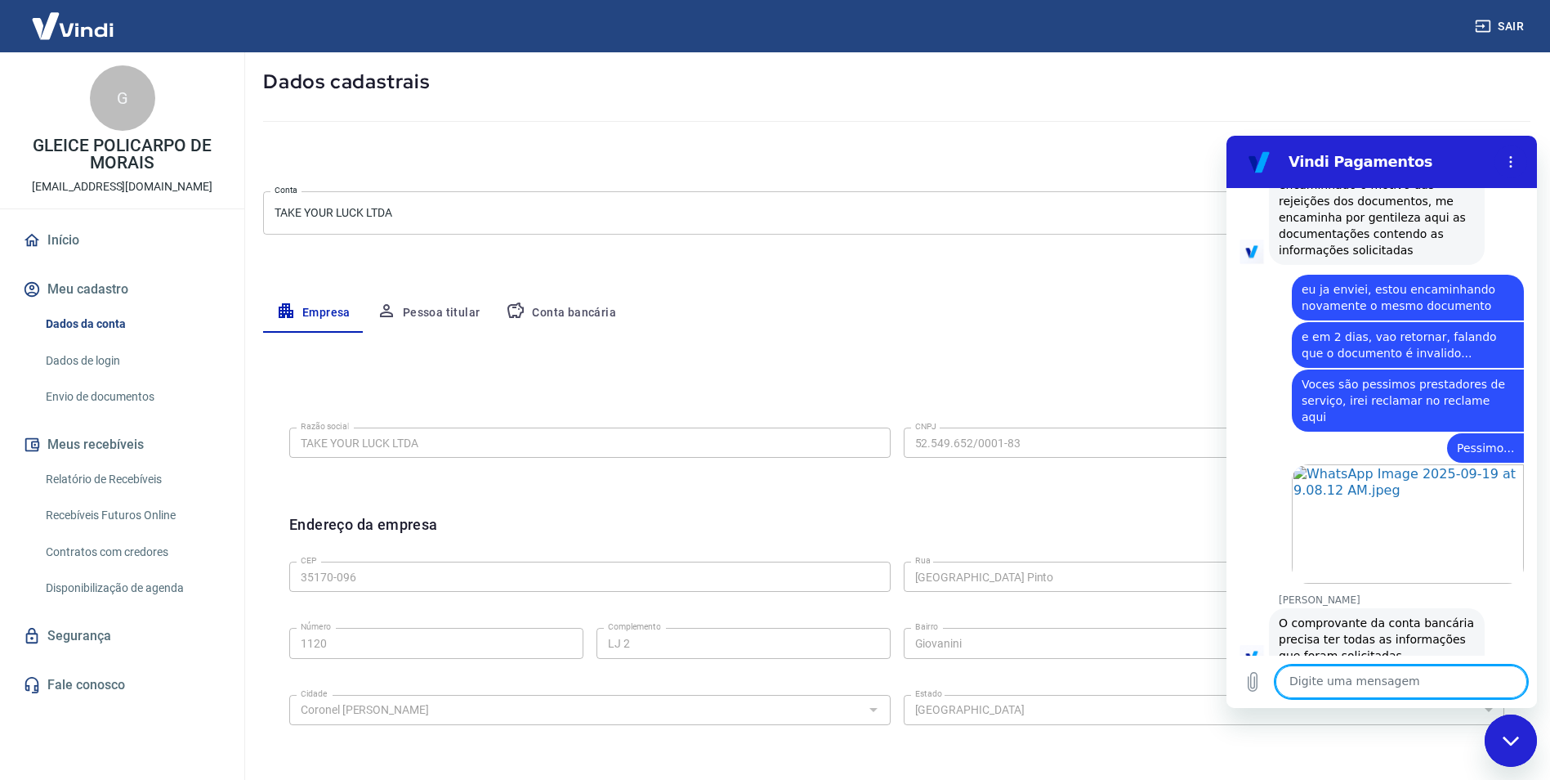
scroll to position [6977, 0]
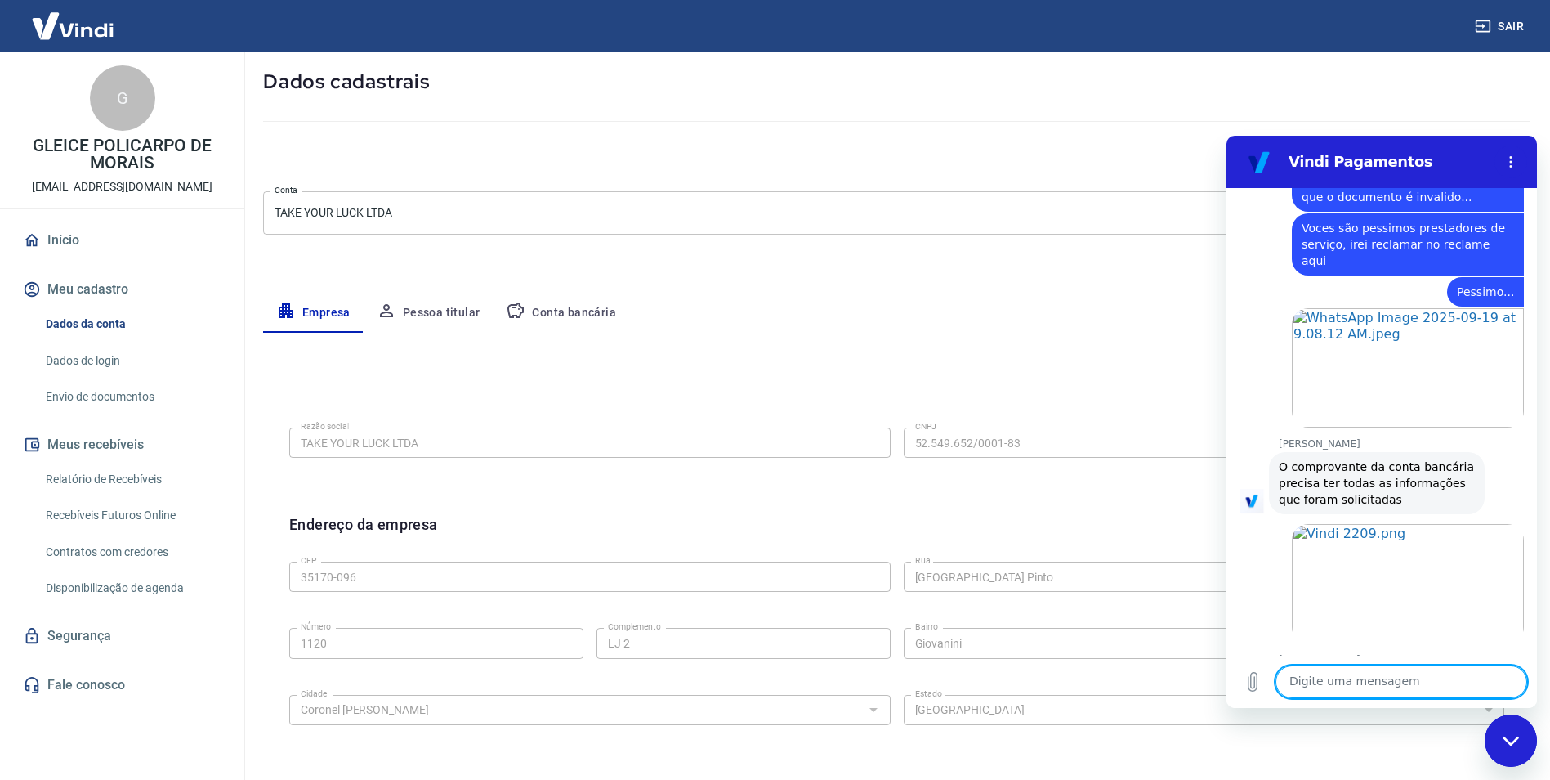
drag, startPoint x: 1531, startPoint y: 621, endPoint x: 2770, endPoint y: 784, distance: 1249.5
click at [1432, 687] on textarea at bounding box center [1401, 681] width 252 height 33
type textarea "ok! Mas eu ja enviei todos, igualmente"
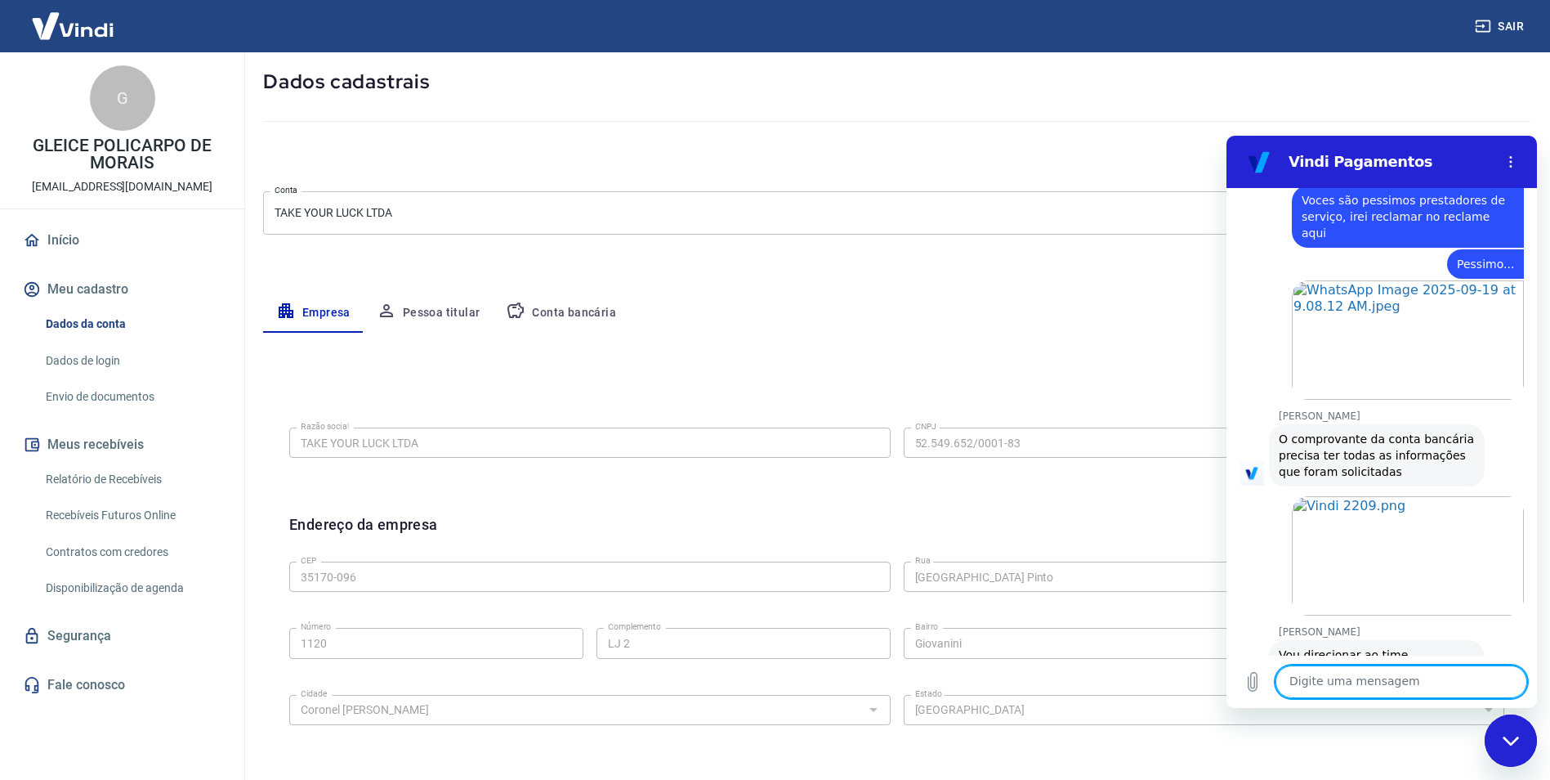
scroll to position [7008, 0]
click at [1414, 672] on textarea at bounding box center [1401, 681] width 252 height 33
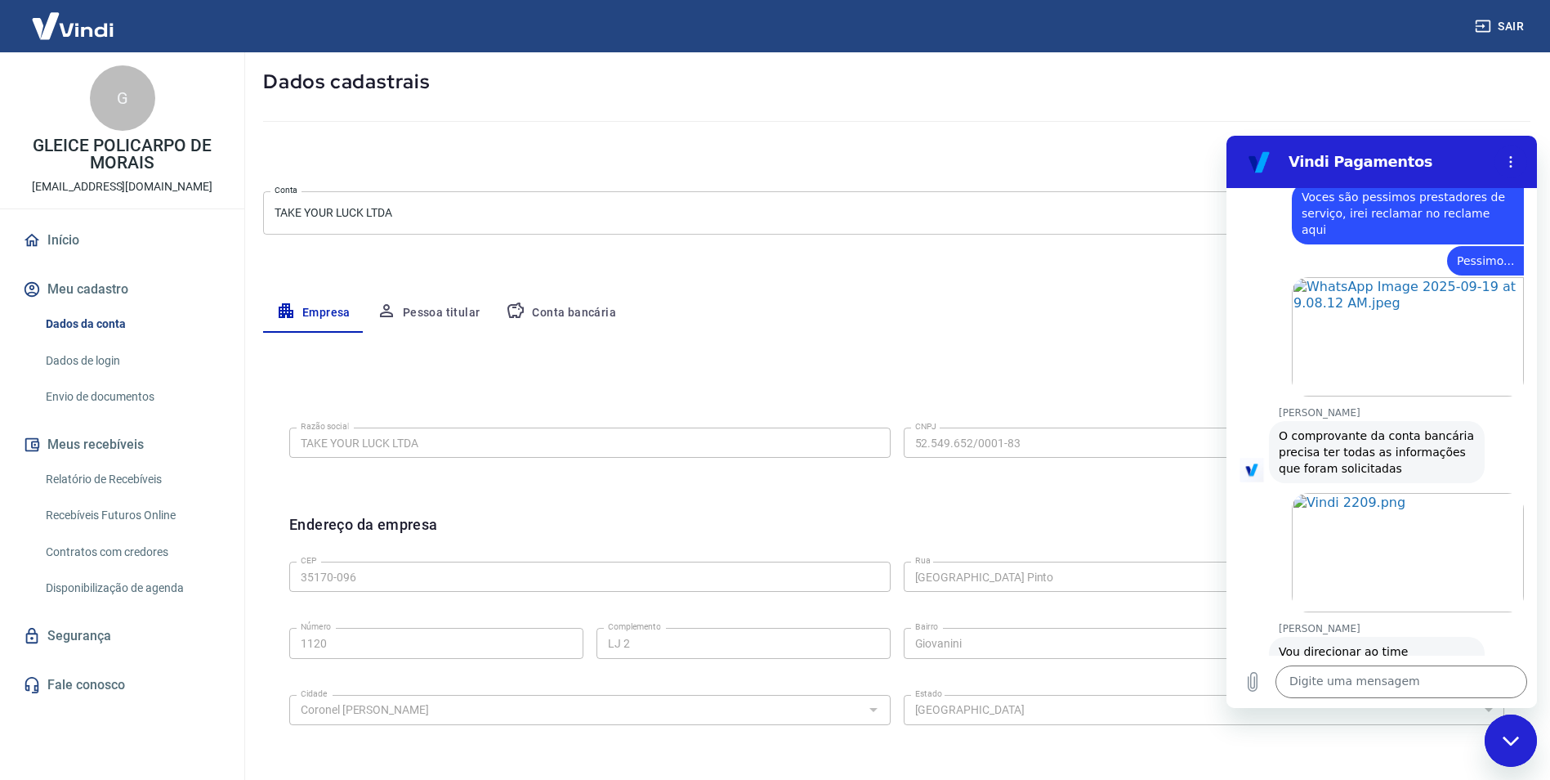
click at [1091, 312] on div "Empresa Pessoa titular Conta bancária" at bounding box center [896, 312] width 1267 height 39
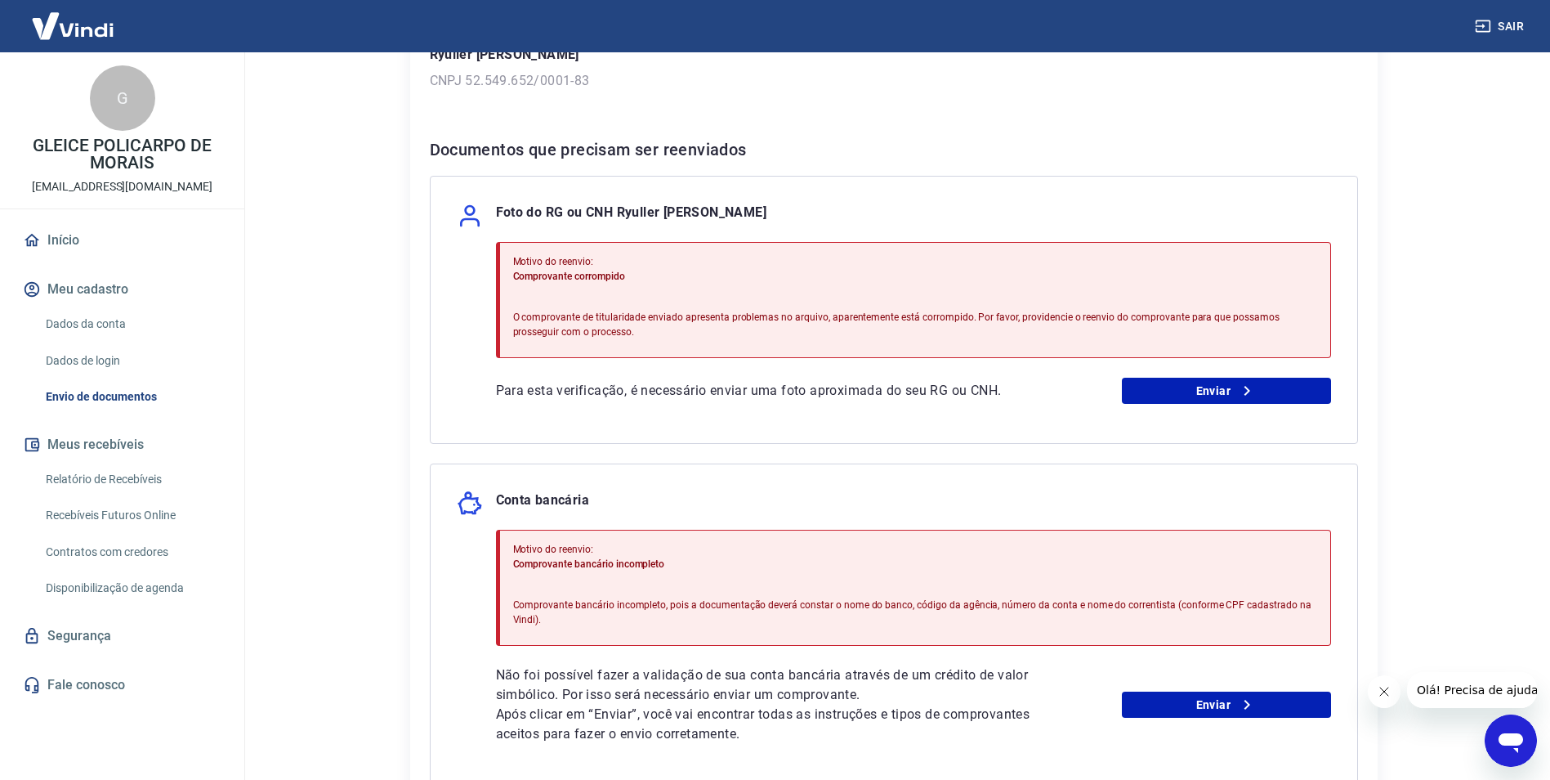
scroll to position [256, 0]
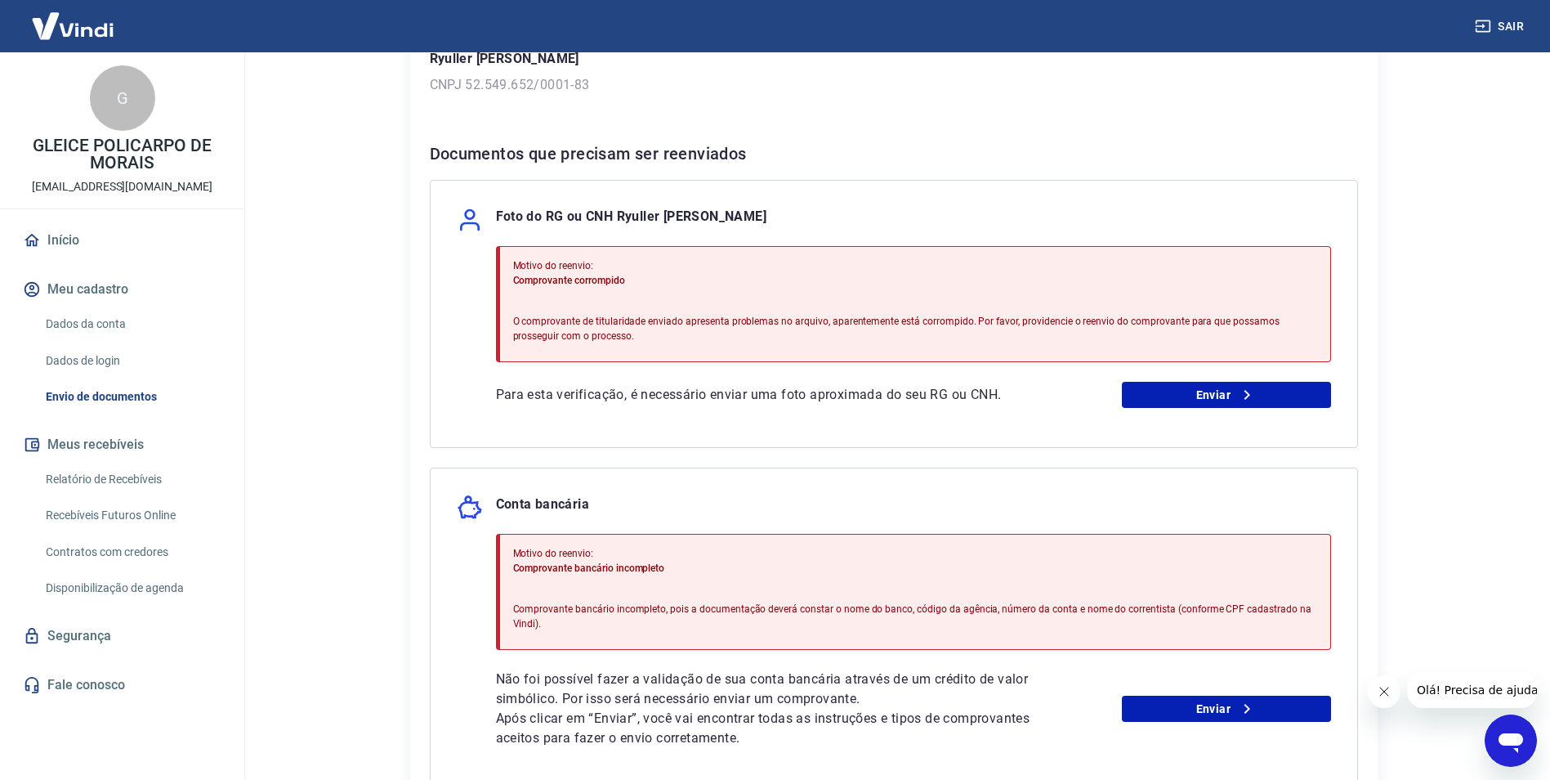
scroll to position [350, 0]
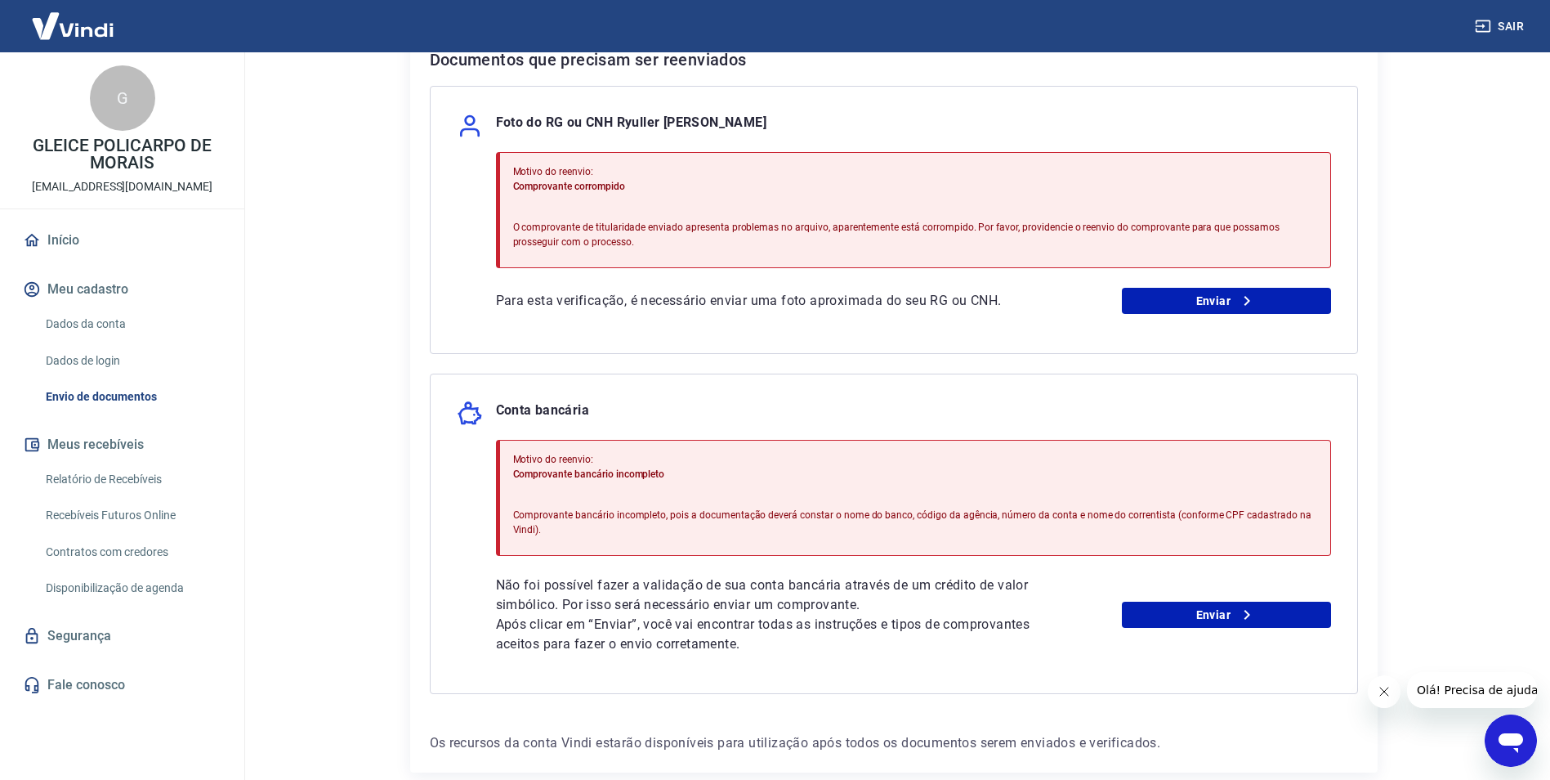
drag, startPoint x: 1561, startPoint y: 252, endPoint x: 1560, endPoint y: 284, distance: 31.1
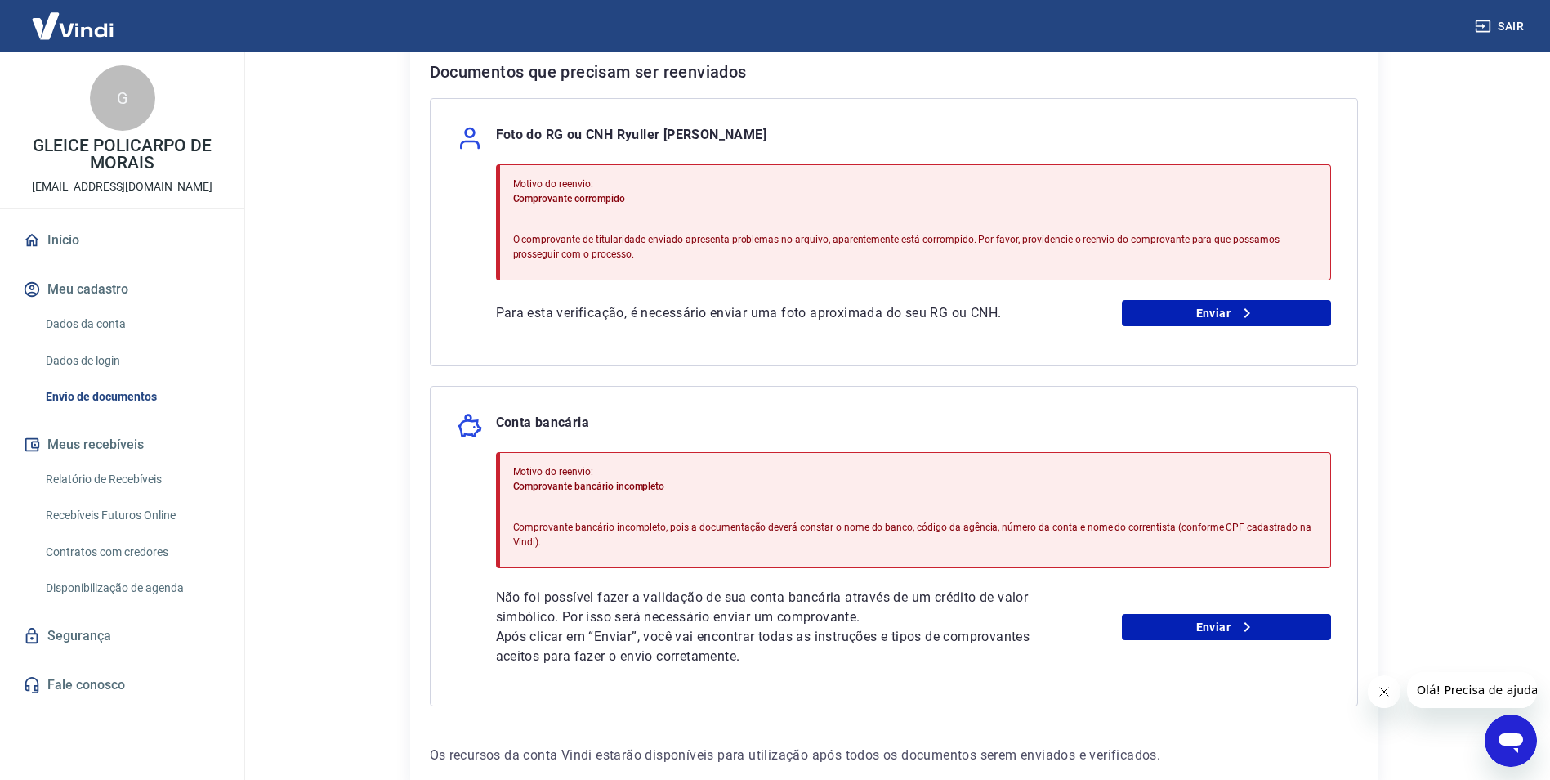
scroll to position [333, 0]
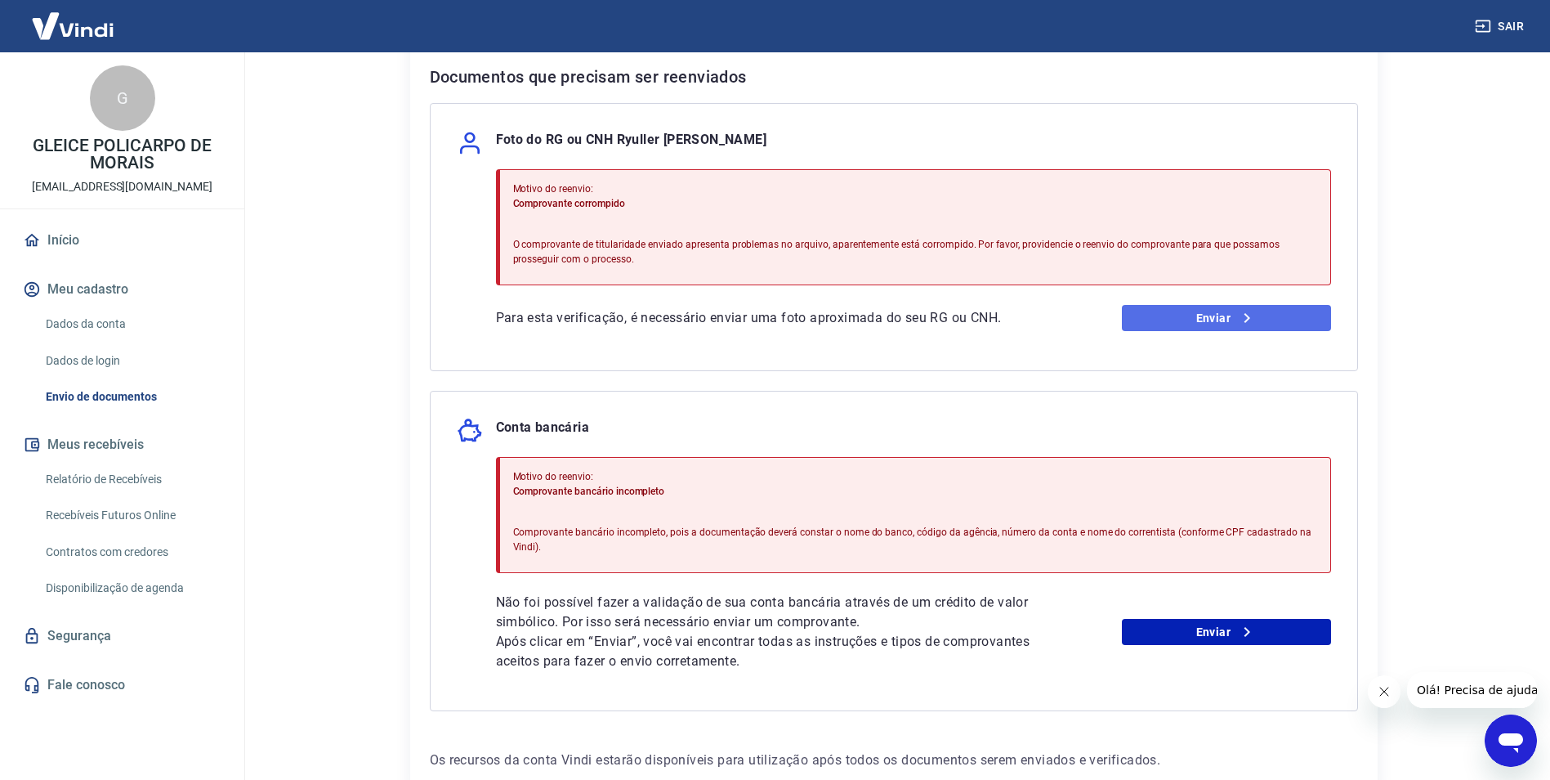
click at [1230, 320] on link "Enviar" at bounding box center [1226, 318] width 209 height 26
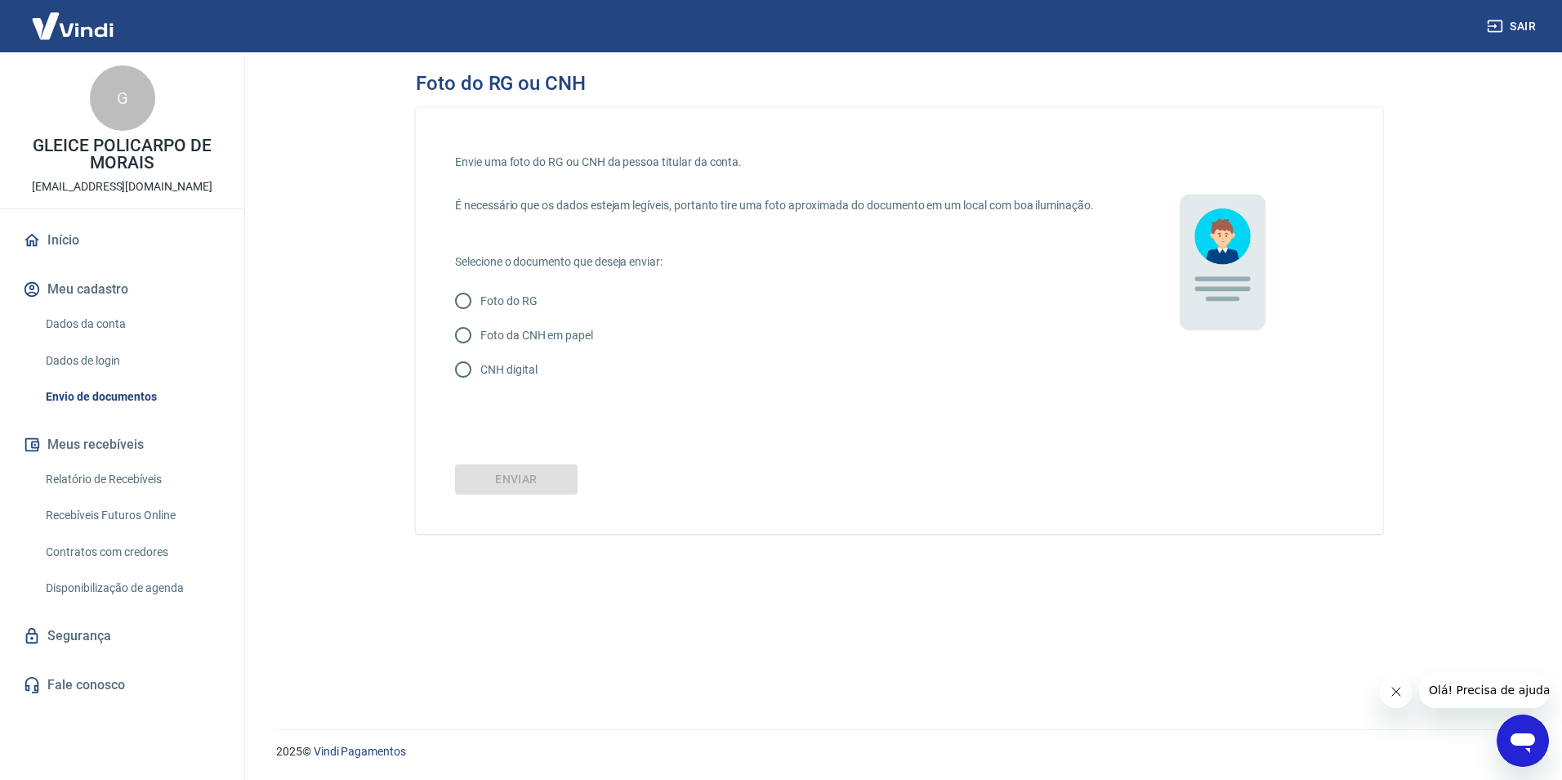
click at [518, 310] on p "Foto do RG" at bounding box center [508, 301] width 57 height 17
click at [480, 316] on input "Foto do RG" at bounding box center [463, 301] width 34 height 34
radio input "true"
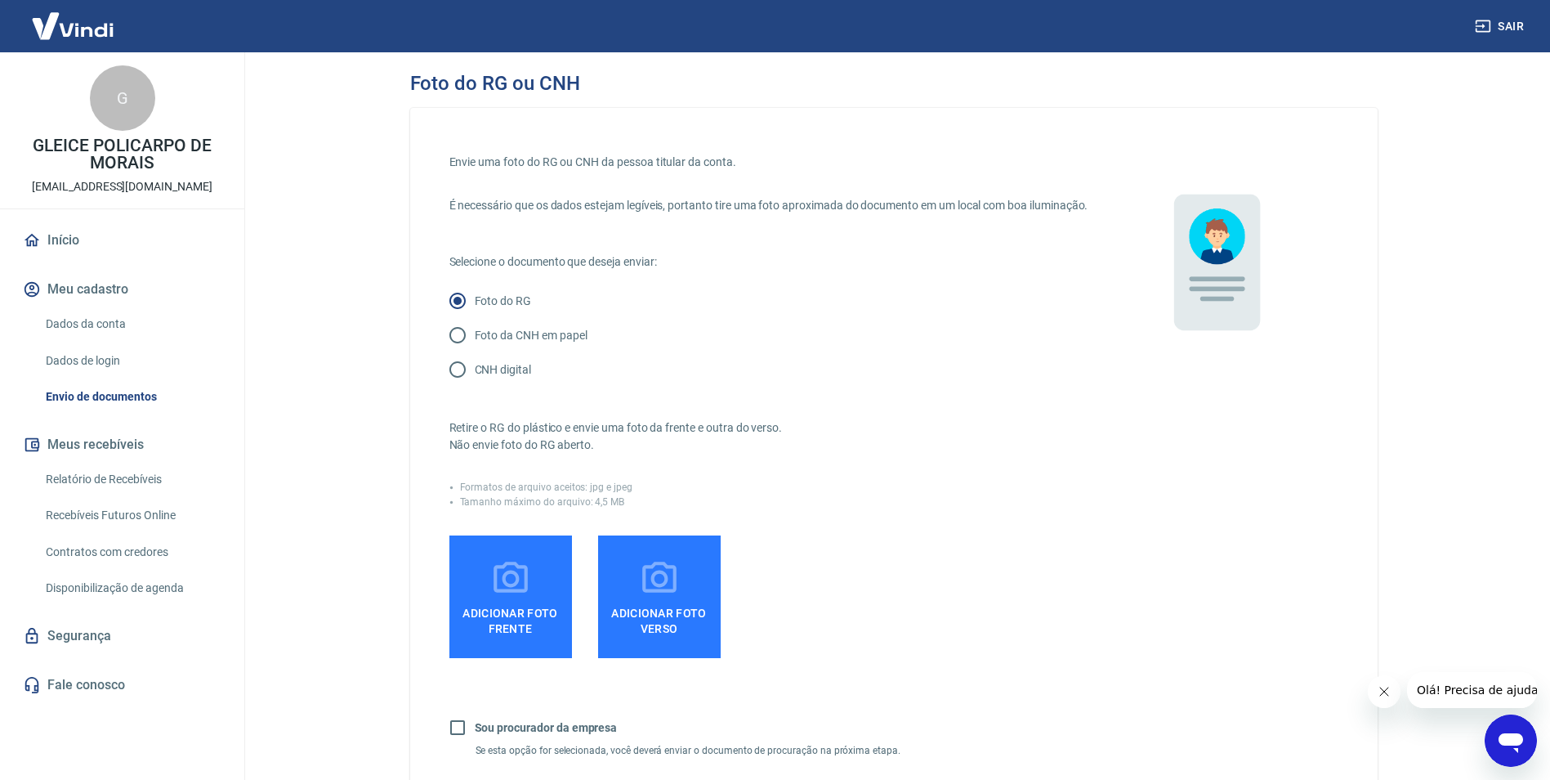
click at [512, 378] on p "CNH digital" at bounding box center [503, 369] width 56 height 17
click at [475, 386] on input "CNH digital" at bounding box center [457, 369] width 34 height 34
radio input "true"
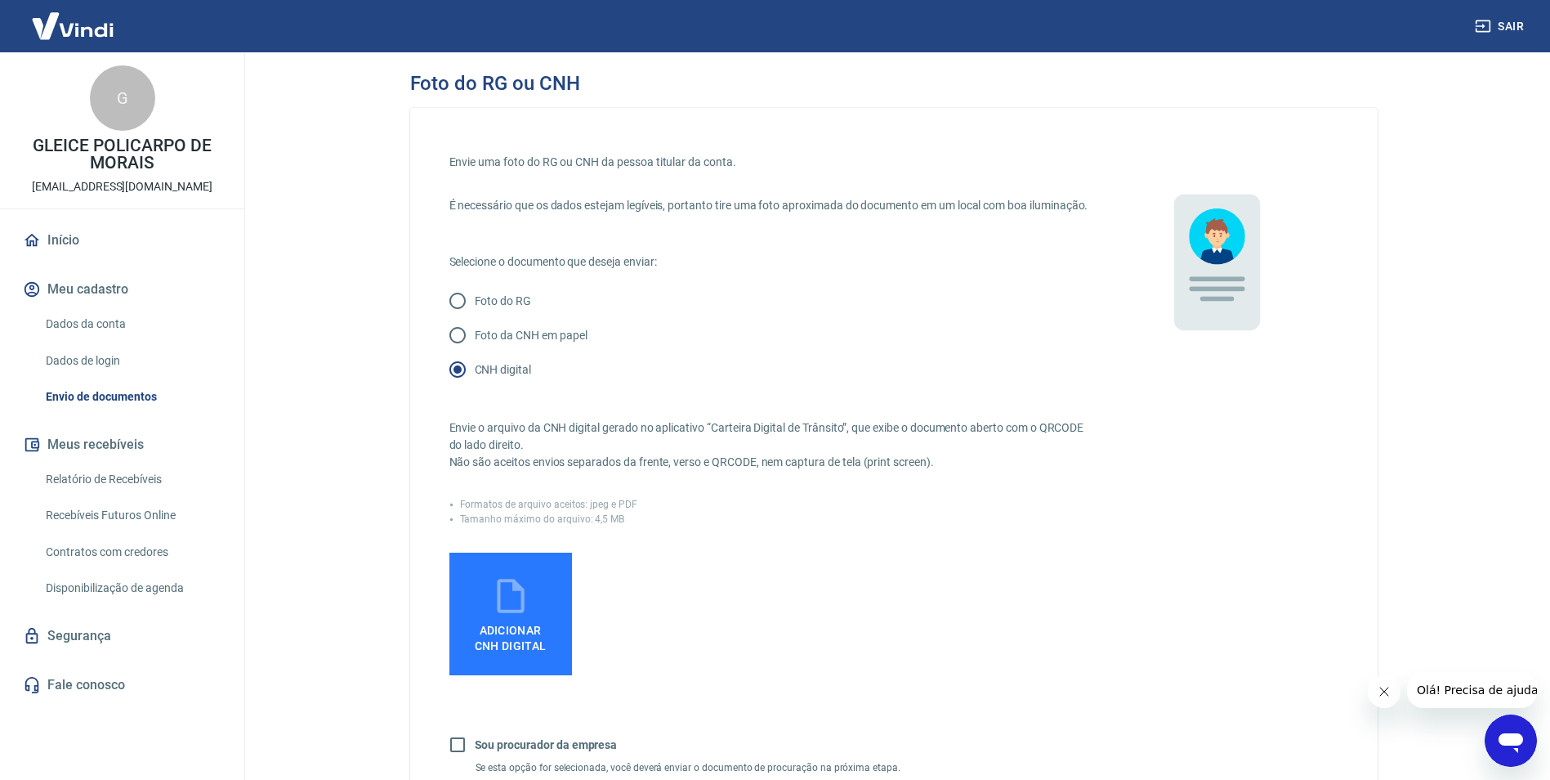
scroll to position [163, 0]
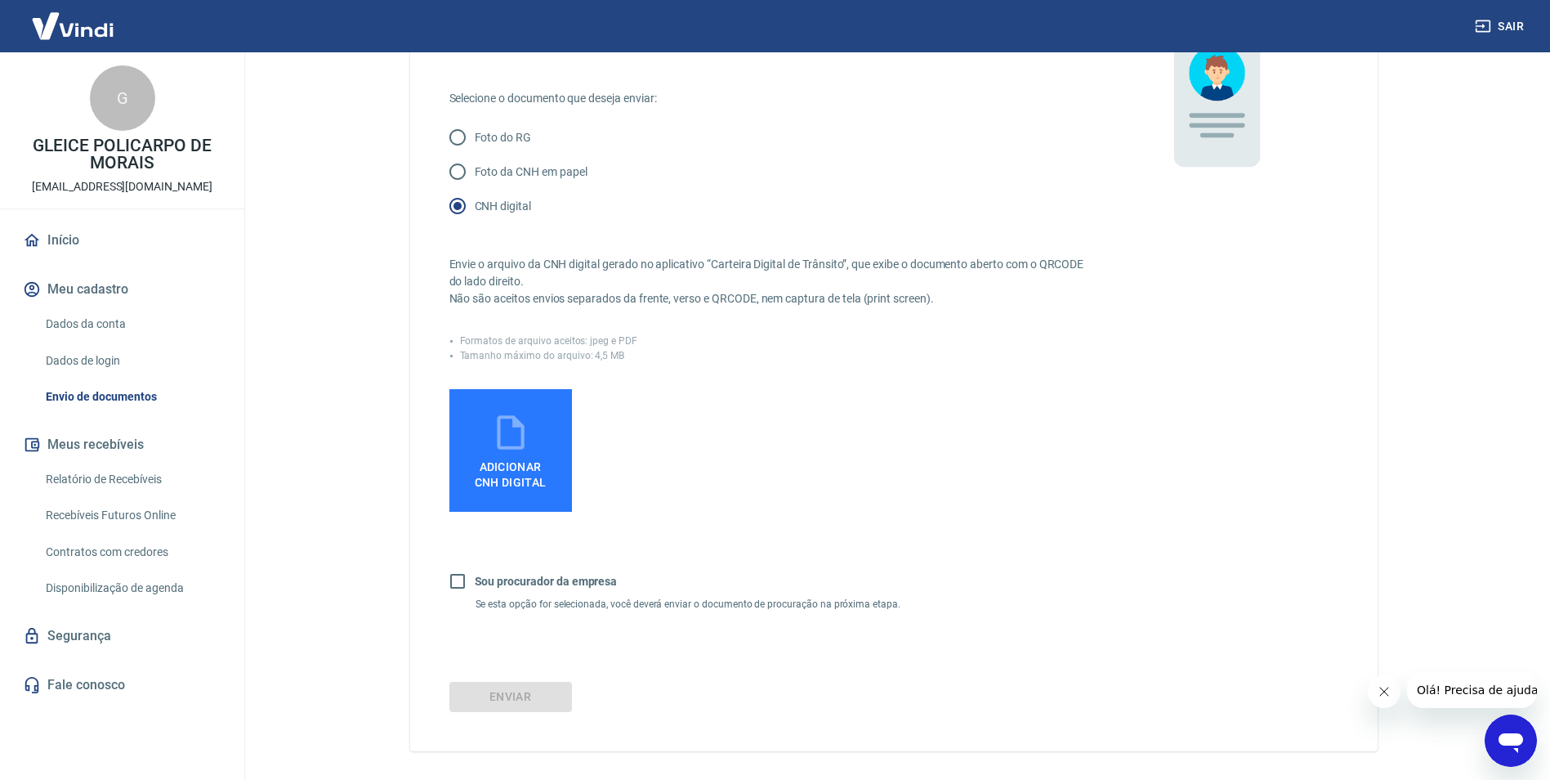
click at [525, 587] on b "Sou procurador da empresa" at bounding box center [546, 580] width 143 height 13
click at [475, 598] on input "Sou procurador da empresa" at bounding box center [457, 581] width 34 height 34
click at [525, 587] on b "Sou procurador da empresa" at bounding box center [546, 580] width 143 height 13
click at [475, 598] on input "Sou procurador da empresa" at bounding box center [457, 581] width 34 height 34
click at [525, 587] on b "Sou procurador da empresa" at bounding box center [546, 580] width 143 height 13
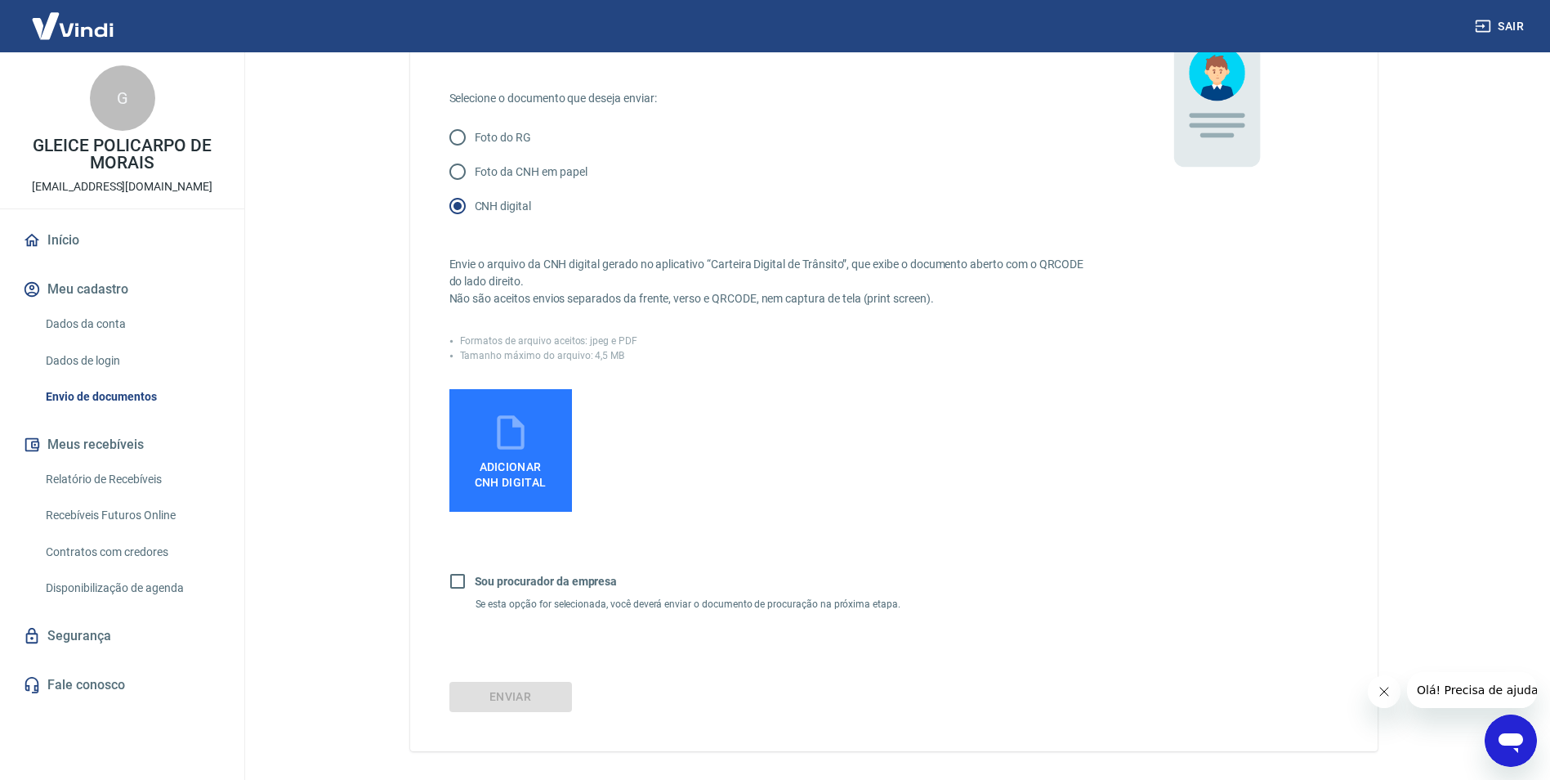
click at [475, 598] on input "Sou procurador da empresa" at bounding box center [457, 581] width 34 height 34
checkbox input "true"
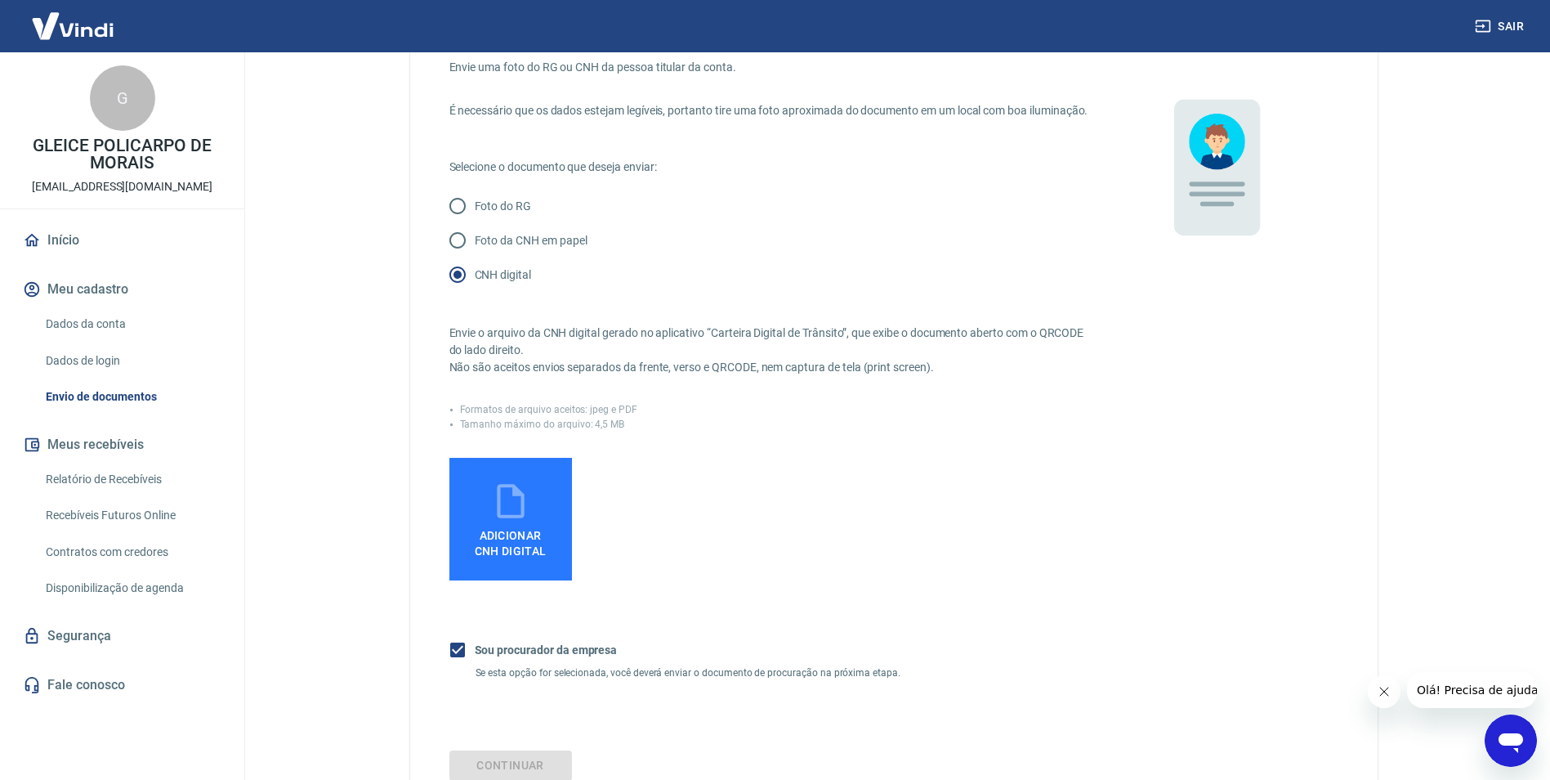
scroll to position [68, 0]
